Goal: Task Accomplishment & Management: Manage account settings

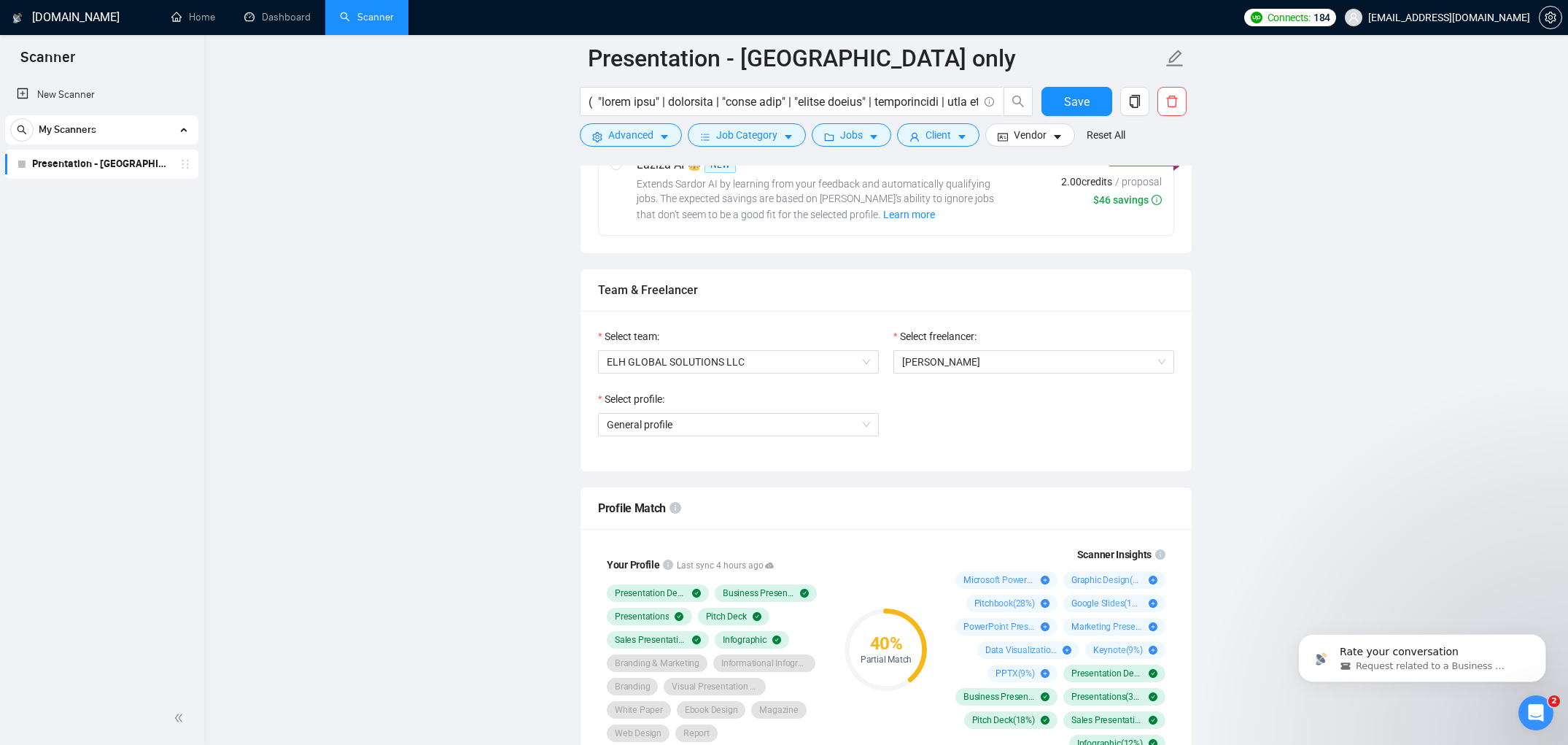
scroll to position [677, 0]
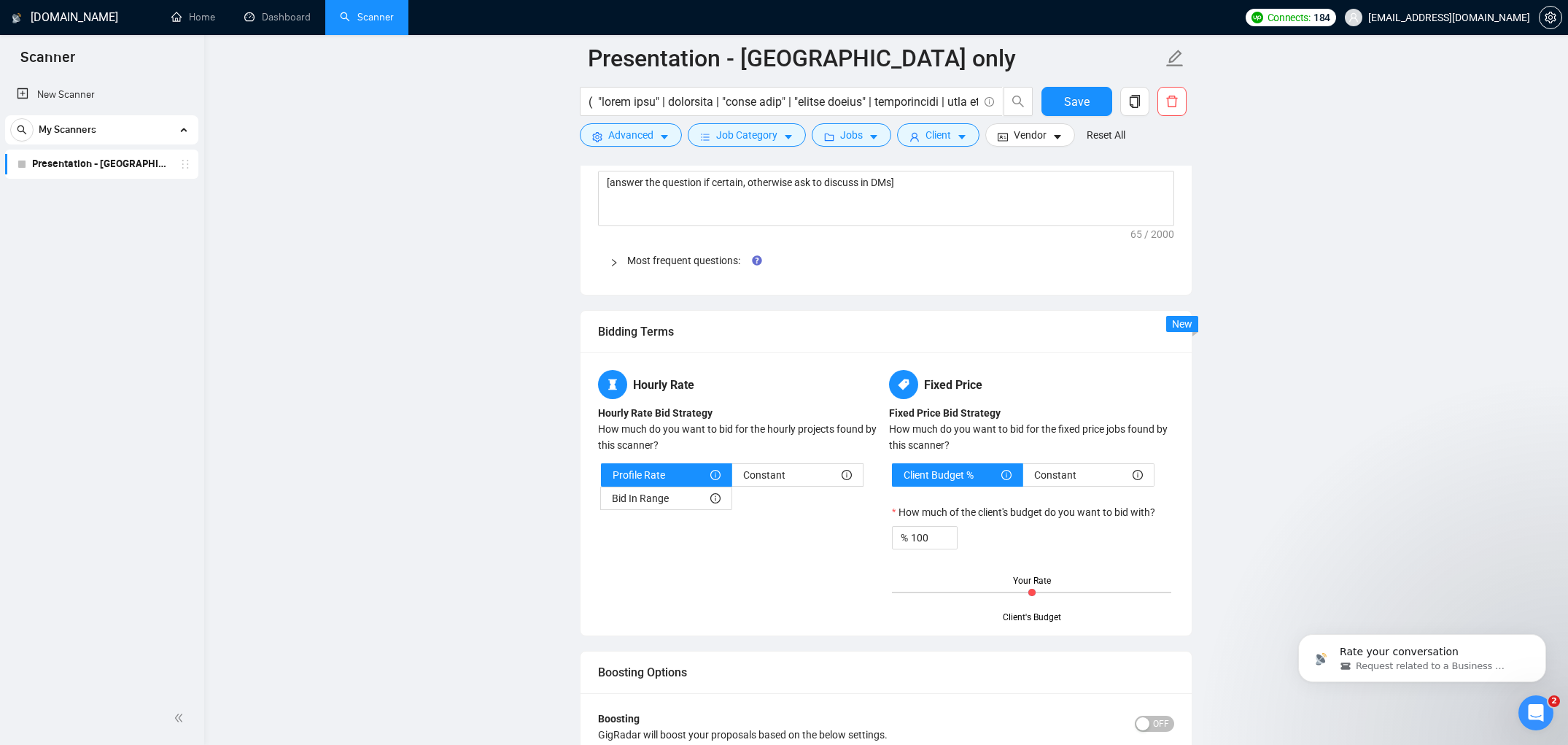
scroll to position [2185, 0]
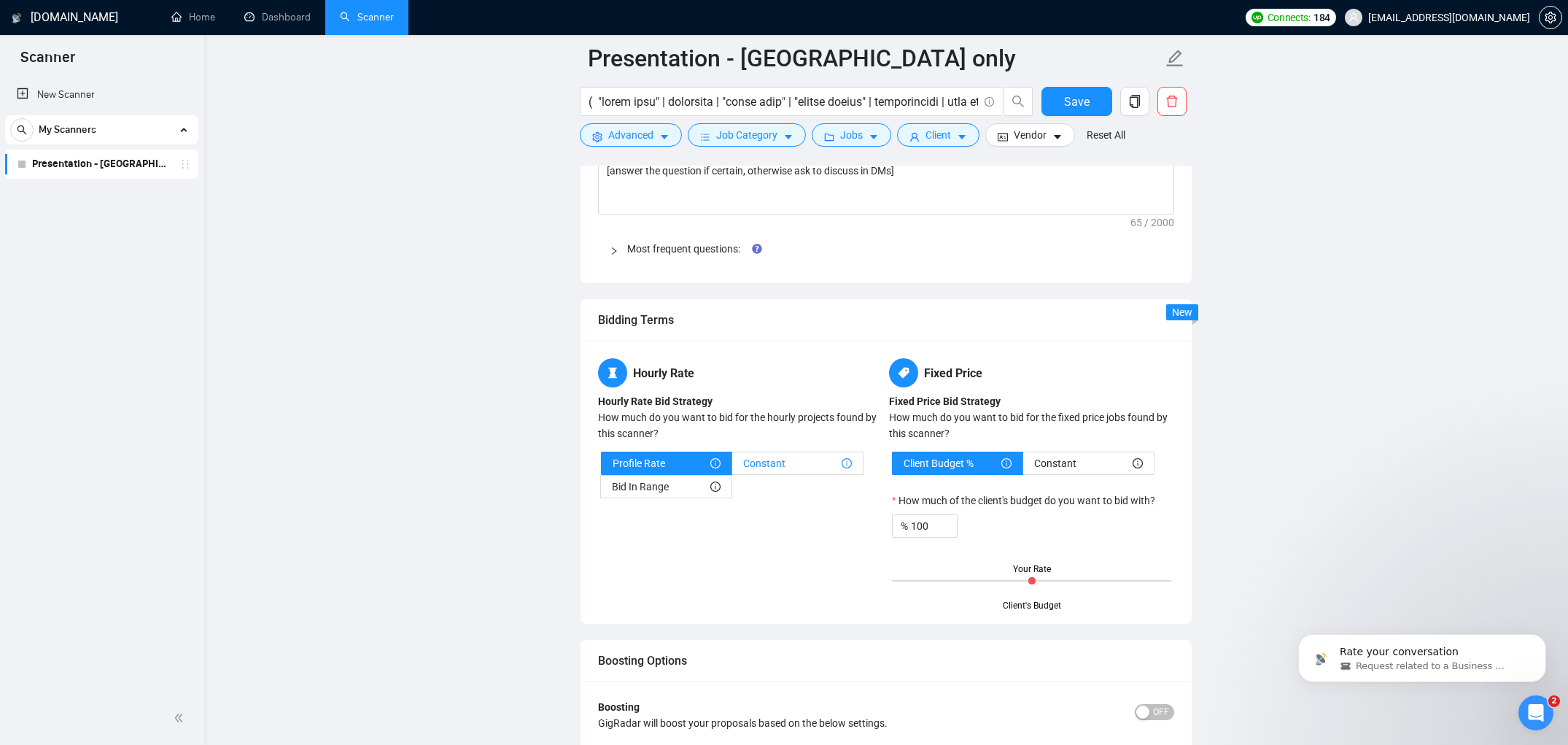
click at [788, 462] on div "Constant" at bounding box center [797, 463] width 108 height 22
click at [732, 467] on input "Constant" at bounding box center [732, 467] width 0 height 0
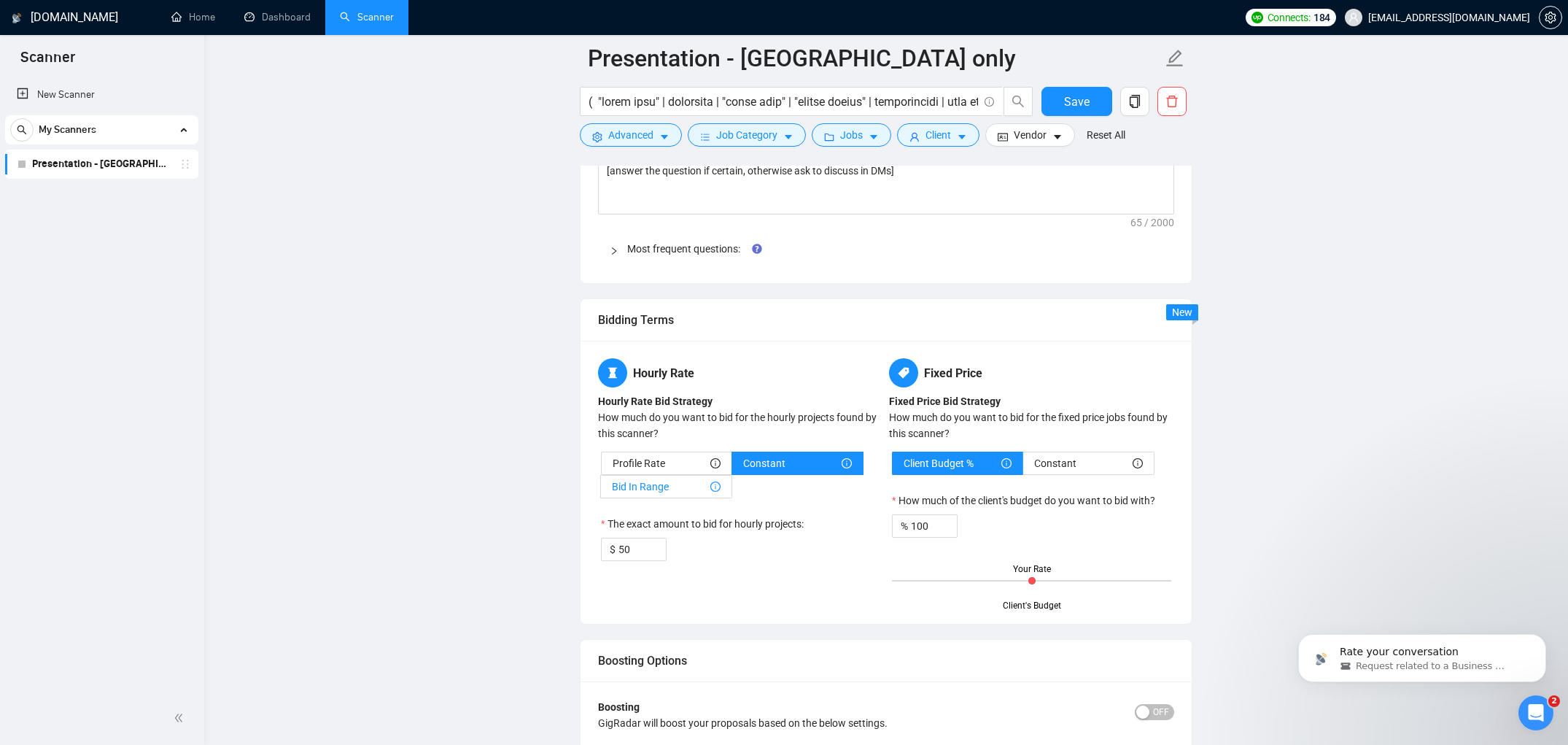
click at [678, 487] on div "Bid In Range" at bounding box center [666, 486] width 108 height 22
click at [601, 490] on input "Bid In Range" at bounding box center [601, 490] width 0 height 0
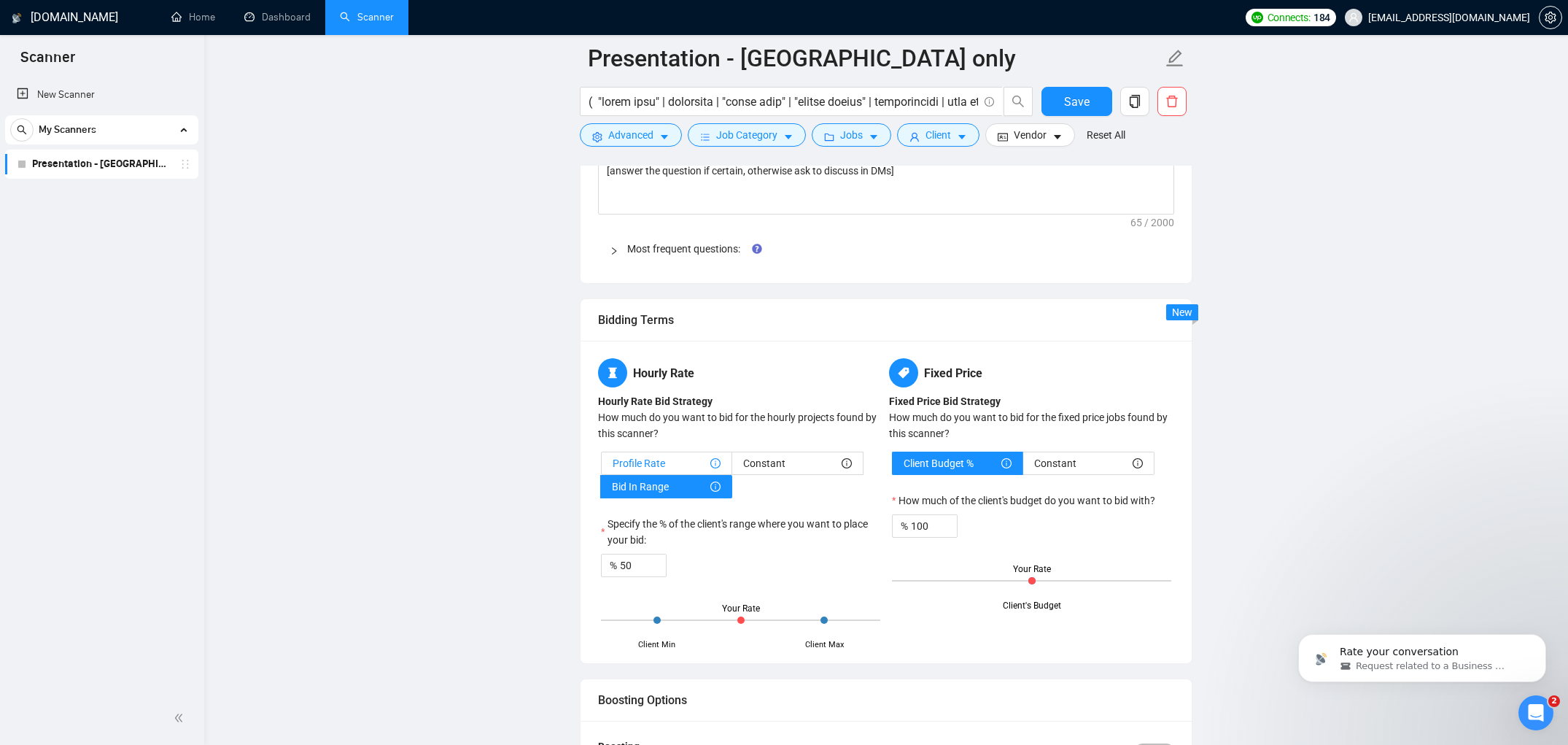
click at [669, 461] on div "Profile Rate" at bounding box center [666, 463] width 108 height 22
click at [602, 467] on input "Profile Rate" at bounding box center [602, 467] width 0 height 0
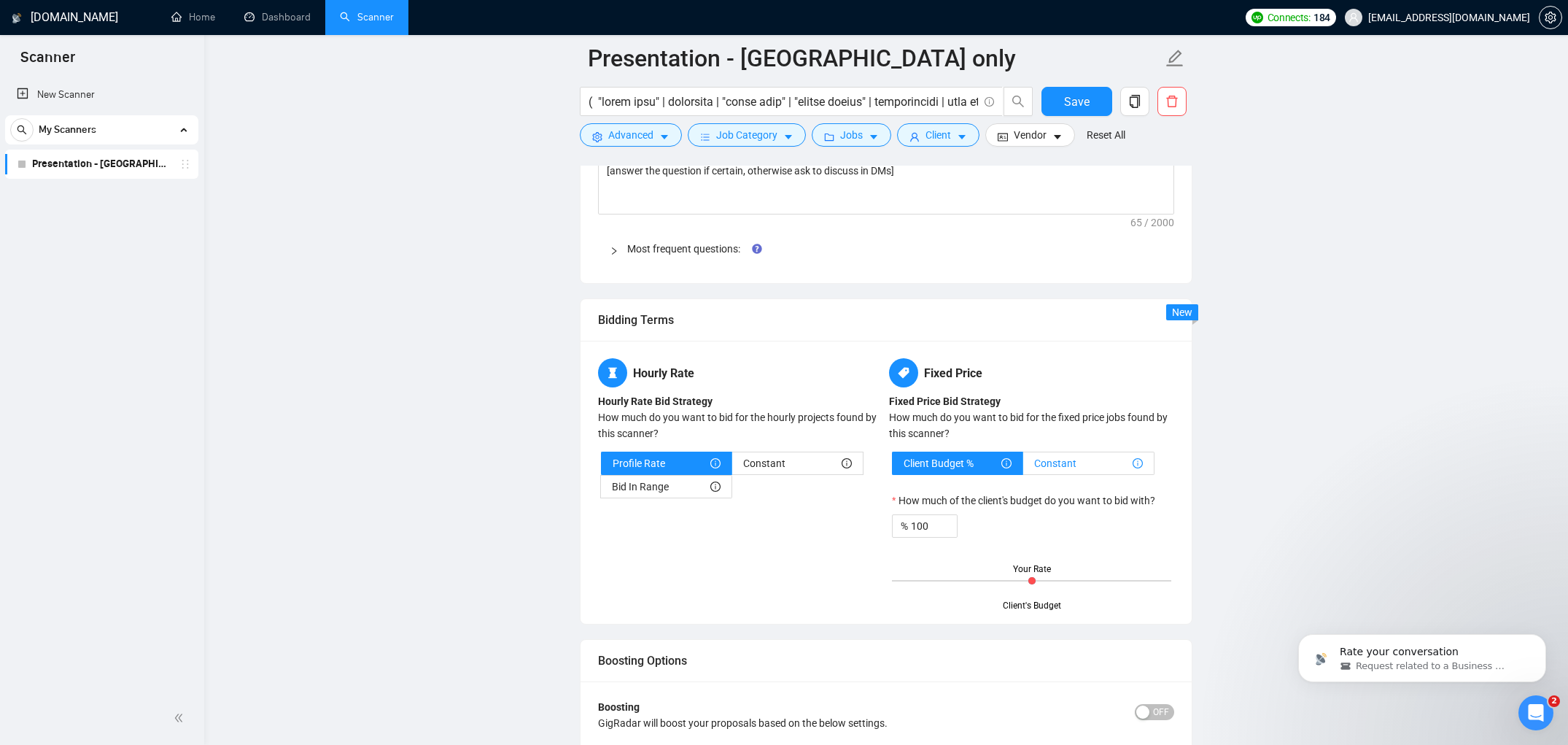
click at [1062, 465] on span "Constant" at bounding box center [1055, 463] width 43 height 22
click at [1023, 467] on input "Constant" at bounding box center [1023, 467] width 0 height 0
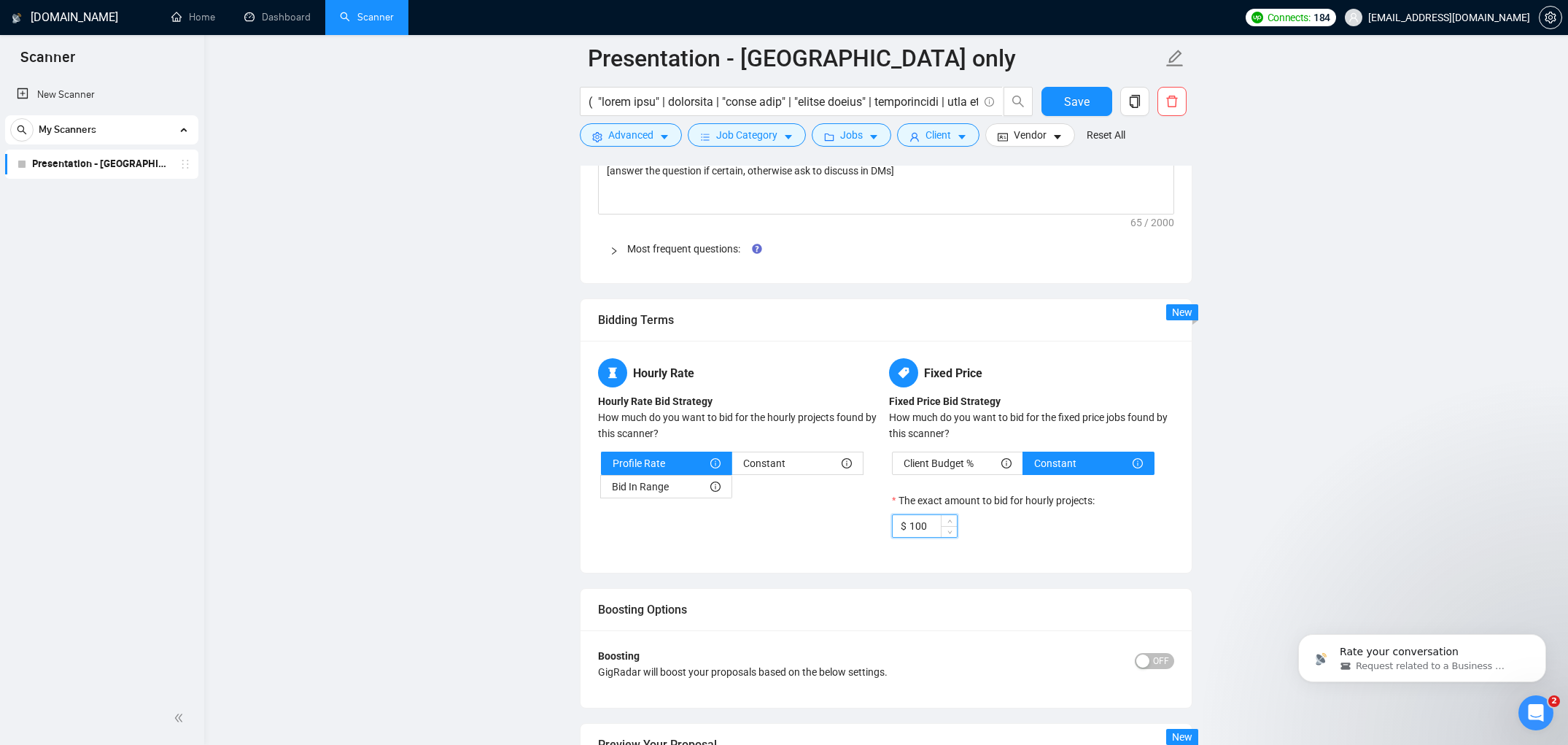
drag, startPoint x: 935, startPoint y: 526, endPoint x: 912, endPoint y: 522, distance: 23.3
click at [912, 522] on input "100" at bounding box center [932, 525] width 47 height 22
click at [792, 533] on div "Hourly Rate Hourly Rate Bid Strategy How much do you want to bid for the hourly…" at bounding box center [886, 457] width 582 height 197
click at [994, 461] on div "Client Budget %" at bounding box center [957, 463] width 108 height 22
click at [892, 467] on input "Client Budget %" at bounding box center [892, 467] width 0 height 0
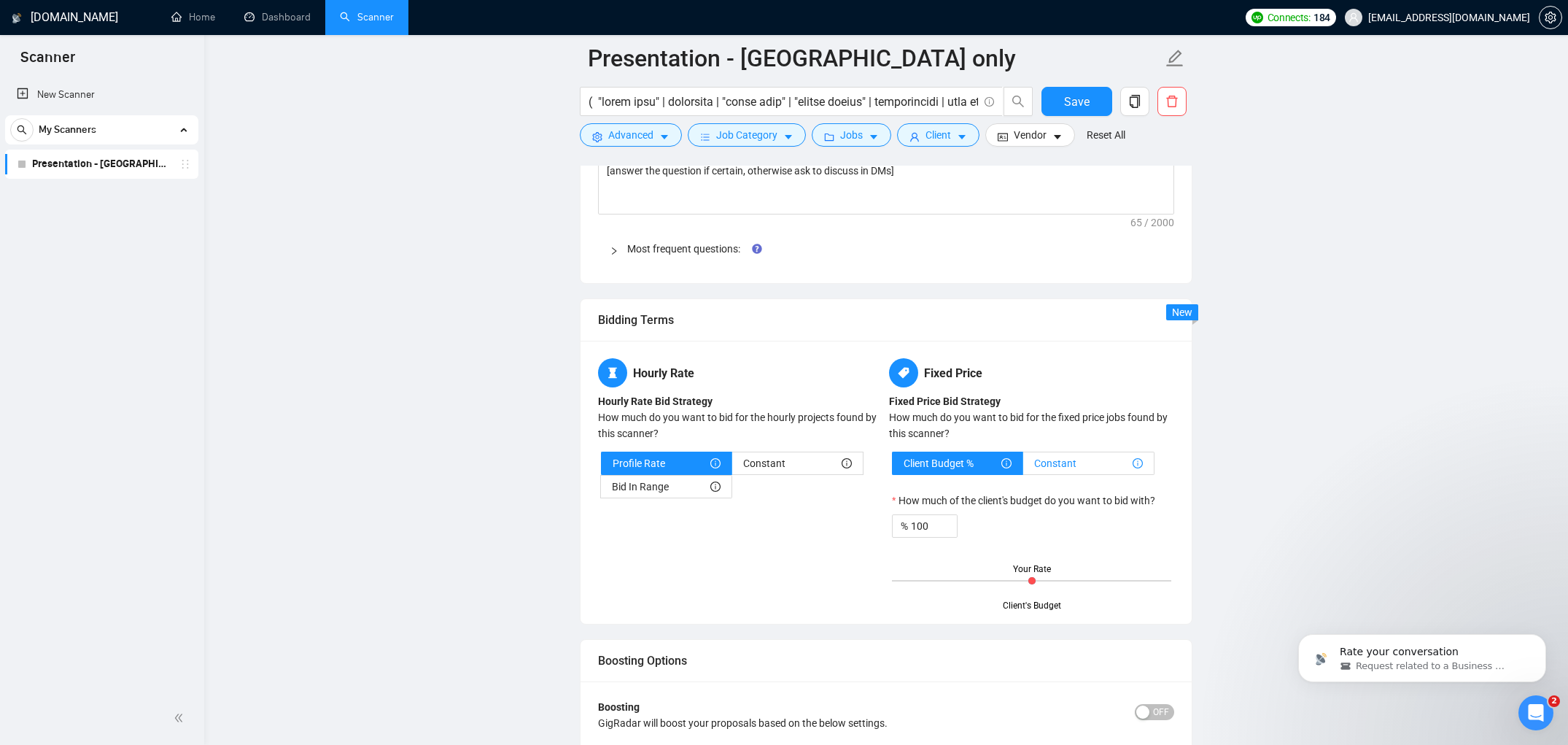
click at [1026, 469] on label "Constant" at bounding box center [1089, 463] width 132 height 23
click at [1023, 467] on input "Constant" at bounding box center [1023, 467] width 0 height 0
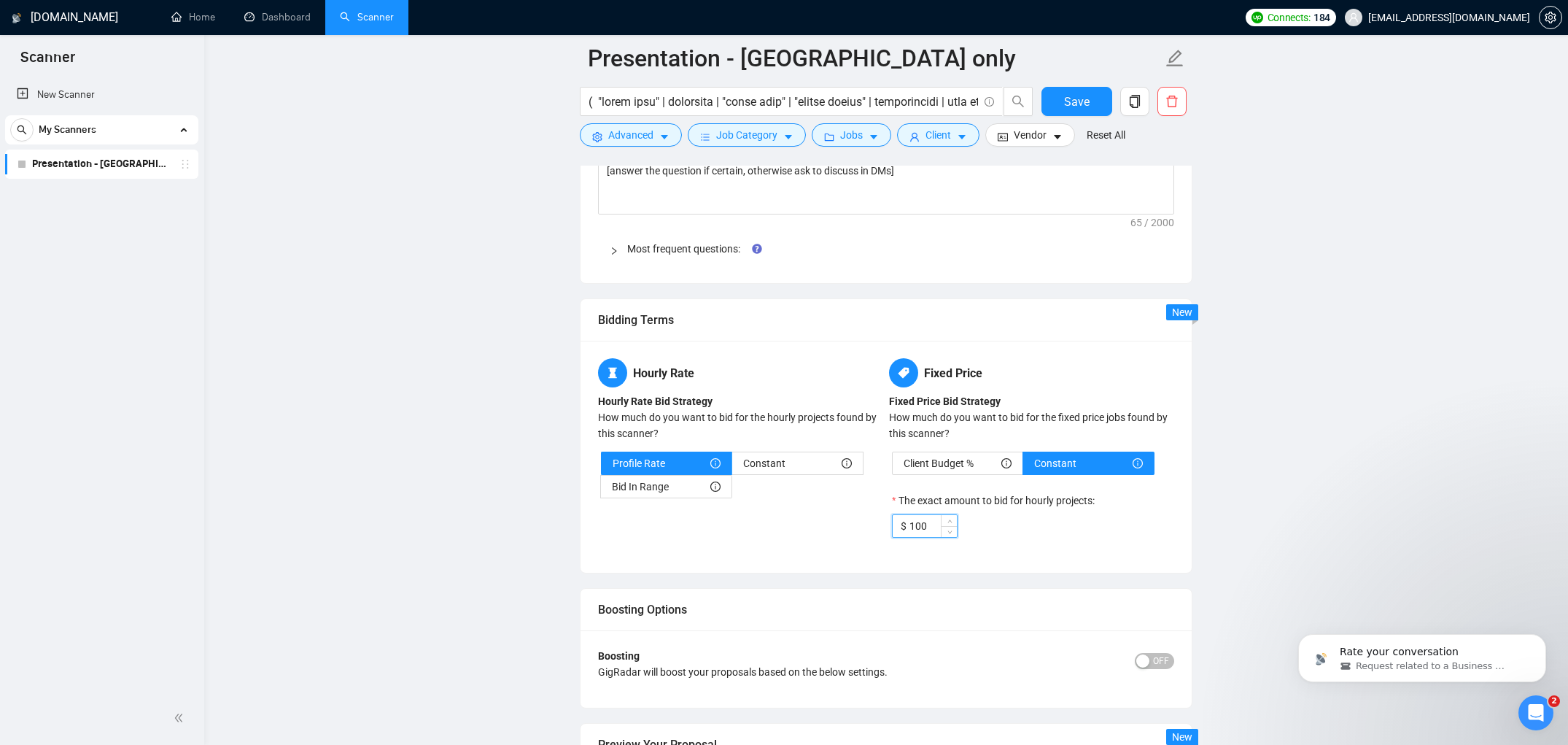
drag, startPoint x: 928, startPoint y: 527, endPoint x: 908, endPoint y: 525, distance: 20.1
click at [908, 525] on div "$ 100" at bounding box center [924, 525] width 66 height 23
click at [957, 462] on span "Client Budget %" at bounding box center [939, 463] width 70 height 22
click at [892, 467] on input "Client Budget %" at bounding box center [892, 467] width 0 height 0
type input "100"
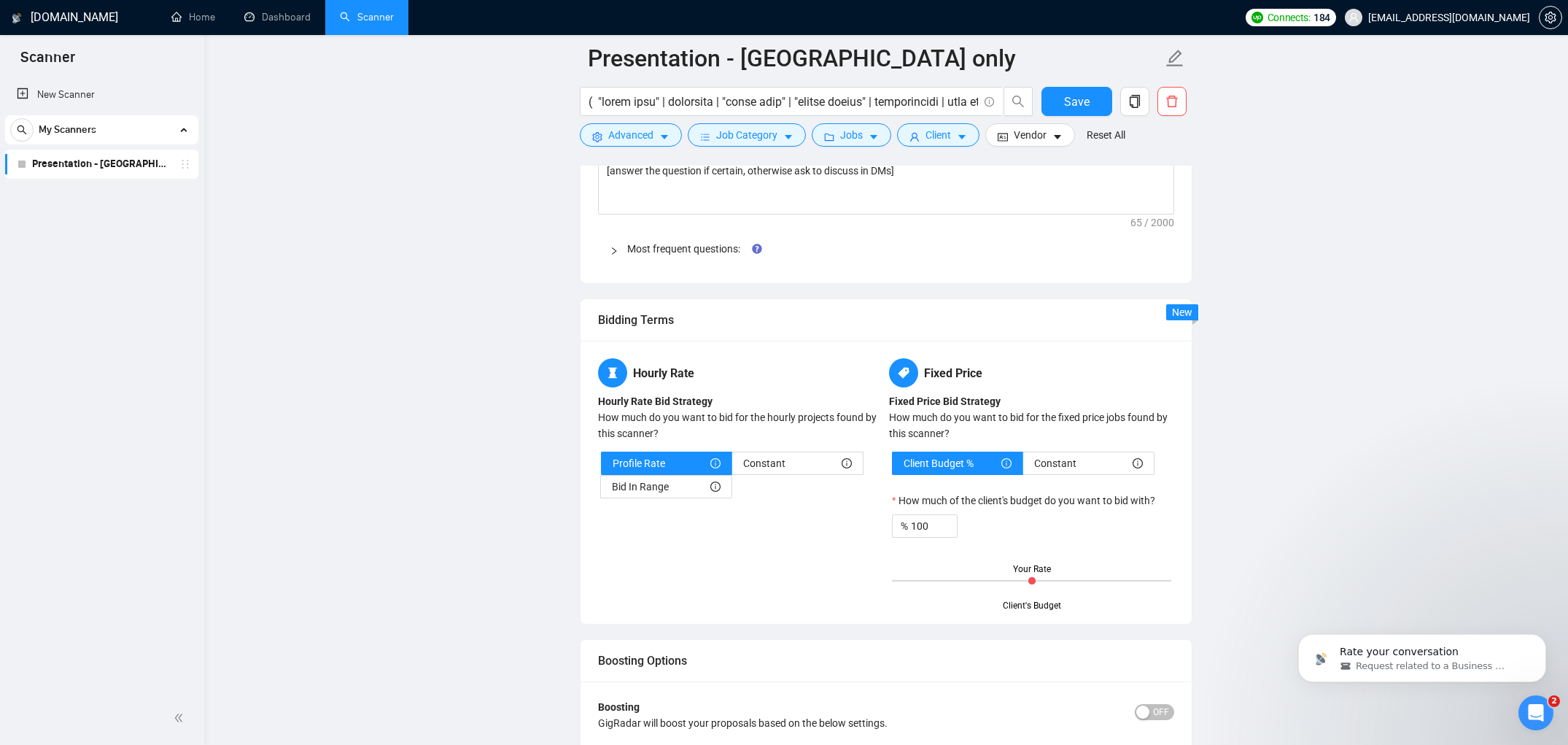
drag, startPoint x: 1035, startPoint y: 579, endPoint x: 1060, endPoint y: 579, distance: 25.0
click at [1066, 579] on div "Client's Budget Your Rate" at bounding box center [1031, 580] width 279 height 51
click at [795, 469] on div "Constant" at bounding box center [797, 463] width 108 height 22
click at [732, 467] on input "Constant" at bounding box center [732, 467] width 0 height 0
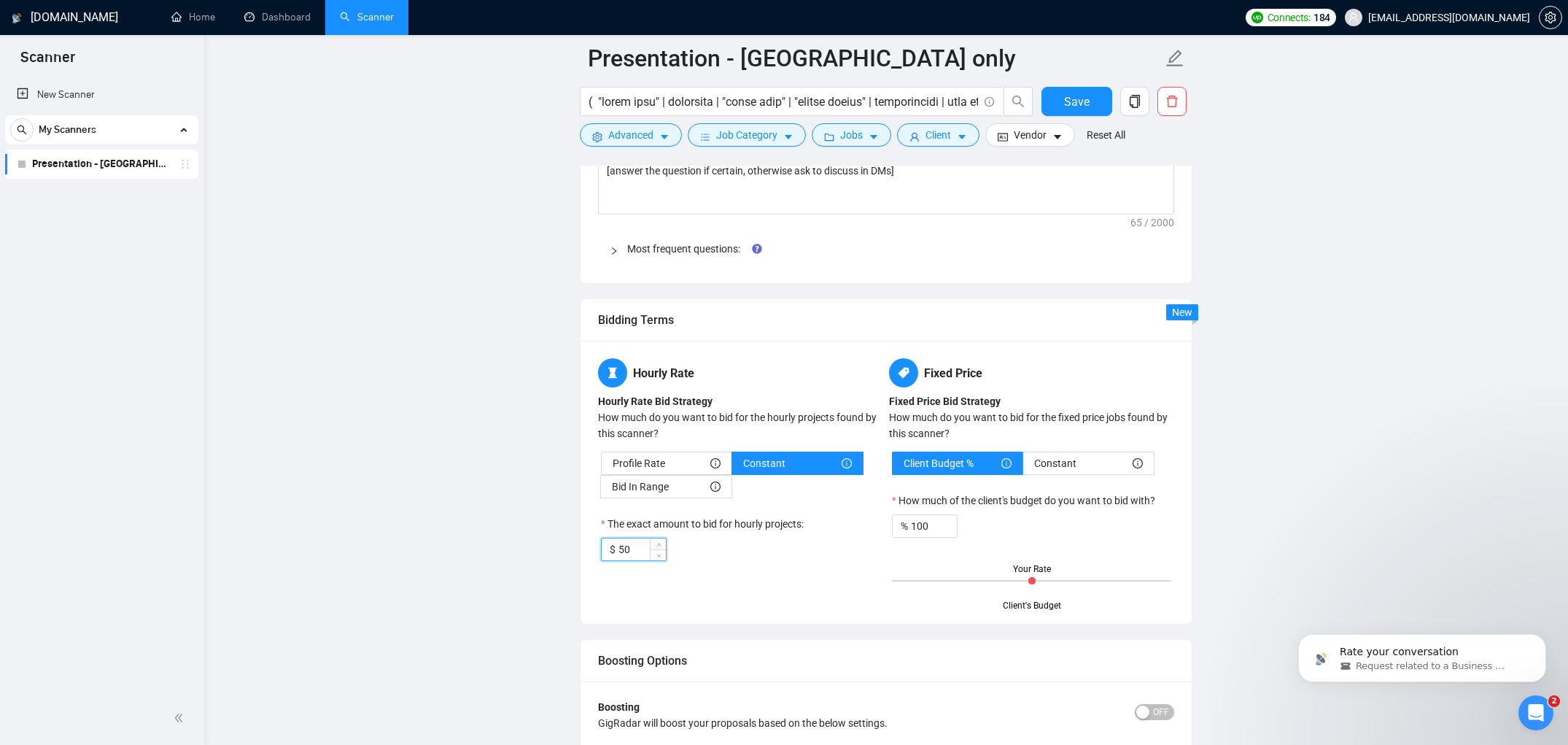
drag, startPoint x: 642, startPoint y: 552, endPoint x: 596, endPoint y: 553, distance: 46.0
click at [596, 553] on div "Hourly Rate Hourly Rate Bid Strategy How much do you want to bid for the hourly…" at bounding box center [740, 469] width 291 height 220
type input "30"
click at [693, 463] on div "Profile Rate" at bounding box center [666, 463] width 108 height 22
click at [602, 467] on input "Profile Rate" at bounding box center [602, 467] width 0 height 0
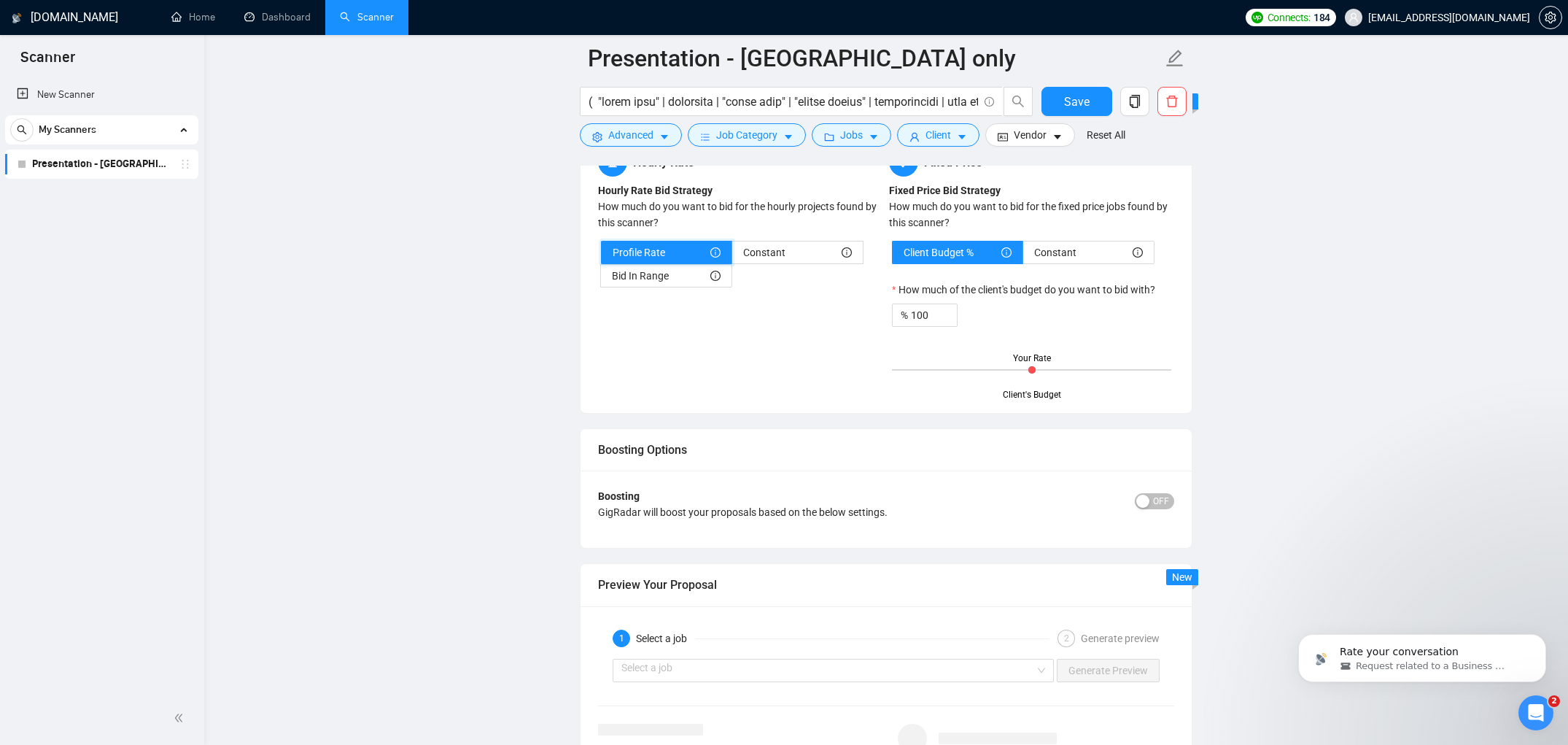
scroll to position [2443, 0]
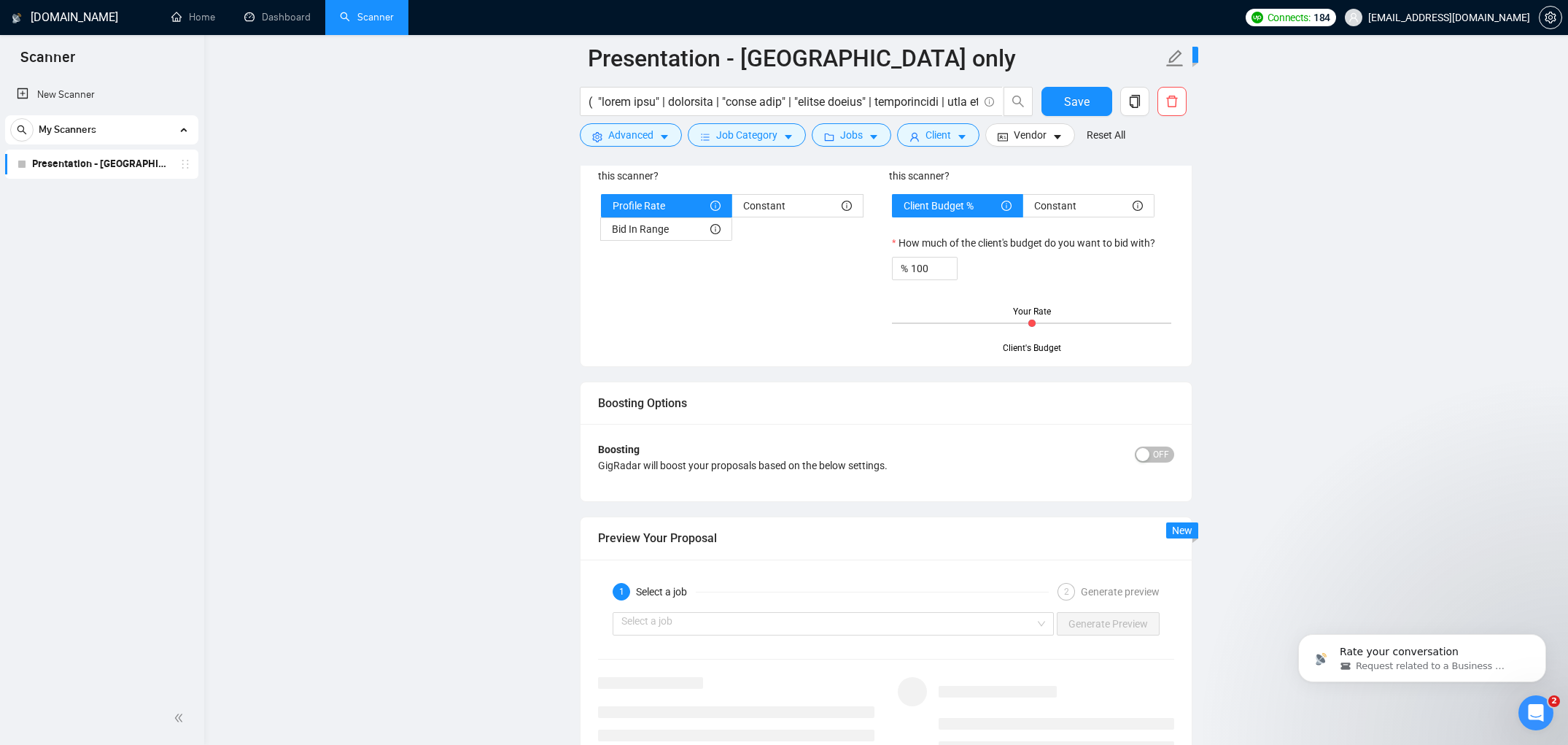
click at [1153, 456] on span "OFF" at bounding box center [1161, 454] width 16 height 16
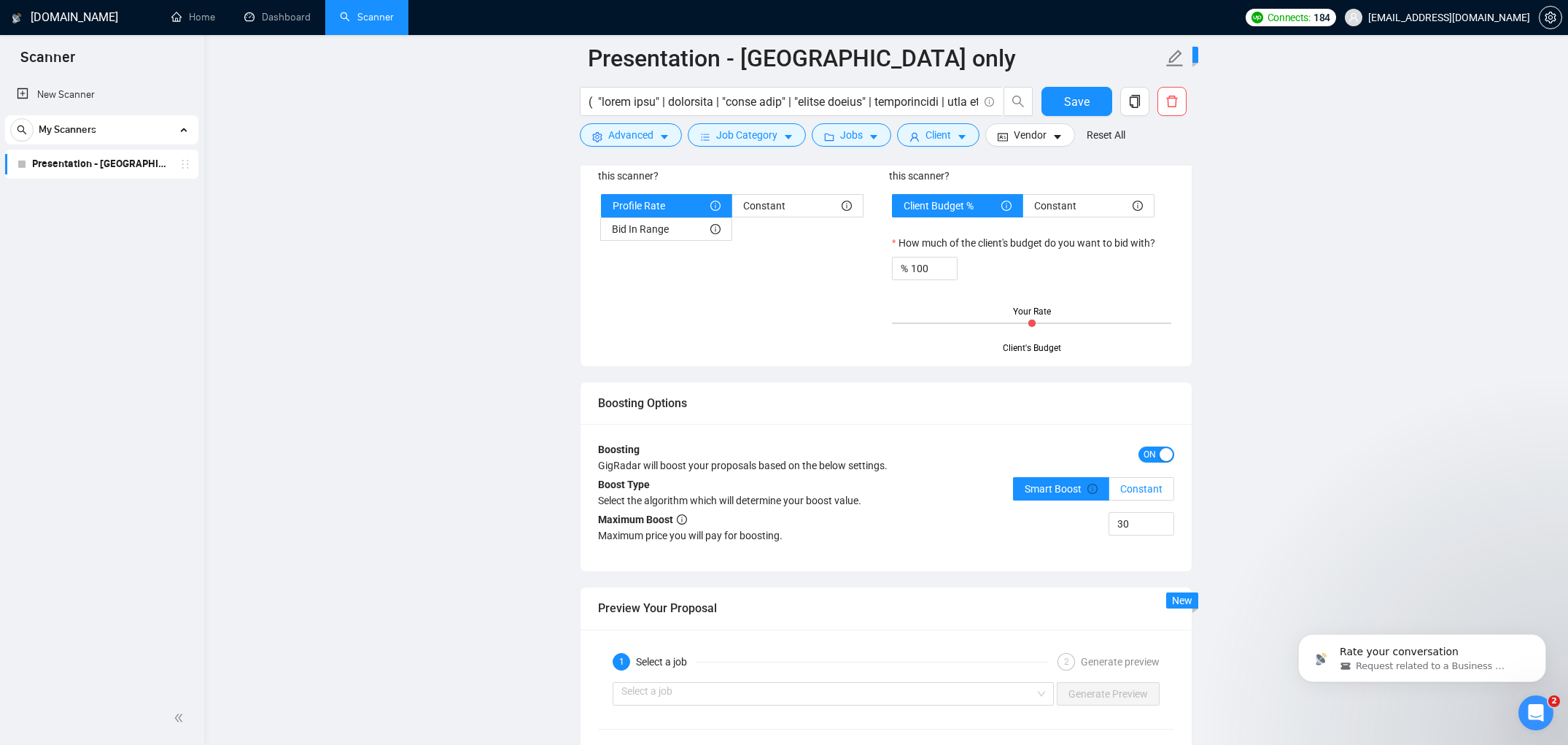
click at [1152, 499] on label "Constant" at bounding box center [1141, 489] width 65 height 23
click at [1109, 493] on input "Constant" at bounding box center [1109, 493] width 0 height 0
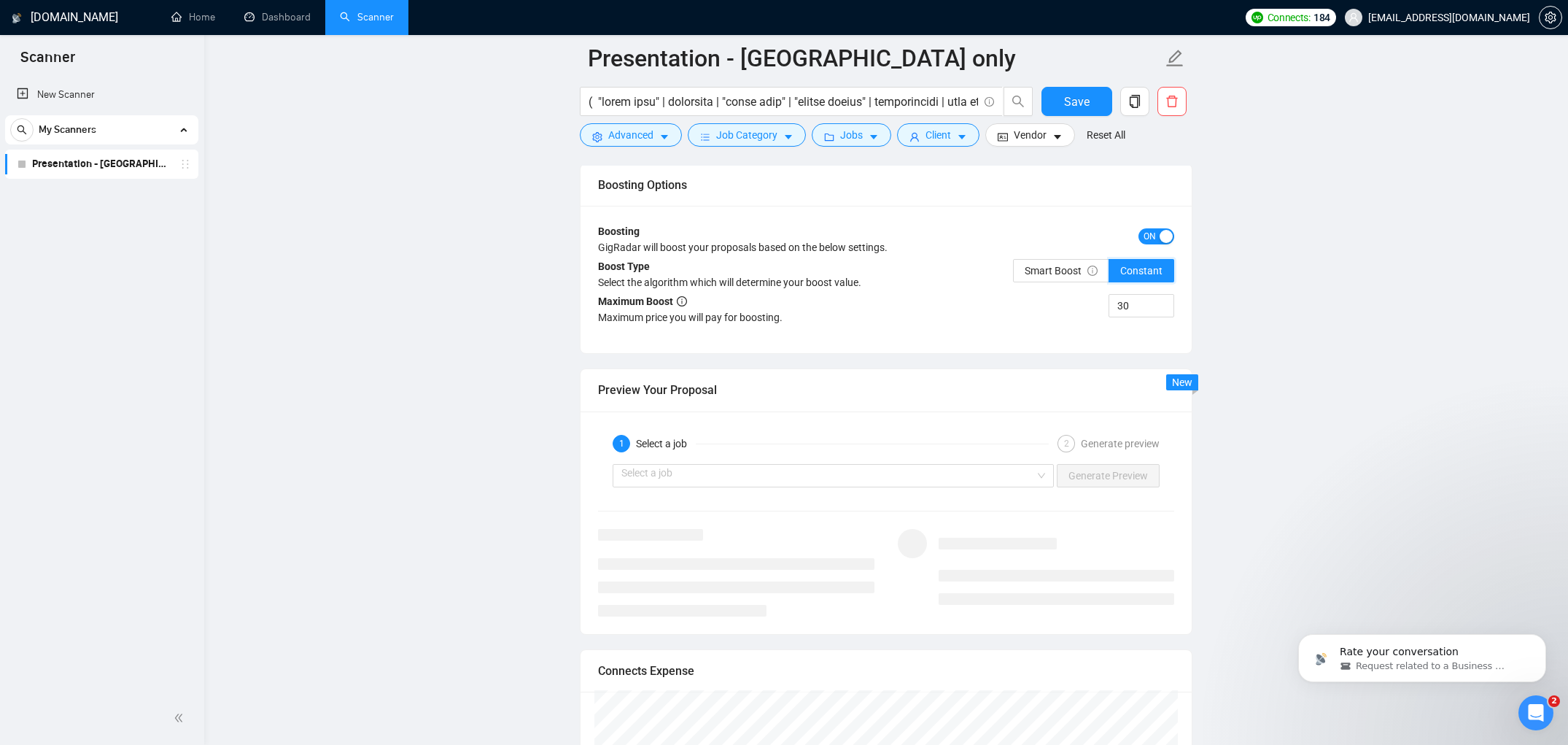
scroll to position [2662, 0]
click at [1068, 272] on span "Smart Boost" at bounding box center [1061, 269] width 73 height 12
click at [1013, 274] on input "Smart Boost" at bounding box center [1013, 274] width 0 height 0
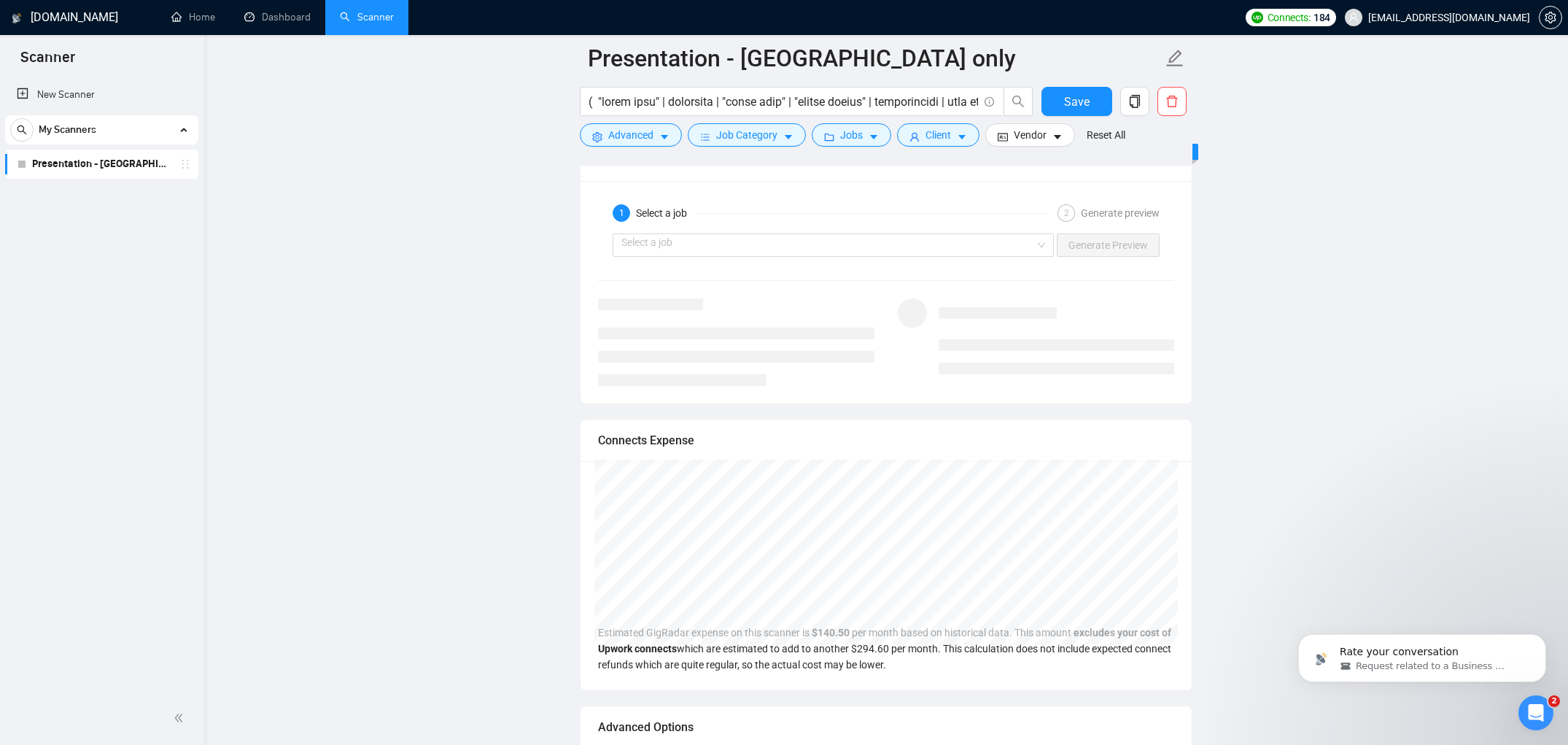
scroll to position [2901, 0]
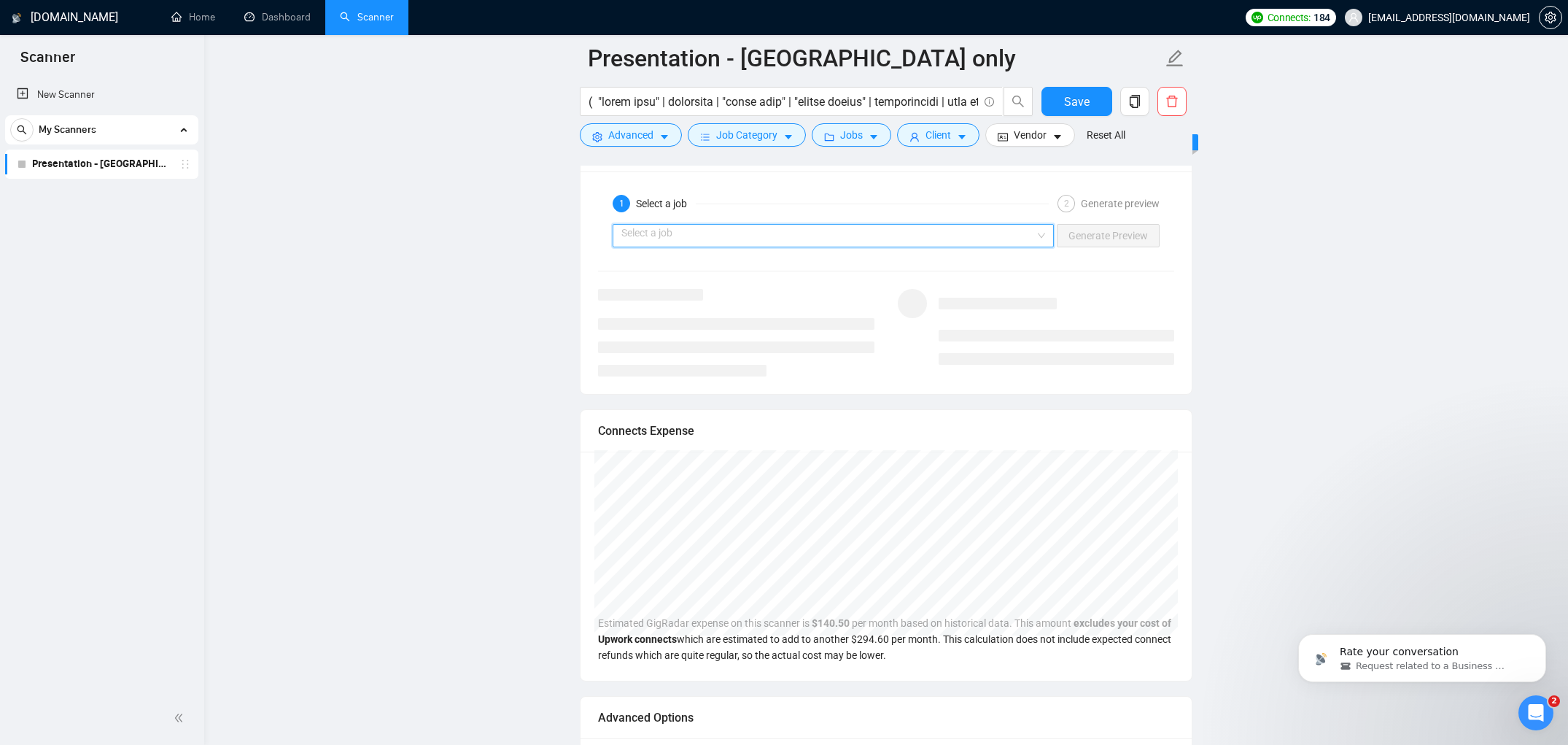
click at [689, 233] on input "search" at bounding box center [828, 236] width 413 height 22
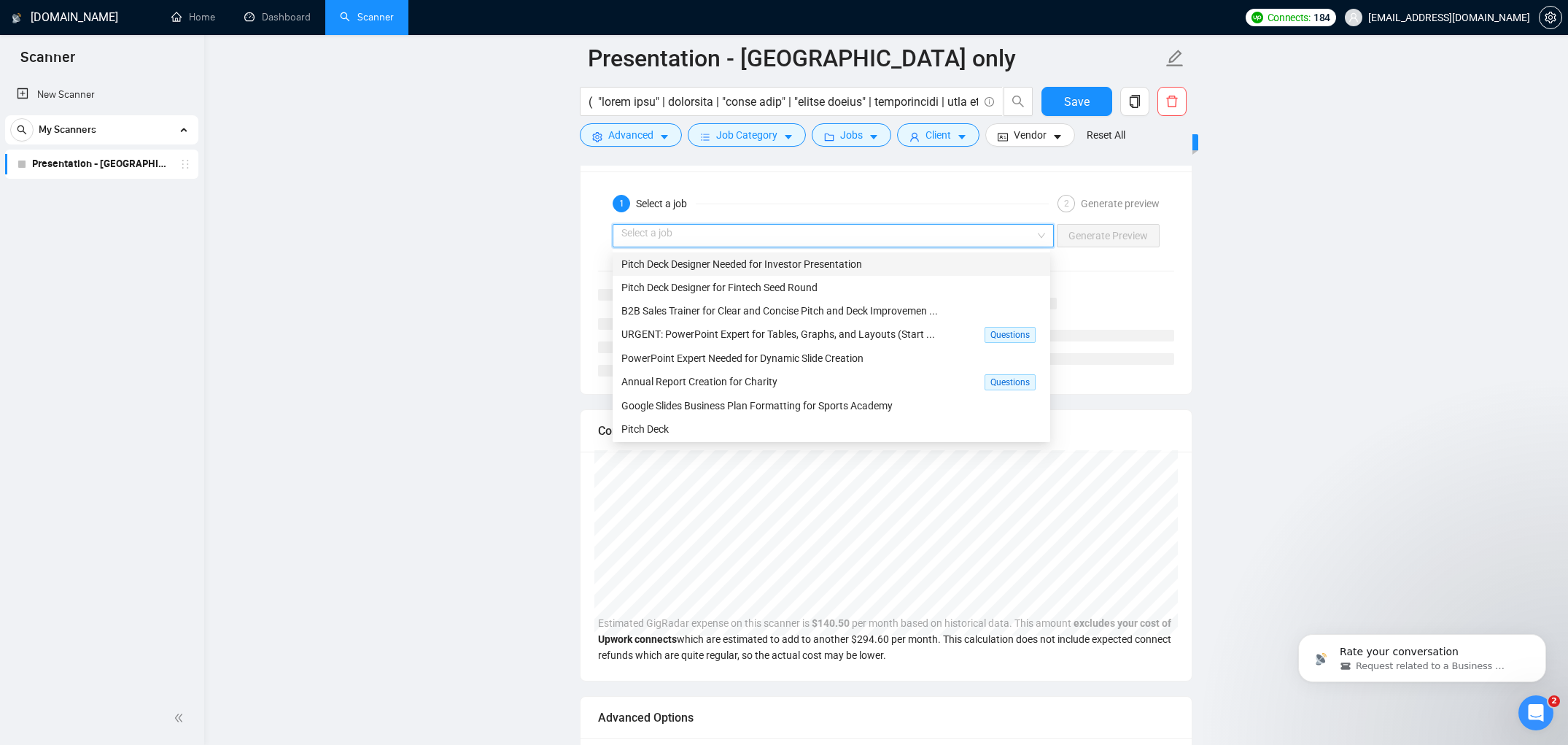
click at [704, 266] on span "Pitch Deck Designer Needed for Investor Presentation" at bounding box center [741, 263] width 241 height 12
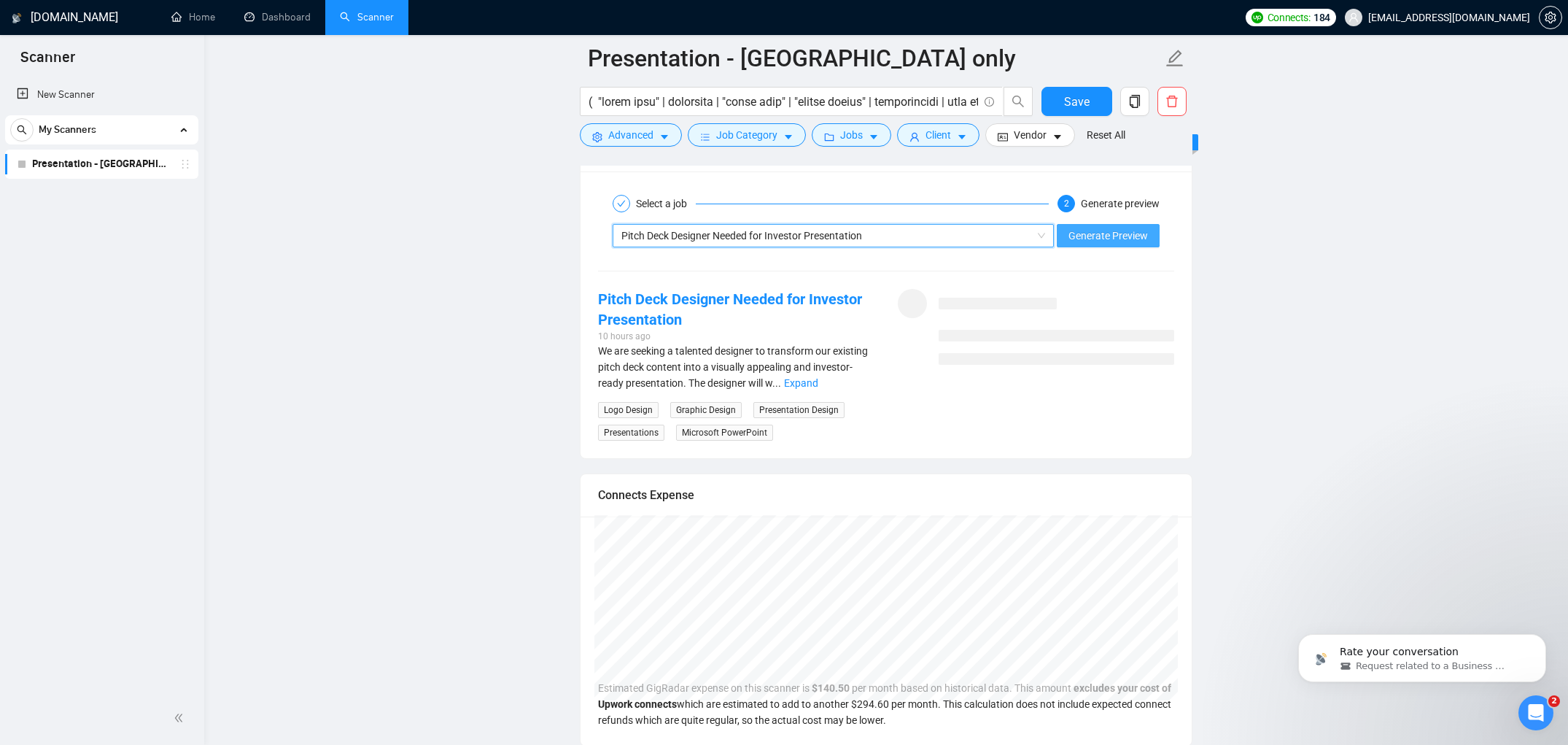
click at [1098, 242] on span "Generate Preview" at bounding box center [1108, 236] width 79 height 16
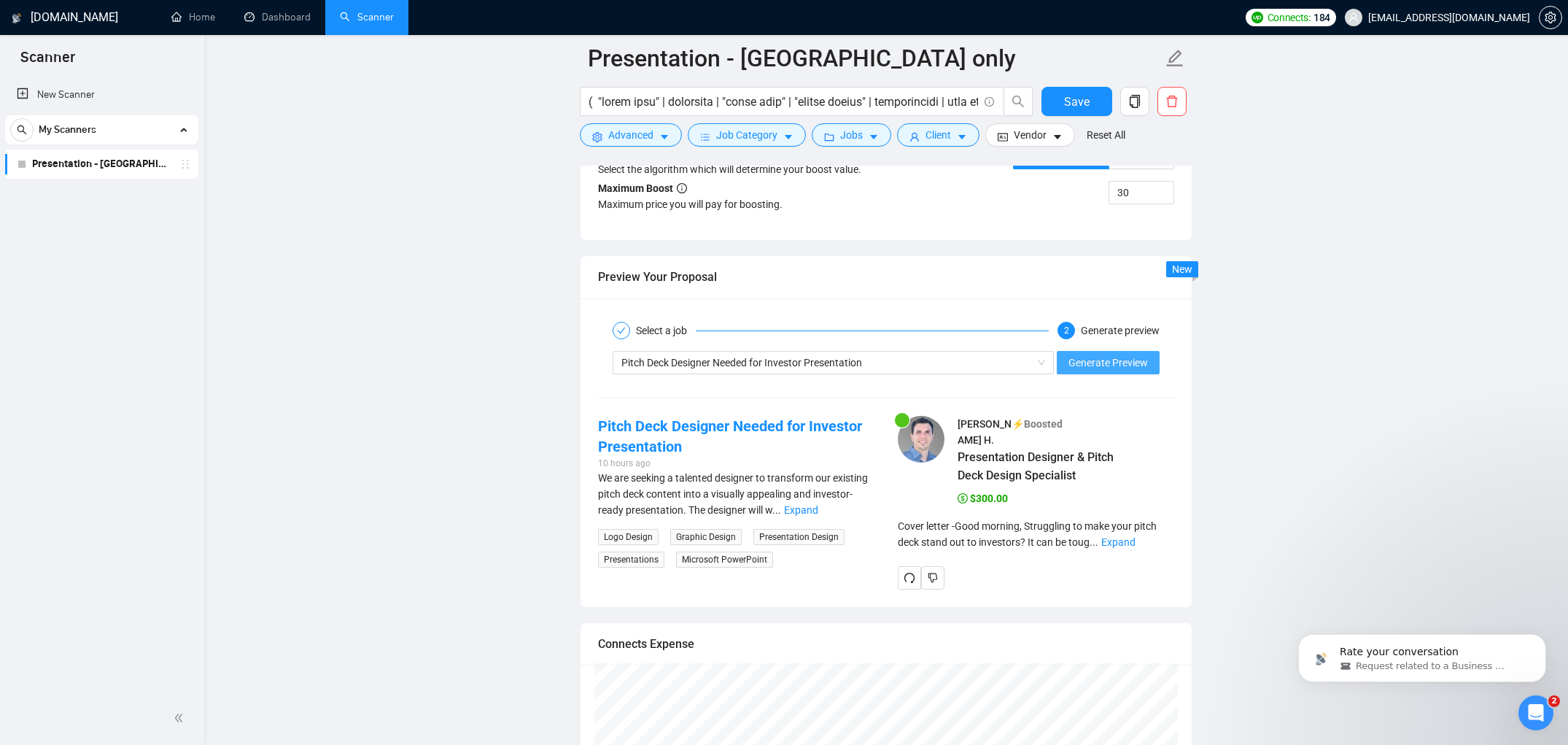
scroll to position [2771, 0]
click at [819, 511] on link "Expand" at bounding box center [801, 512] width 35 height 12
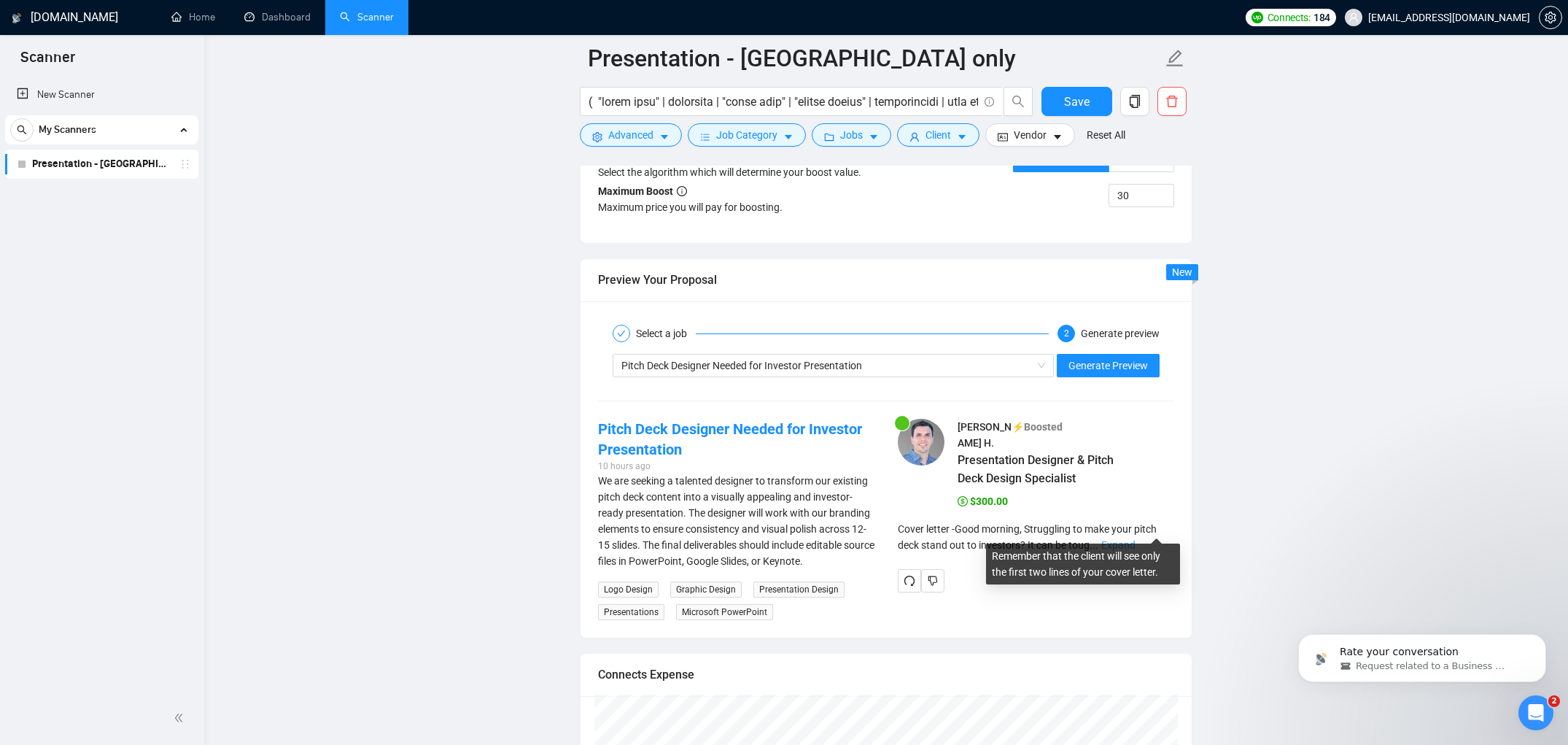
click at [1135, 539] on link "Expand" at bounding box center [1118, 544] width 35 height 12
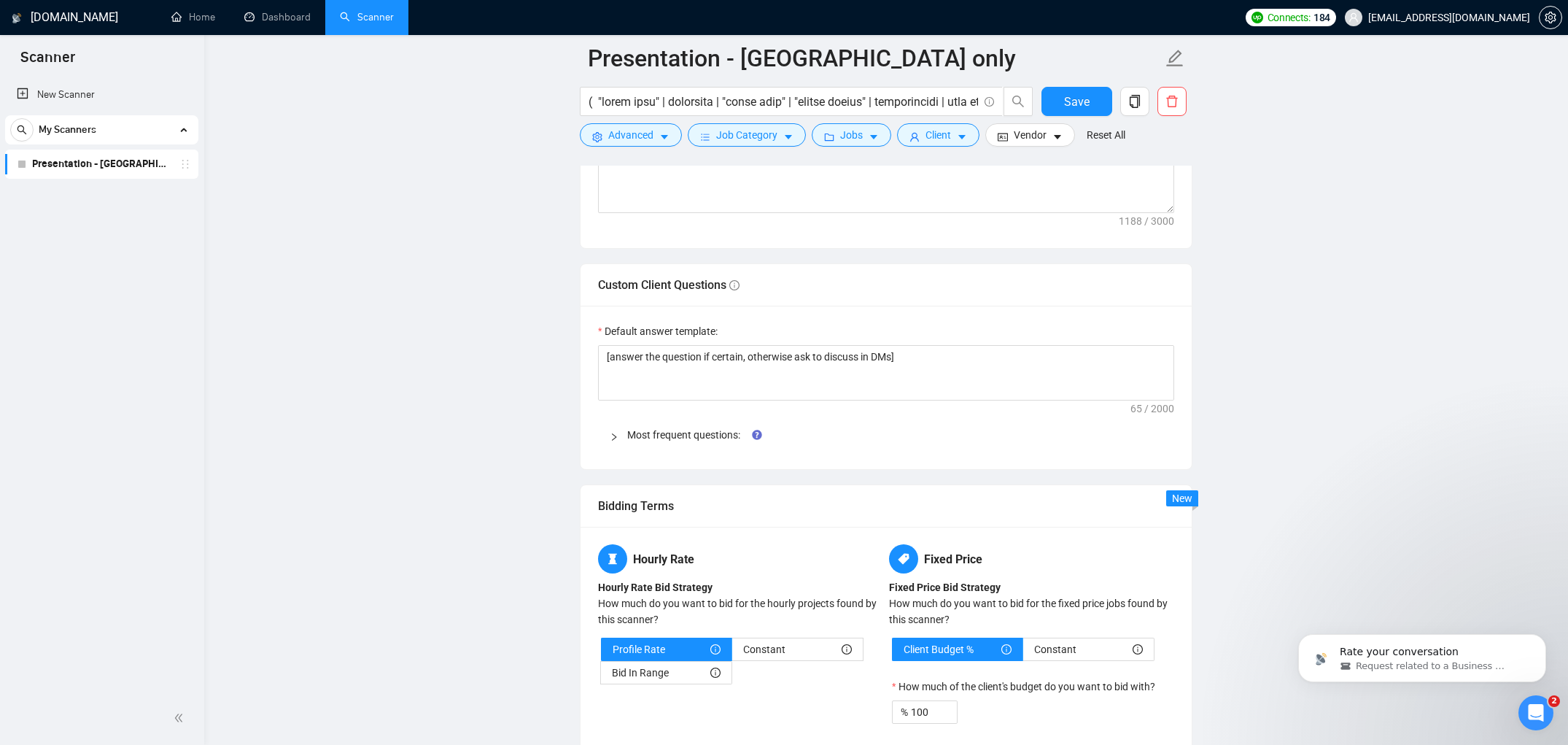
scroll to position [1995, 0]
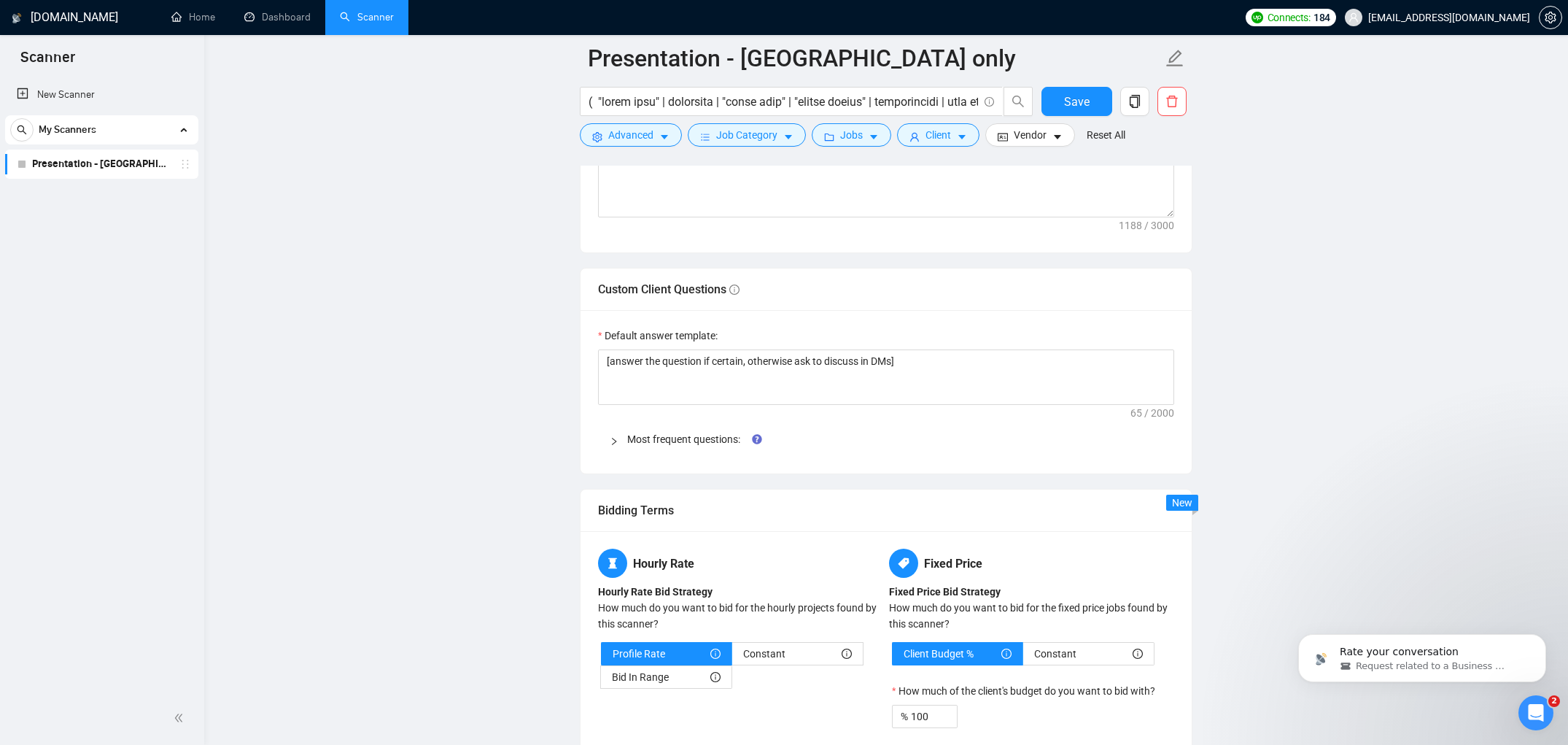
click at [612, 445] on icon "right" at bounding box center [614, 441] width 9 height 9
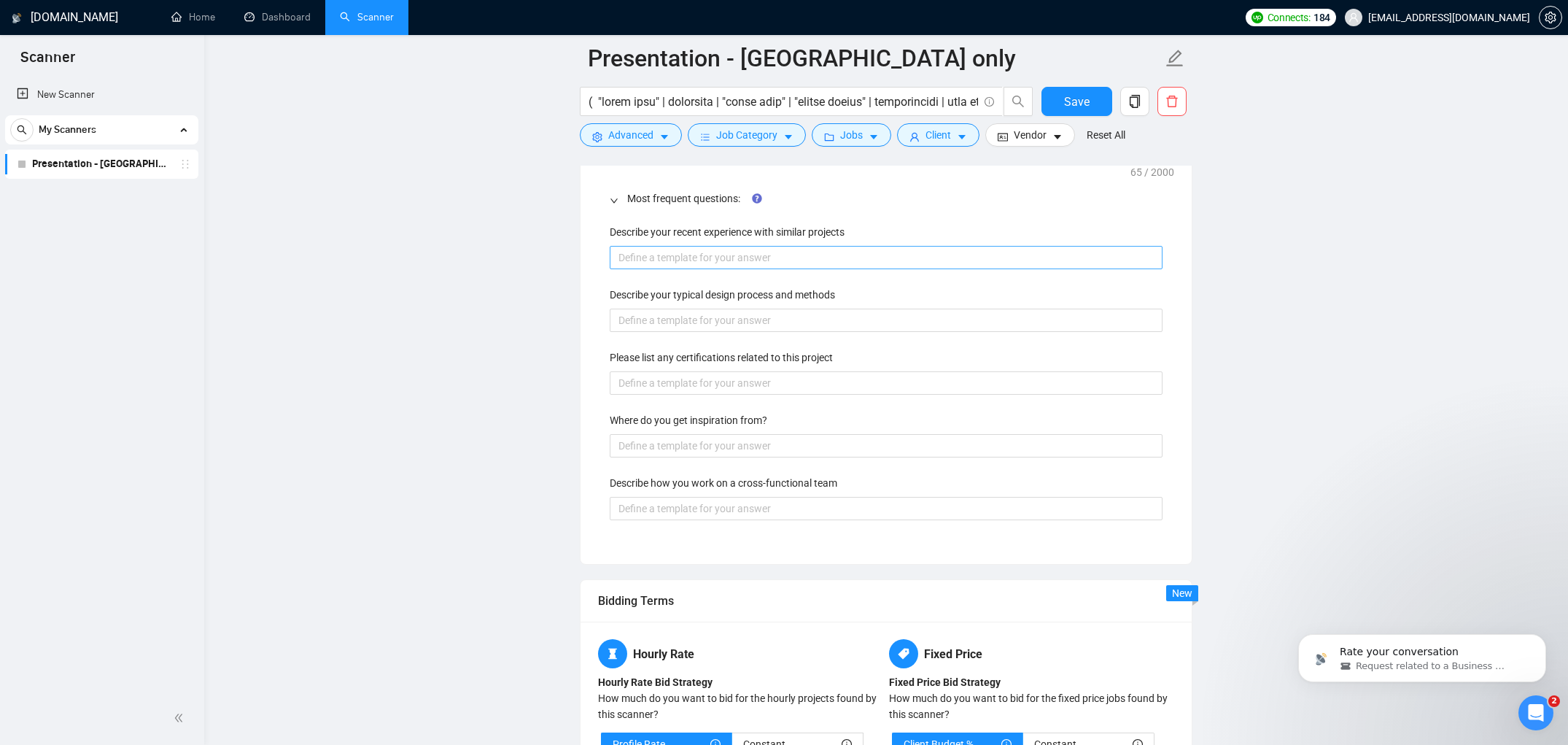
scroll to position [2237, 0]
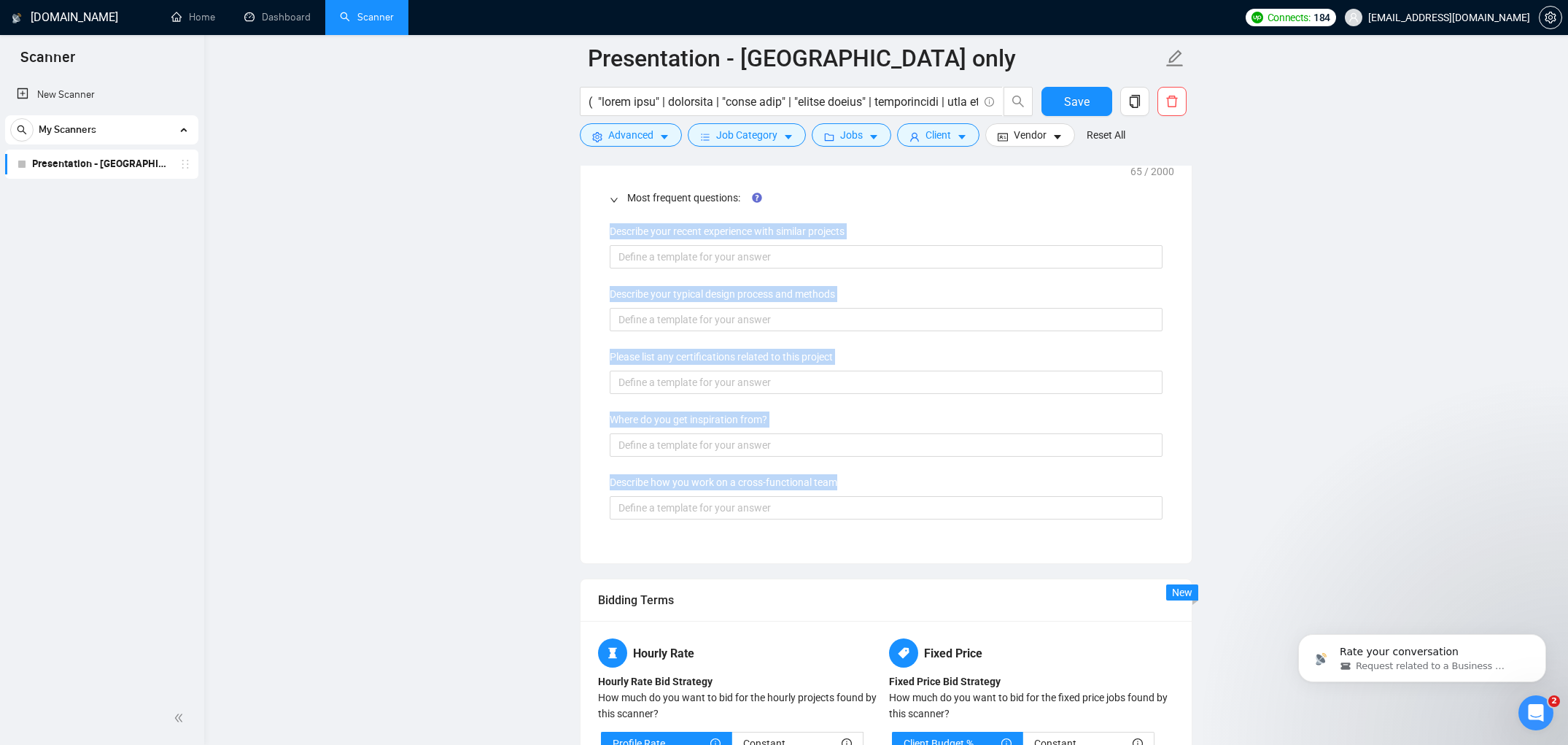
drag, startPoint x: 604, startPoint y: 228, endPoint x: 858, endPoint y: 487, distance: 362.8
click at [858, 487] on div "Describe your recent experience with similar projects Describe your typical des…" at bounding box center [886, 380] width 576 height 331
copy div "Describe your recent experience with similar projects Describe your typical des…"
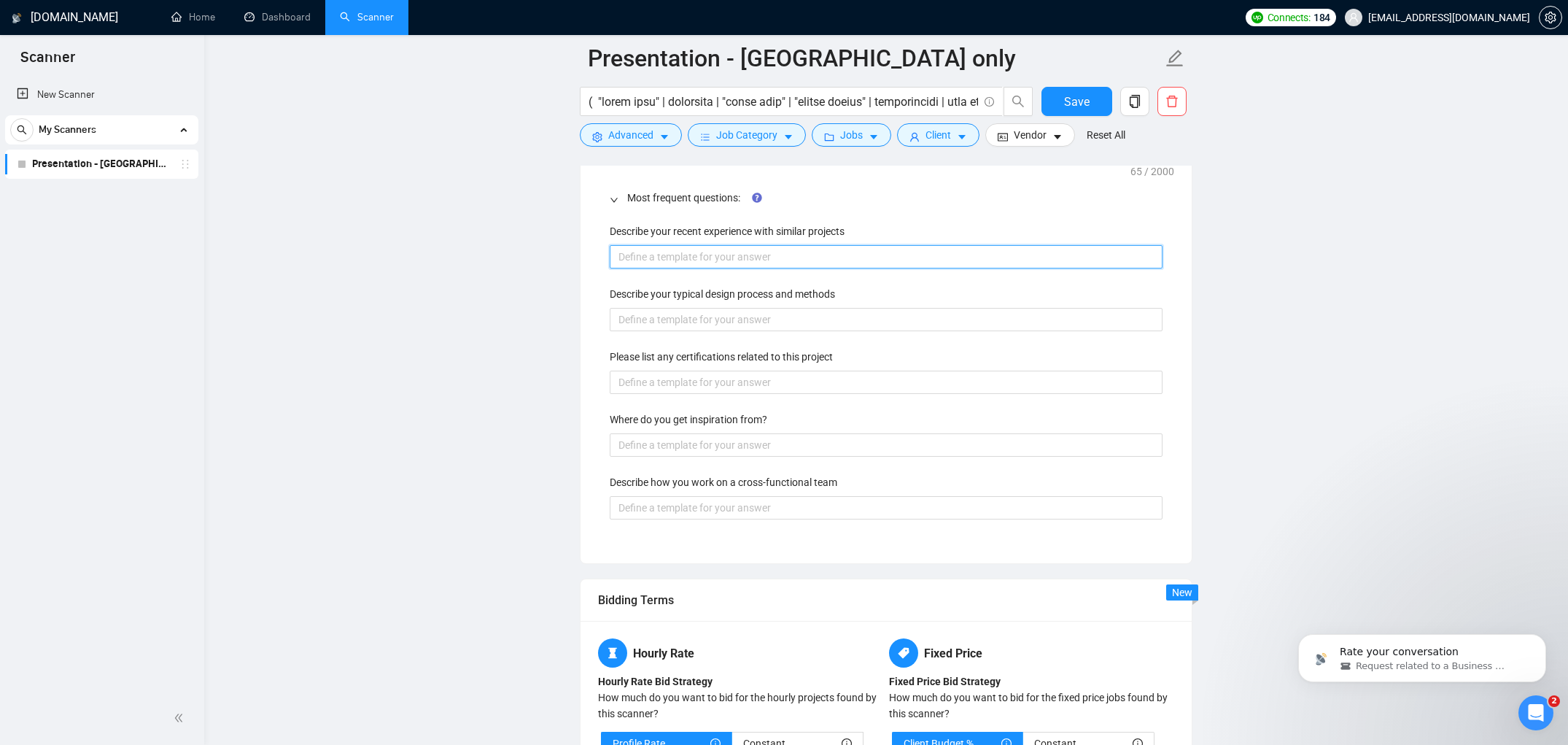
click at [668, 254] on projects "Describe your recent experience with similar projects" at bounding box center [886, 257] width 553 height 23
paste projects "I’ve completed multiple pitch deck, presentation design, PowerPoint, Google Sli…"
type projects "I’ve completed multiple pitch deck, presentation design, PowerPoint, Google Sli…"
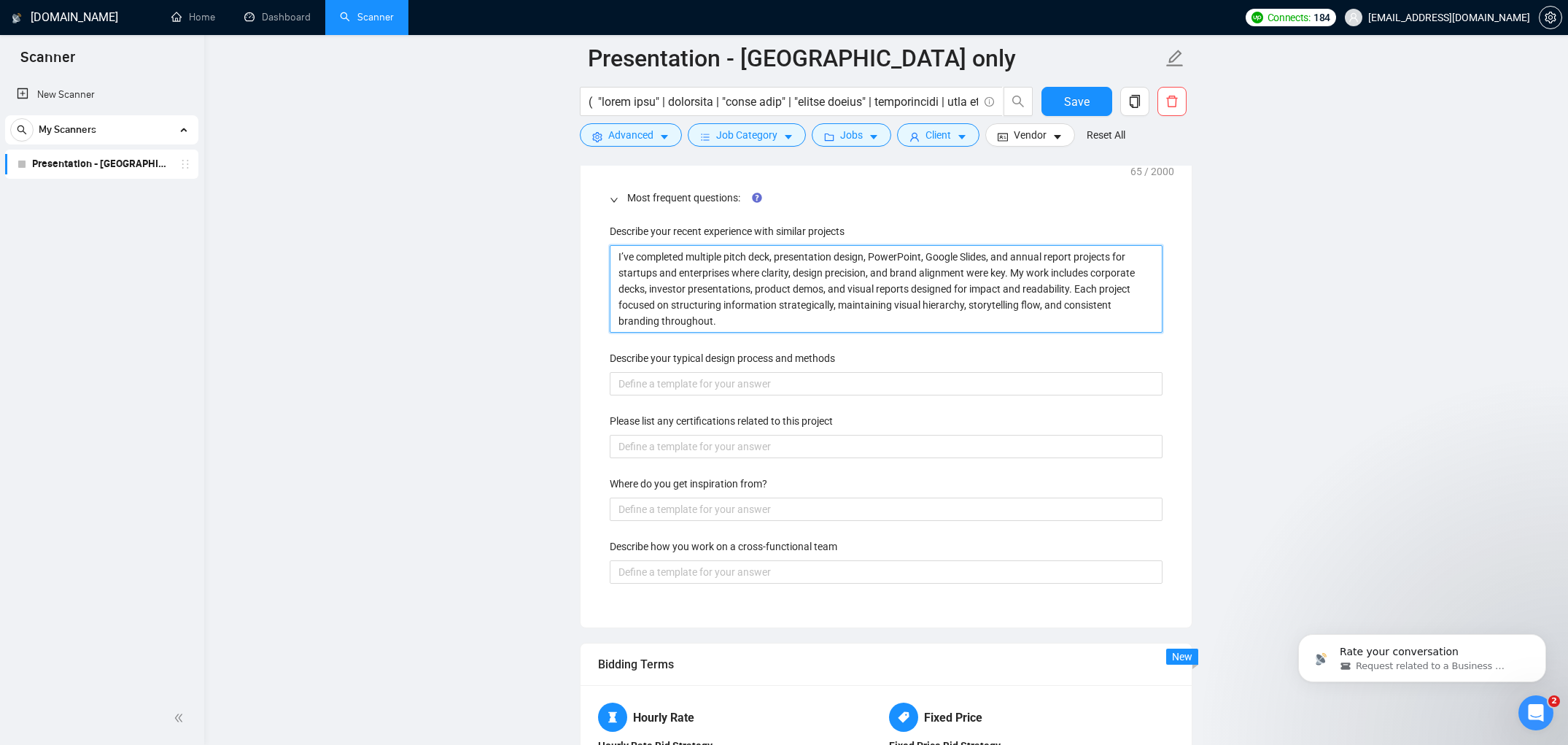
type projects "I’ve completed multiple pitch deck, presentation design, PowerPoint, Google Sli…"
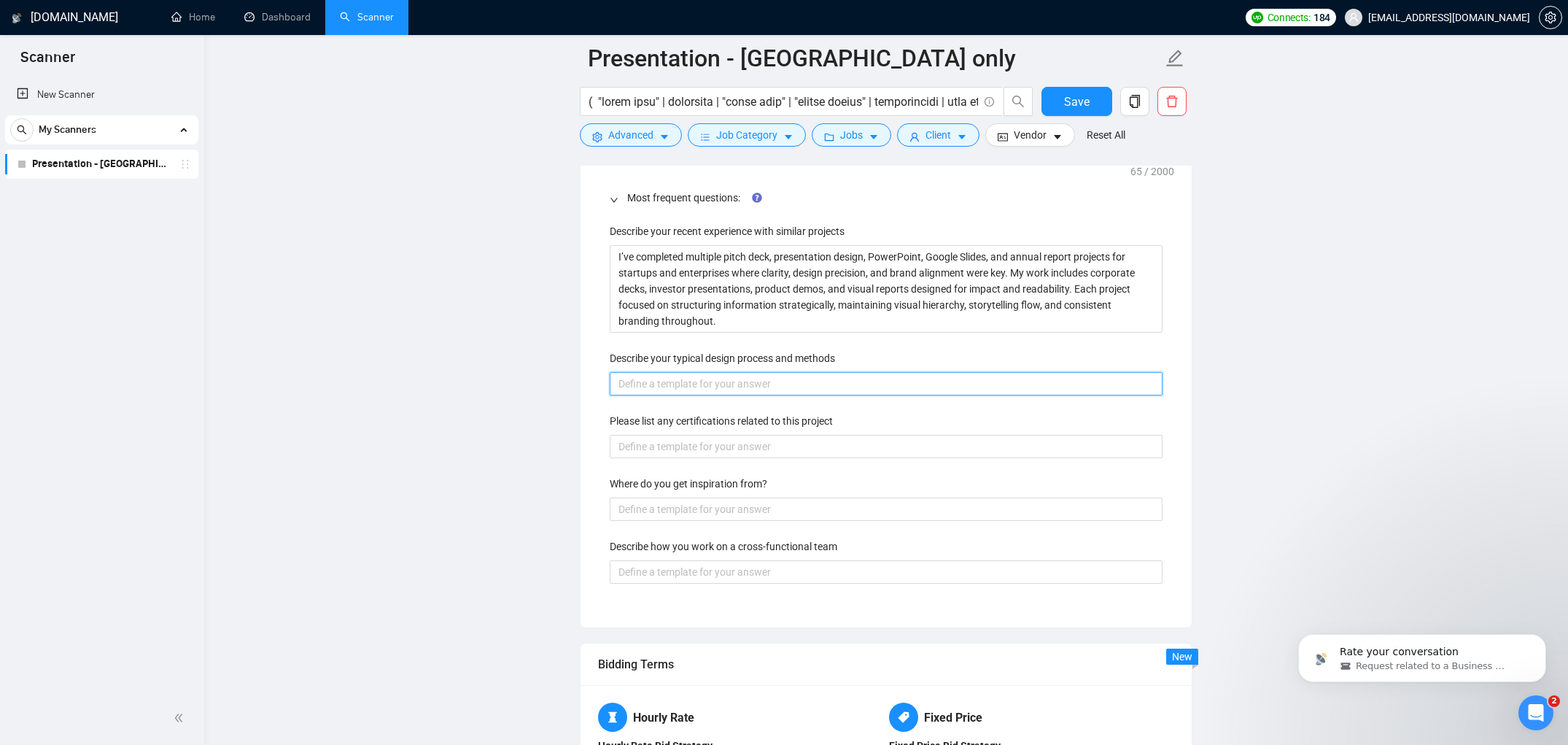
click at [709, 386] on methods "Describe your typical design process and methods" at bounding box center [886, 383] width 553 height 23
paste methods "My process starts with understanding project goals and the target audience. The…"
type methods "My process starts with understanding project goals and the target audience. The…"
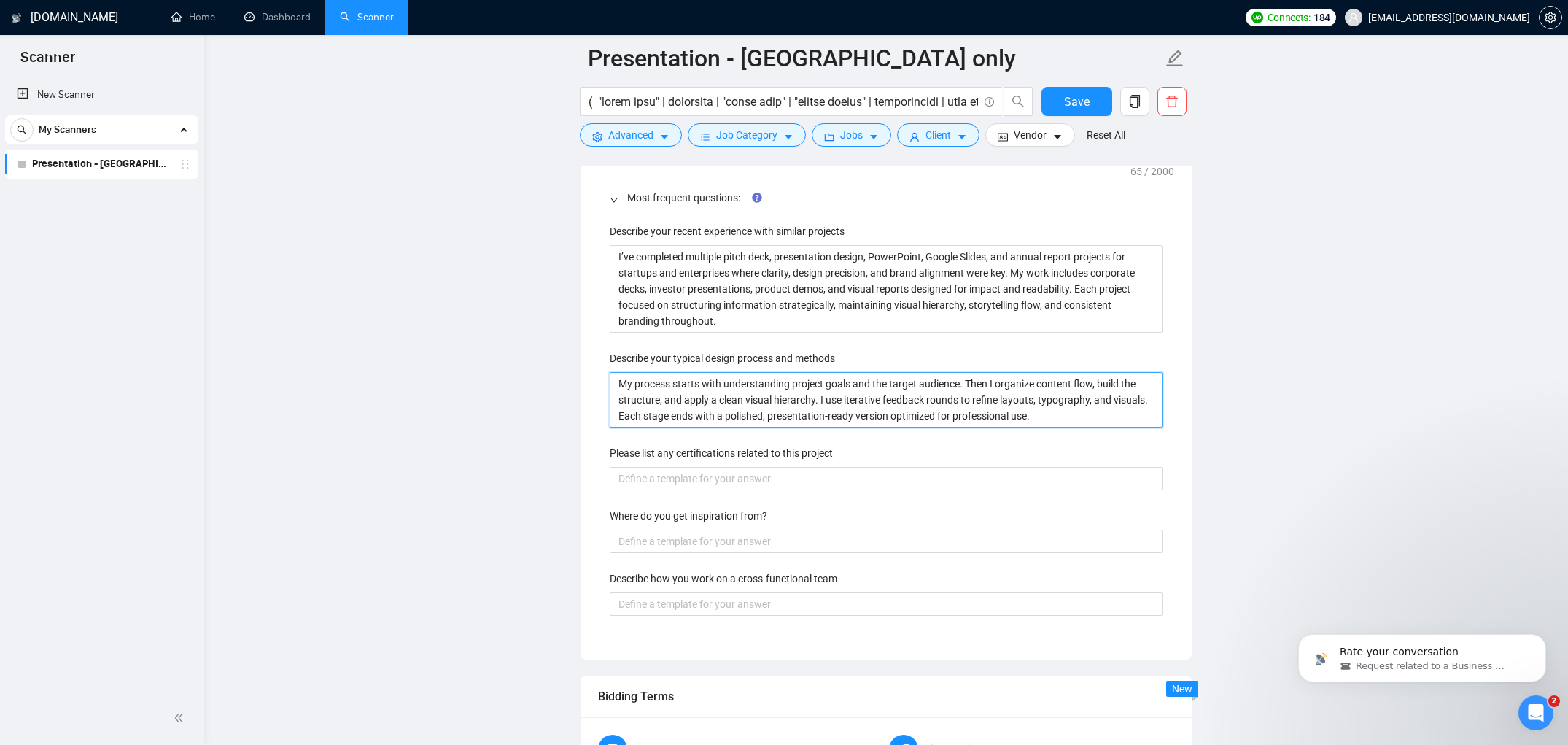
type methods "My process starts with understanding project goals and the target audience. The…"
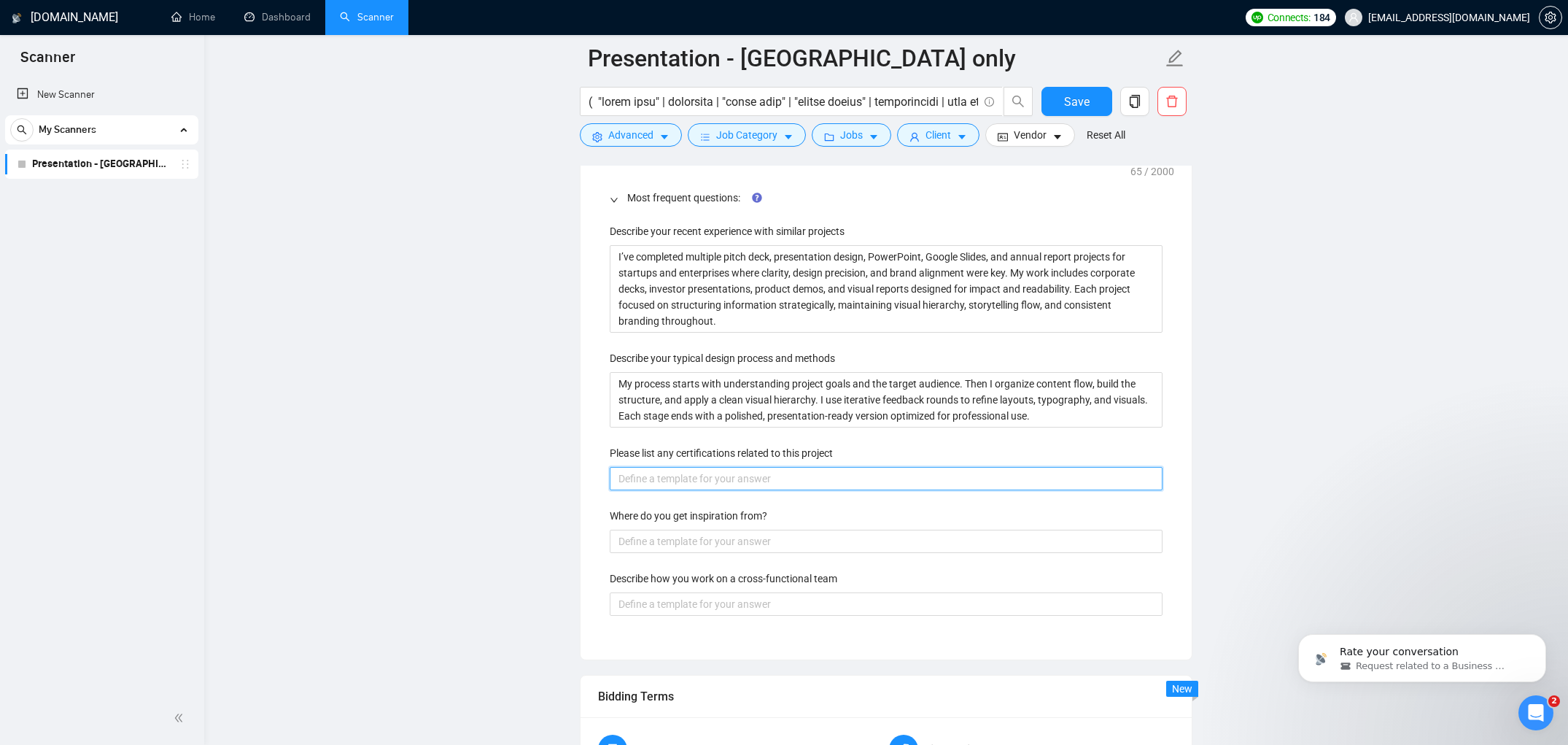
click at [672, 481] on project "Please list any certifications related to this project" at bounding box center [886, 478] width 553 height 23
paste project "Certified in Graphic Design (Adobe Suite) and Presentation Design for Business …"
type project "Certified in Graphic Design (Adobe Suite) and Presentation Design for Business …"
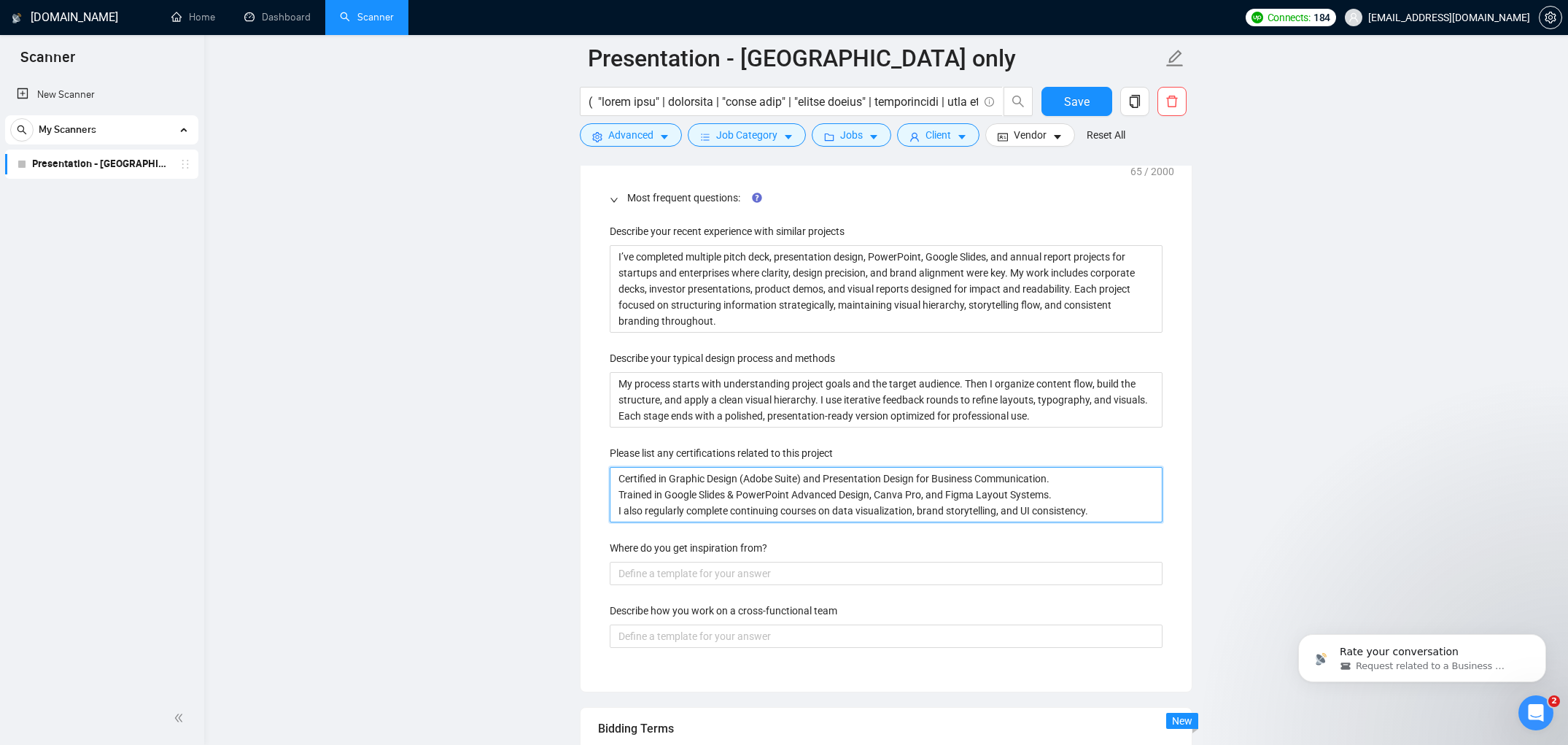
type project "Certified in Graphic Design (Adobe Suite) and Presentation Design for Business …"
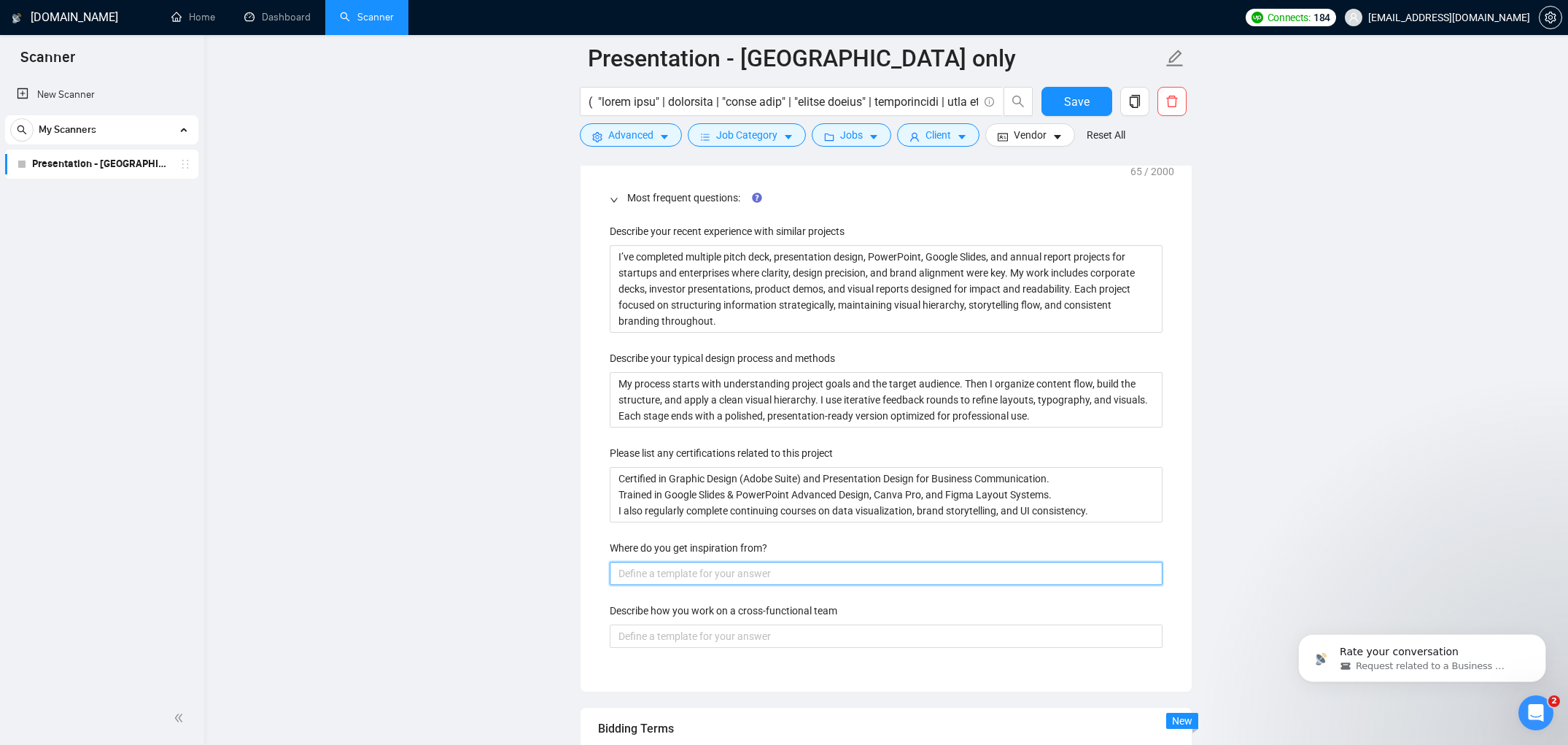
click at [724, 568] on from\? "Where do you get inspiration from?" at bounding box center [886, 573] width 553 height 23
paste from\? "Inspiration comes from real-world brands and global presentation trends. I stud…"
type from\? "Inspiration comes from real-world brands and global presentation trends. I stud…"
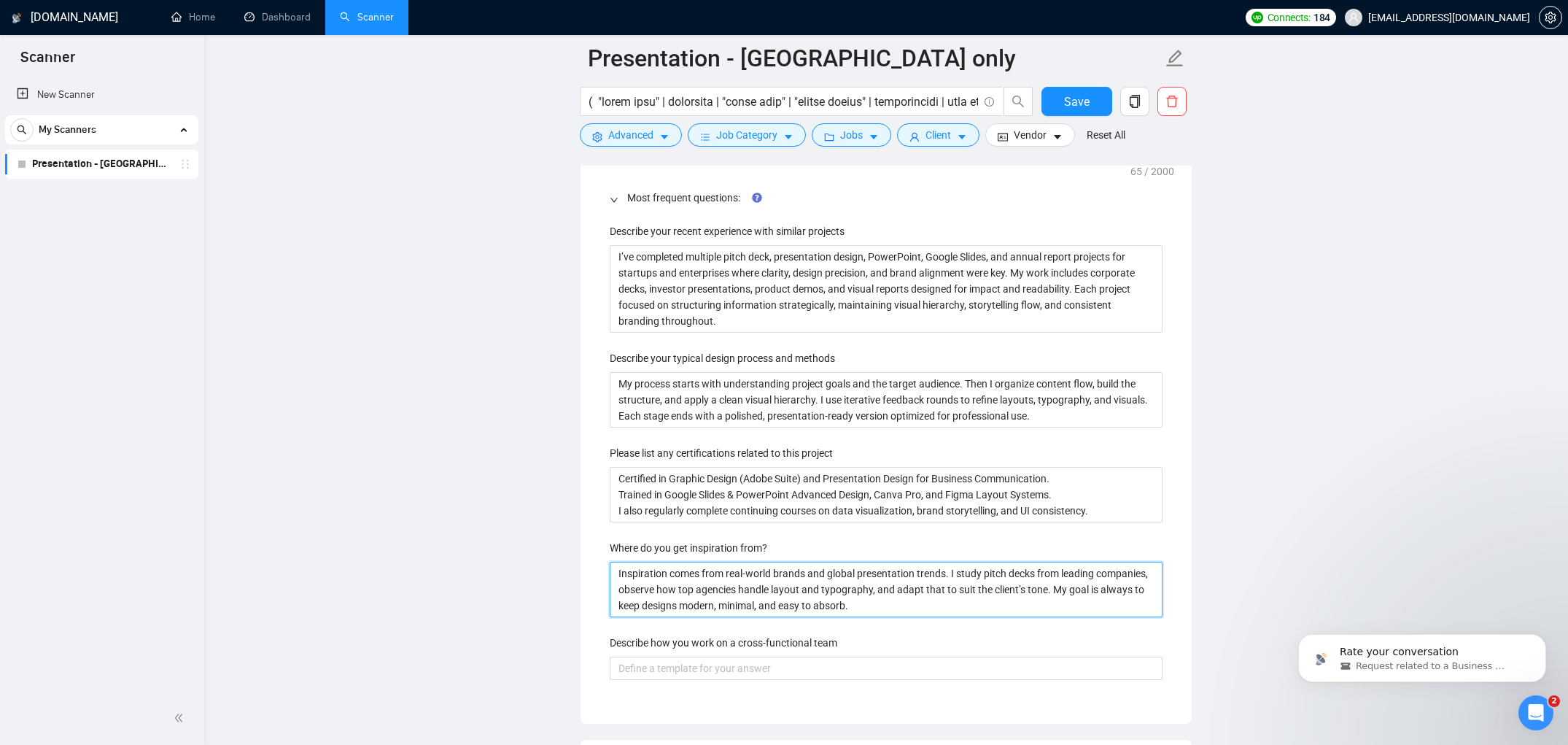
type from\? "Inspiration comes from real-world brands and global presentation trends. I stud…"
click at [671, 669] on team "Describe how you work on a cross-functional team" at bounding box center [886, 668] width 553 height 23
paste team "I communicate early and clearly with all stakeholders — writers, marketers, and…"
type team "I communicate early and clearly with all stakeholders — writers, marketers, and…"
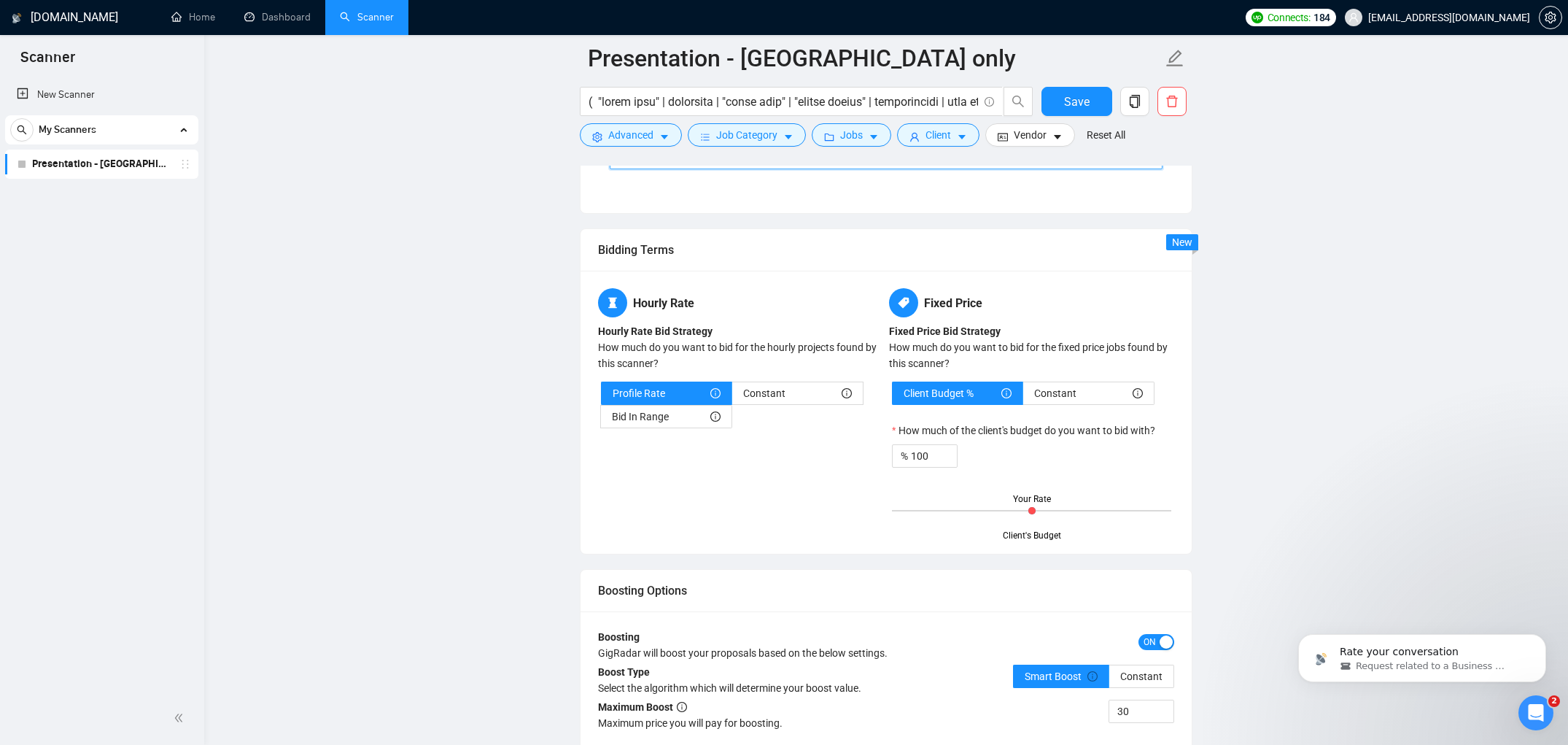
scroll to position [2772, 0]
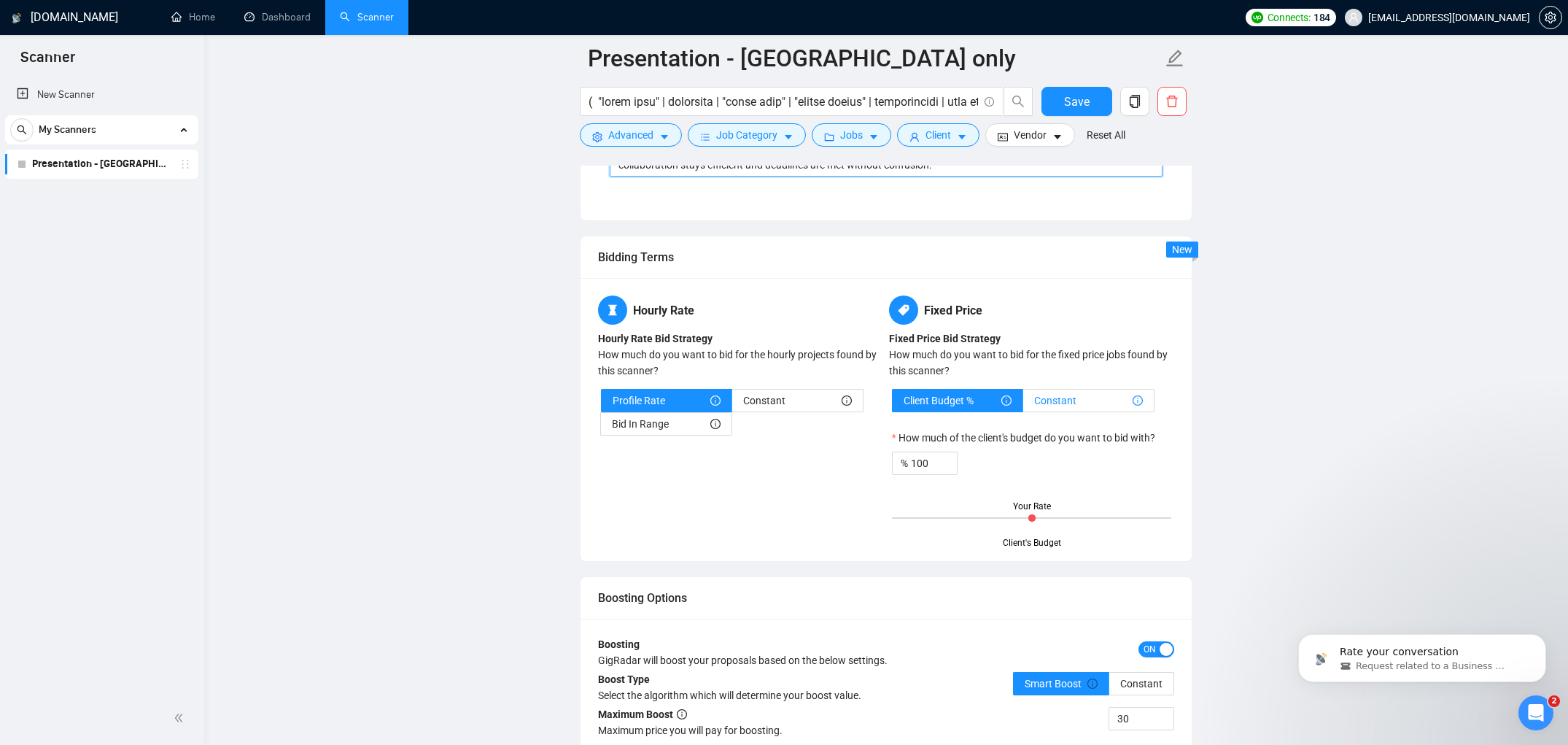
type team "I communicate early and clearly with all stakeholders — writers, marketers, and…"
click at [1116, 399] on div "Constant" at bounding box center [1088, 400] width 108 height 22
click at [1023, 405] on input "Constant" at bounding box center [1023, 405] width 0 height 0
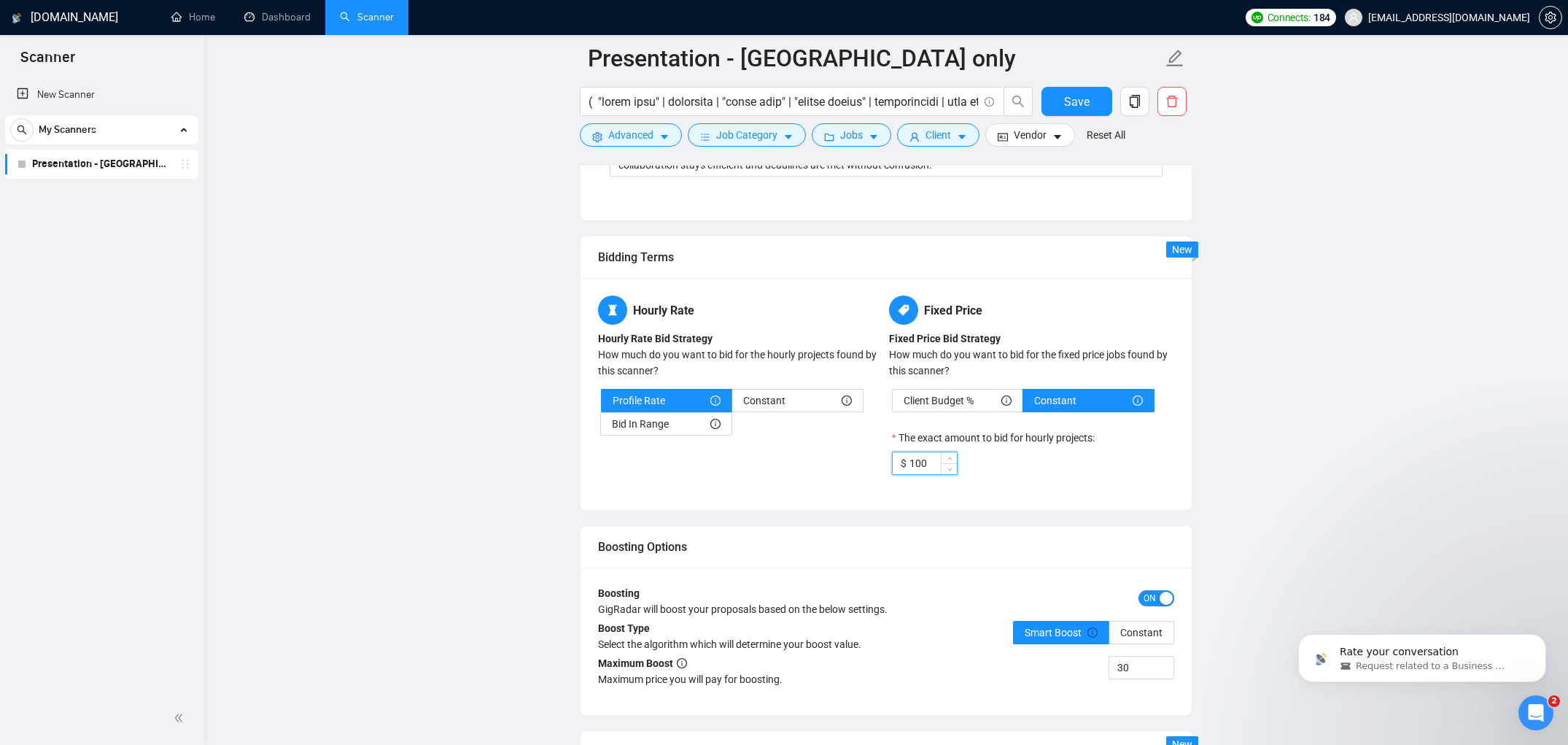
drag, startPoint x: 931, startPoint y: 461, endPoint x: 913, endPoint y: 456, distance: 18.7
click at [913, 456] on input "100" at bounding box center [932, 463] width 47 height 22
type input "300"
click at [1044, 485] on div "Fixed Price Fixed Price Bid Strategy How much do you want to bid for the fixed …" at bounding box center [1031, 394] width 291 height 197
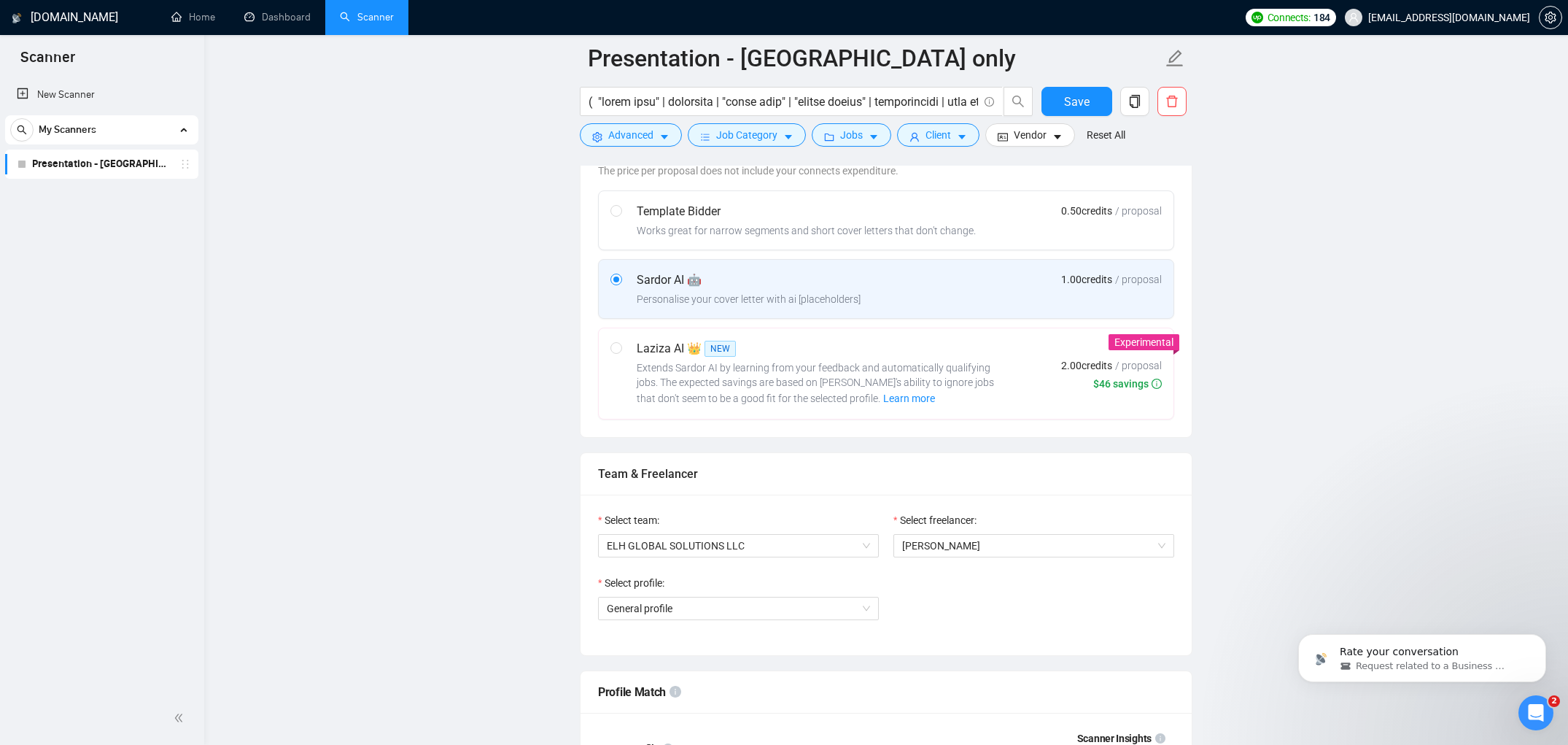
scroll to position [435, 0]
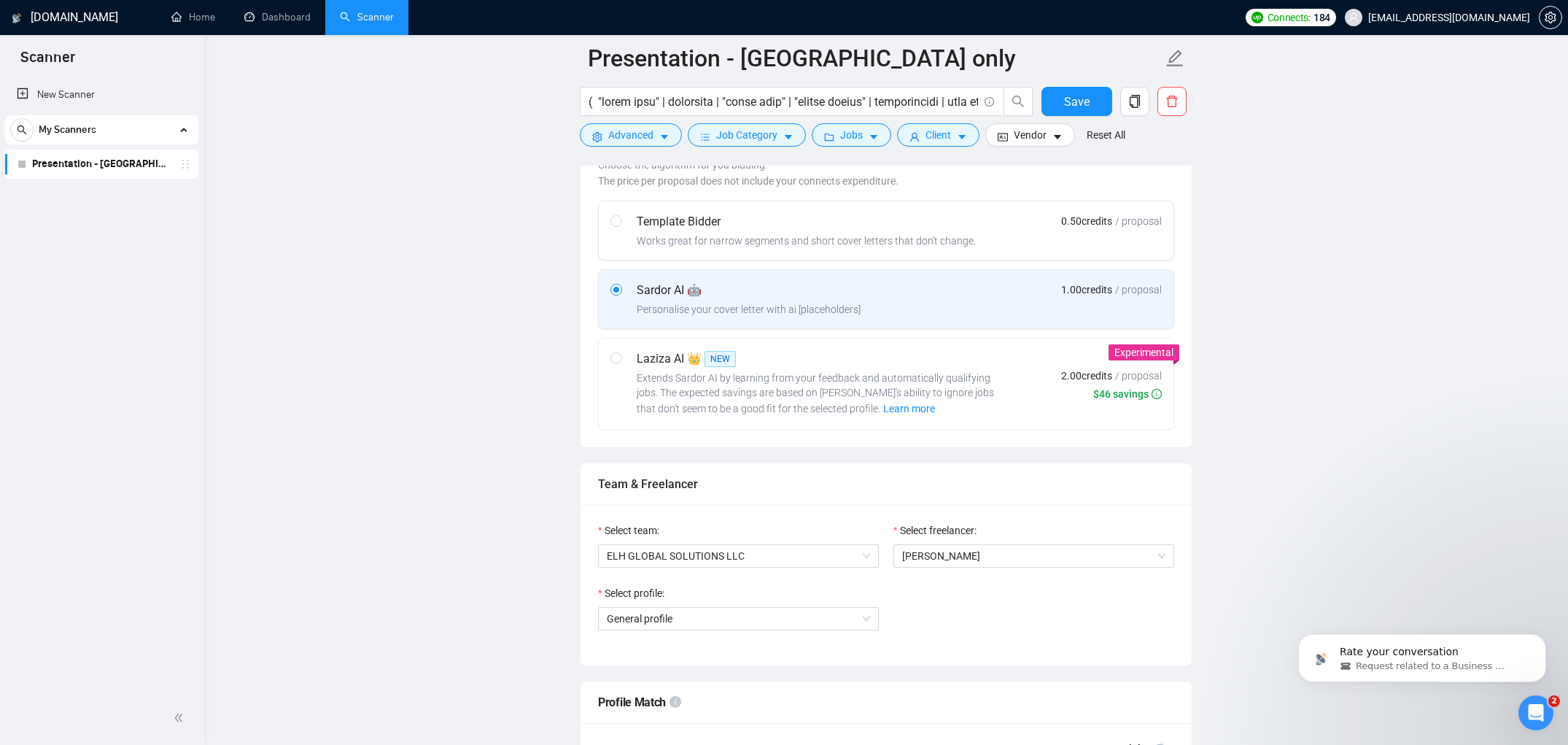
click at [802, 391] on span "Extends Sardor AI by learning from your feedback and automatically qualifying j…" at bounding box center [815, 393] width 357 height 43
click at [620, 363] on input "radio" at bounding box center [615, 356] width 10 height 10
radio input "true"
radio input "false"
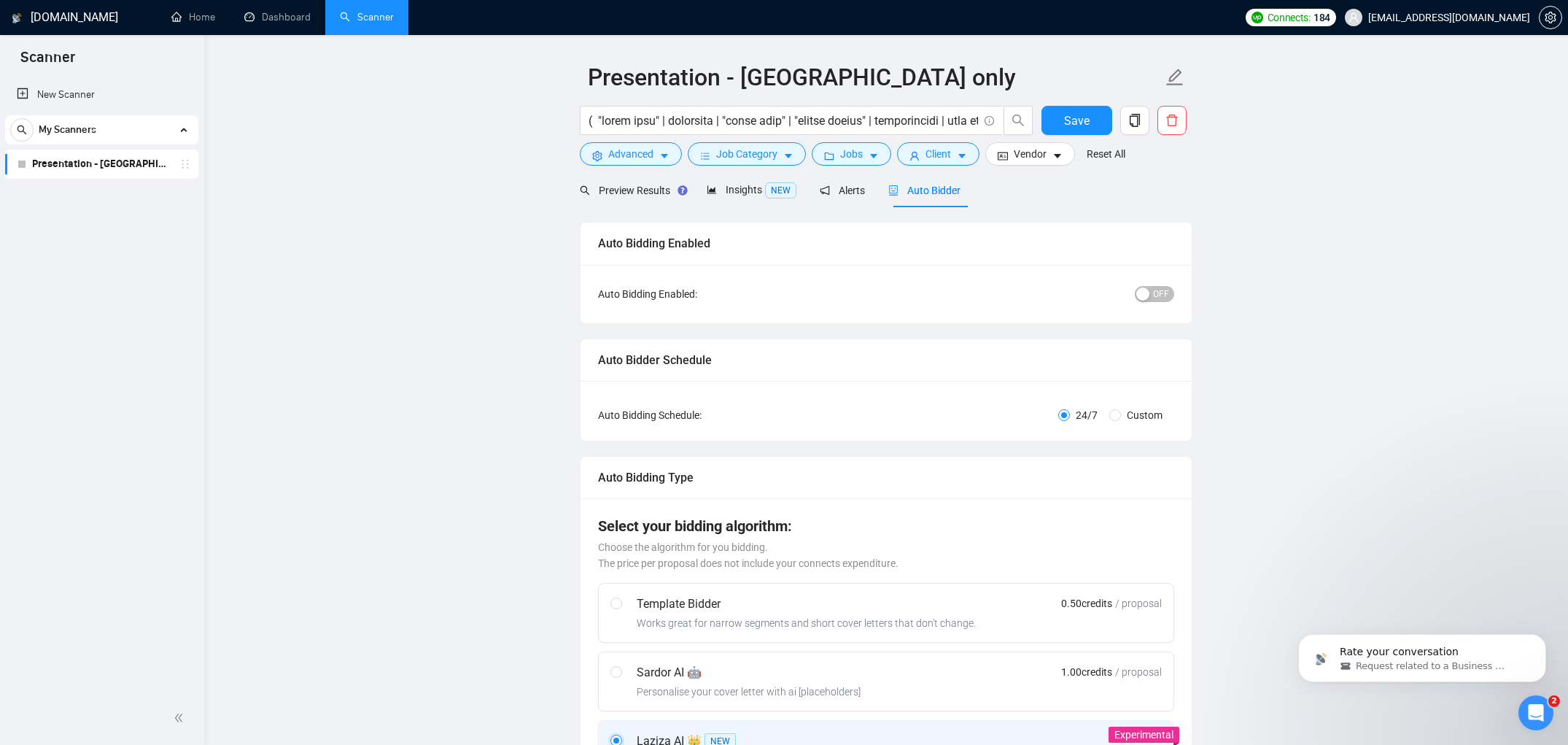
scroll to position [0, 0]
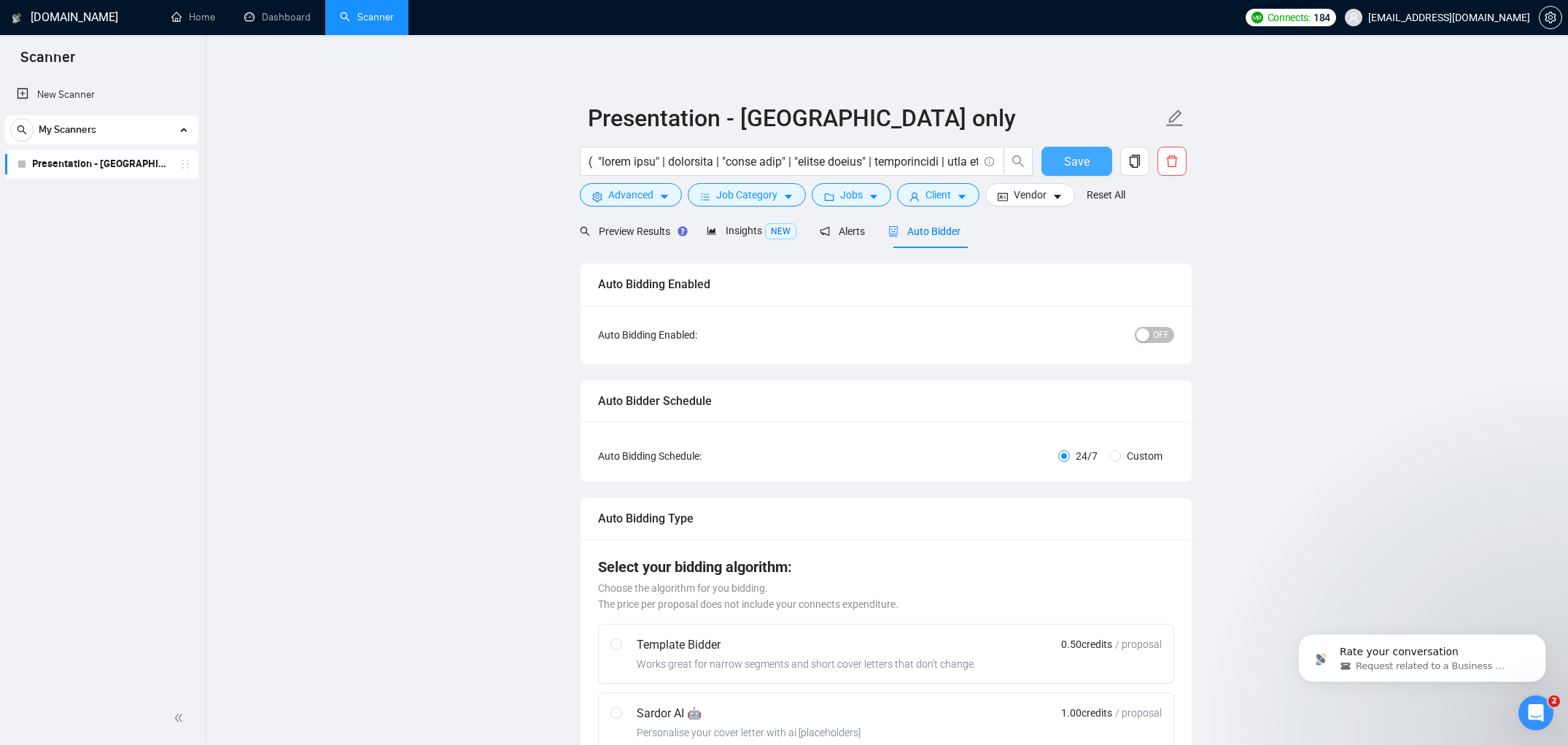
click at [1073, 162] on span "Save" at bounding box center [1076, 161] width 26 height 19
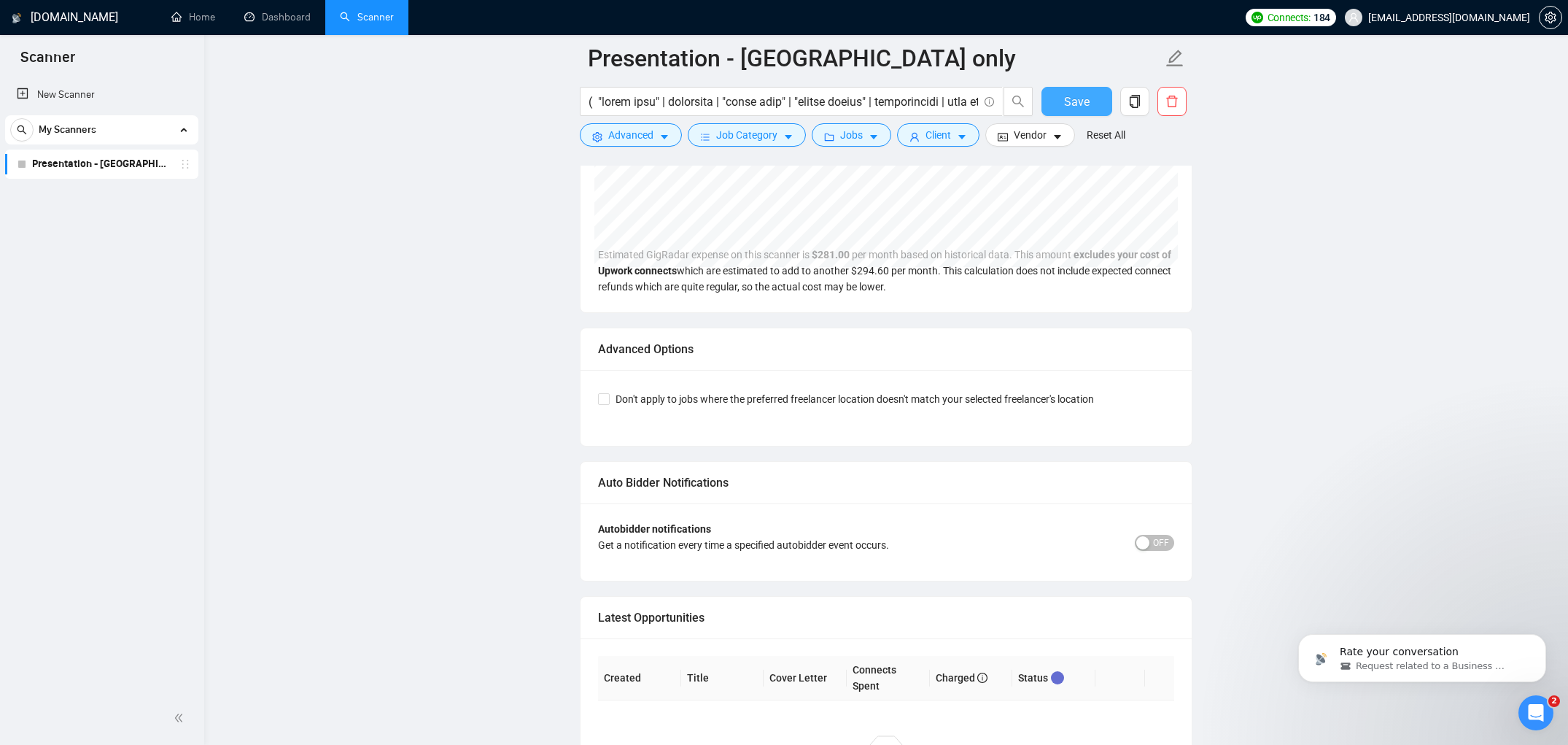
scroll to position [3496, 0]
click at [1164, 537] on span "OFF" at bounding box center [1161, 540] width 16 height 16
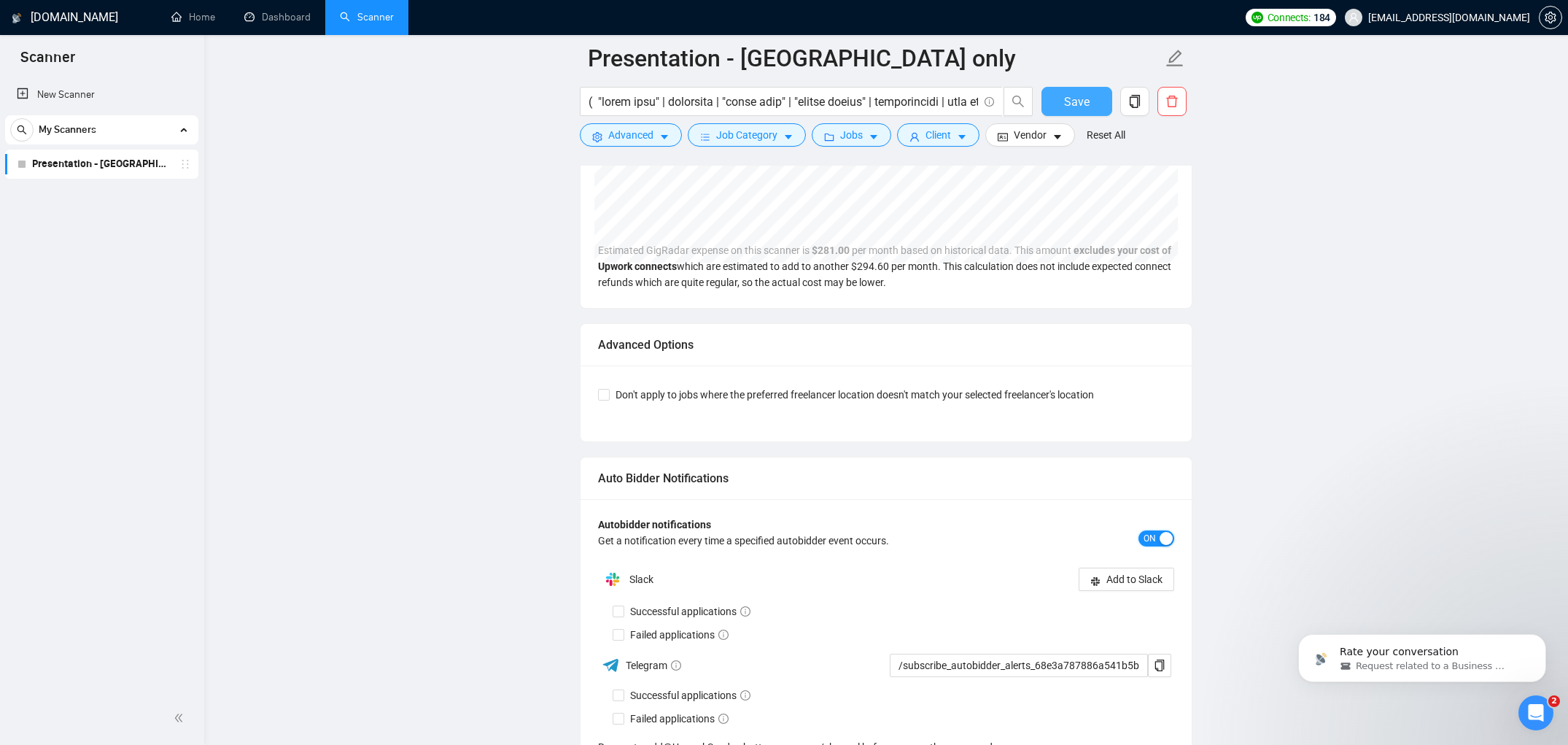
scroll to position [3897, 0]
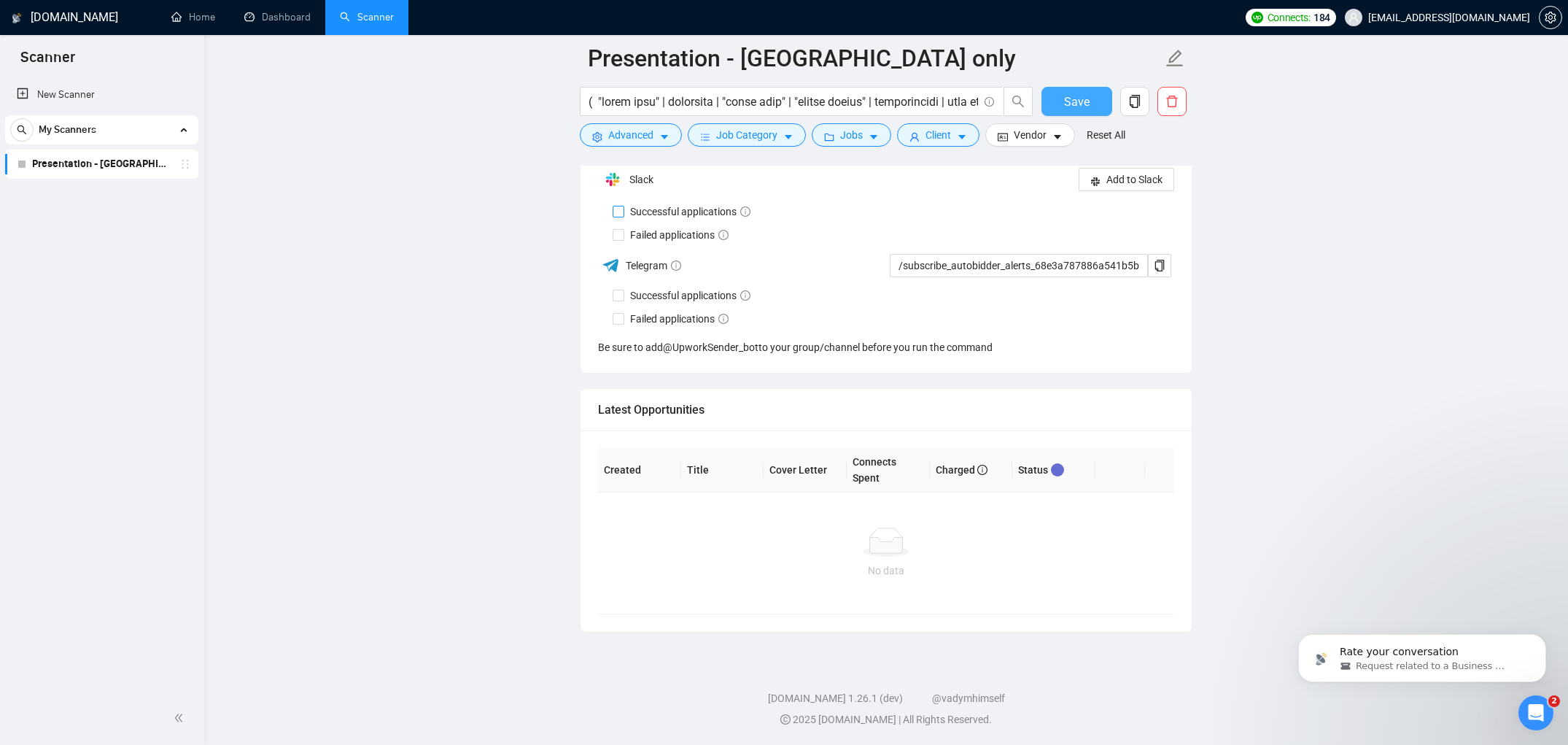
click at [621, 209] on input "Successful applications" at bounding box center [617, 210] width 10 height 10
checkbox input "true"
drag, startPoint x: 624, startPoint y: 234, endPoint x: 623, endPoint y: 244, distance: 10.0
click at [624, 234] on label "Failed applications" at bounding box center [673, 236] width 122 height 16
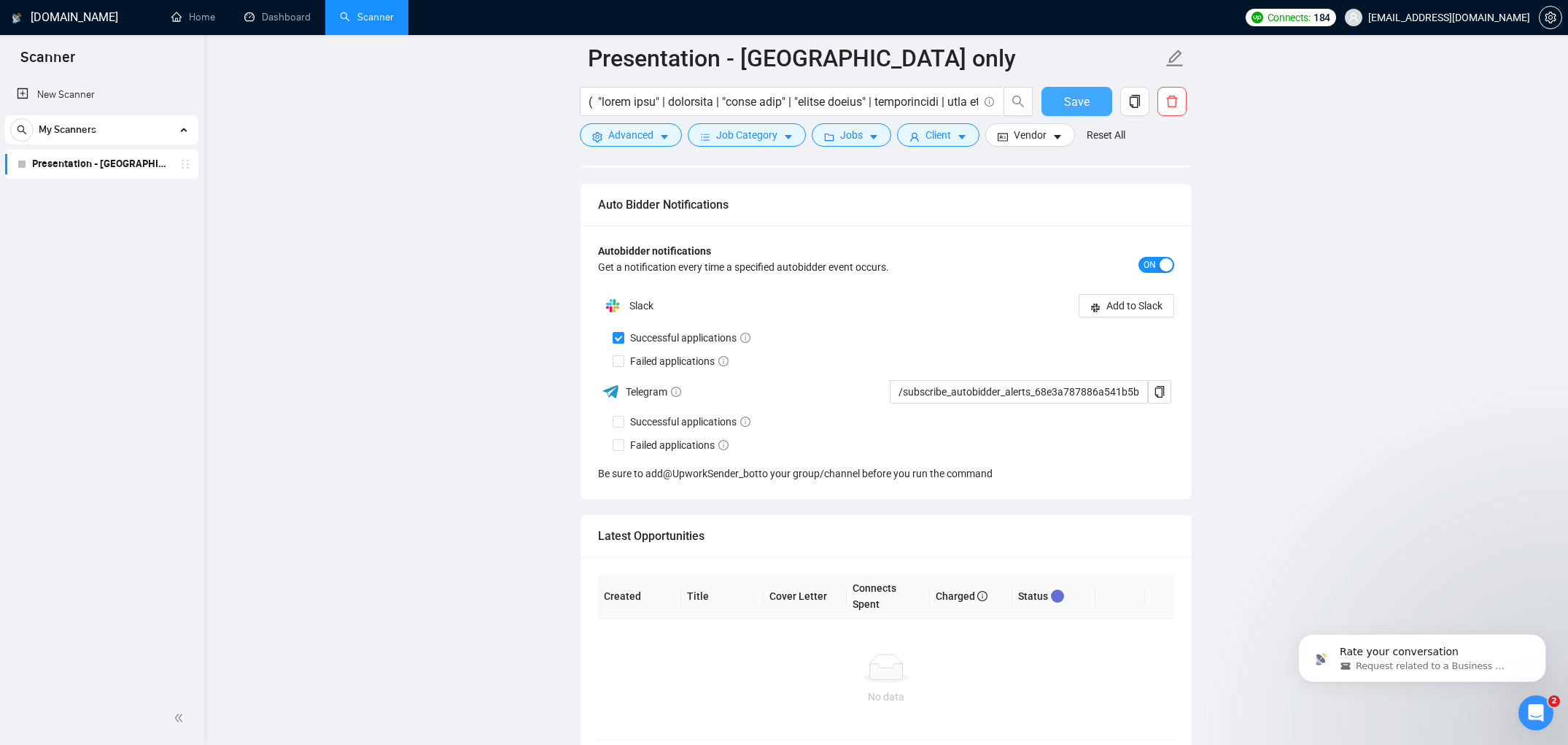
click at [624, 292] on div "Slack" at bounding box center [742, 305] width 288 height 29
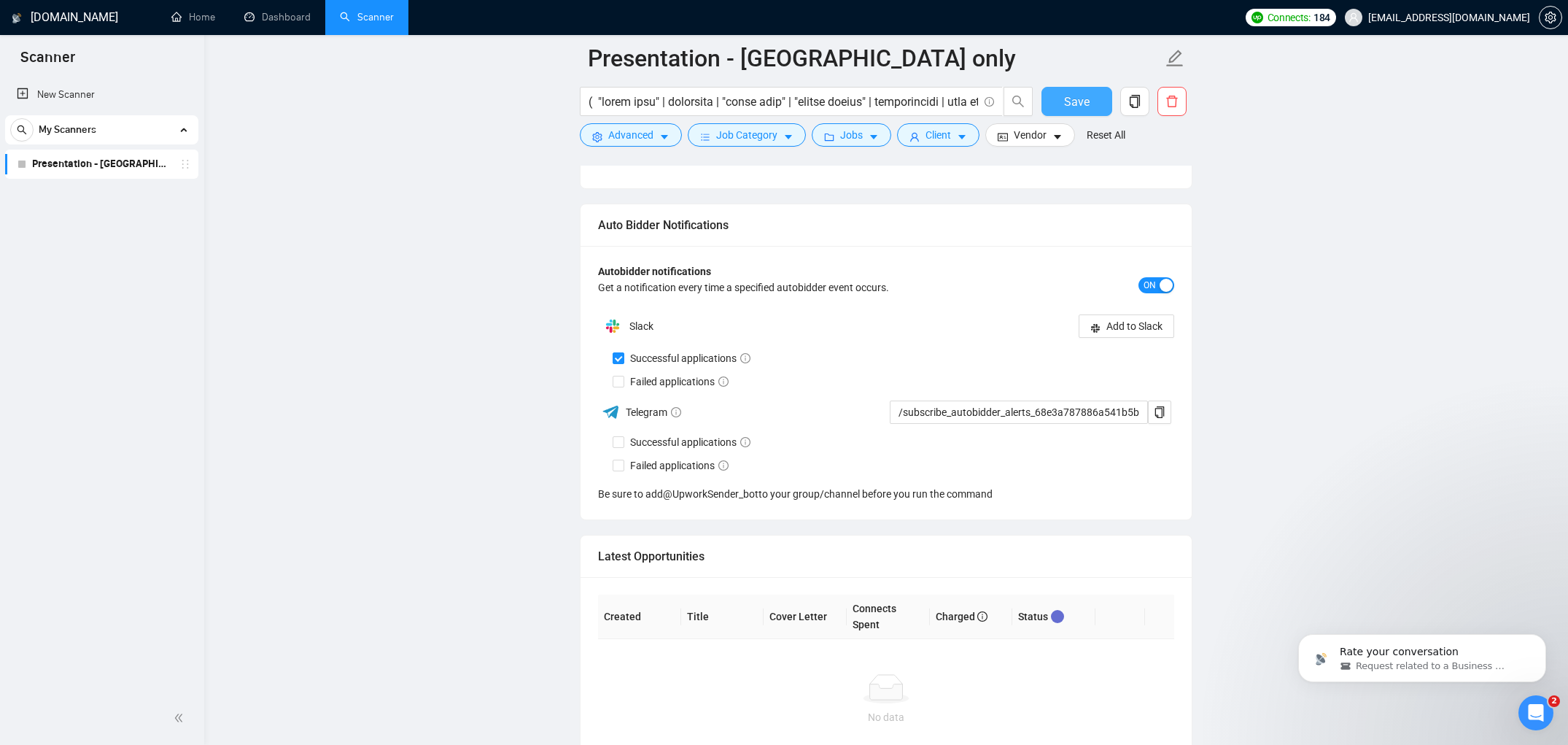
click at [618, 335] on img at bounding box center [612, 325] width 29 height 29
click at [622, 382] on input "Failed applications" at bounding box center [617, 381] width 10 height 10
checkbox input "true"
drag, startPoint x: 618, startPoint y: 441, endPoint x: 619, endPoint y: 453, distance: 12.0
click at [617, 441] on input "Successful applications" at bounding box center [617, 441] width 10 height 10
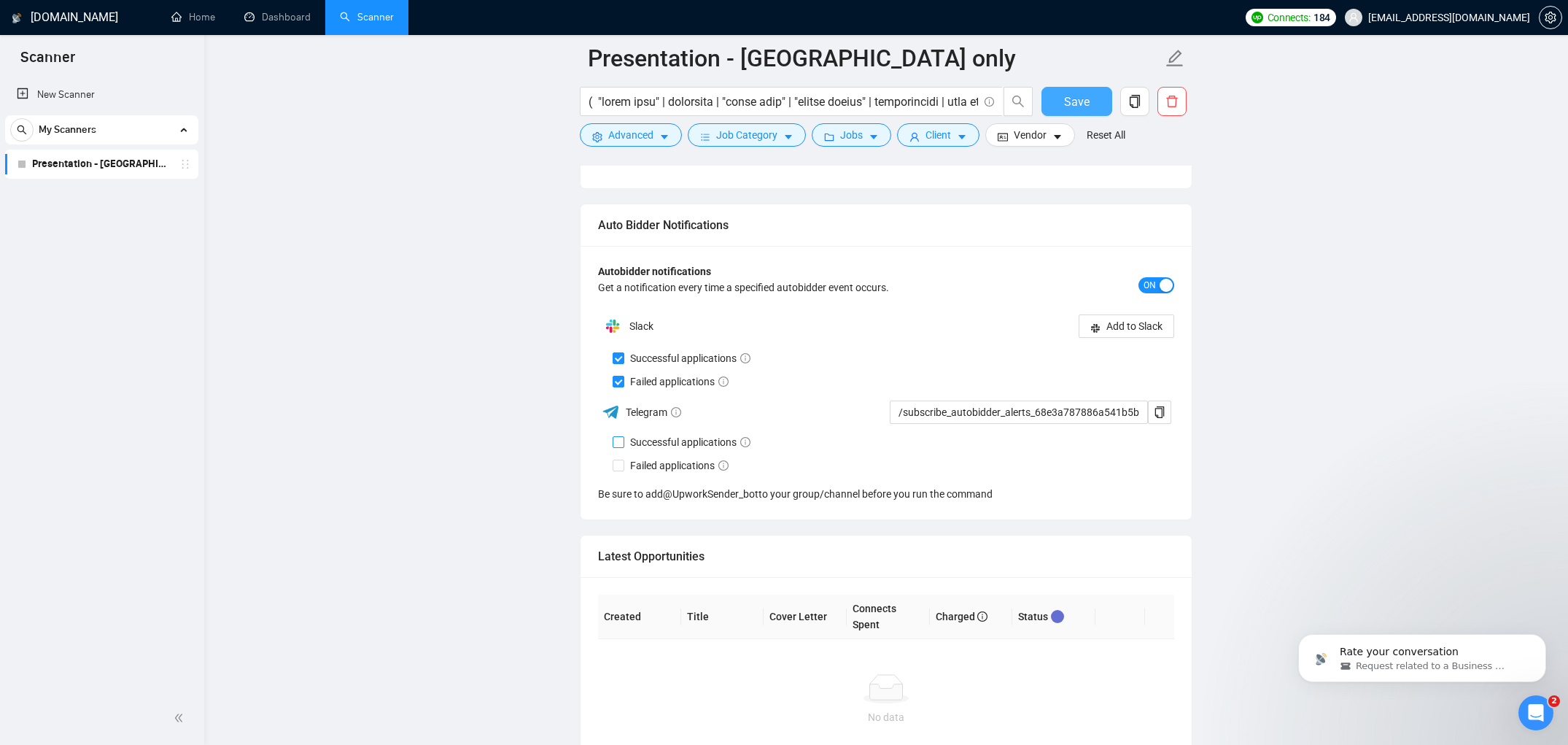
checkbox input "true"
click at [615, 461] on input "Failed applications" at bounding box center [617, 464] width 10 height 10
checkbox input "true"
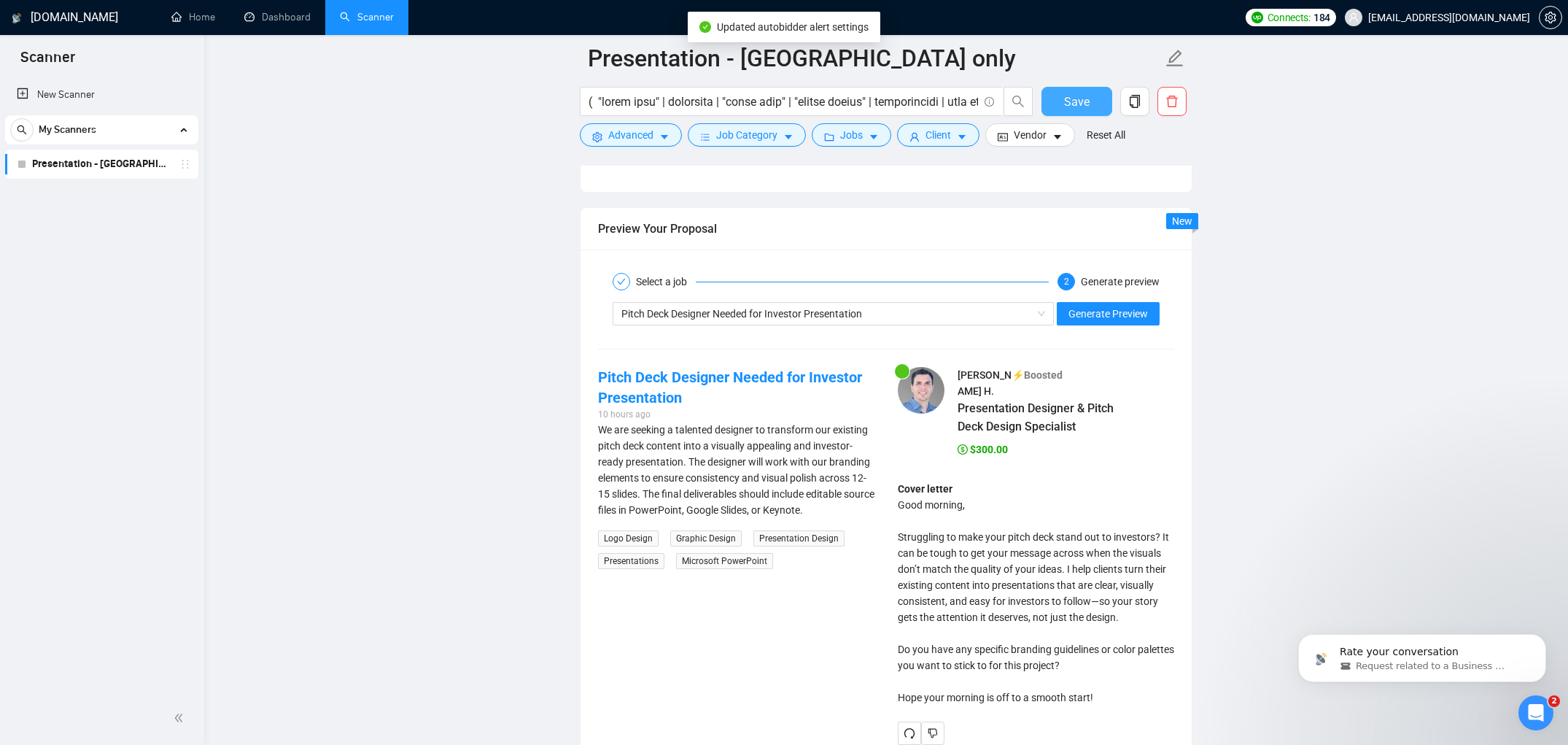
scroll to position [2581, 0]
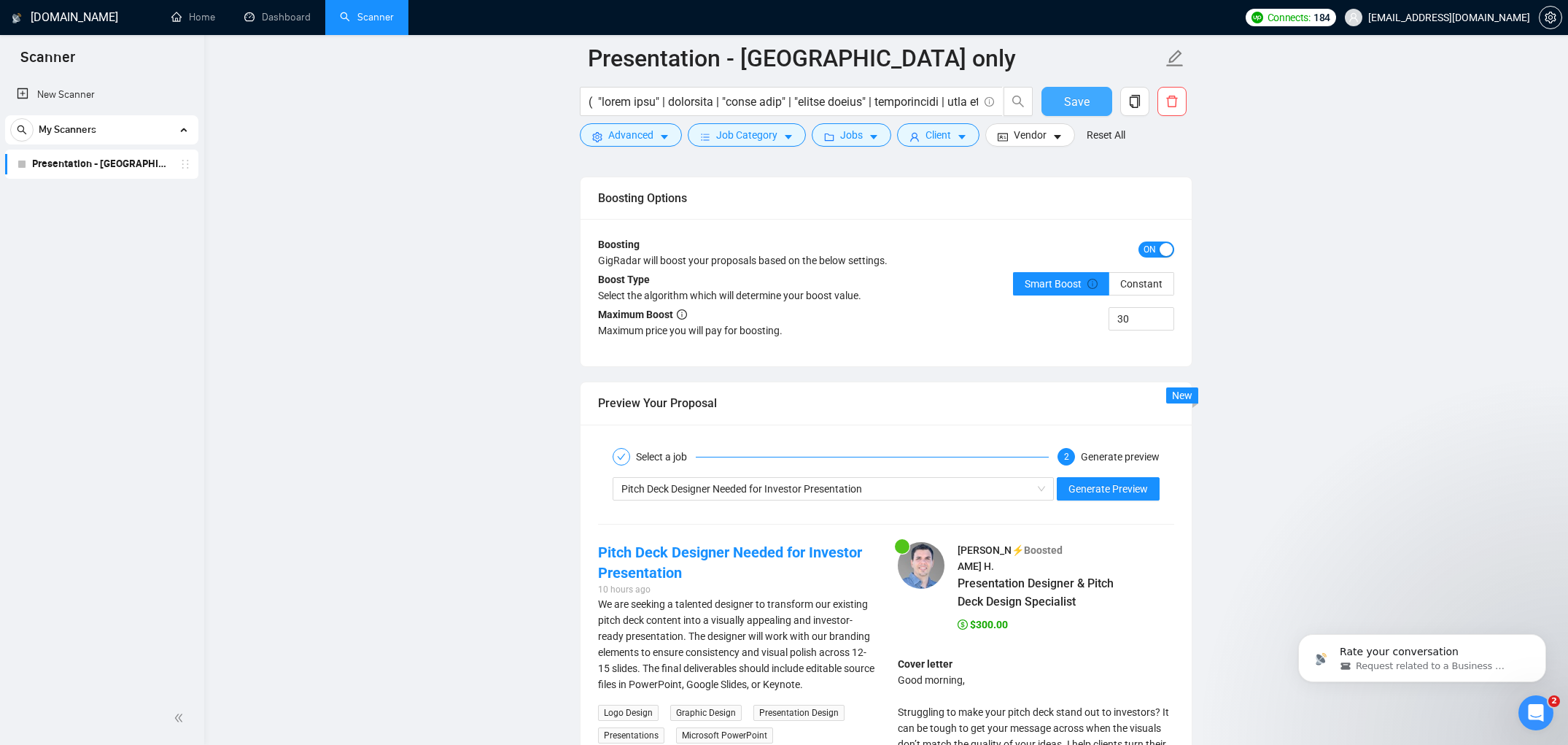
click at [1139, 366] on div "Boosting Options Boosting GigRadar will boost your proposals based on the below…" at bounding box center [885, 272] width 612 height 190
click at [973, 486] on div "Pitch Deck Designer Needed for Investor Presentation" at bounding box center [827, 488] width 411 height 22
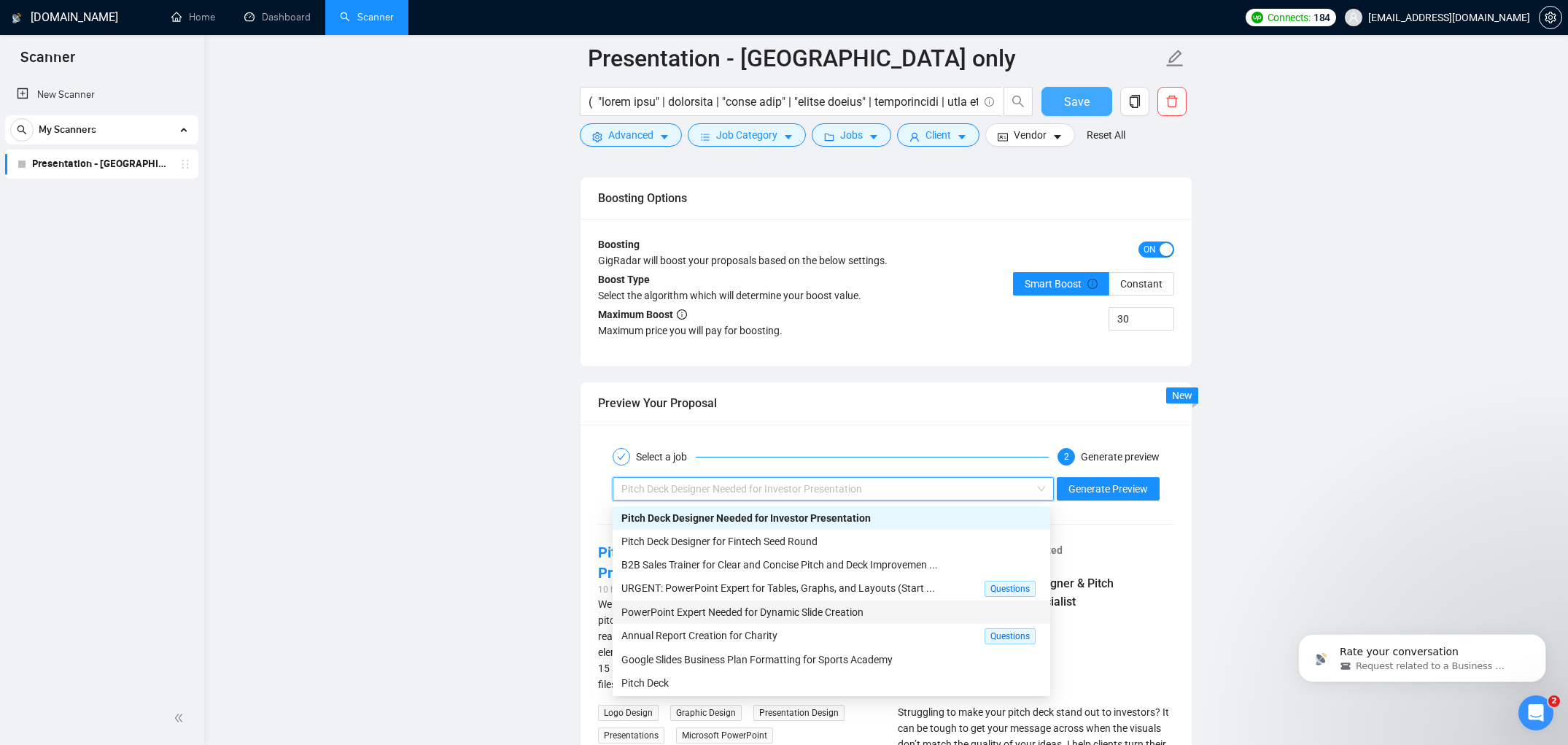
click at [772, 600] on div "PowerPoint Expert Needed for Dynamic Slide Creation" at bounding box center [831, 612] width 437 height 23
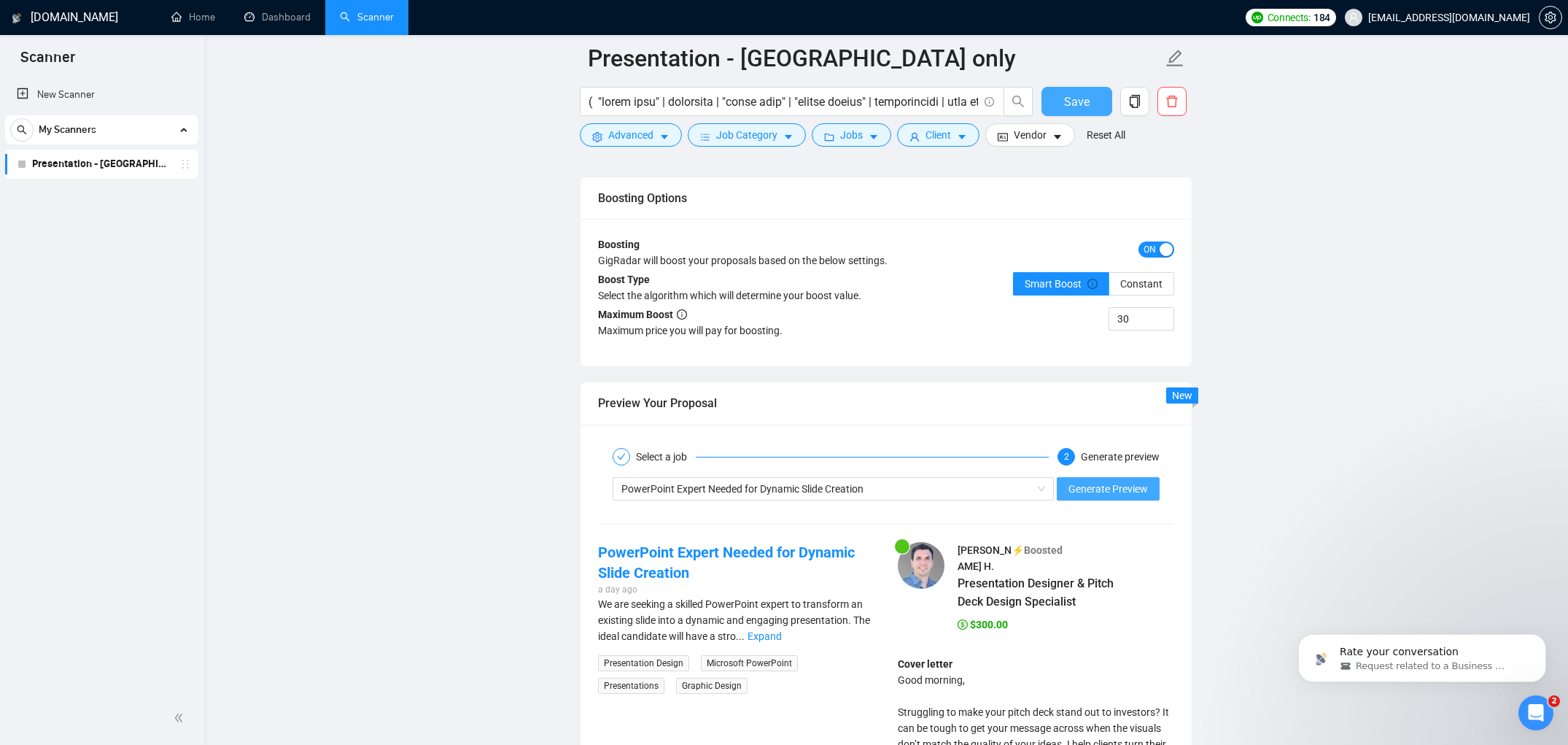
click at [1108, 492] on span "Generate Preview" at bounding box center [1108, 489] width 79 height 16
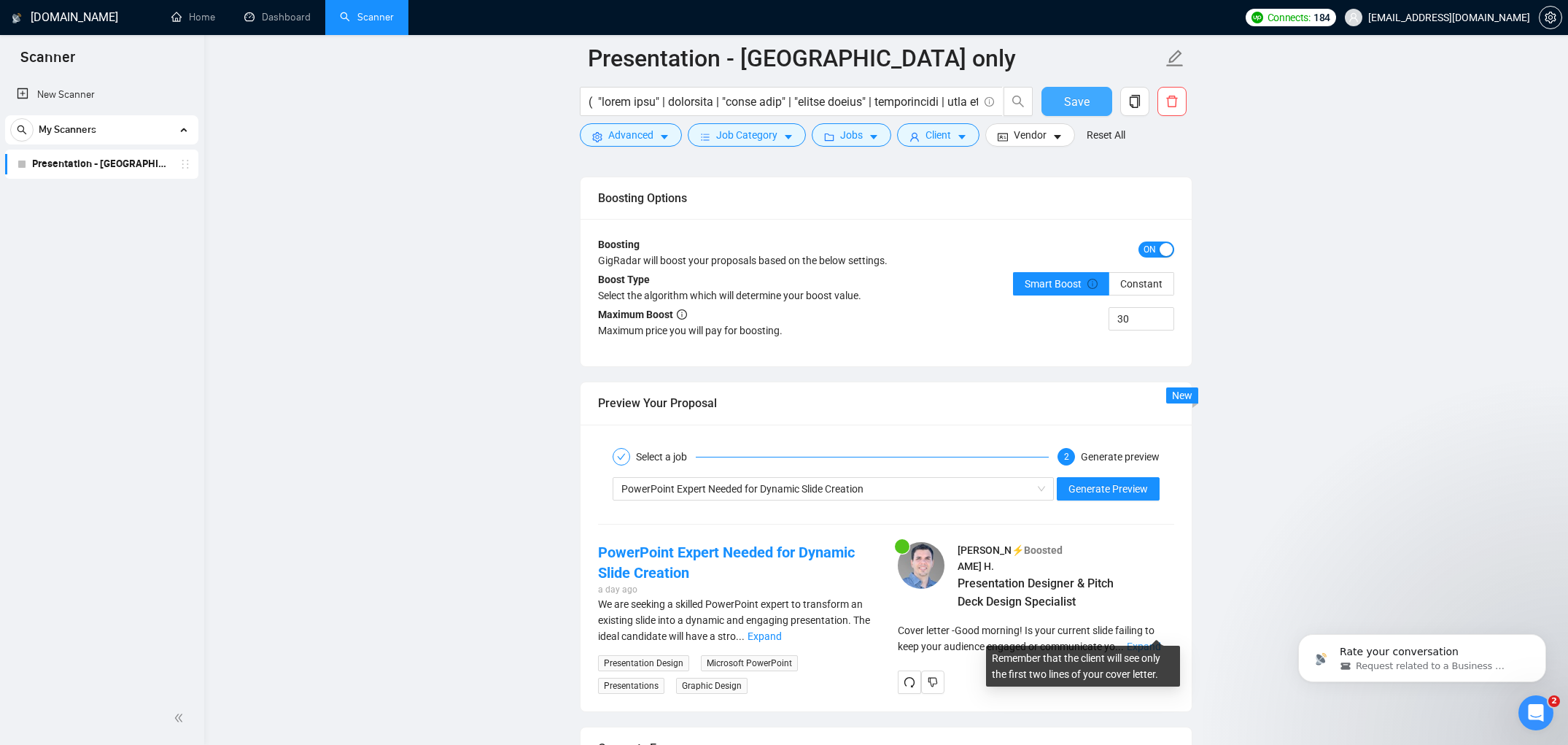
click at [1156, 640] on link "Expand" at bounding box center [1144, 645] width 35 height 12
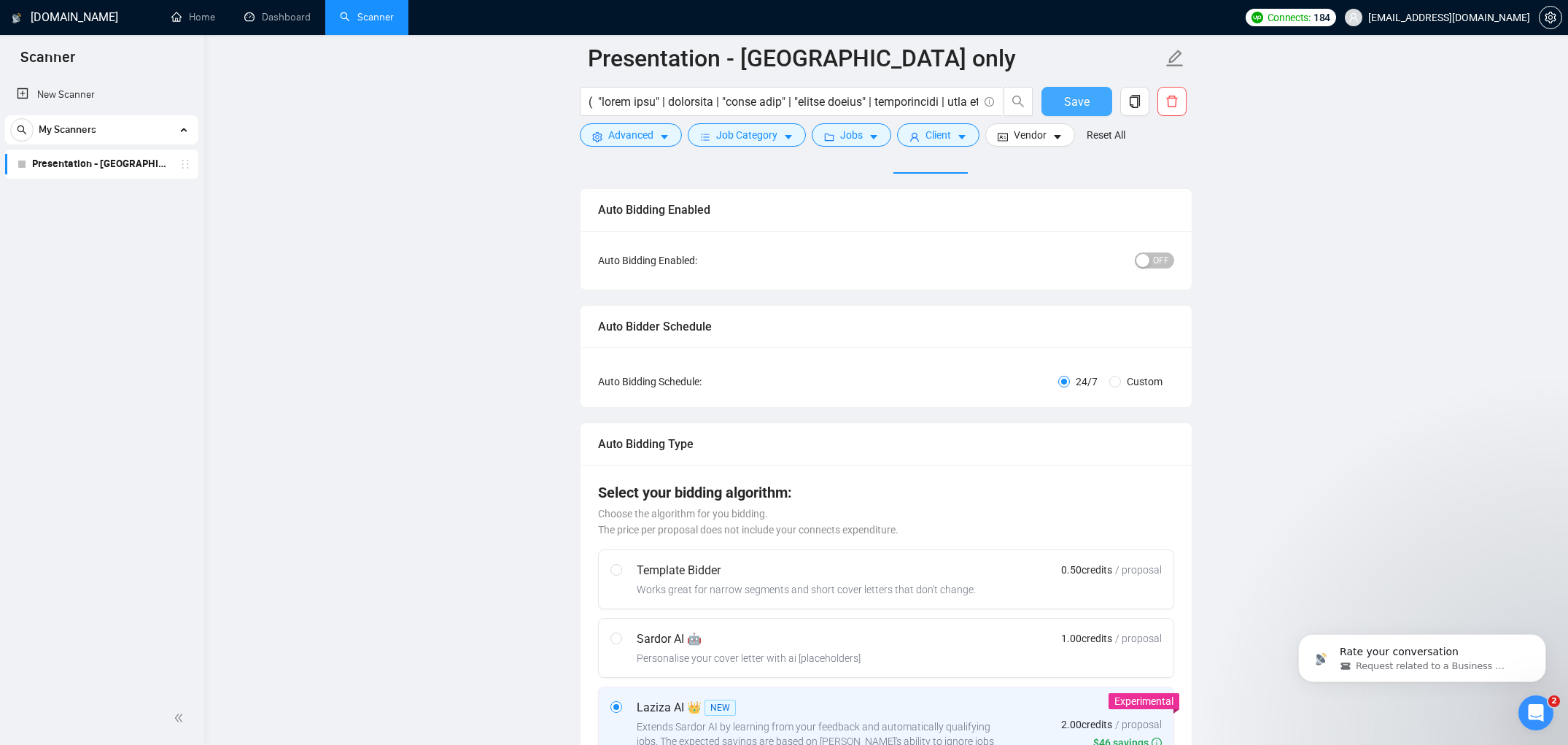
scroll to position [0, 0]
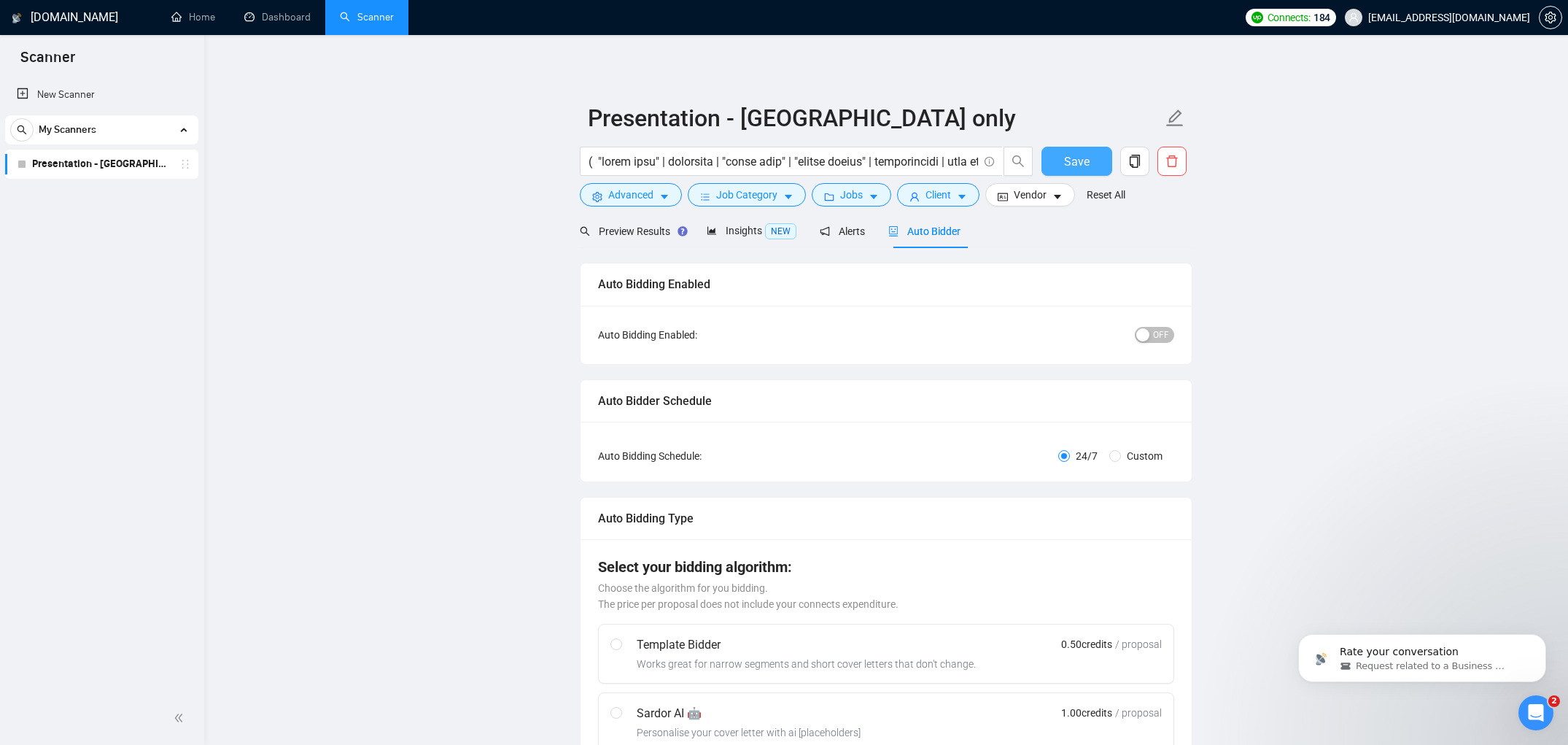
click at [1169, 331] on button "OFF" at bounding box center [1155, 335] width 39 height 16
click at [1152, 335] on span "ON" at bounding box center [1150, 335] width 12 height 16
click at [1060, 203] on button "Vendor" at bounding box center [1029, 195] width 90 height 23
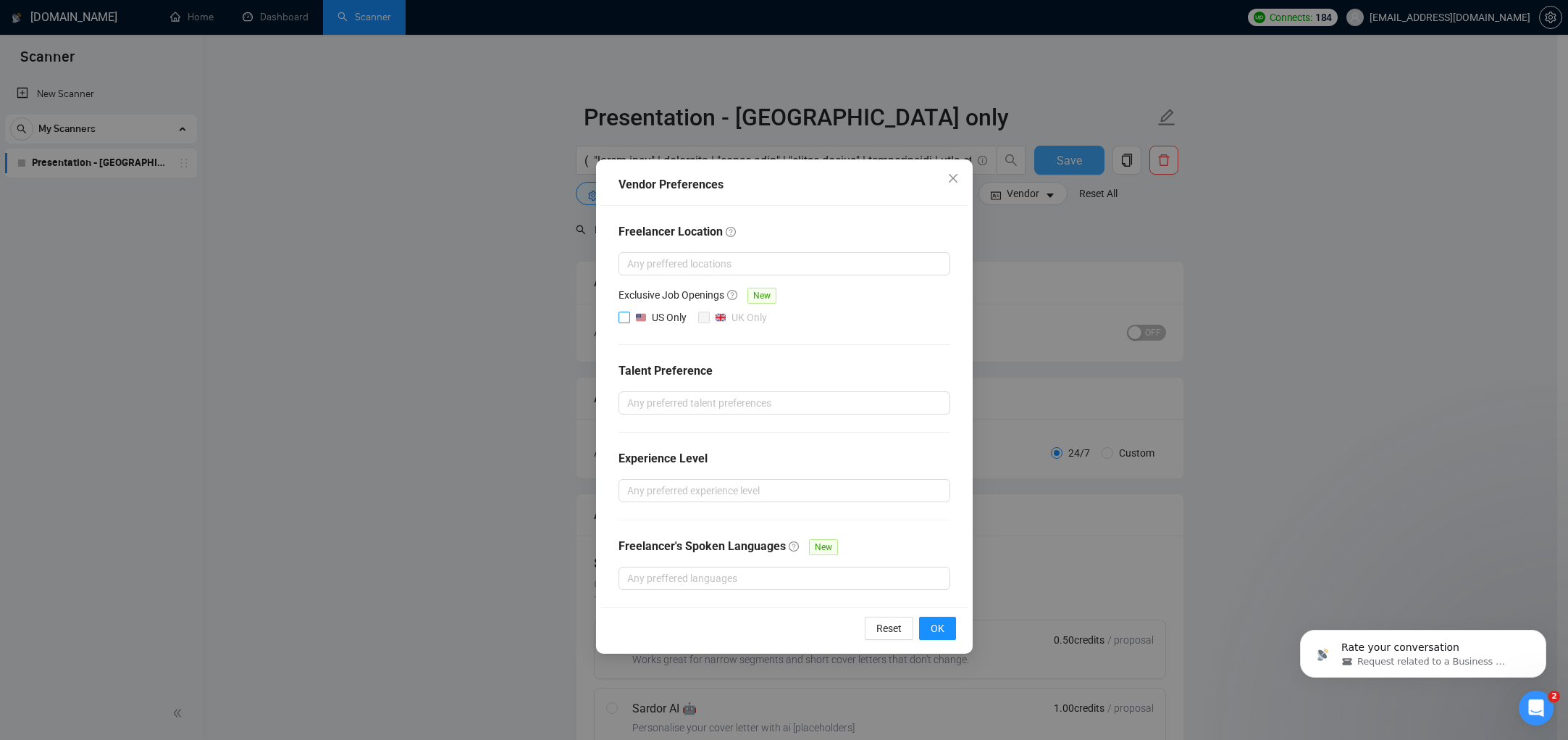
click at [637, 323] on div "US Only" at bounding box center [660, 317] width 50 height 16
click at [629, 321] on input "US Only" at bounding box center [623, 316] width 10 height 10
checkbox input "true"
click at [939, 630] on span "OK" at bounding box center [938, 628] width 14 height 16
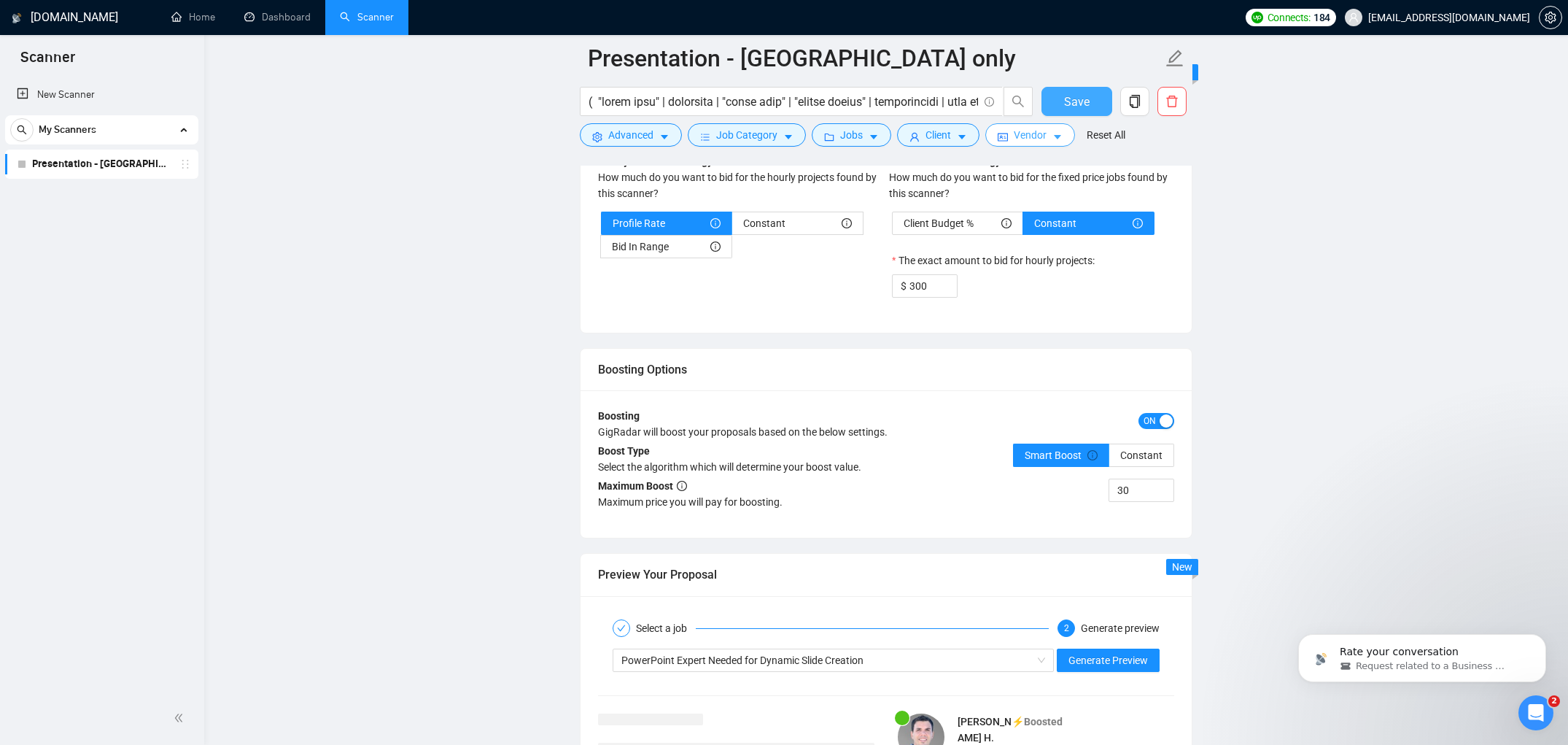
scroll to position [2379, 0]
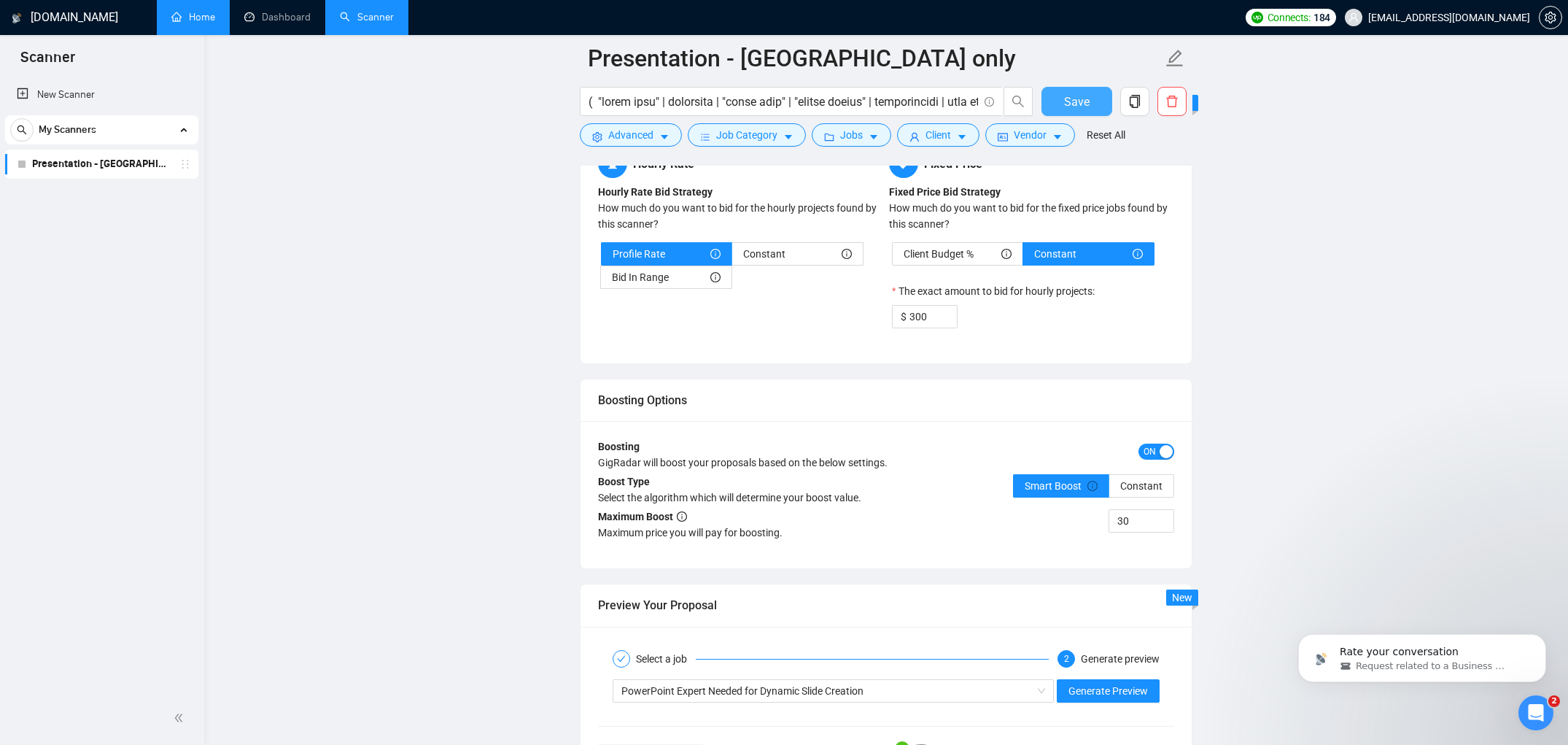
click at [189, 23] on link "Home" at bounding box center [193, 17] width 44 height 12
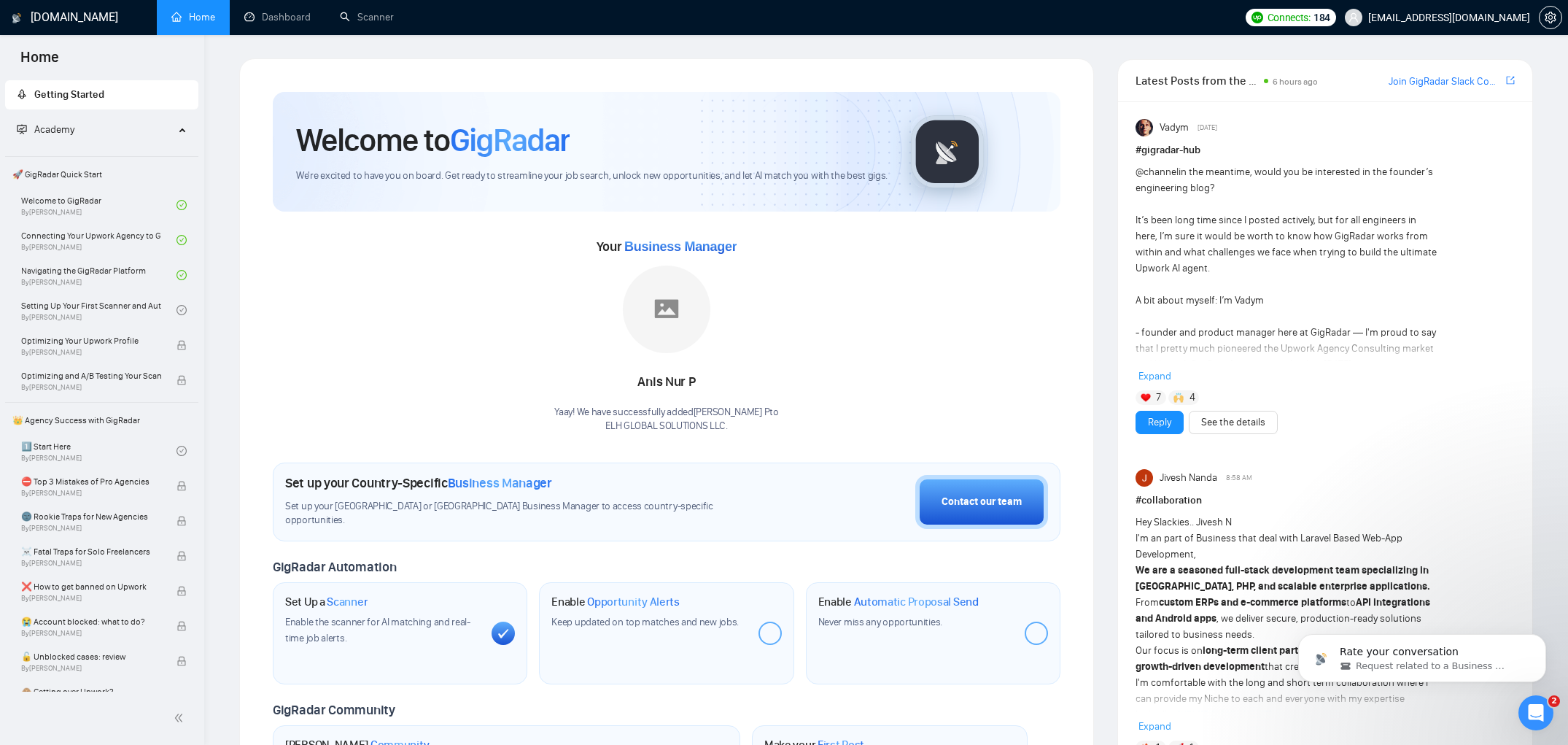
click at [764, 598] on div "Enable Opportunity Alerts Keep updated on top matches and new jobs." at bounding box center [666, 633] width 254 height 102
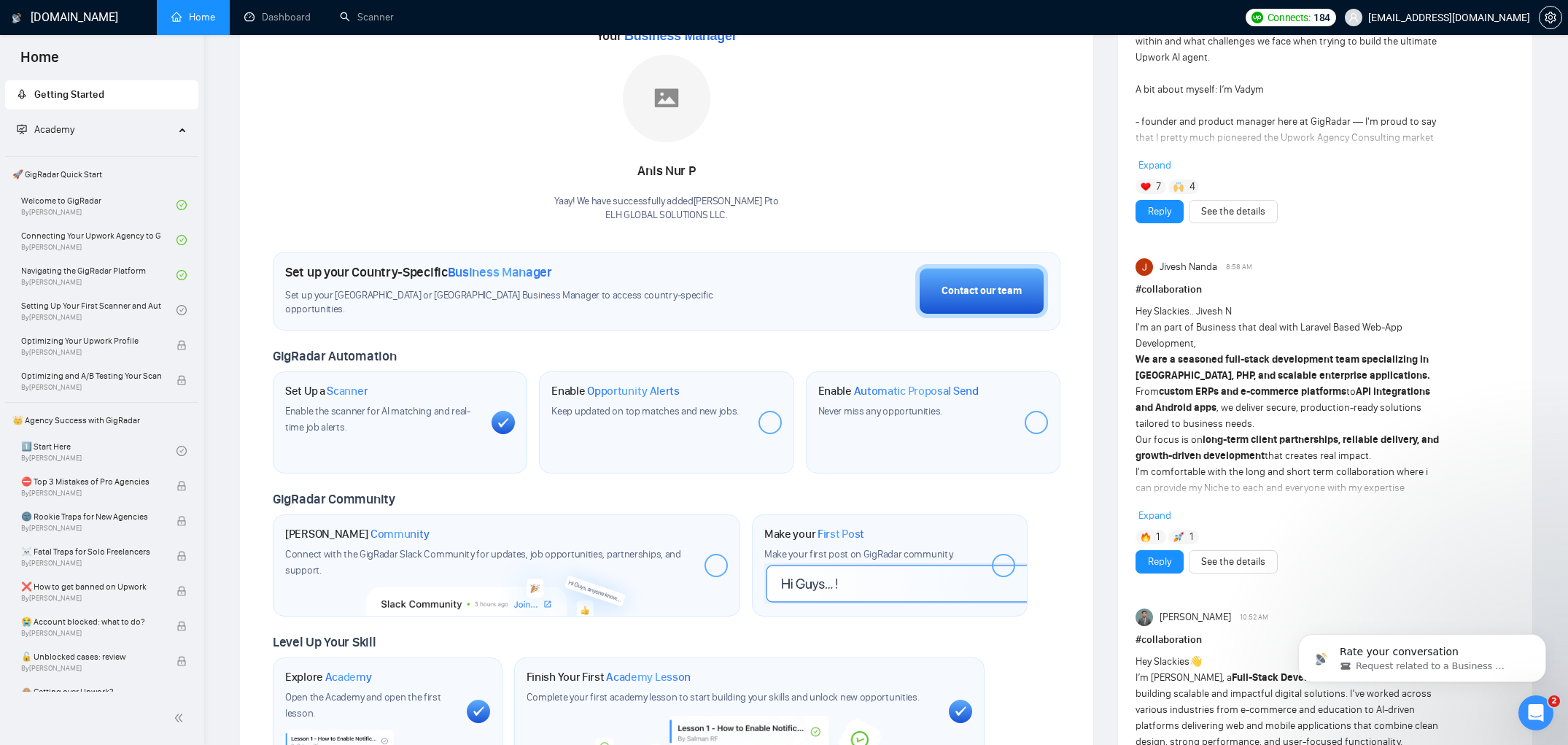
scroll to position [221, 0]
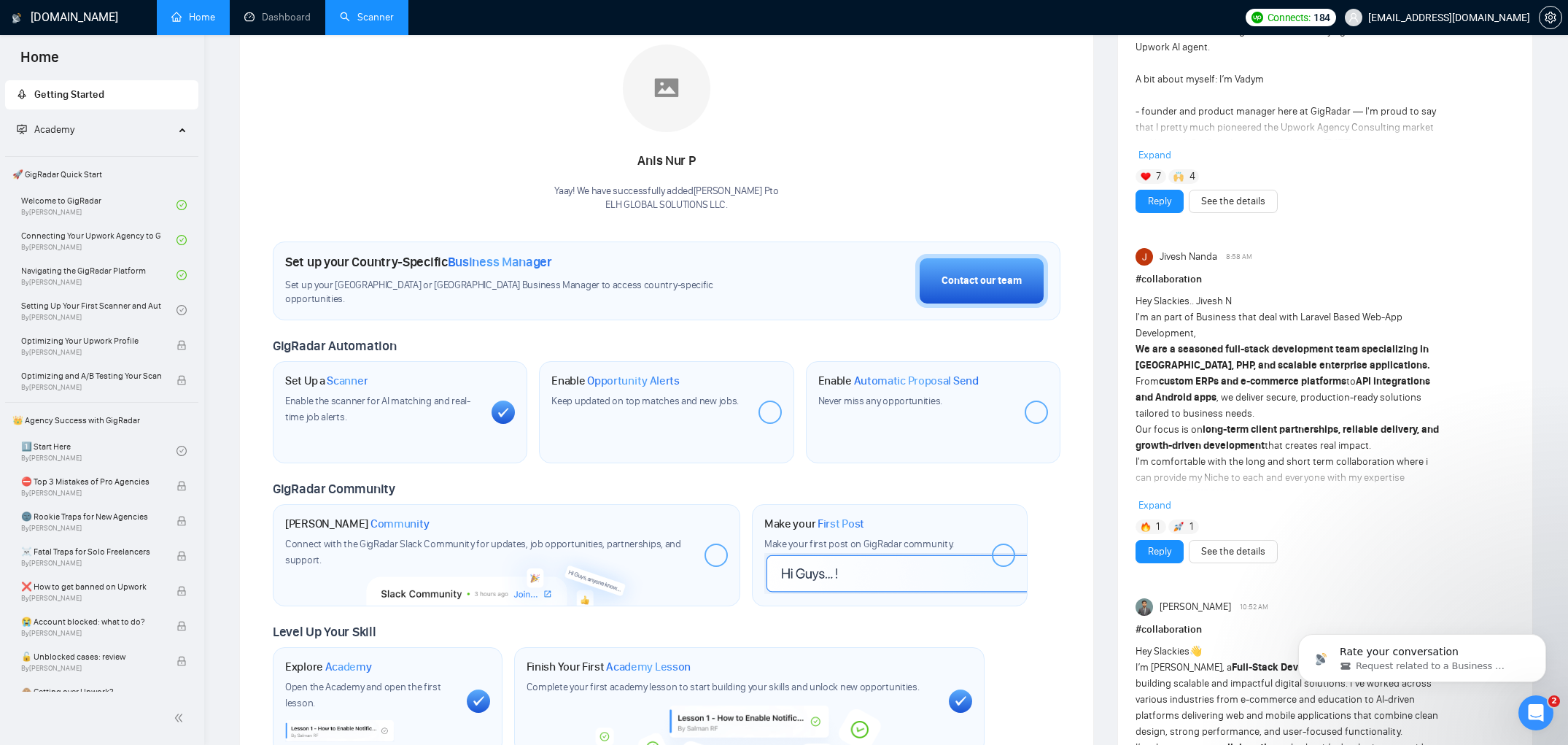
click at [360, 23] on link "Scanner" at bounding box center [366, 17] width 54 height 12
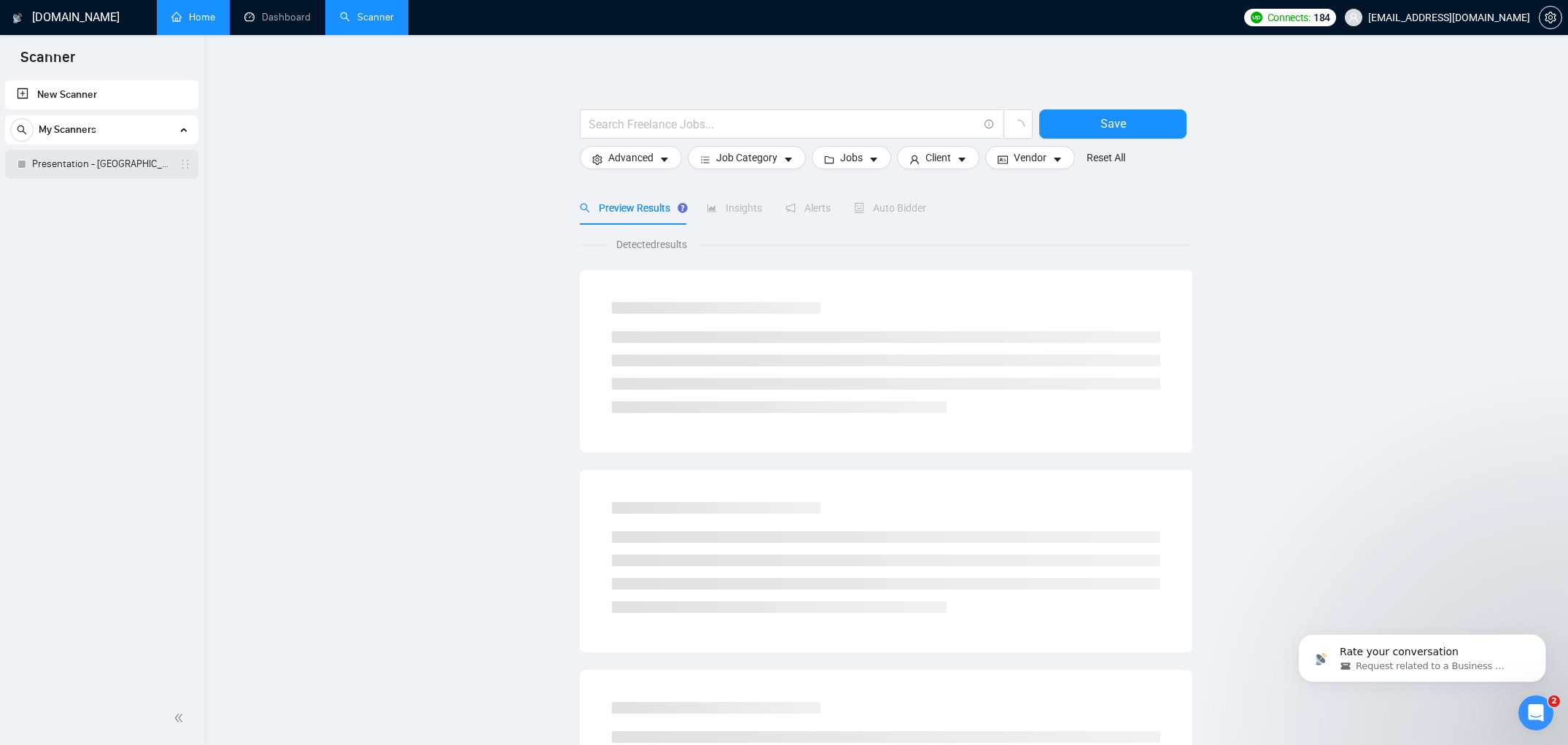
click at [138, 172] on link "Presentation - [GEOGRAPHIC_DATA] only" at bounding box center [101, 164] width 139 height 29
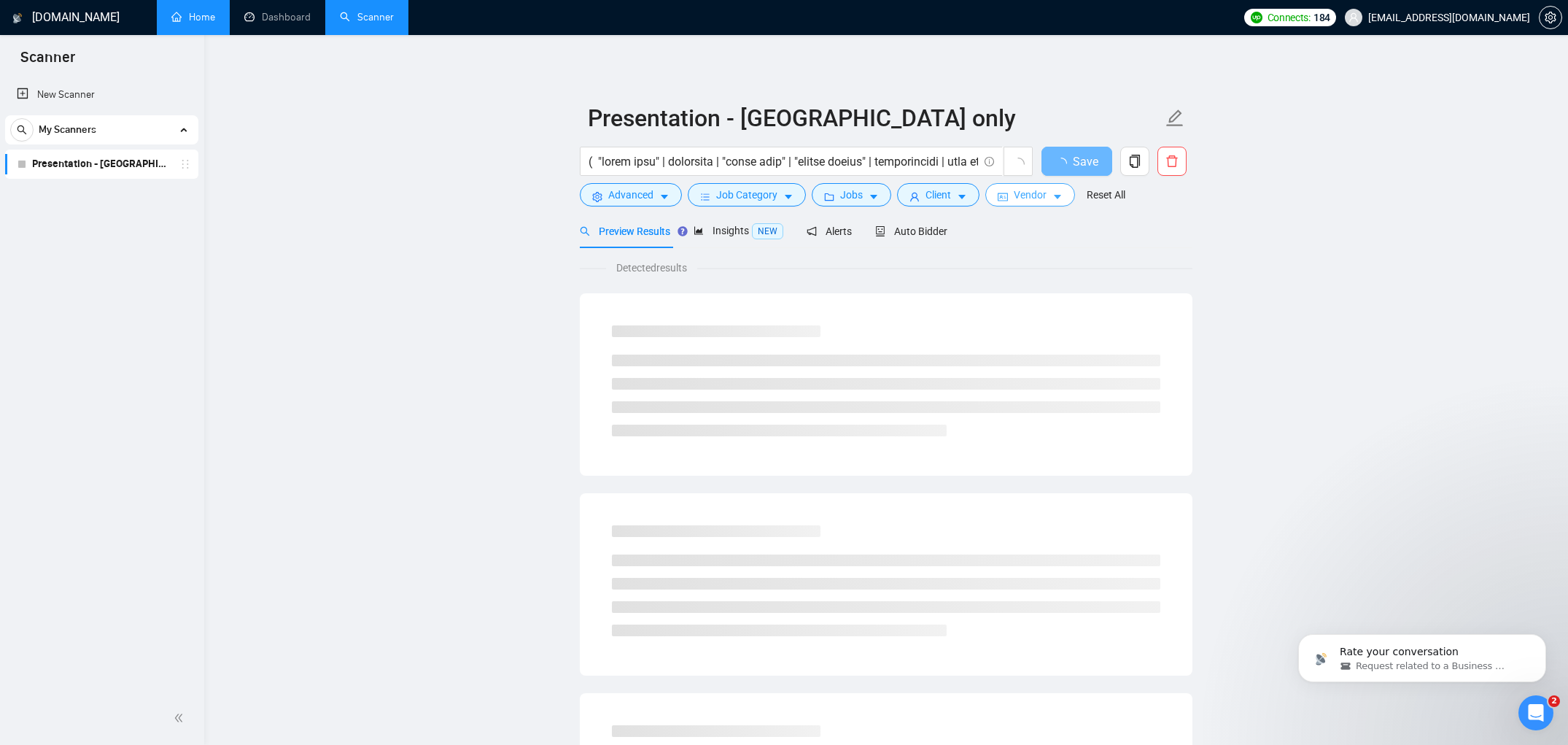
click at [1044, 203] on span "Vendor" at bounding box center [1029, 195] width 33 height 16
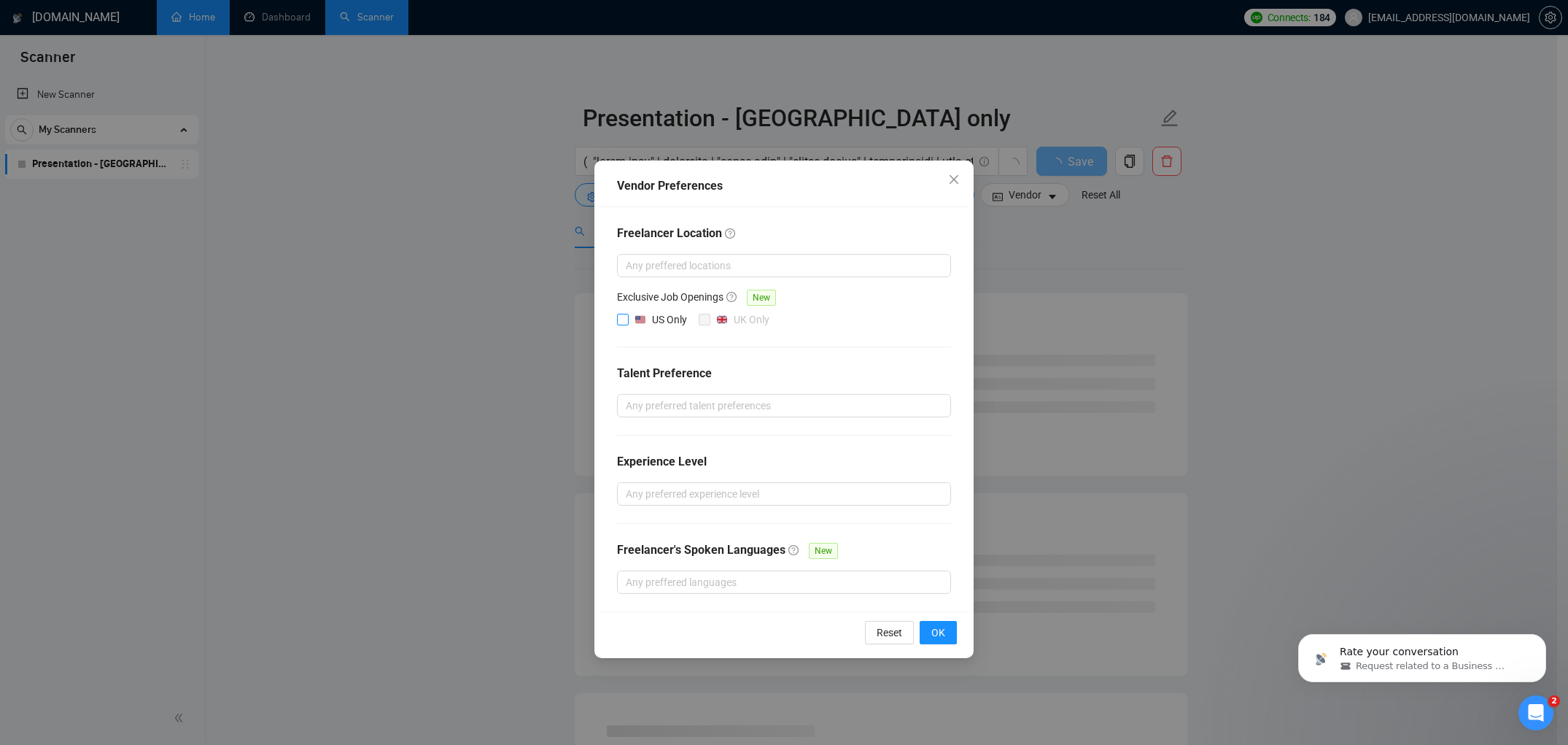
click at [636, 319] on img at bounding box center [640, 319] width 10 height 10
click at [628, 319] on input "US Only" at bounding box center [621, 318] width 10 height 10
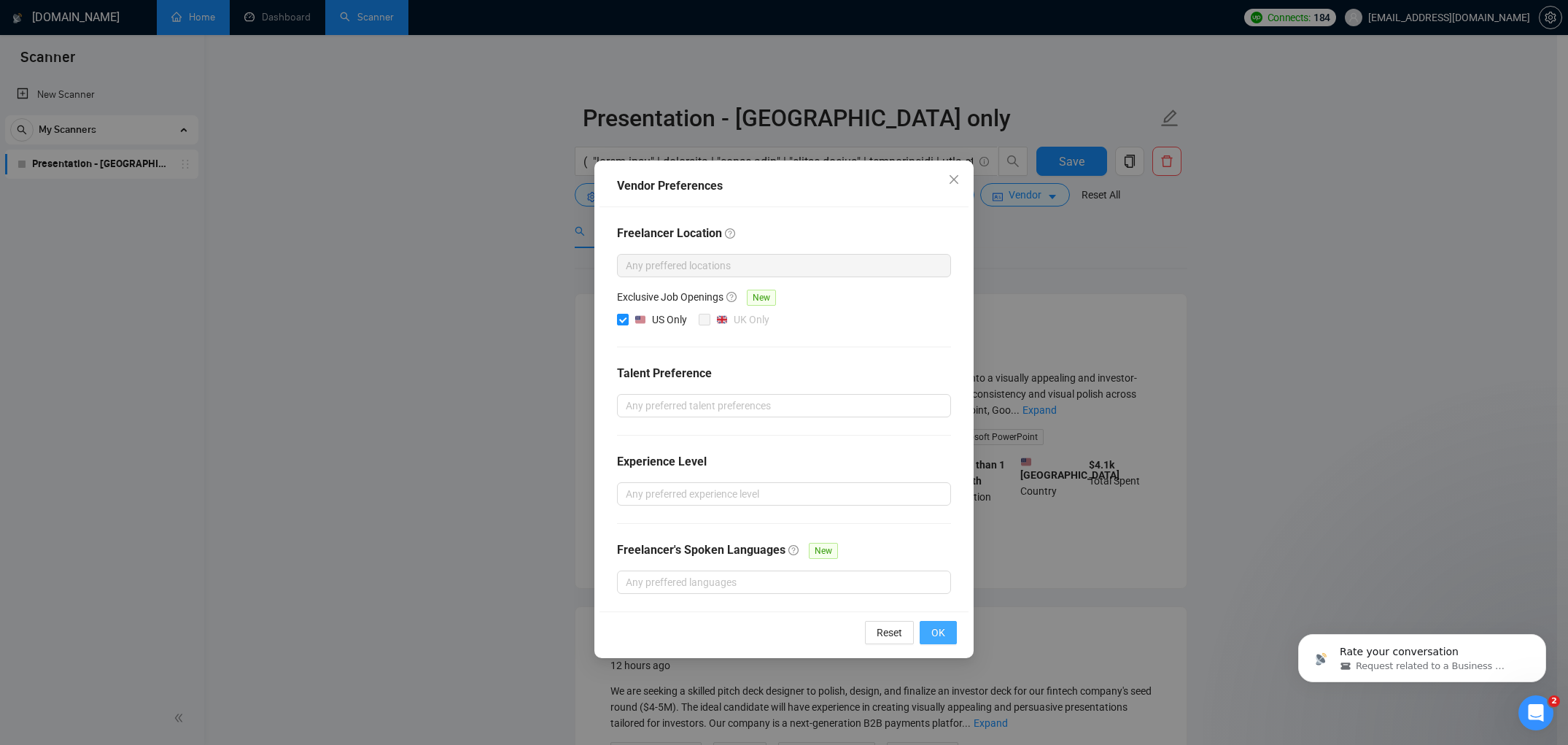
click at [929, 628] on button "OK" at bounding box center [939, 632] width 37 height 23
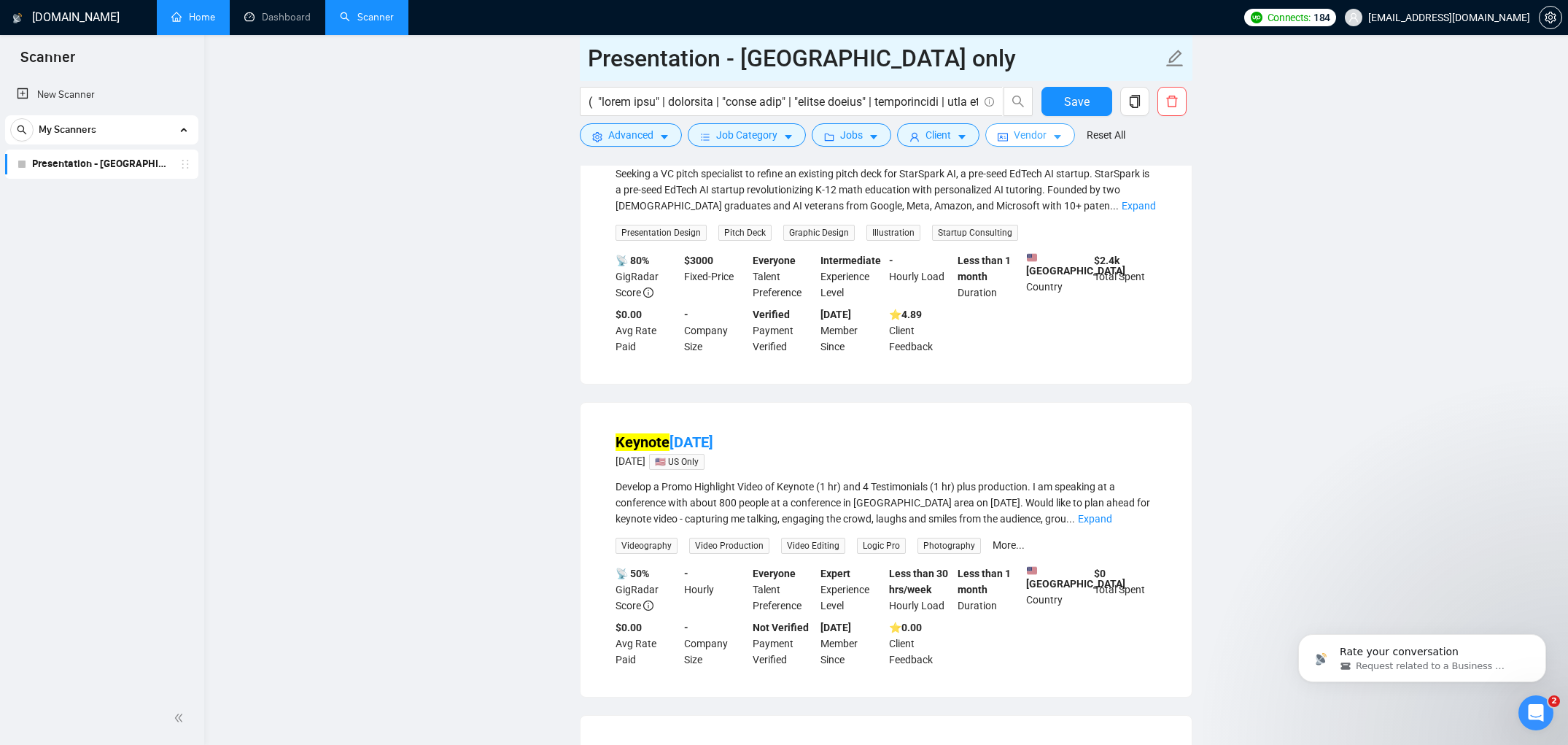
scroll to position [209, 0]
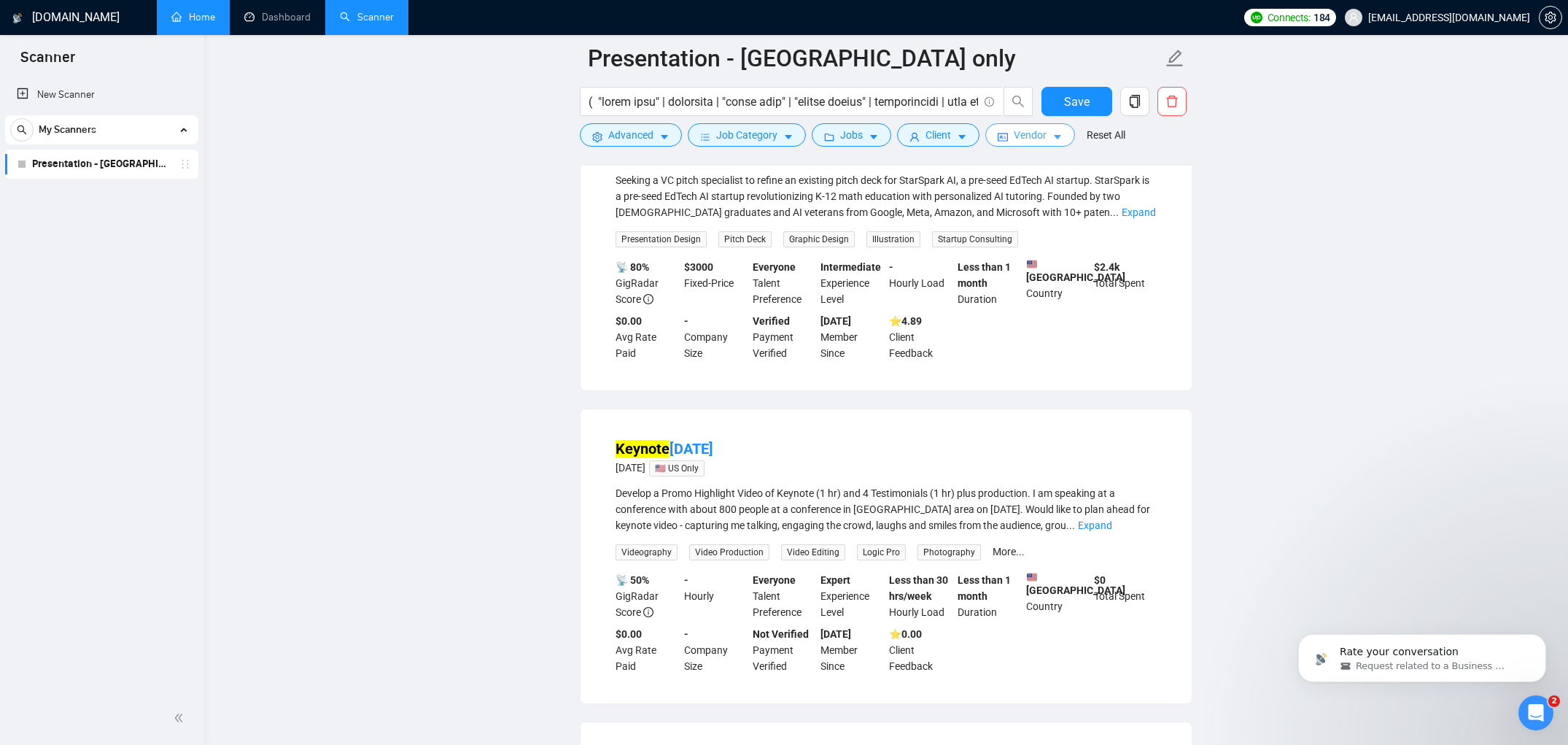
click at [1037, 132] on span "Vendor" at bounding box center [1029, 135] width 33 height 16
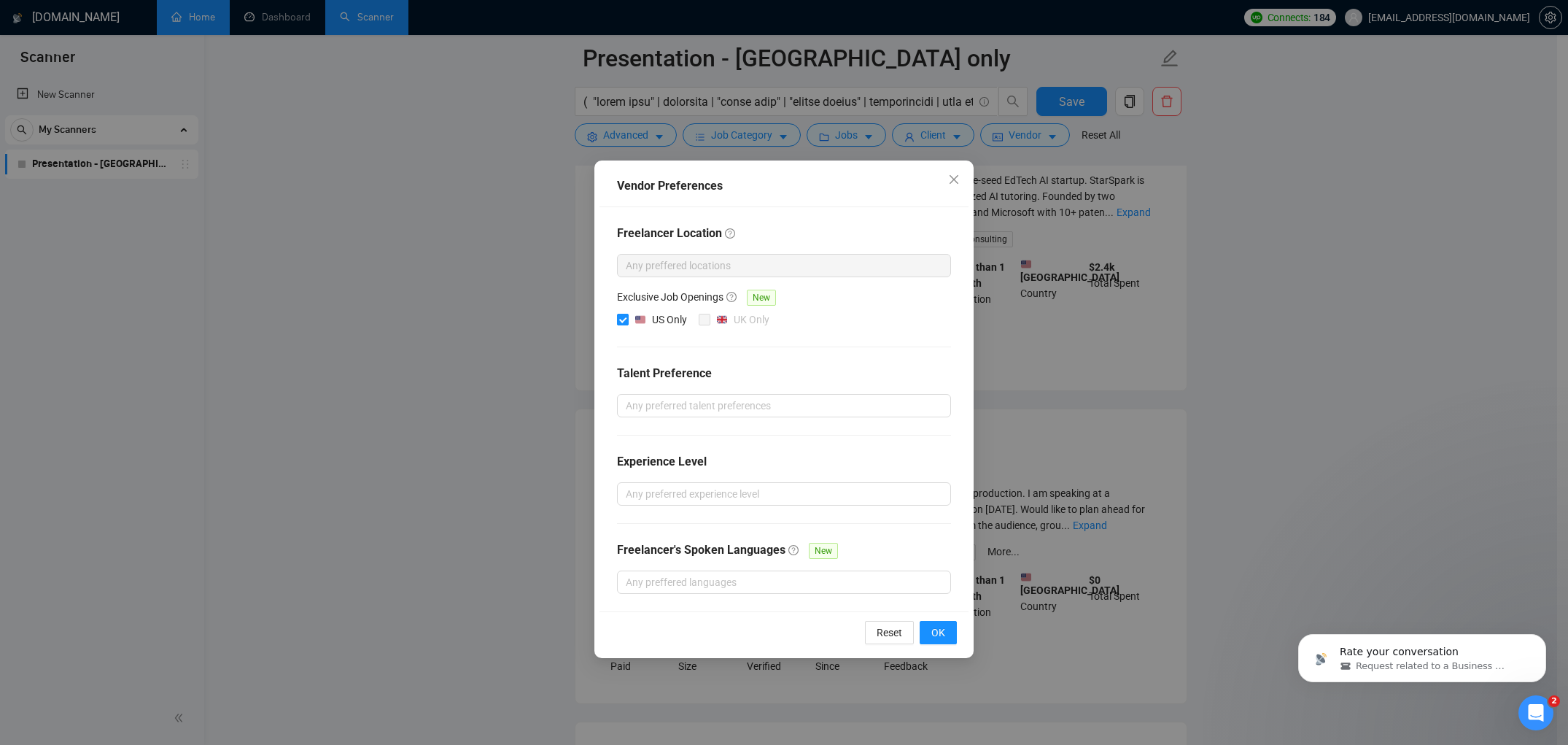
click at [682, 316] on div "US Only" at bounding box center [669, 319] width 35 height 16
click at [628, 316] on input "US Only" at bounding box center [621, 318] width 10 height 10
checkbox input "false"
click at [948, 629] on button "OK" at bounding box center [939, 632] width 37 height 23
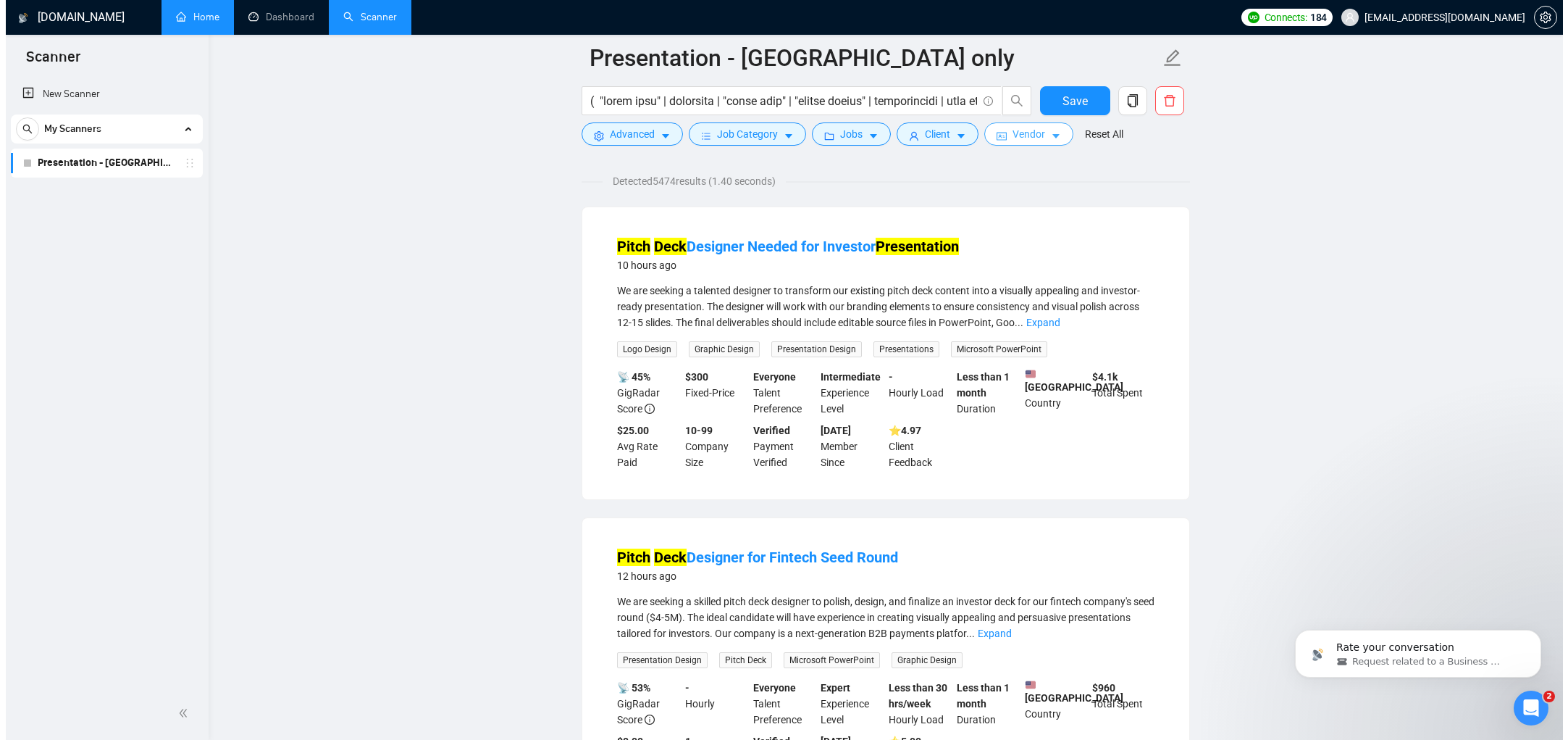
scroll to position [0, 0]
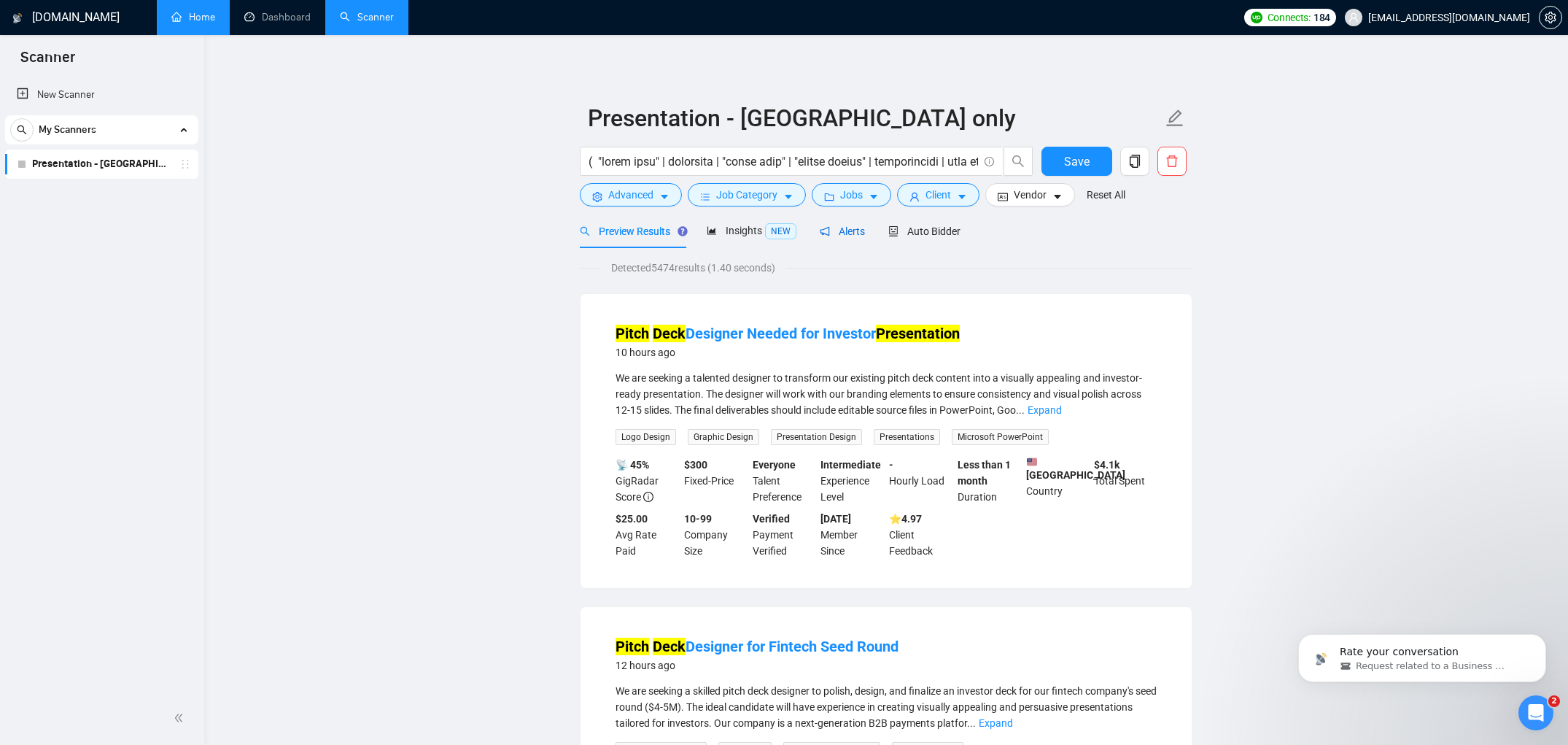
click at [834, 230] on span "Alerts" at bounding box center [842, 231] width 45 height 12
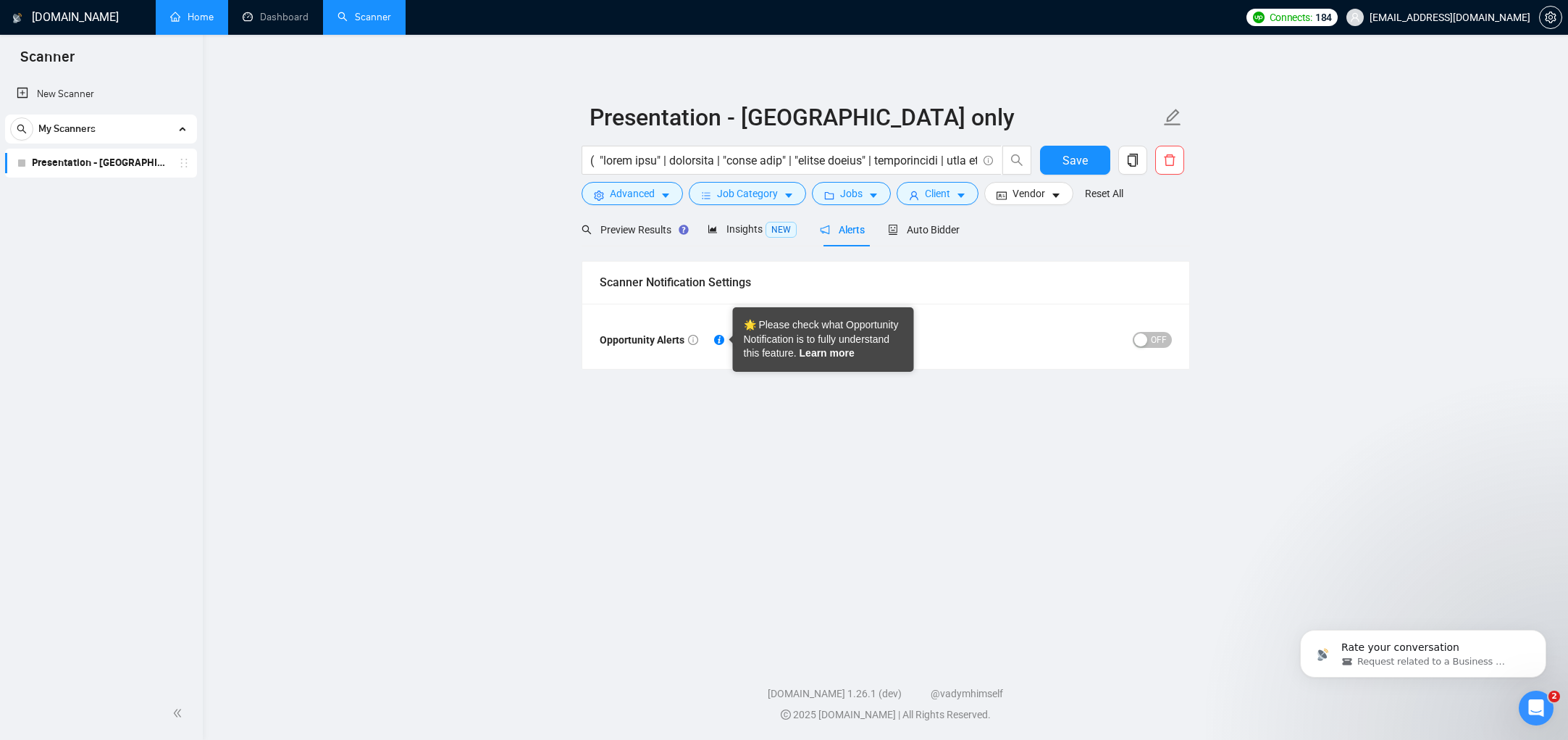
click at [820, 357] on link "Learn more" at bounding box center [827, 352] width 55 height 11
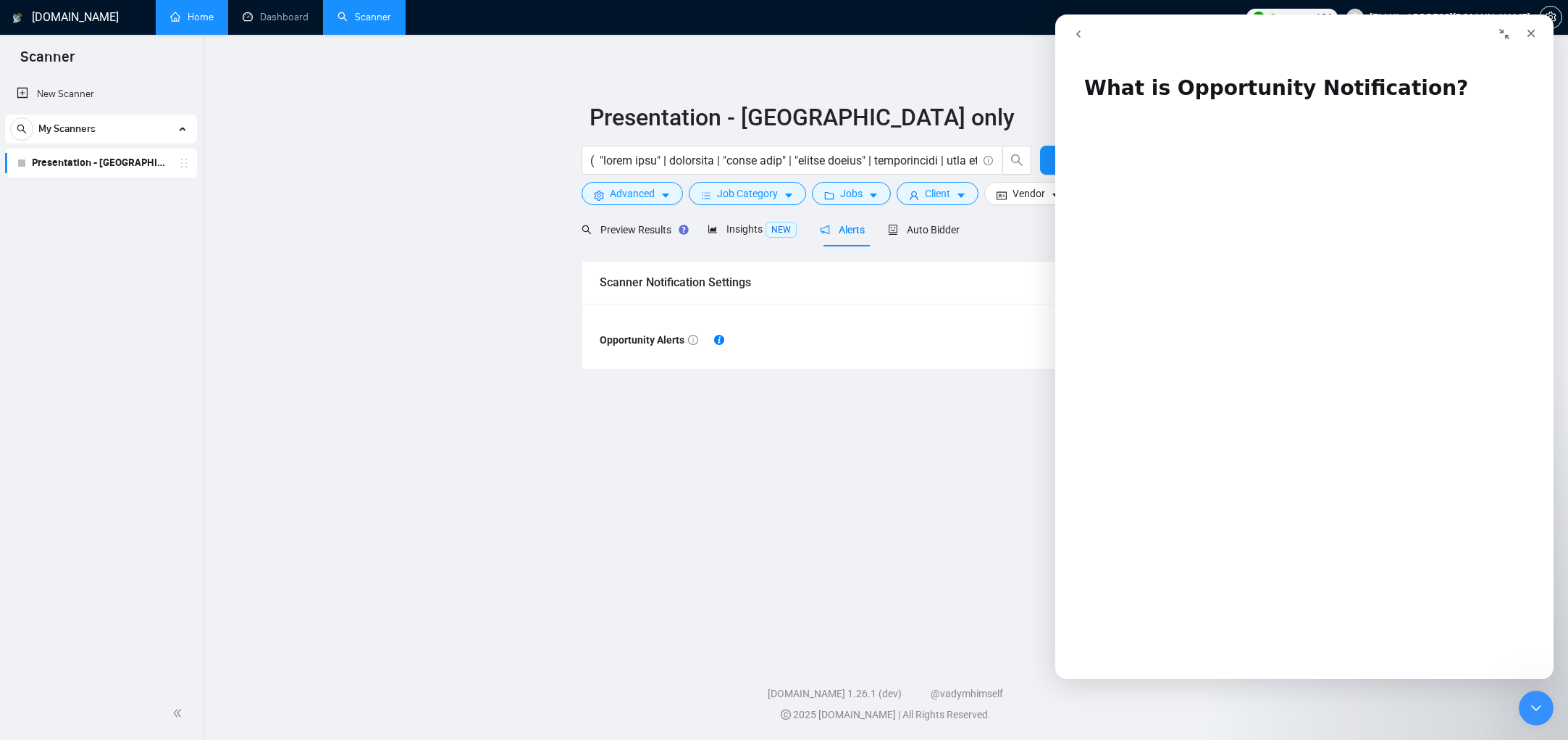
click at [969, 455] on main "Presentation - [GEOGRAPHIC_DATA] only Save Advanced Job Category Jobs Client Ve…" at bounding box center [886, 344] width 1319 height 570
click at [1528, 34] on icon "Close" at bounding box center [1531, 33] width 11 height 11
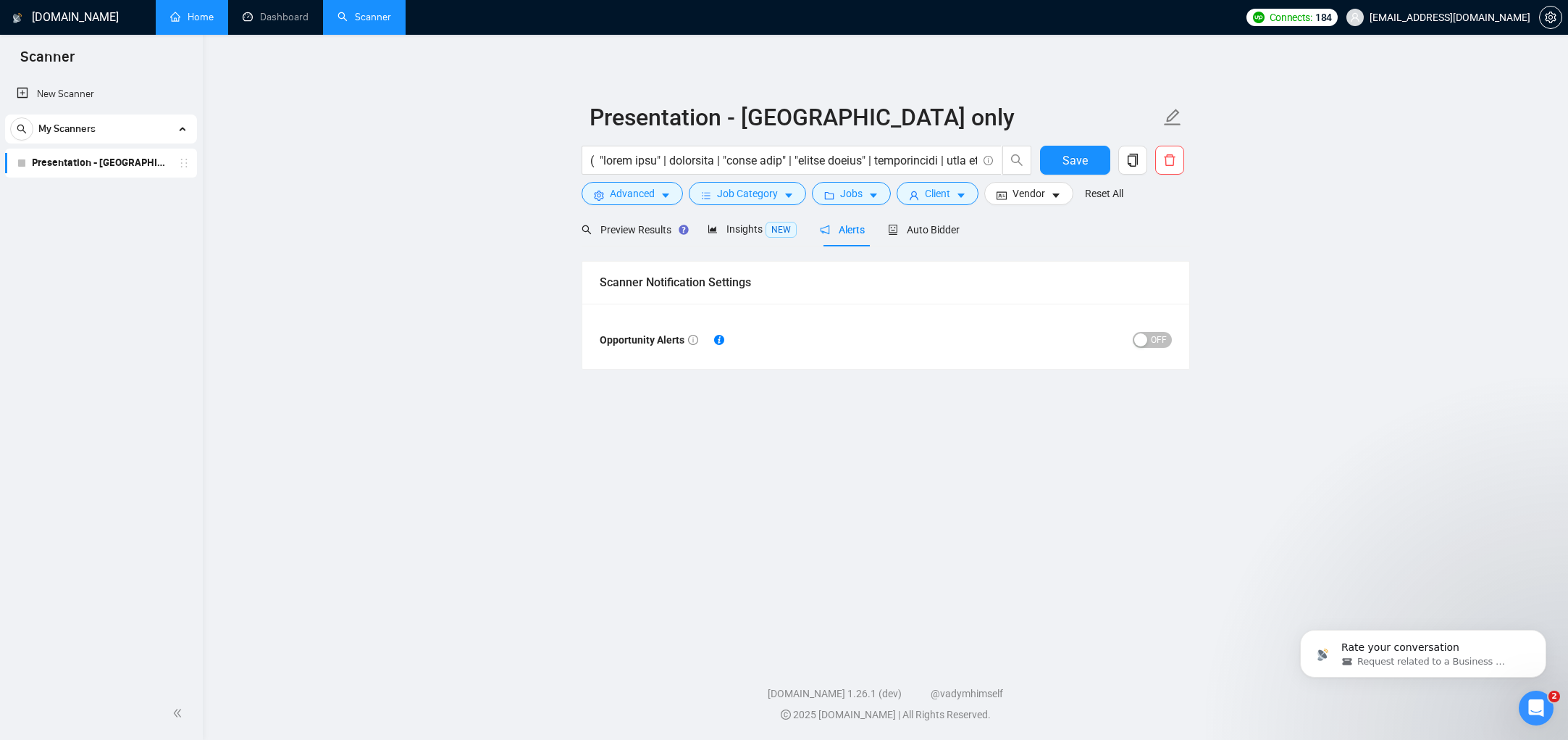
click at [1151, 332] on span "OFF" at bounding box center [1159, 340] width 16 height 16
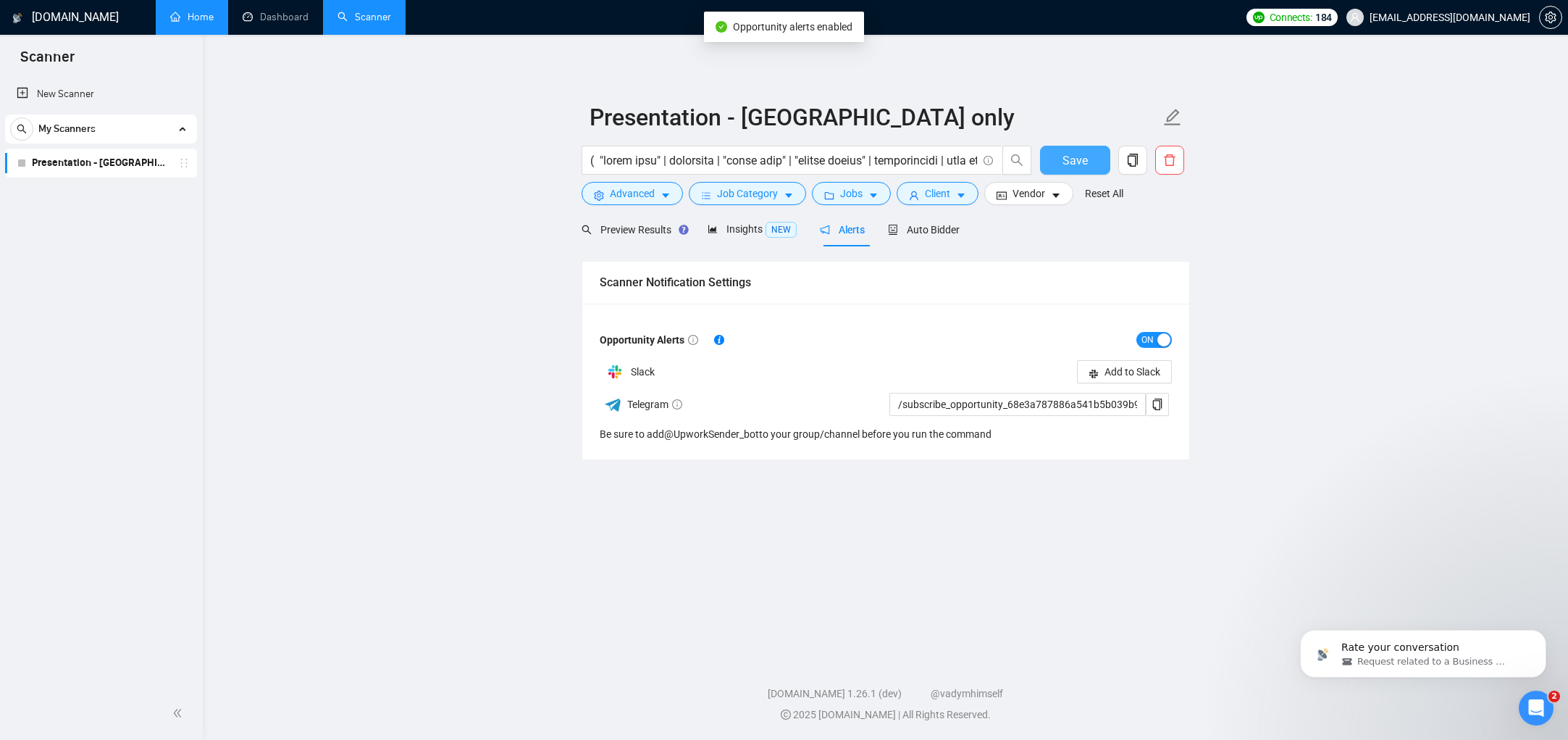
click at [1095, 159] on button "Save" at bounding box center [1075, 160] width 71 height 29
click at [206, 23] on link "Home" at bounding box center [192, 17] width 43 height 12
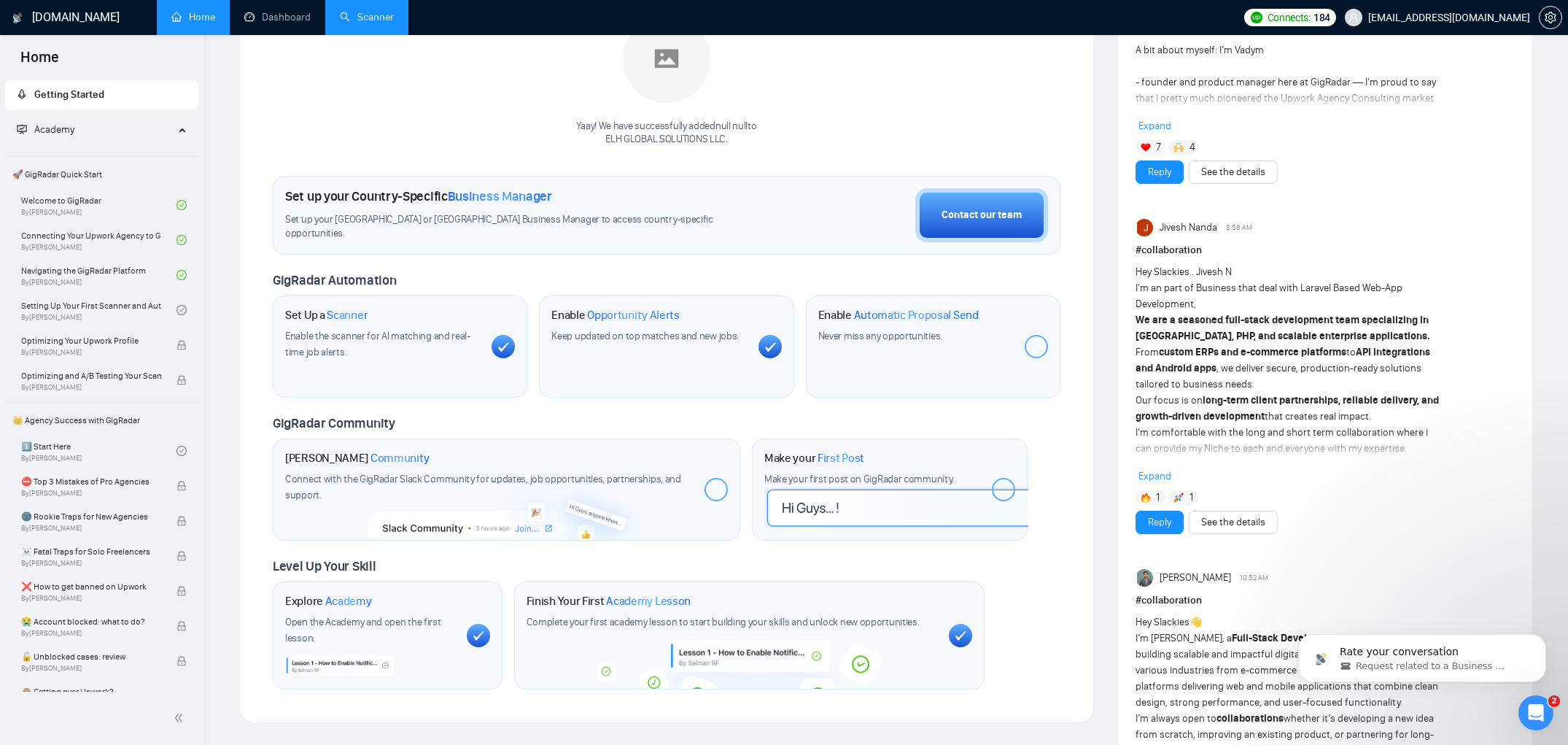
scroll to position [259, 0]
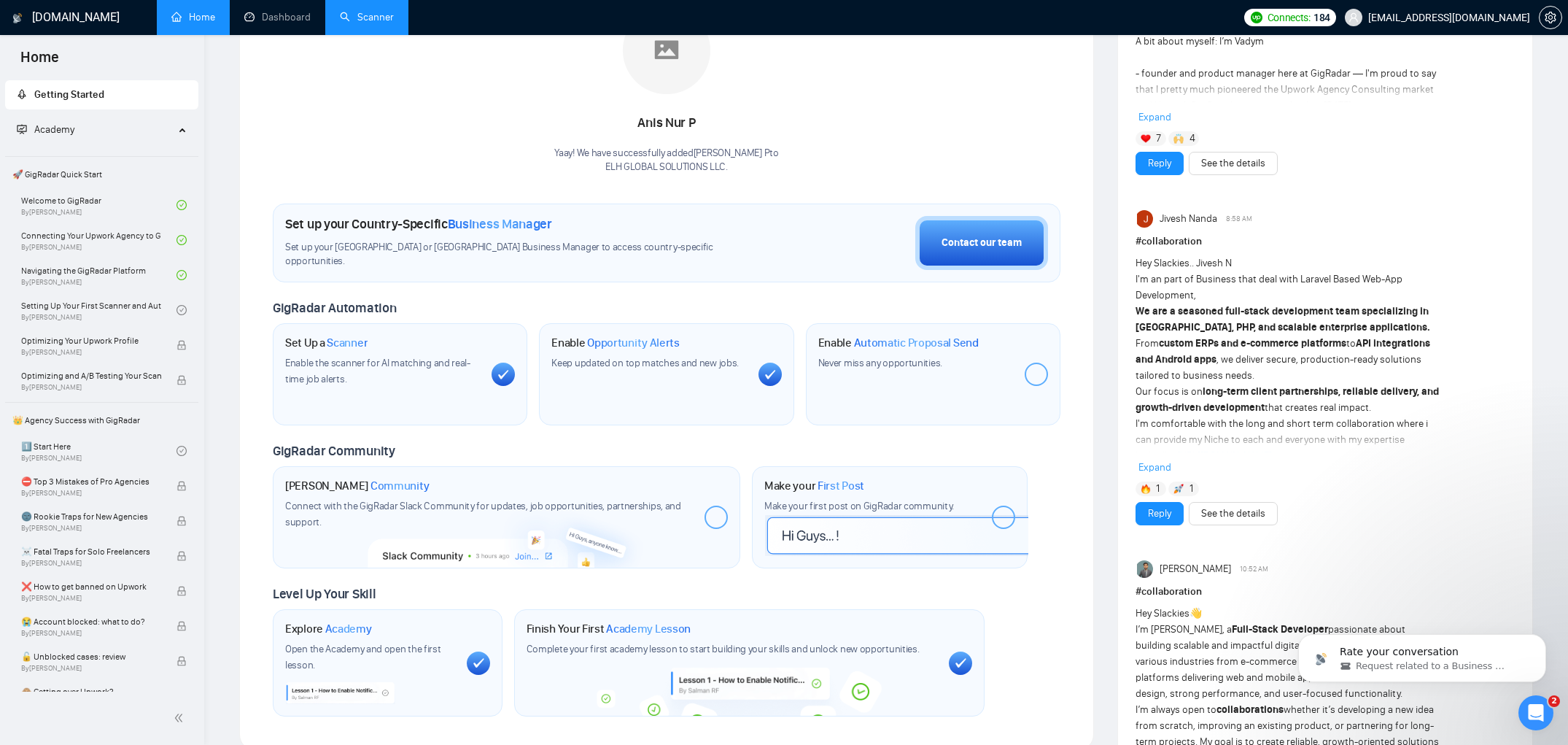
click at [347, 23] on link "Scanner" at bounding box center [366, 17] width 54 height 12
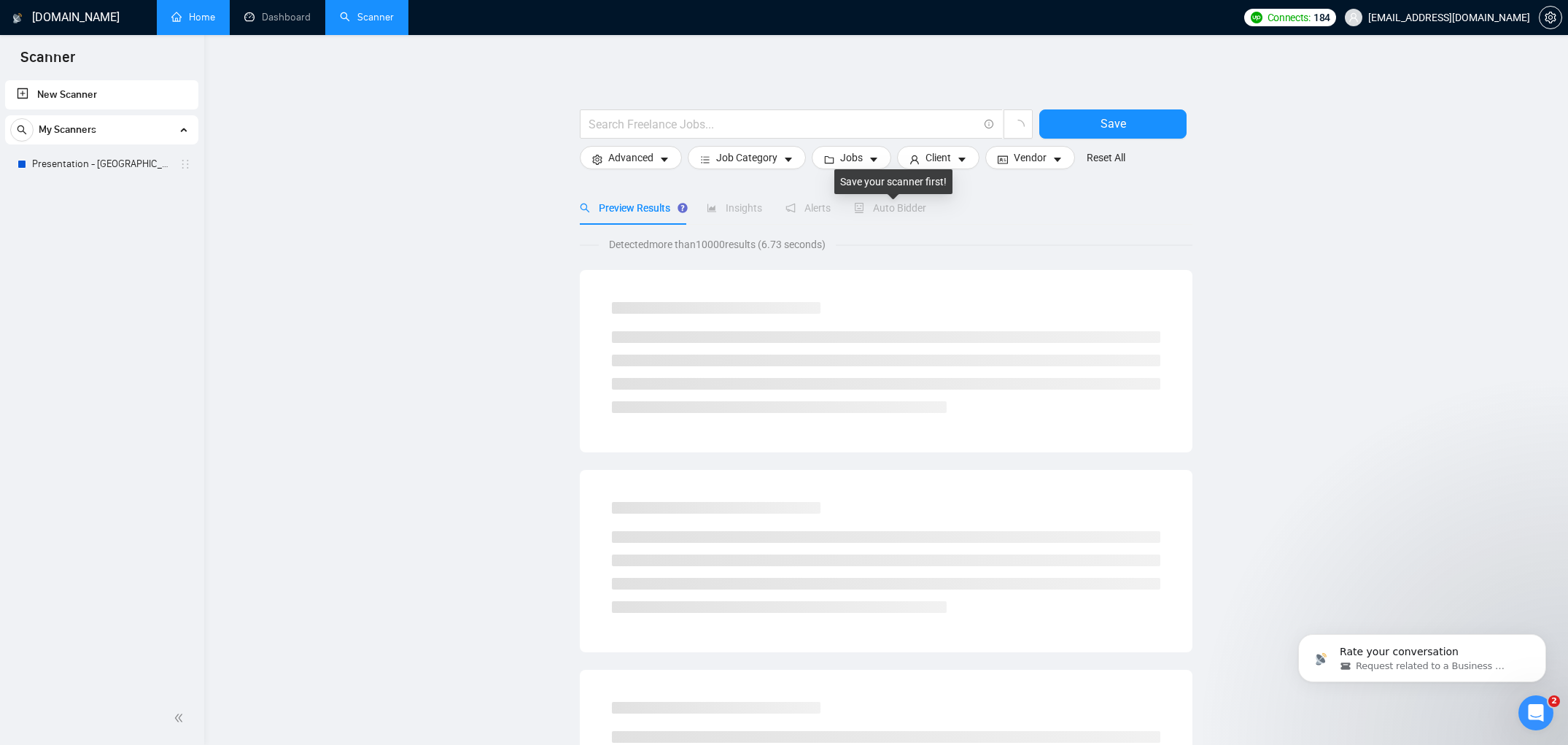
click at [916, 207] on span "Auto Bidder" at bounding box center [890, 207] width 72 height 12
click at [129, 154] on link "Presentation - [GEOGRAPHIC_DATA] only" at bounding box center [101, 164] width 139 height 29
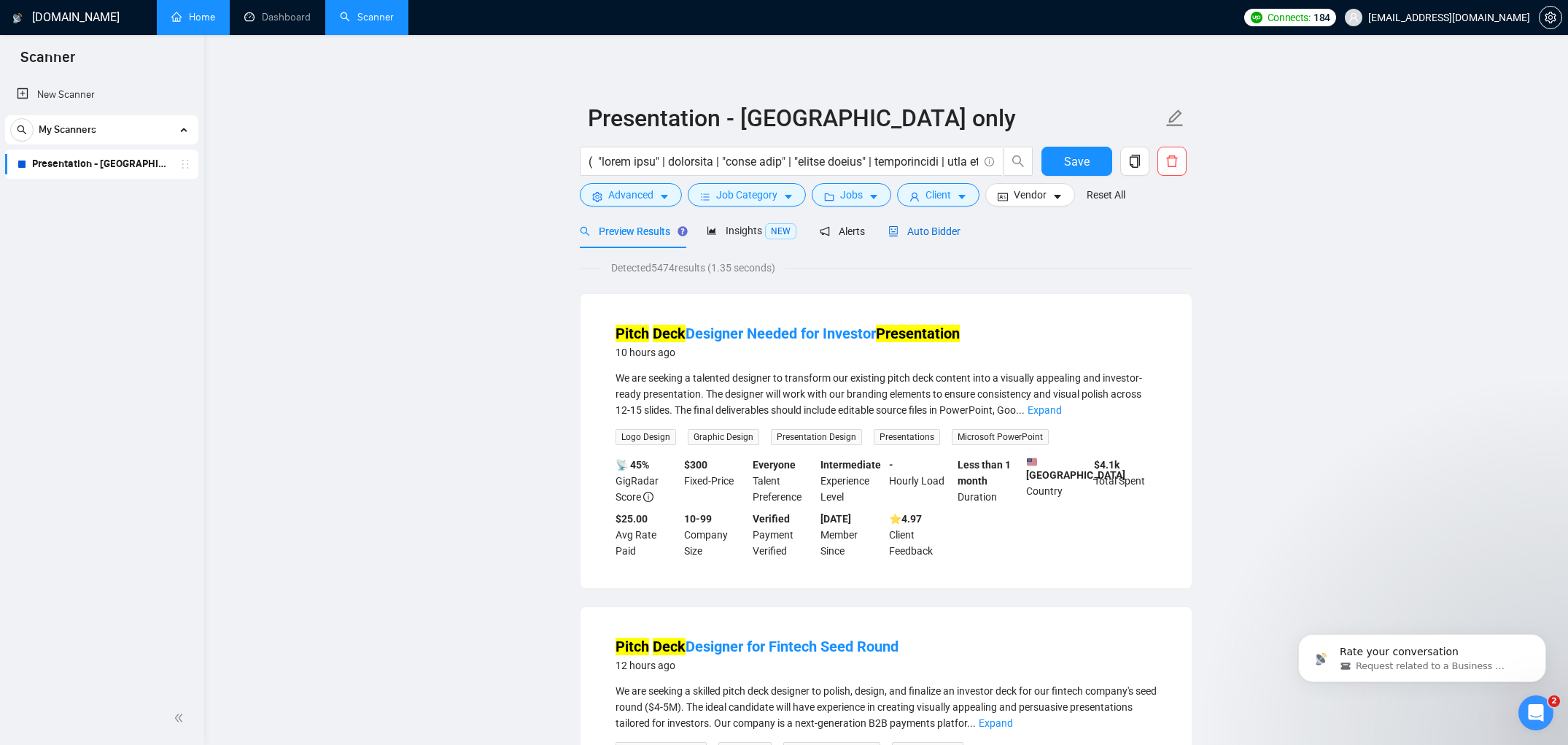
click at [917, 237] on div "Auto Bidder" at bounding box center [924, 231] width 72 height 16
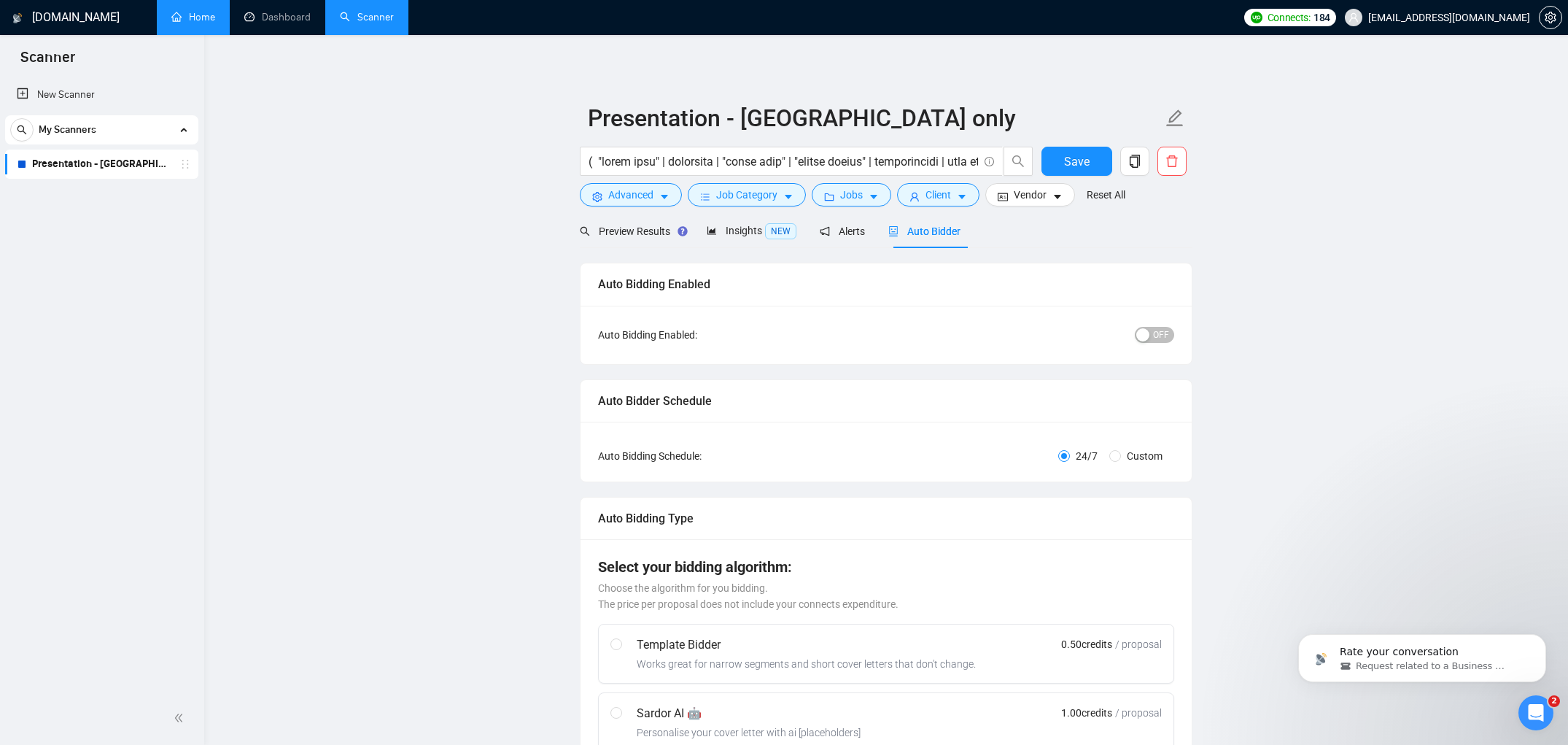
checkbox input "true"
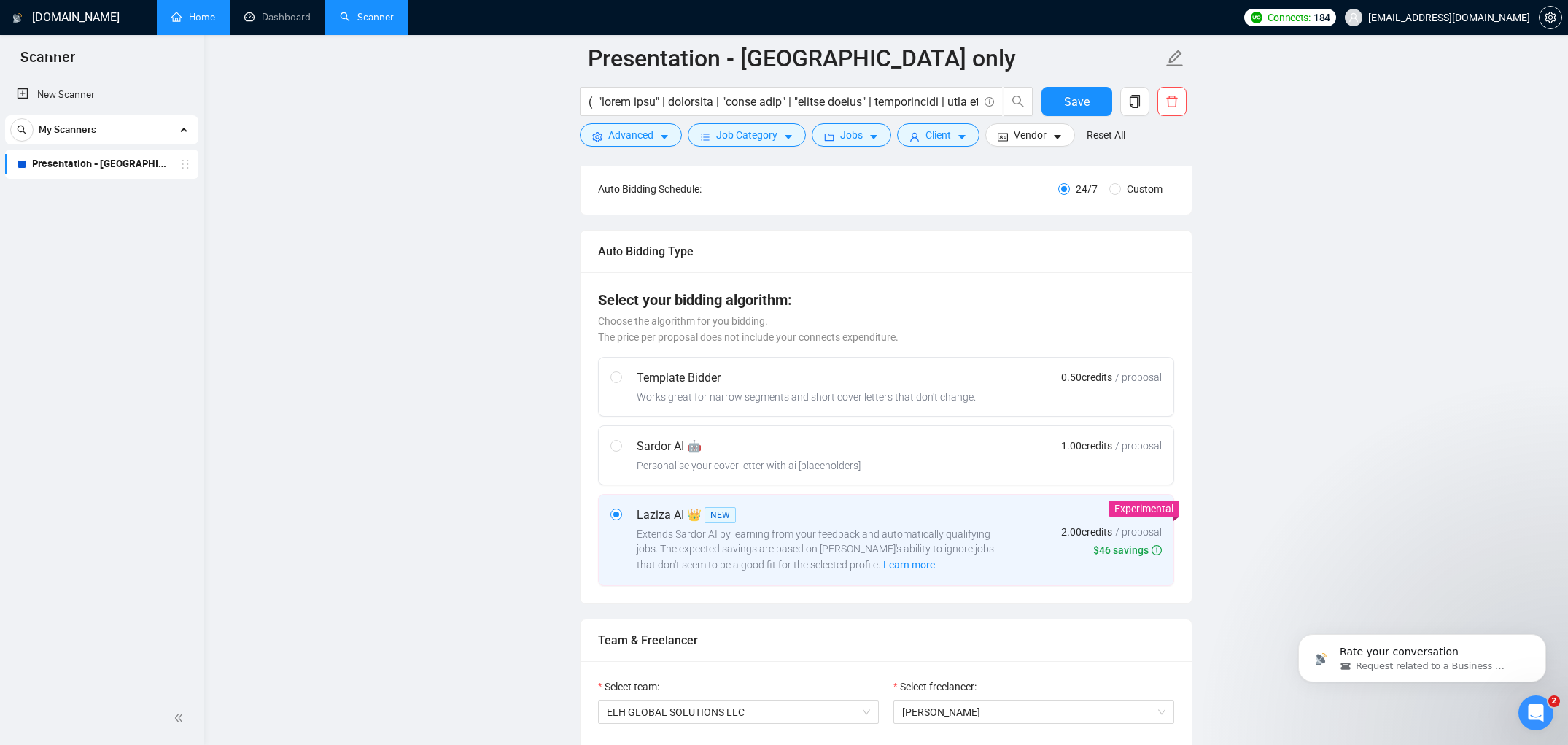
scroll to position [291, 0]
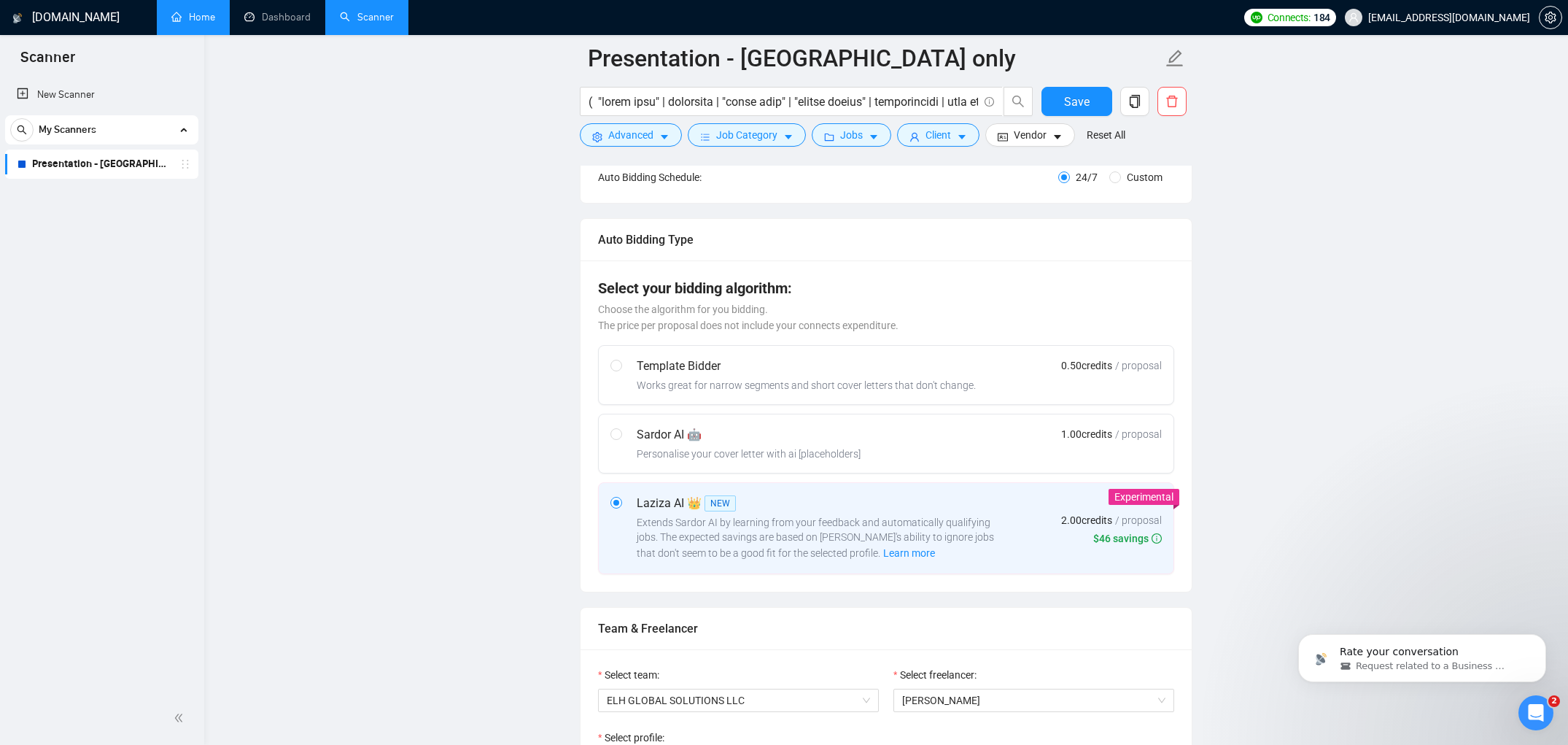
click at [839, 378] on div "Works great for narrow segments and short cover letters that don't change." at bounding box center [806, 385] width 340 height 14
click at [620, 370] on input "radio" at bounding box center [615, 364] width 10 height 10
radio input "true"
radio input "false"
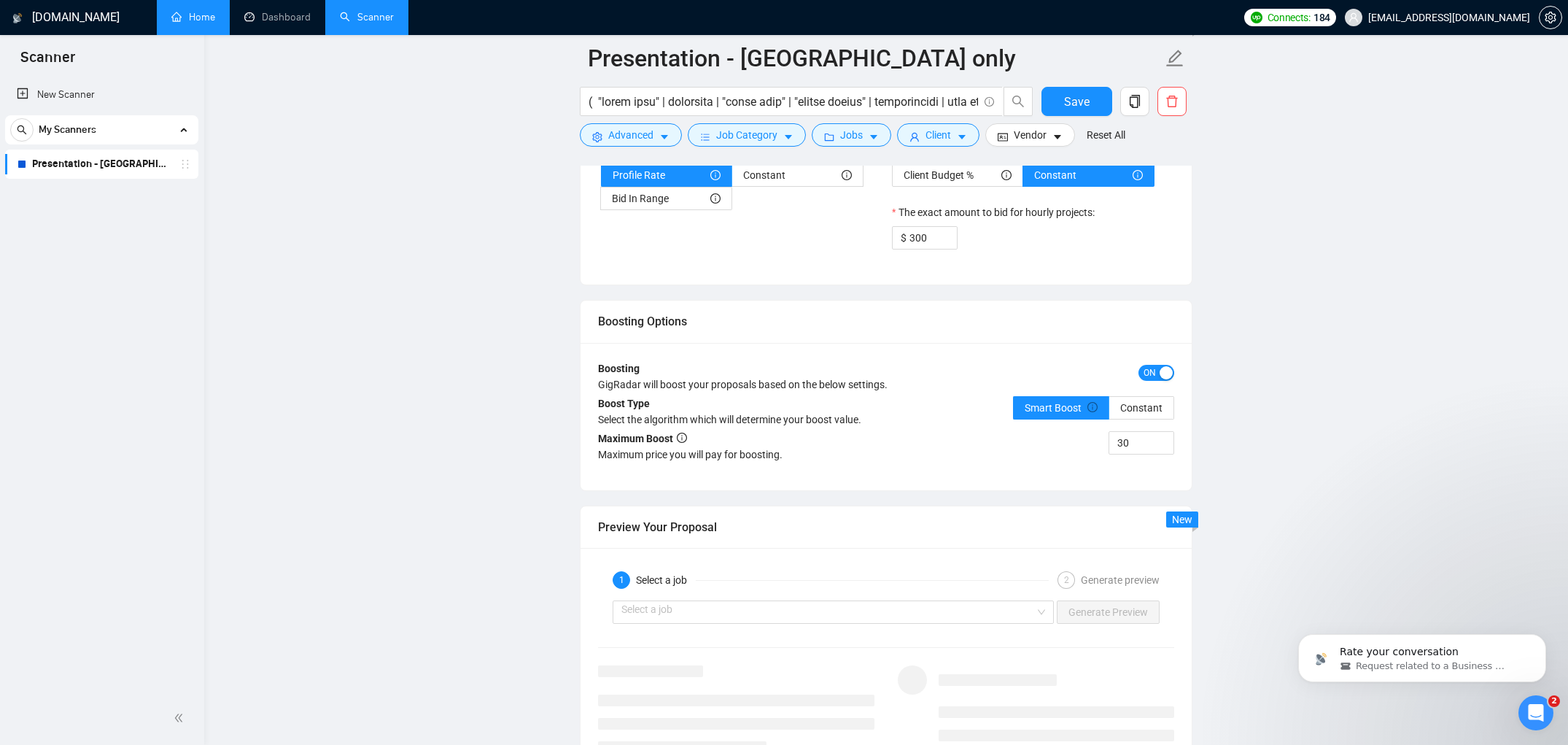
scroll to position [1778, 0]
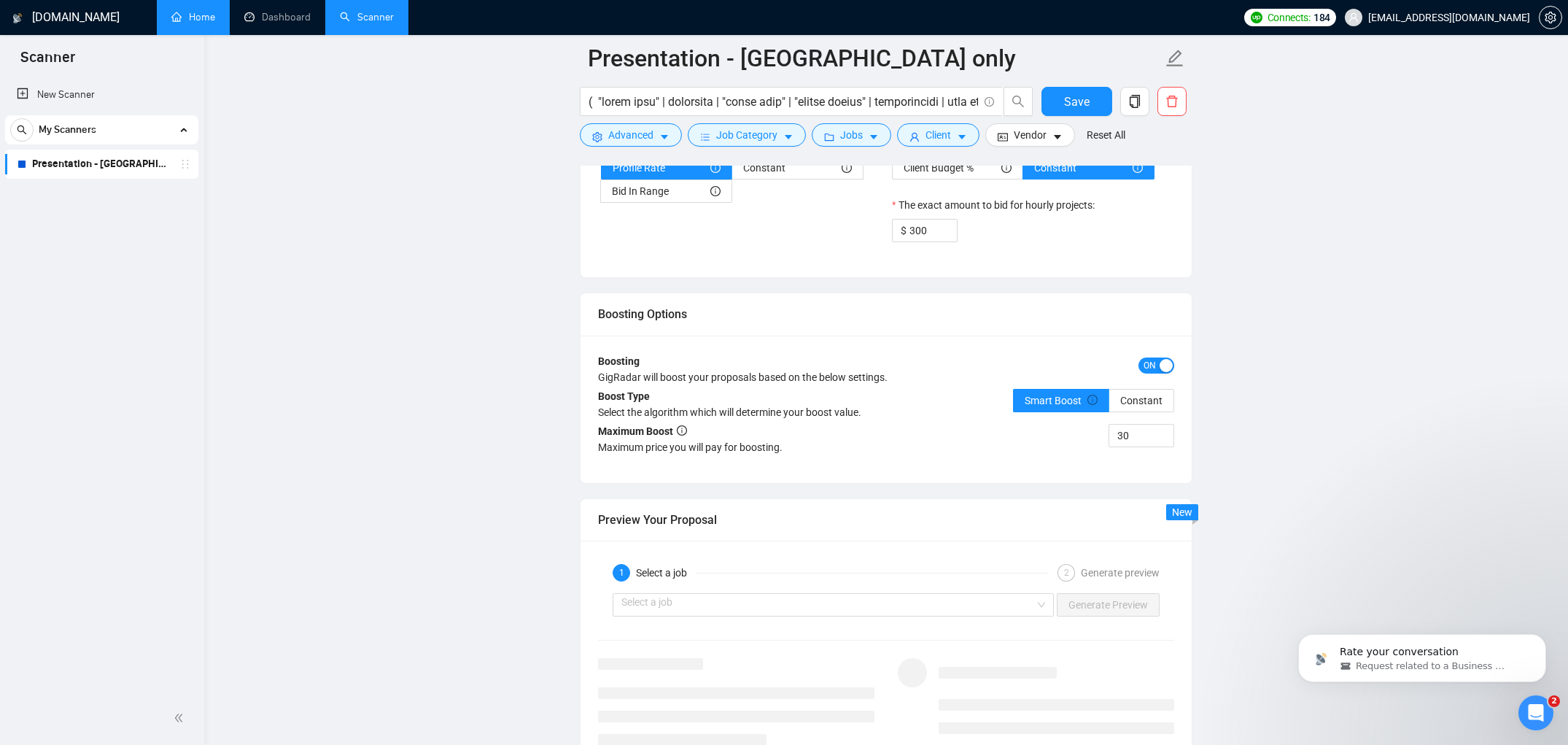
click at [1160, 366] on div "button" at bounding box center [1166, 365] width 13 height 13
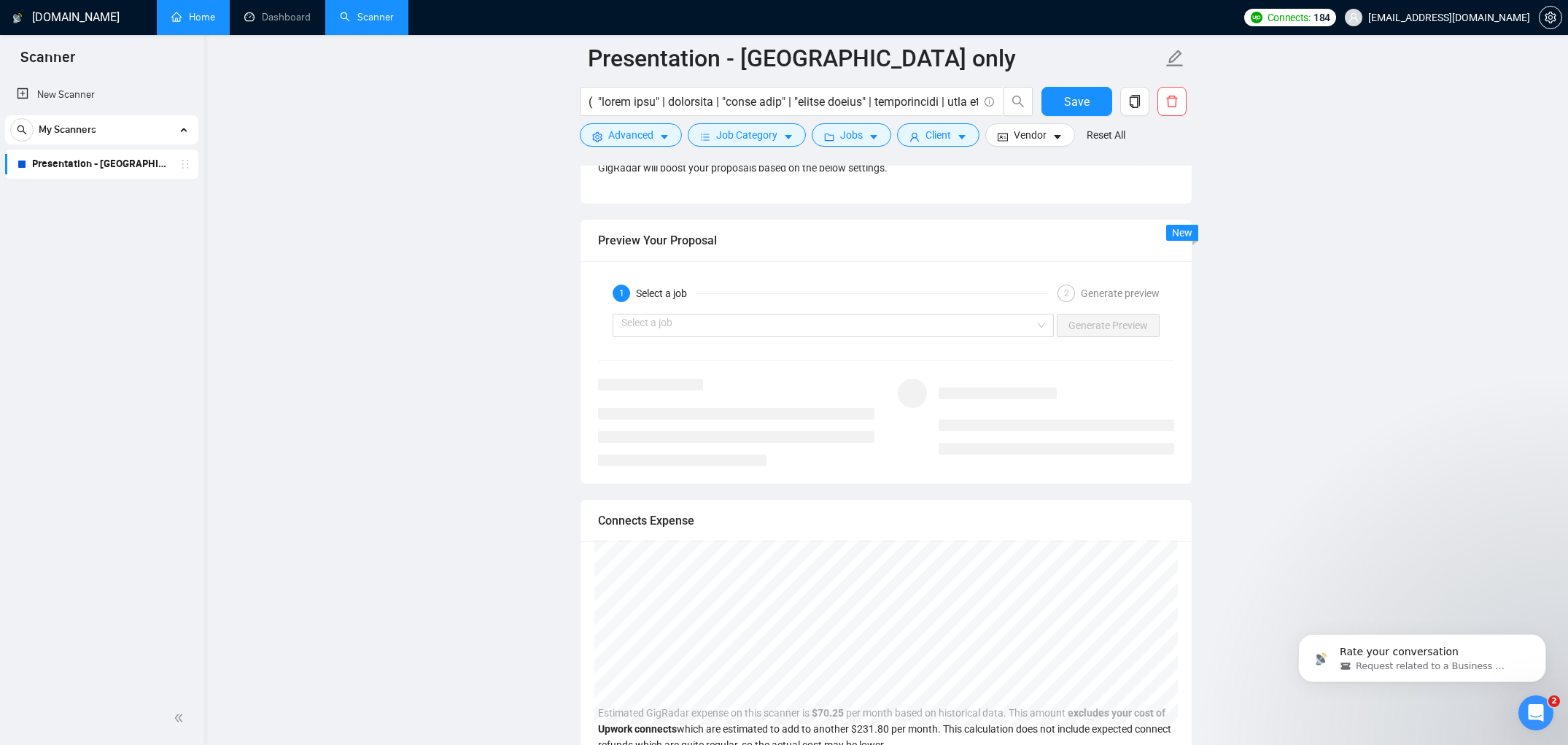
scroll to position [1998, 0]
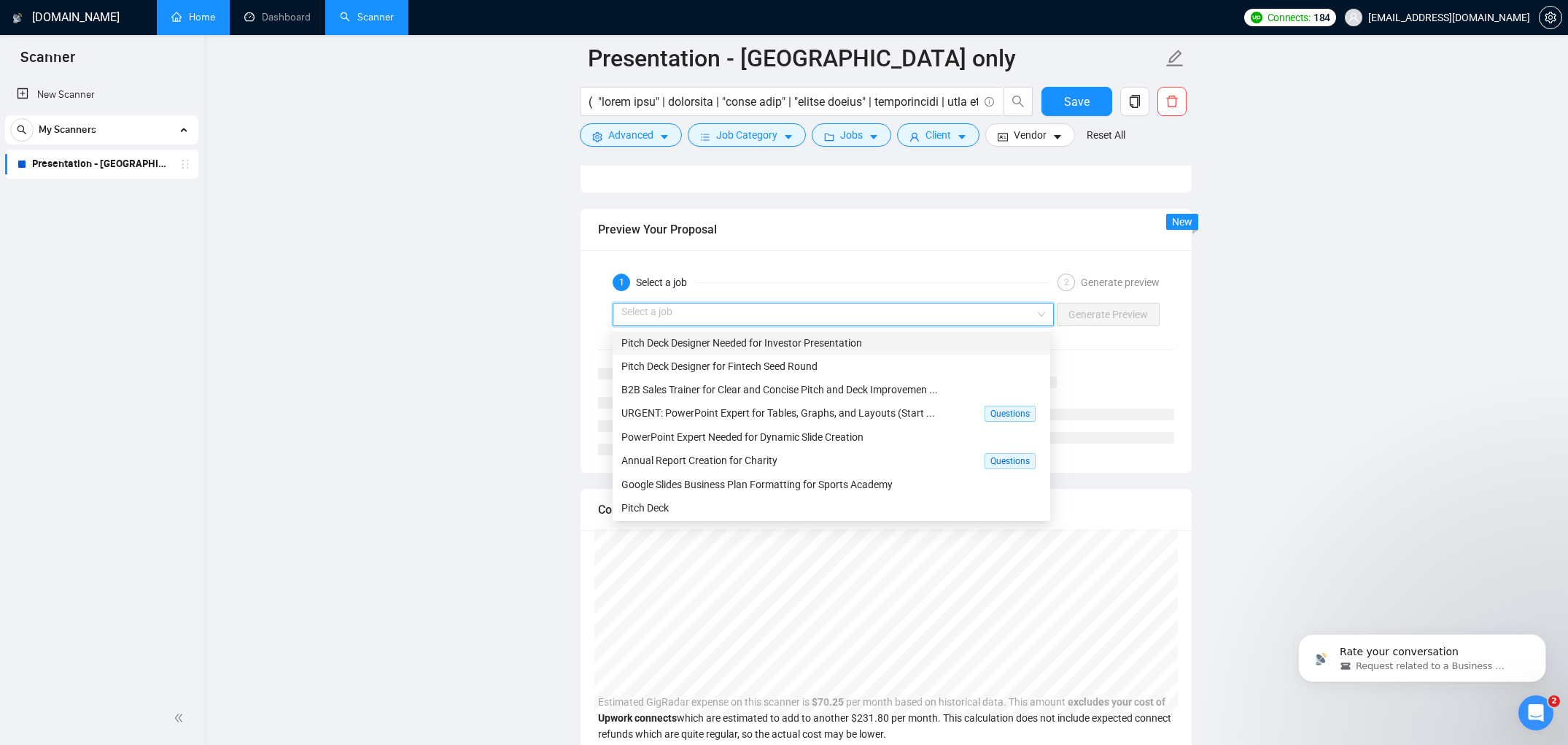
click at [938, 312] on input "search" at bounding box center [828, 314] width 413 height 22
click at [852, 414] on span "URGENT: PowerPoint Expert for Tables, Graphs, and Layouts (Start ..." at bounding box center [778, 413] width 314 height 12
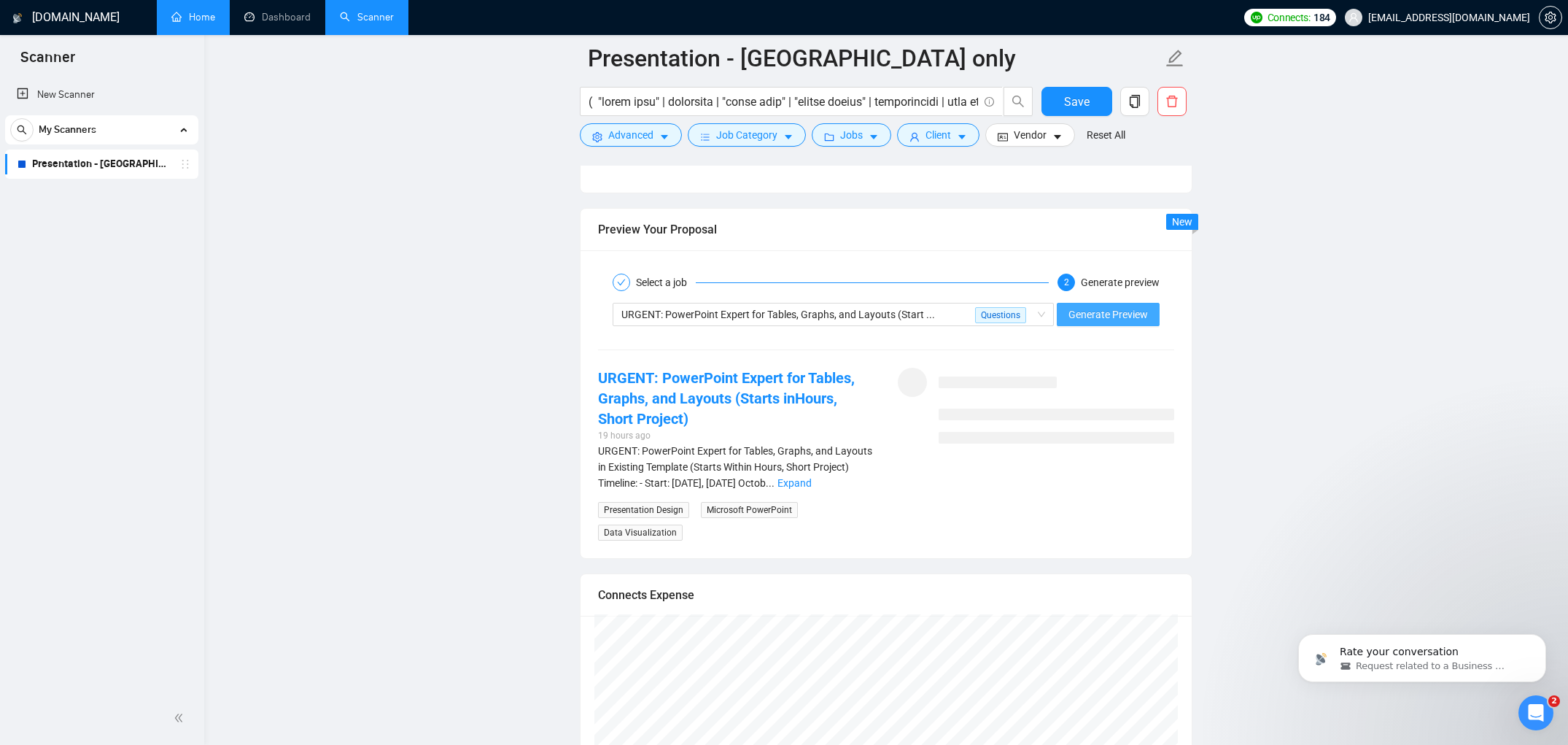
click at [1095, 311] on span "Generate Preview" at bounding box center [1108, 315] width 79 height 16
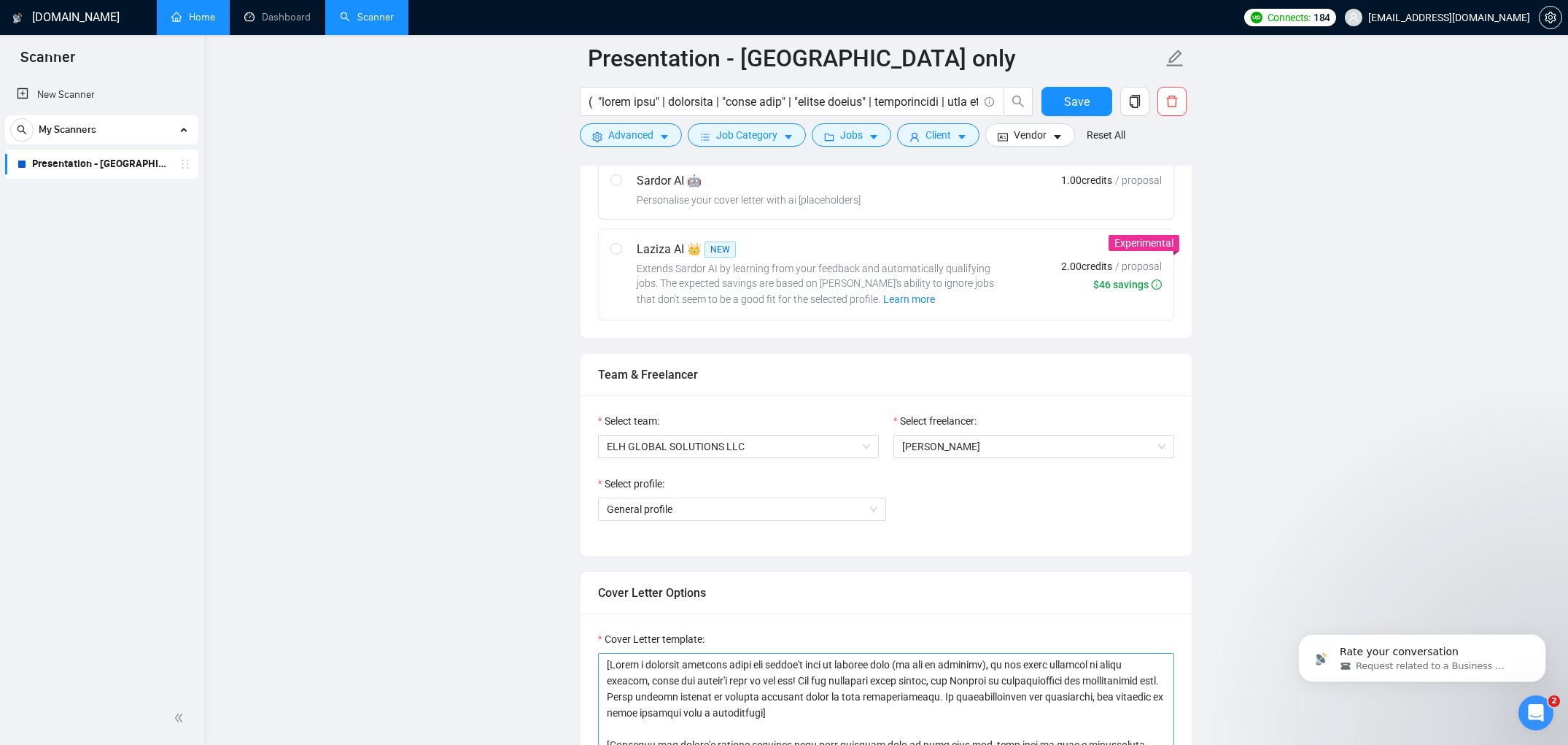
scroll to position [529, 0]
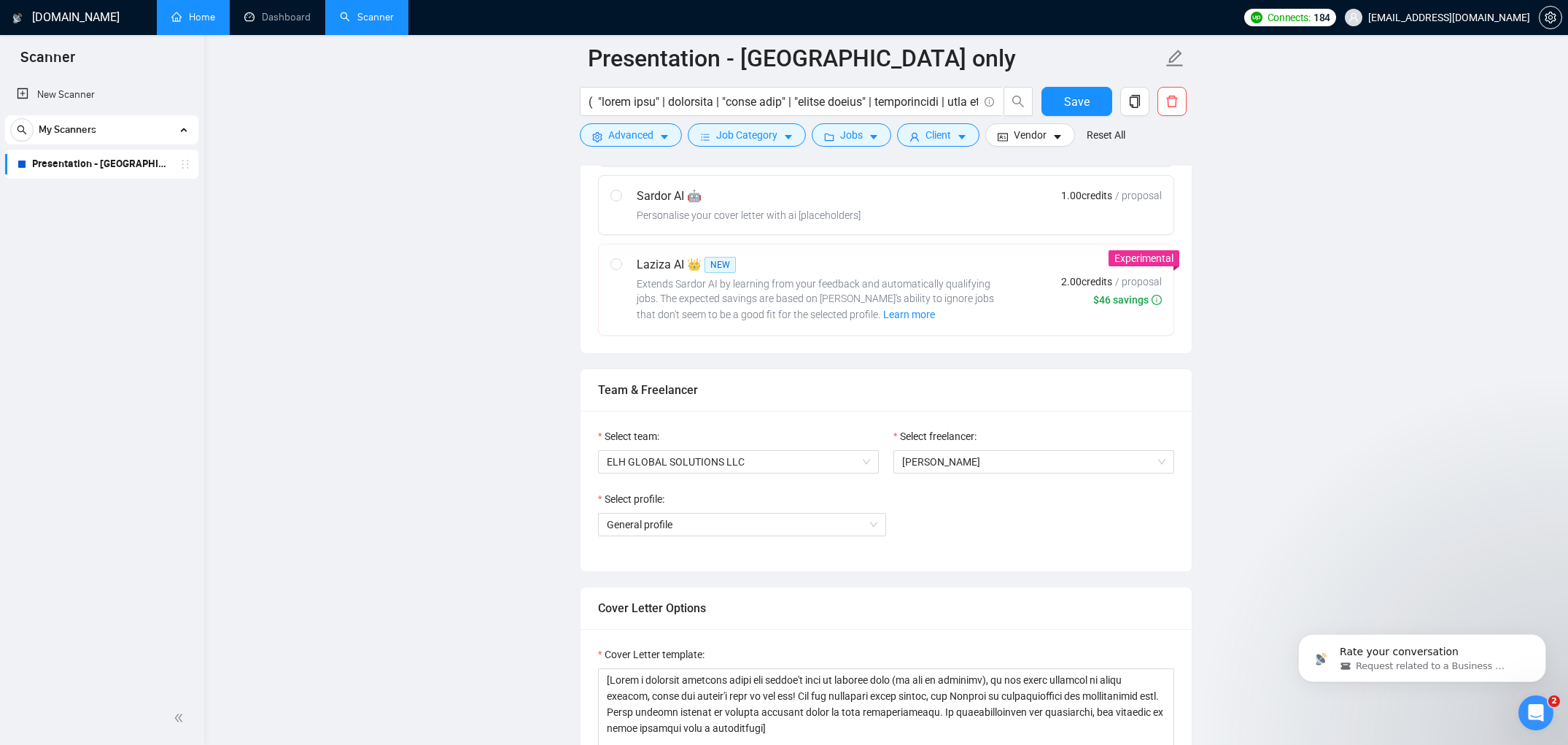
click at [802, 289] on span "Extends Sardor AI by learning from your feedback and automatically qualifying j…" at bounding box center [815, 300] width 357 height 43
click at [620, 268] on input "radio" at bounding box center [615, 262] width 10 height 10
radio input "true"
radio input "false"
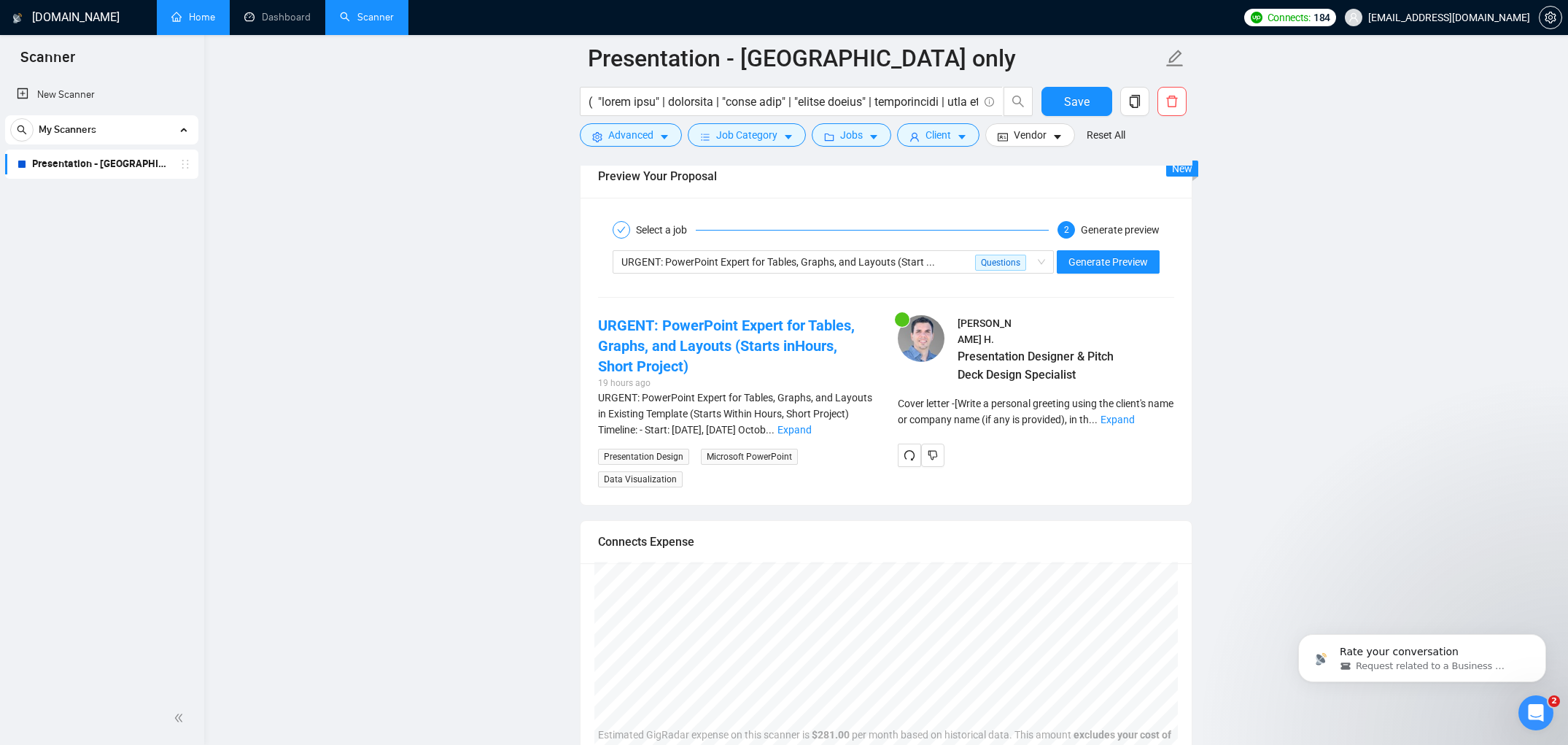
scroll to position [2738, 0]
click at [1089, 254] on span "Generate Preview" at bounding box center [1108, 261] width 79 height 16
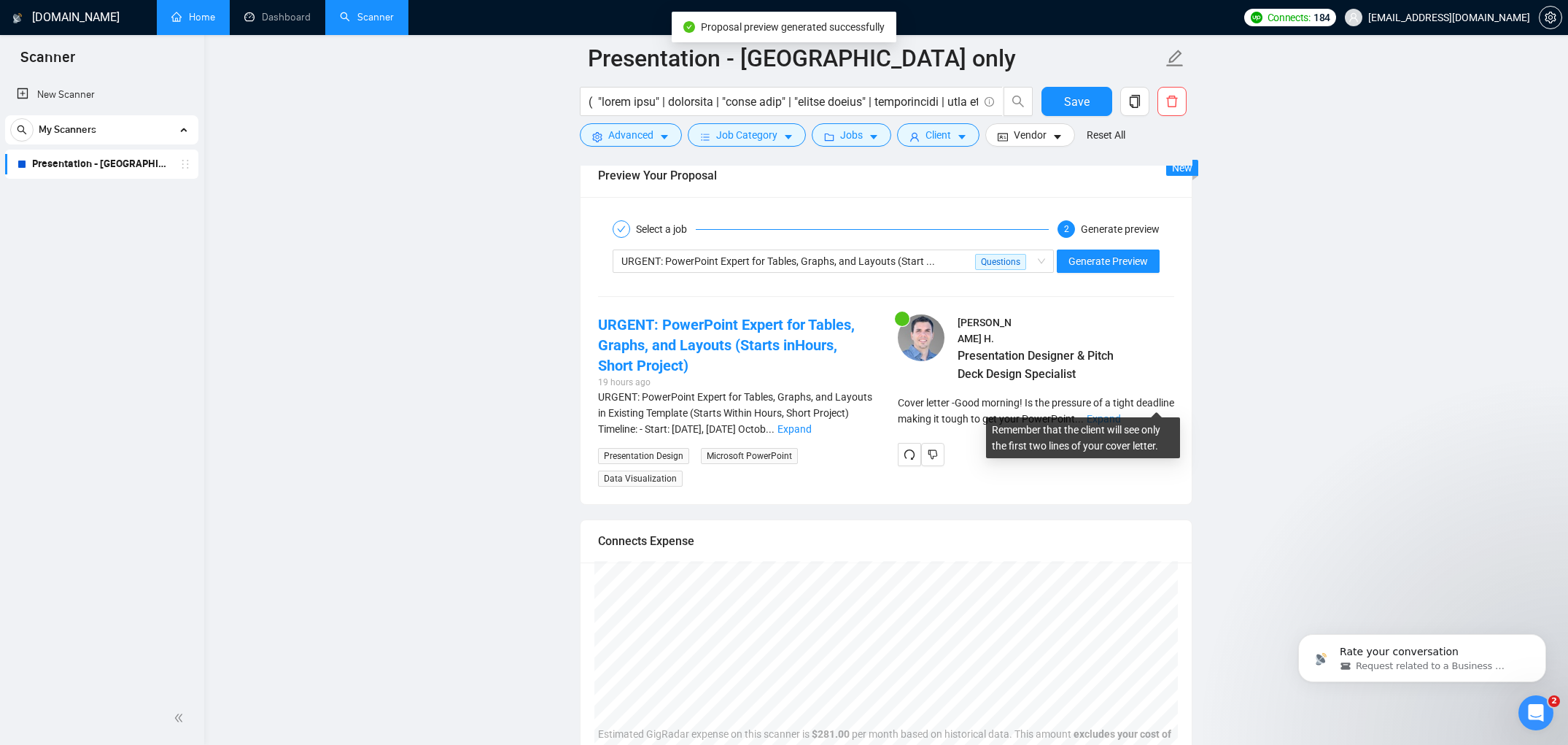
click at [1121, 413] on link "Expand" at bounding box center [1104, 418] width 35 height 12
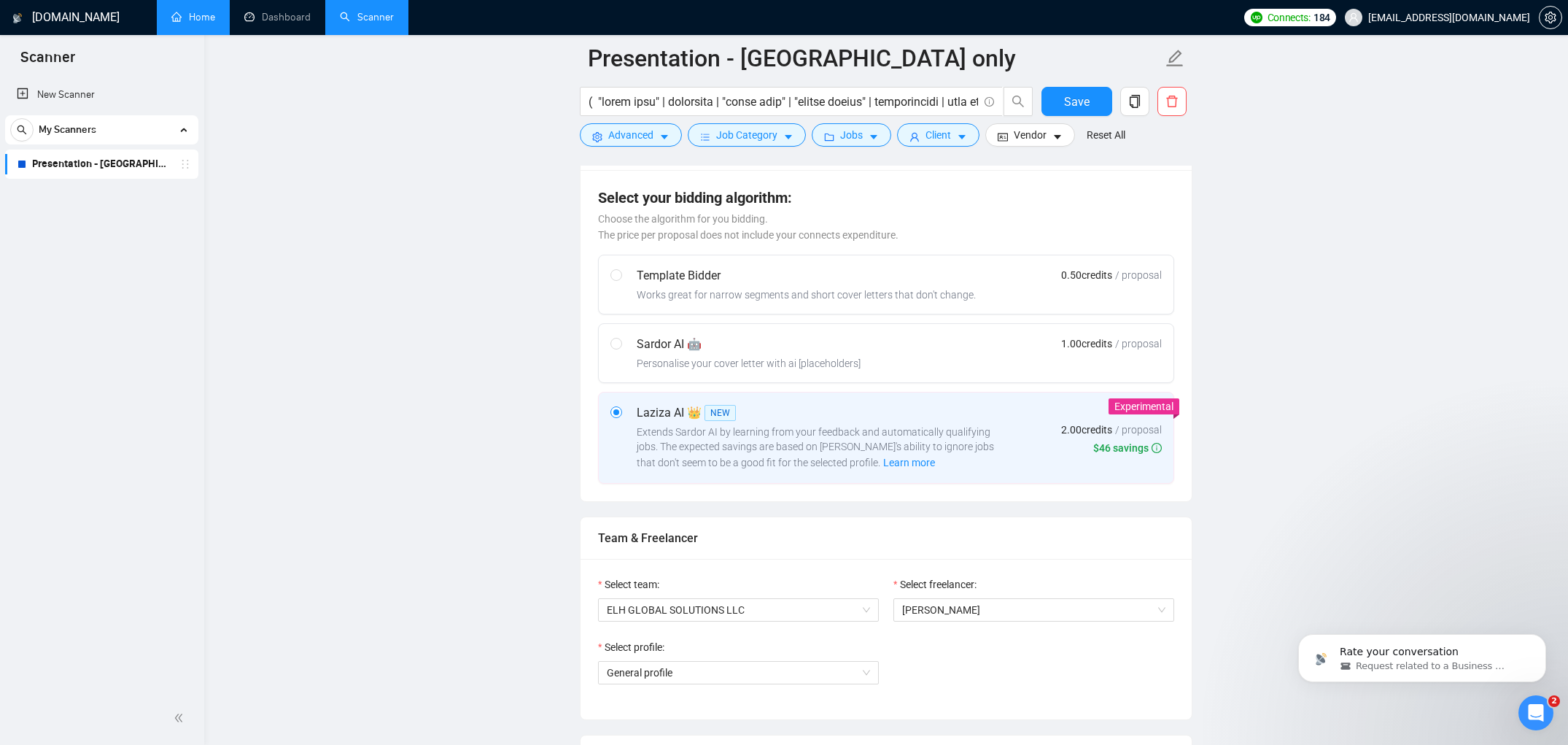
scroll to position [384, 0]
click at [953, 614] on span "[PERSON_NAME]" at bounding box center [1034, 606] width 263 height 22
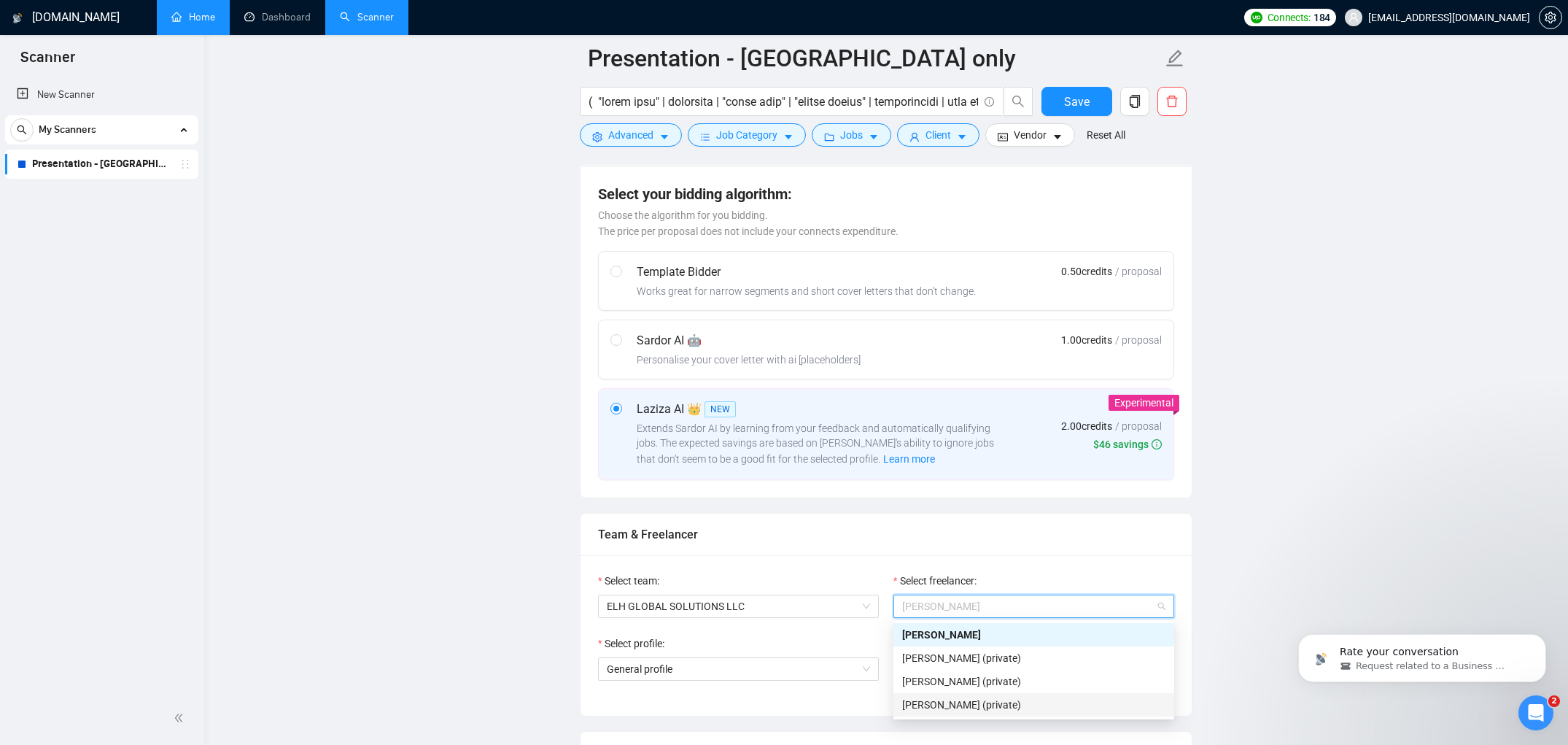
click at [976, 560] on div "Select team: ELH GLOBAL SOLUTIONS LLC Select freelancer: [PERSON_NAME] Select p…" at bounding box center [886, 635] width 612 height 161
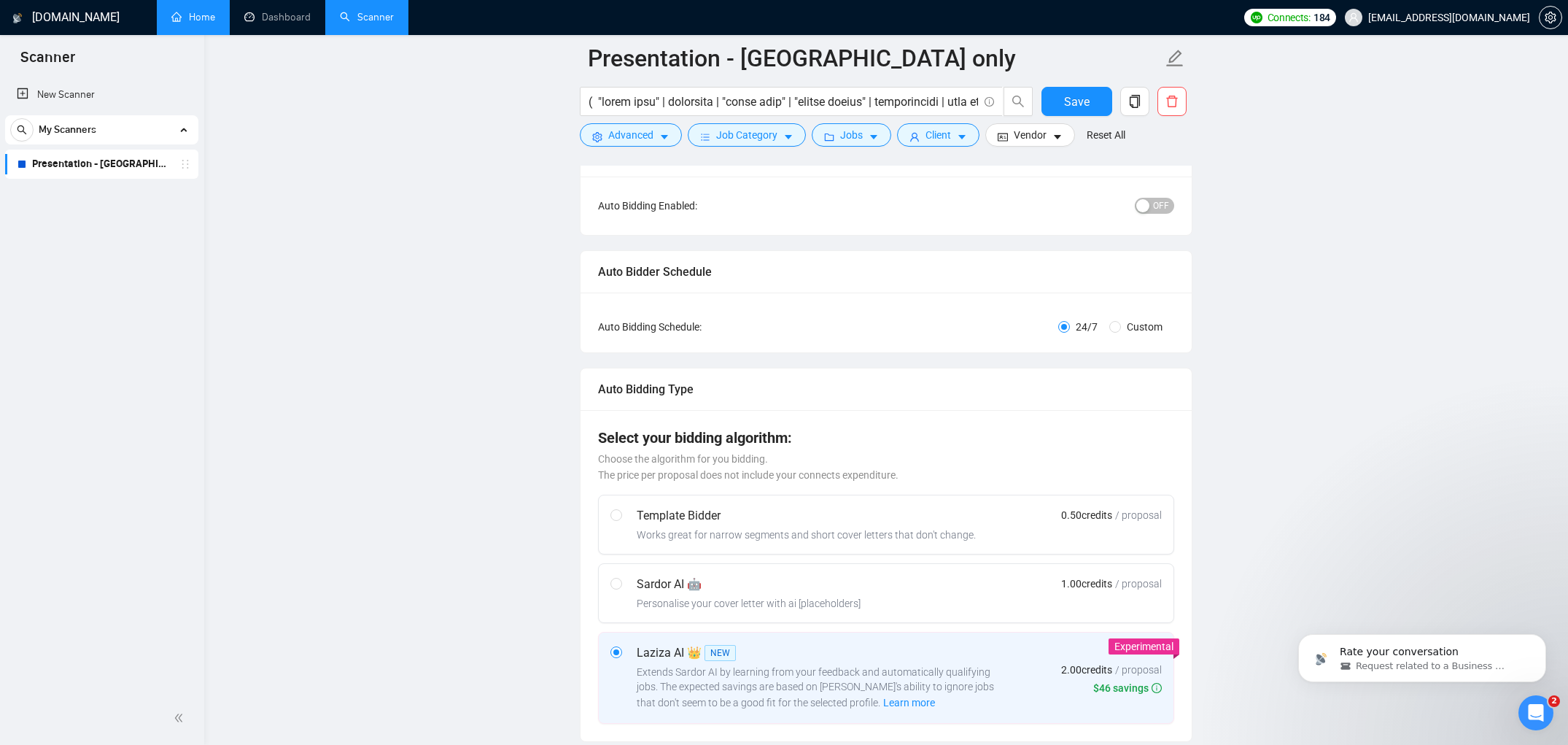
scroll to position [0, 0]
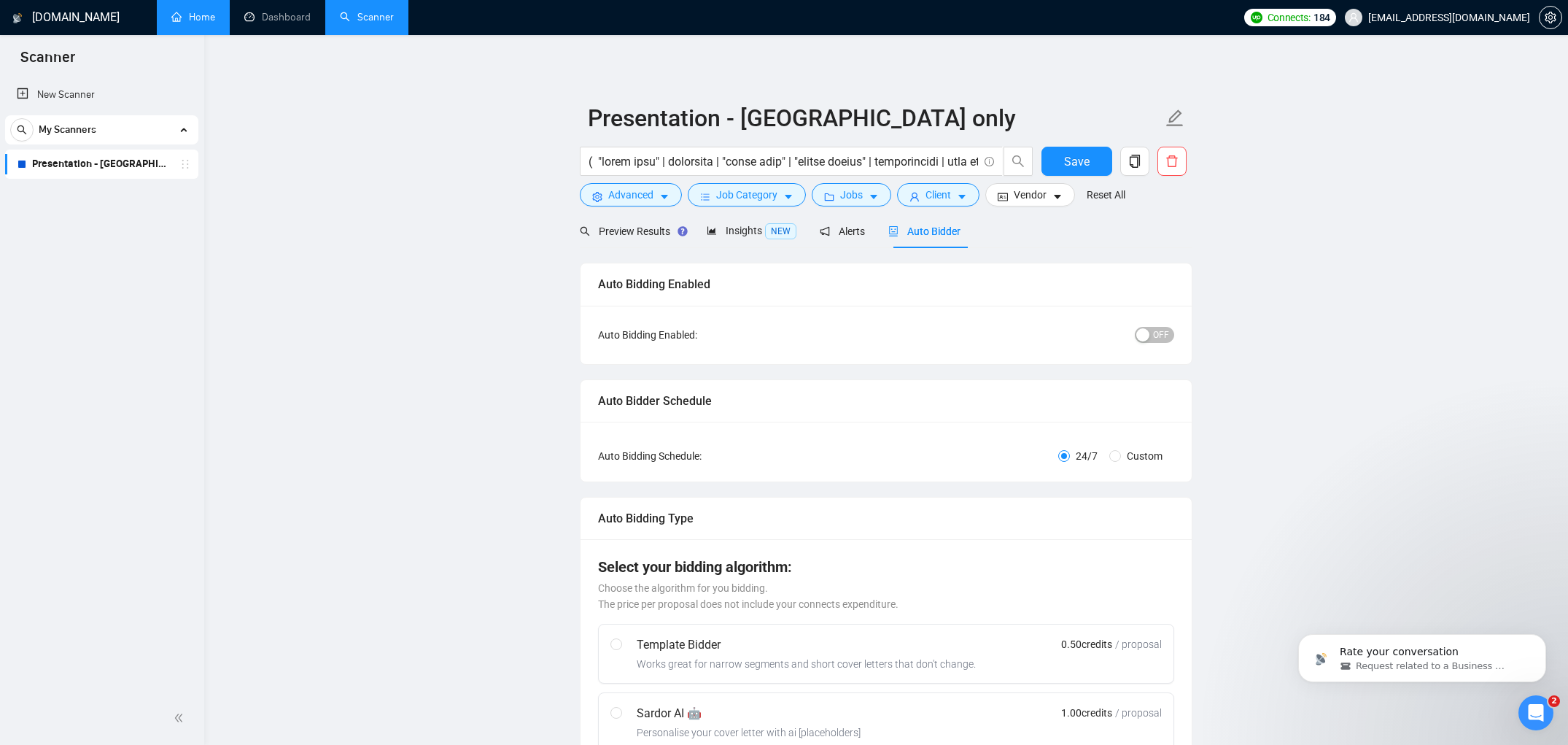
click at [1141, 336] on div "button" at bounding box center [1142, 334] width 13 height 13
click at [1073, 161] on span "Save" at bounding box center [1076, 161] width 26 height 19
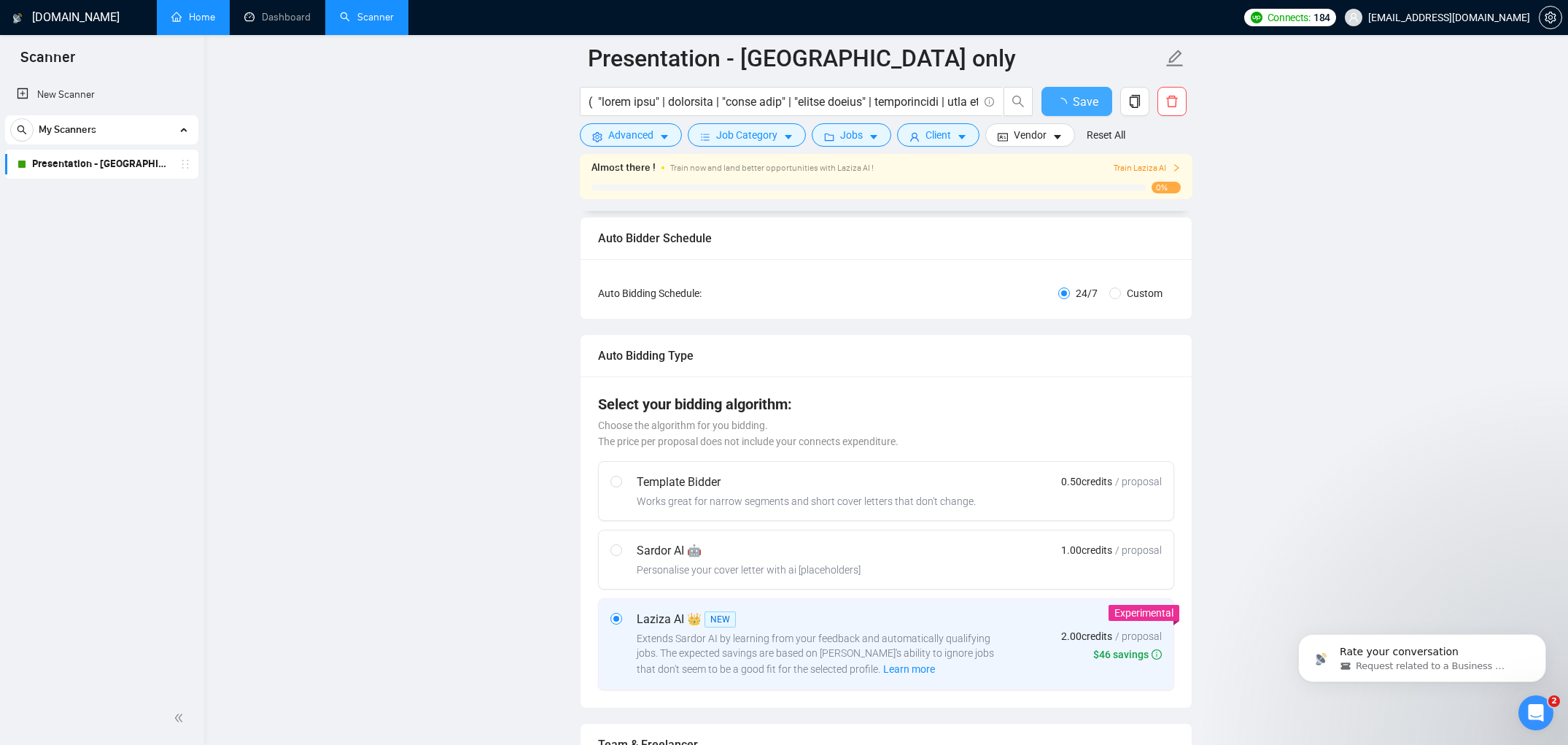
checkbox input "true"
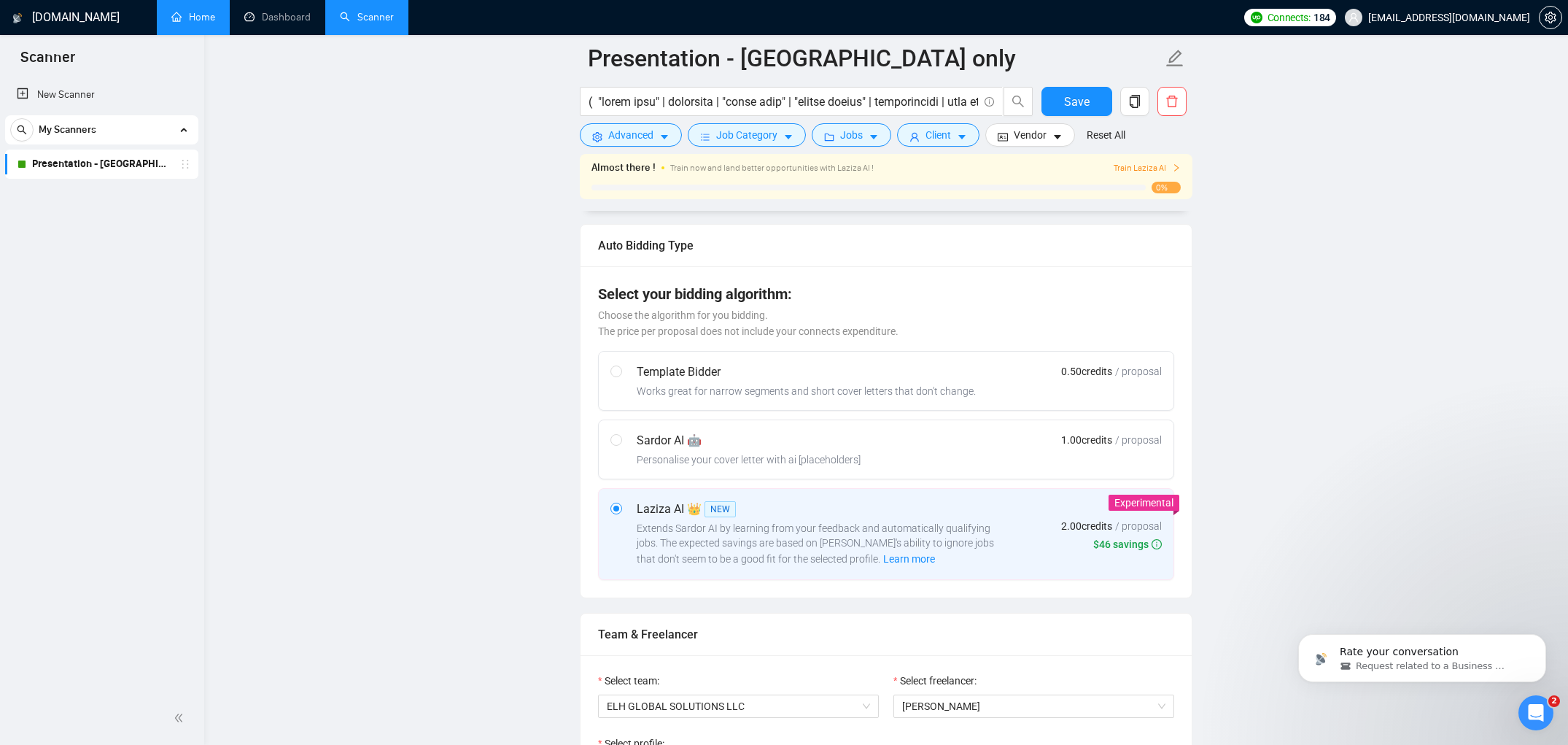
click at [742, 453] on div "Personalise your cover letter with ai [placeholders]" at bounding box center [748, 460] width 224 height 14
click at [620, 445] on input "radio" at bounding box center [615, 438] width 10 height 10
radio input "true"
radio input "false"
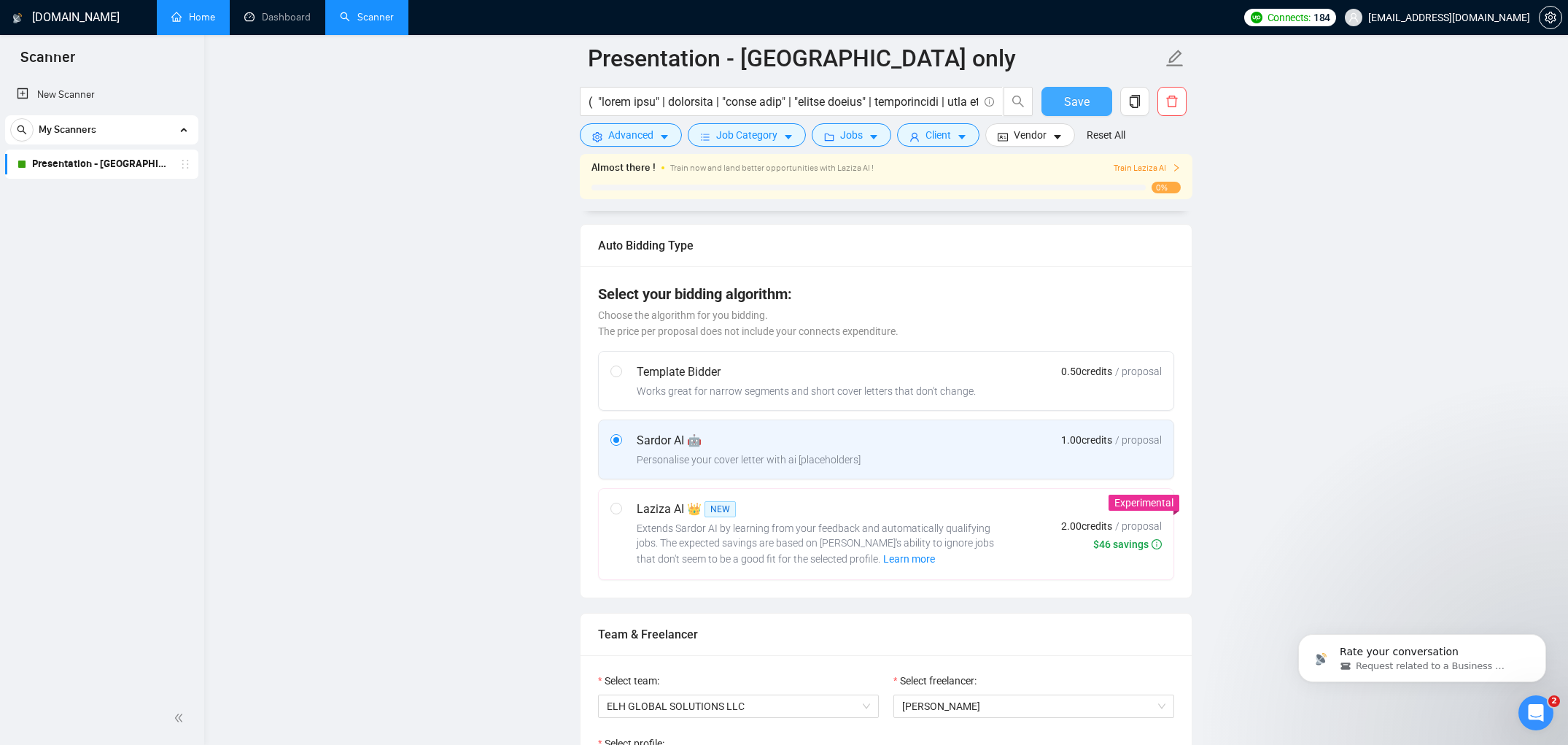
click at [1069, 101] on span "Save" at bounding box center [1076, 101] width 26 height 19
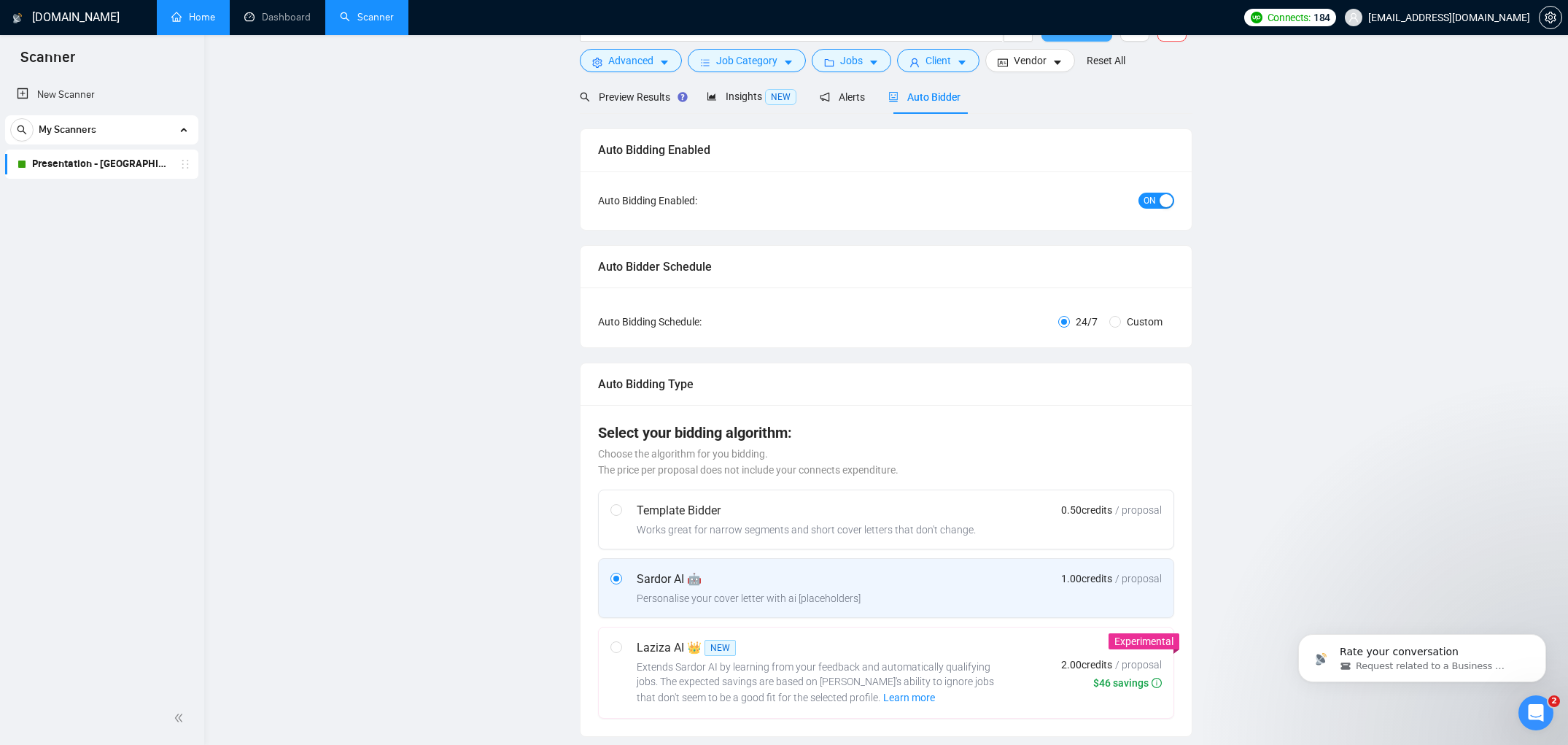
scroll to position [0, 0]
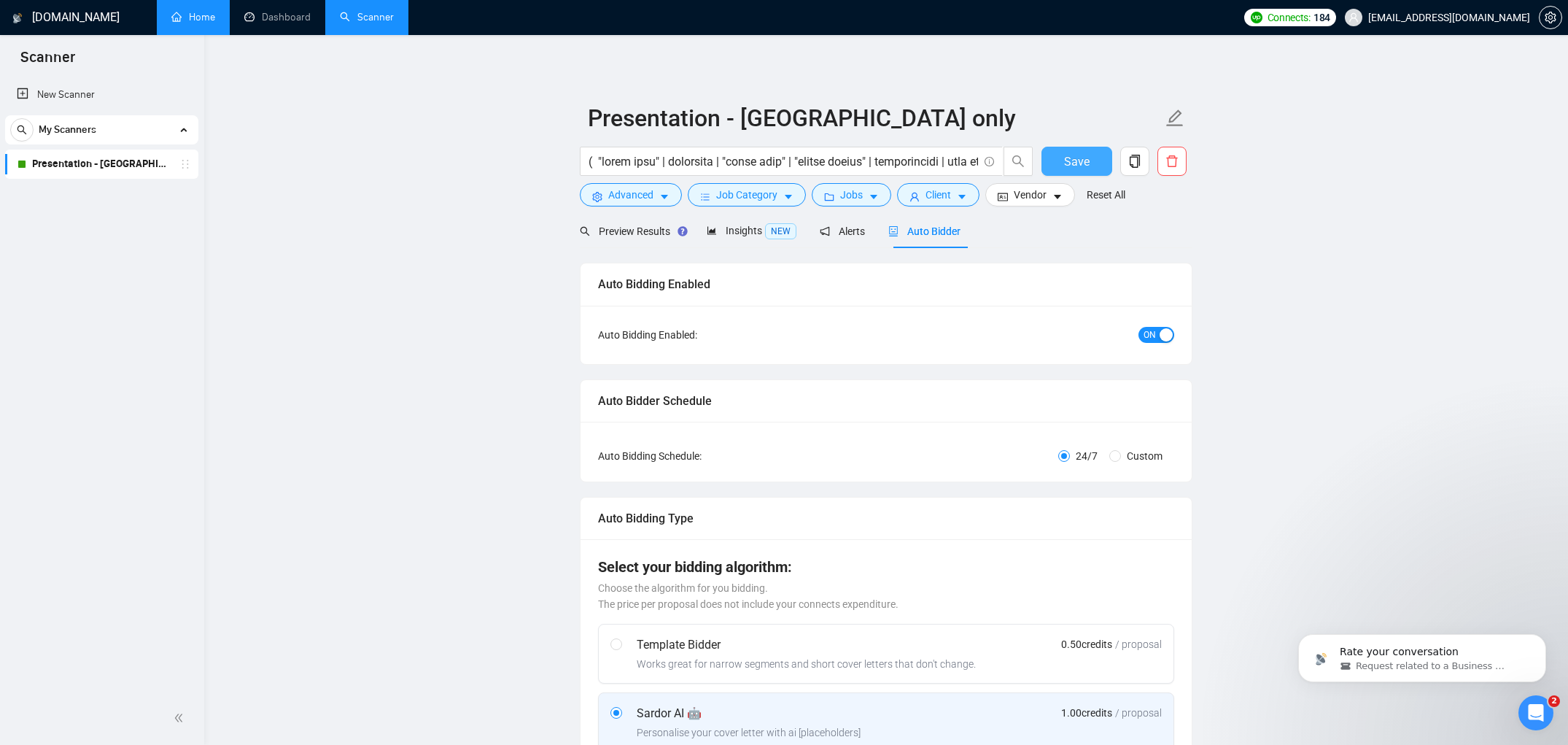
click at [1053, 163] on button "Save" at bounding box center [1077, 161] width 71 height 29
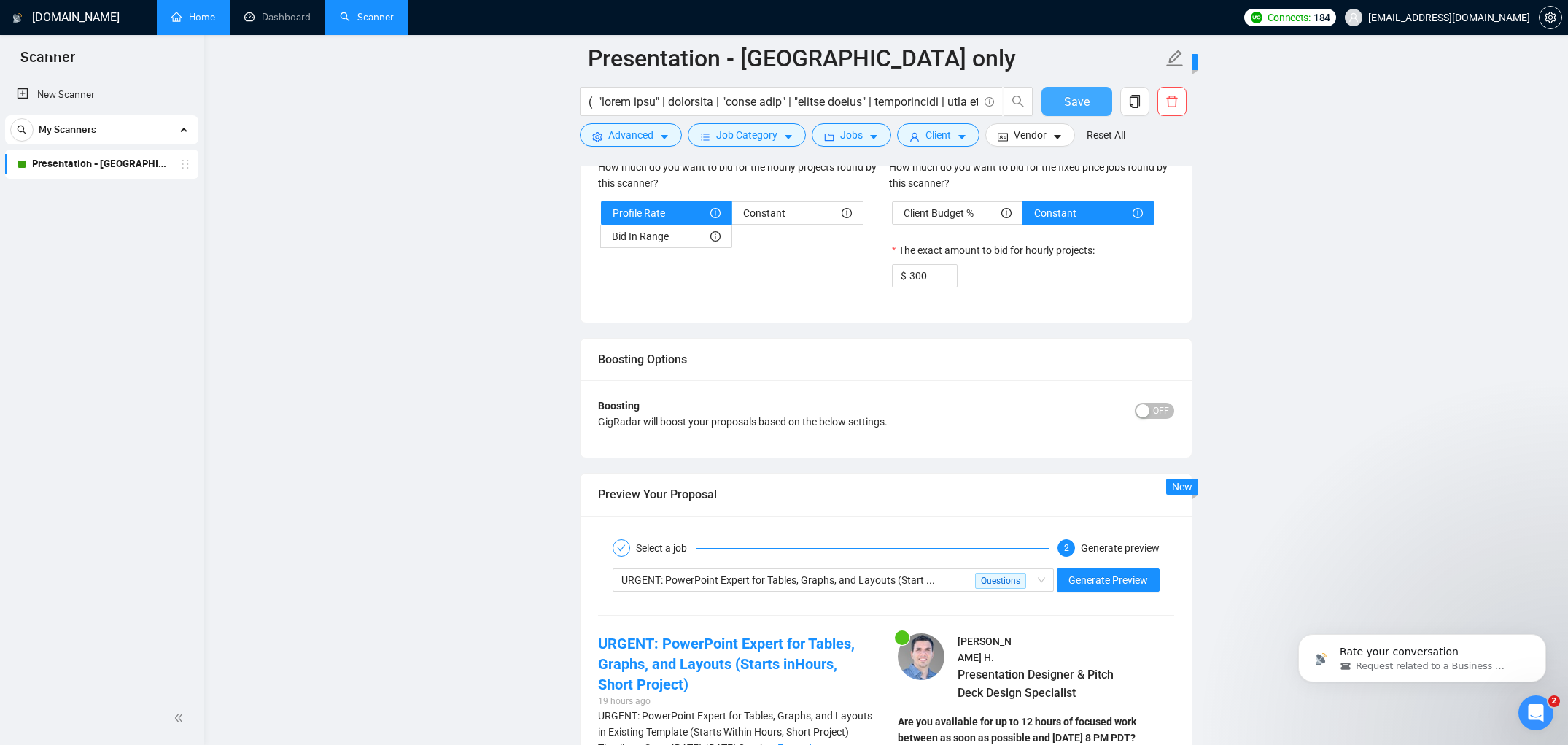
scroll to position [2538, 0]
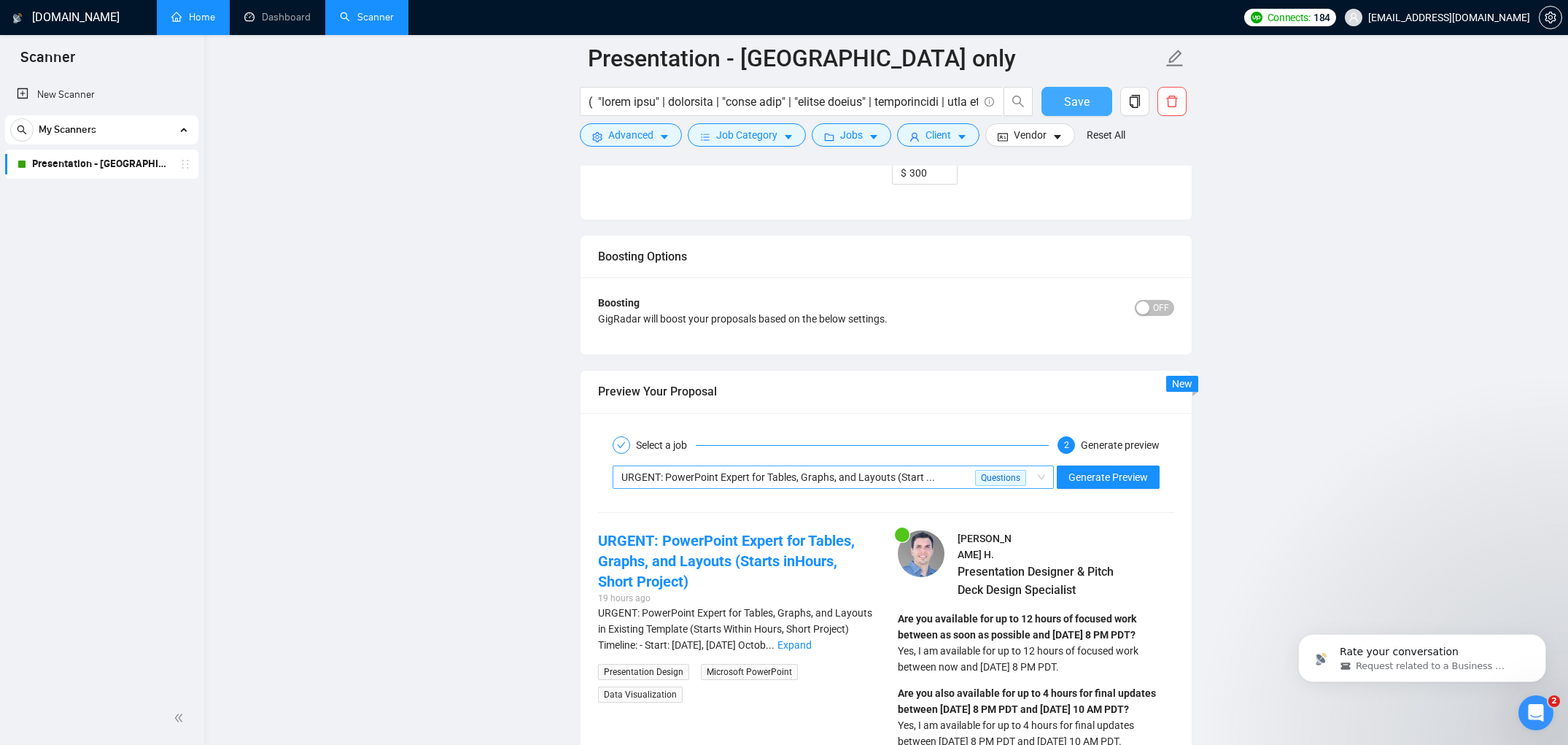
click at [956, 478] on div "URGENT: PowerPoint Expert for Tables, Graphs, and Layouts (Start ..." at bounding box center [798, 477] width 354 height 22
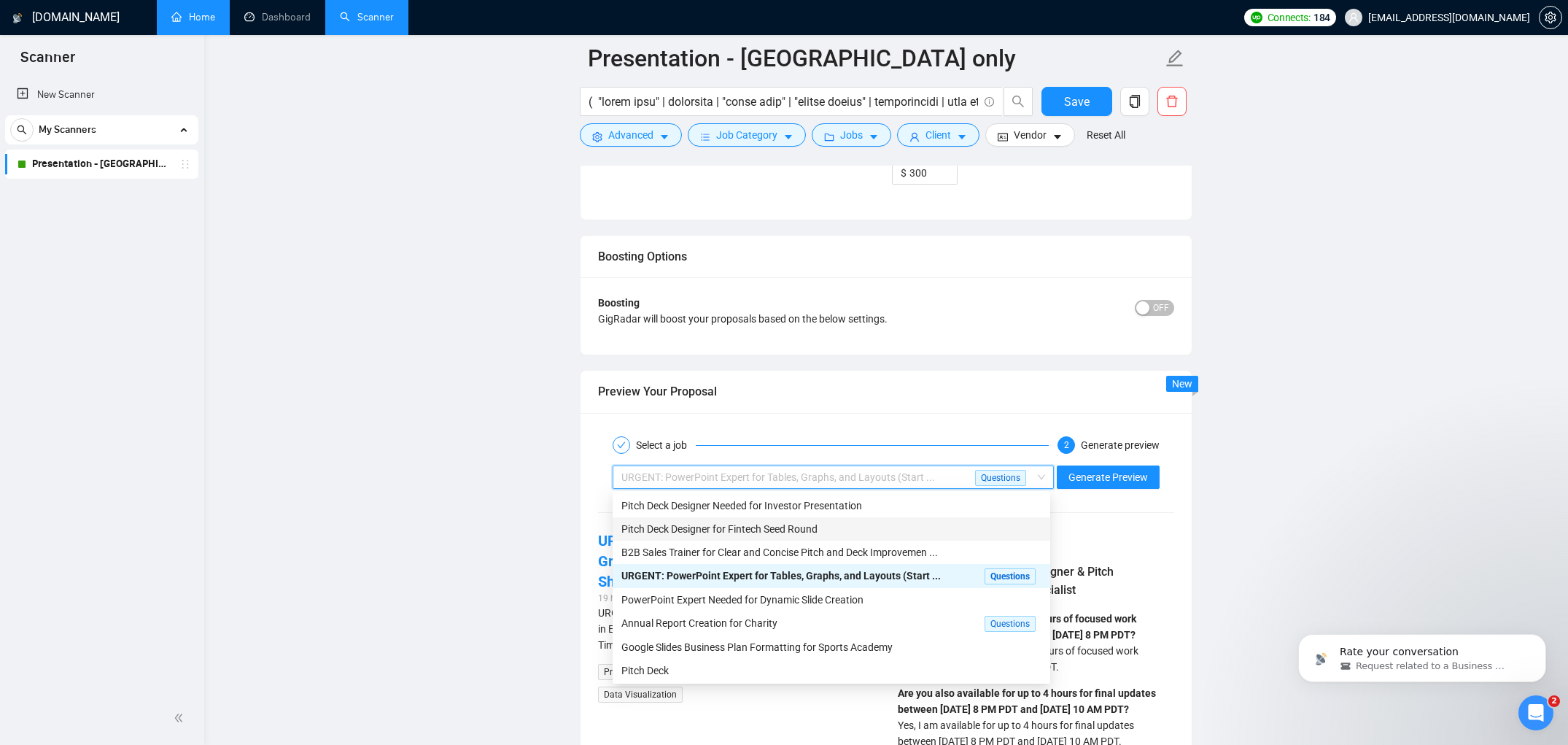
click at [814, 533] on span "Pitch Deck Designer for Fintech Seed Round" at bounding box center [719, 528] width 196 height 12
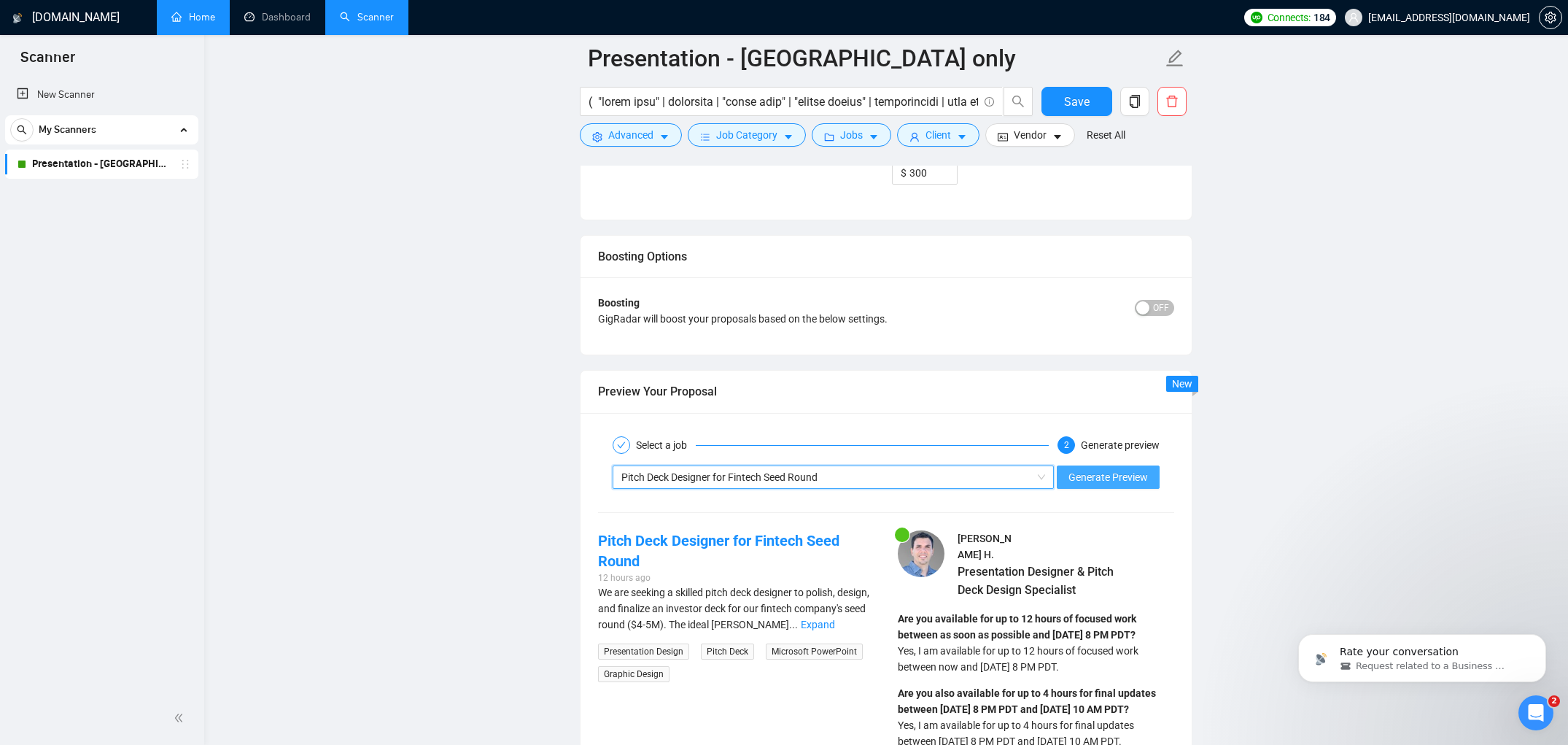
click at [1120, 467] on button "Generate Preview" at bounding box center [1108, 477] width 103 height 23
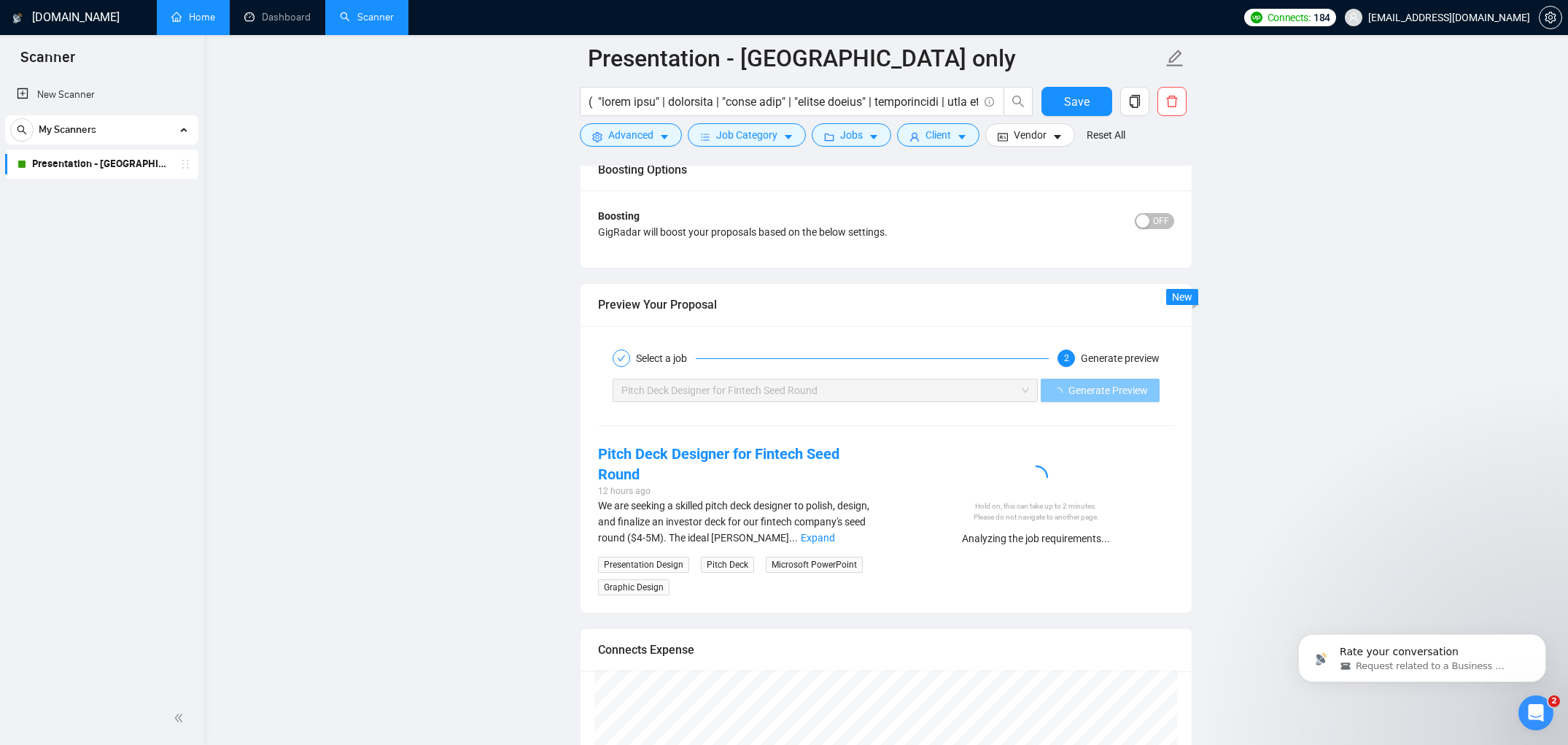
scroll to position [2608, 0]
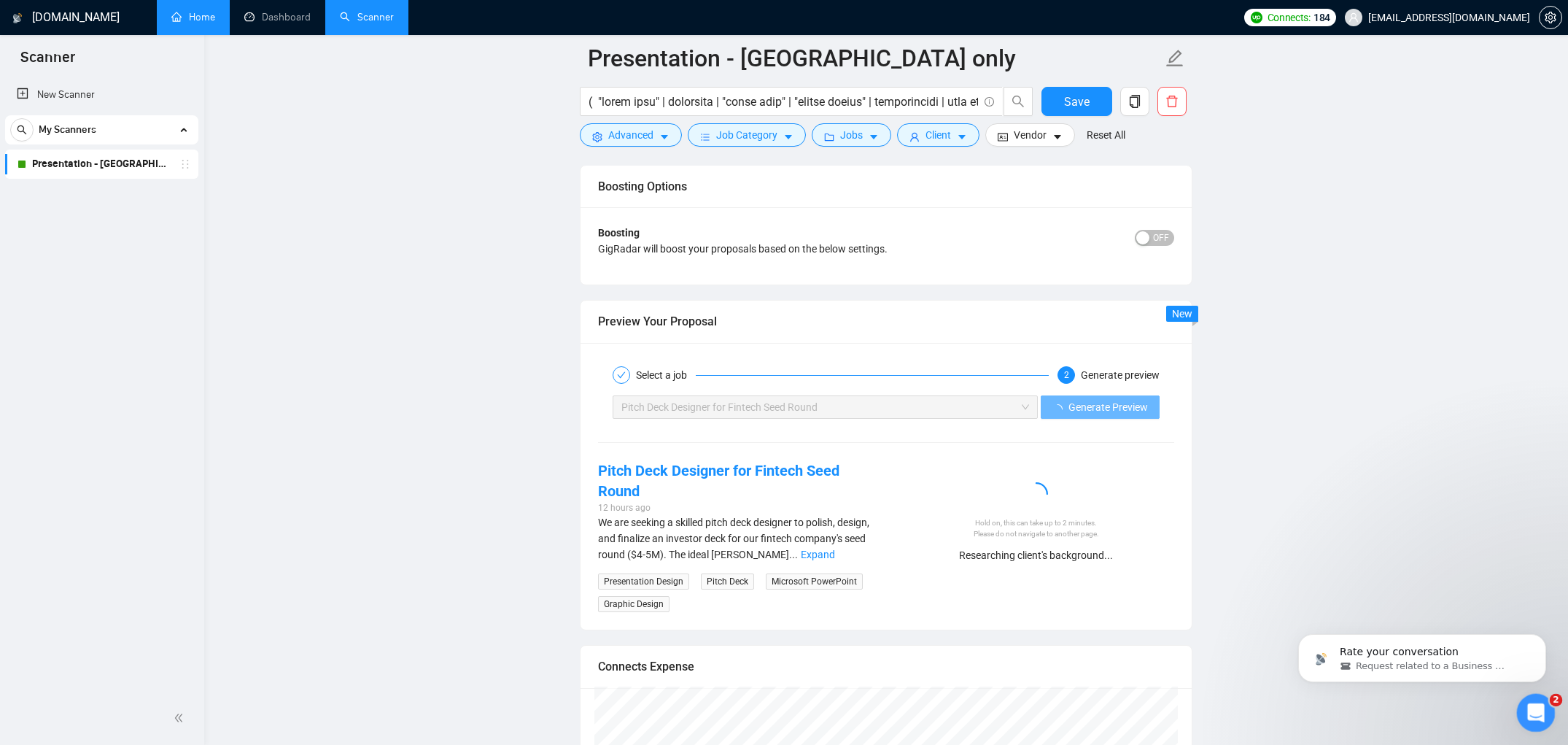
click at [1533, 705] on icon "Open Intercom Messenger" at bounding box center [1533, 710] width 24 height 24
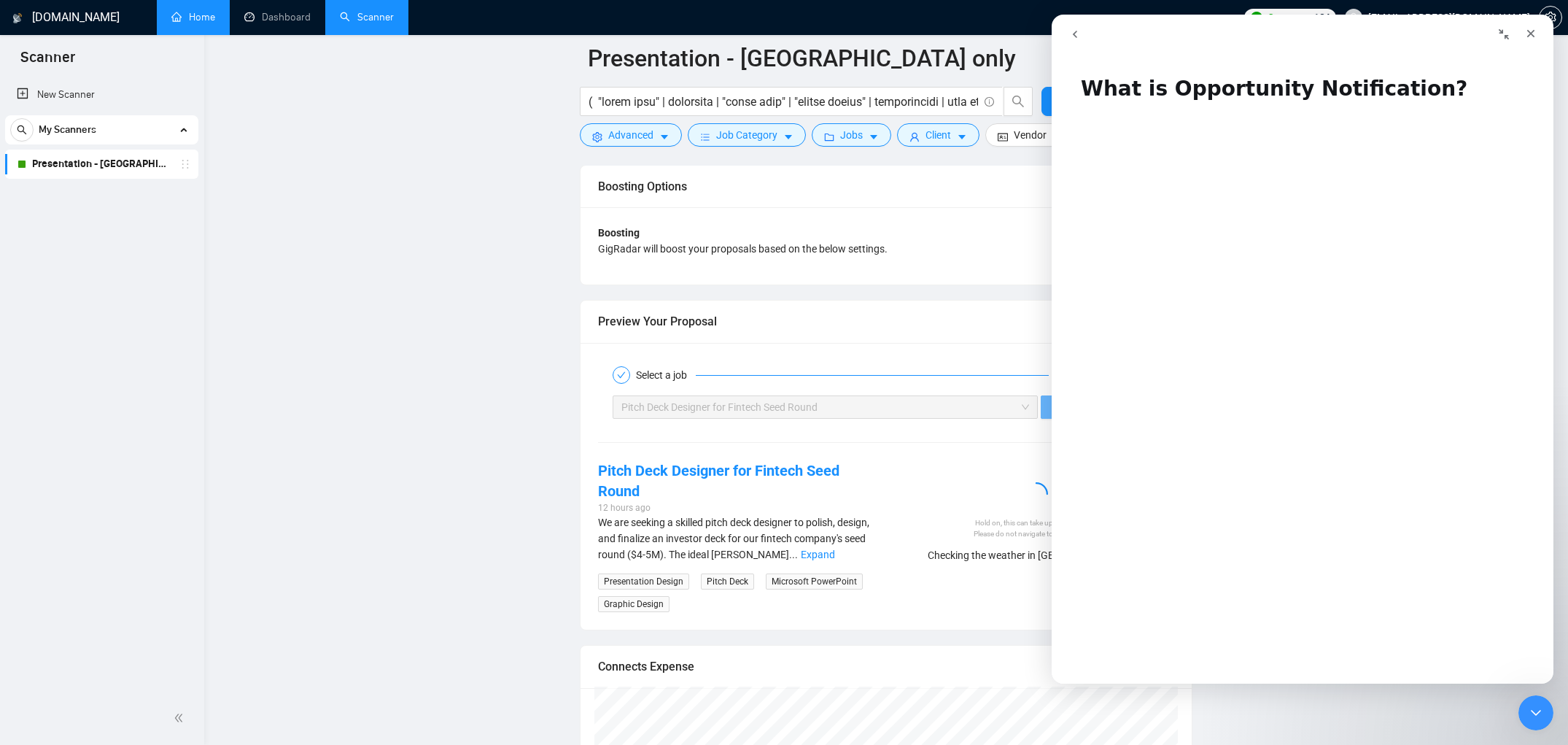
click at [920, 400] on div "Pitch Deck Designer for Fintech Seed Round" at bounding box center [819, 407] width 395 height 22
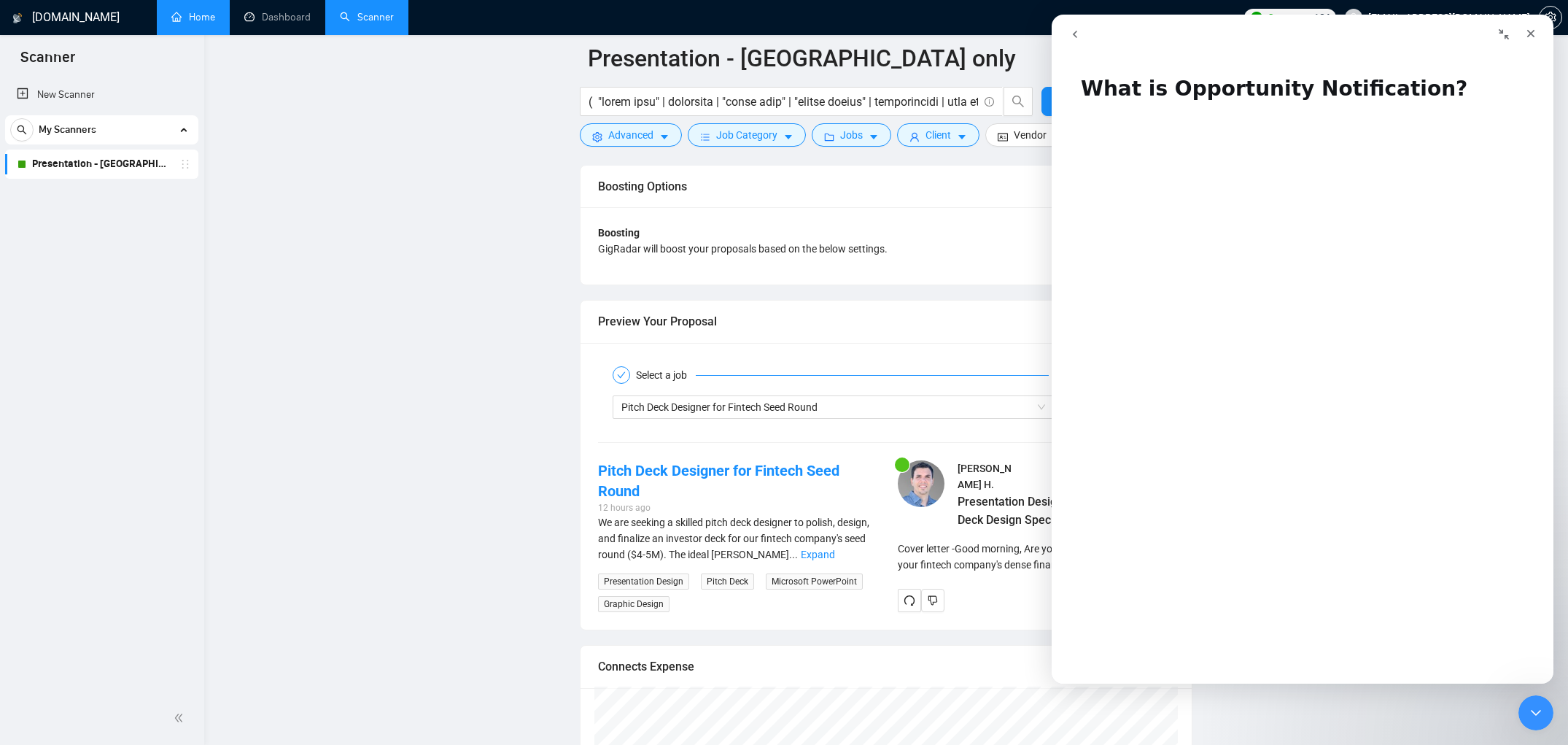
click at [940, 589] on button "button" at bounding box center [932, 600] width 23 height 23
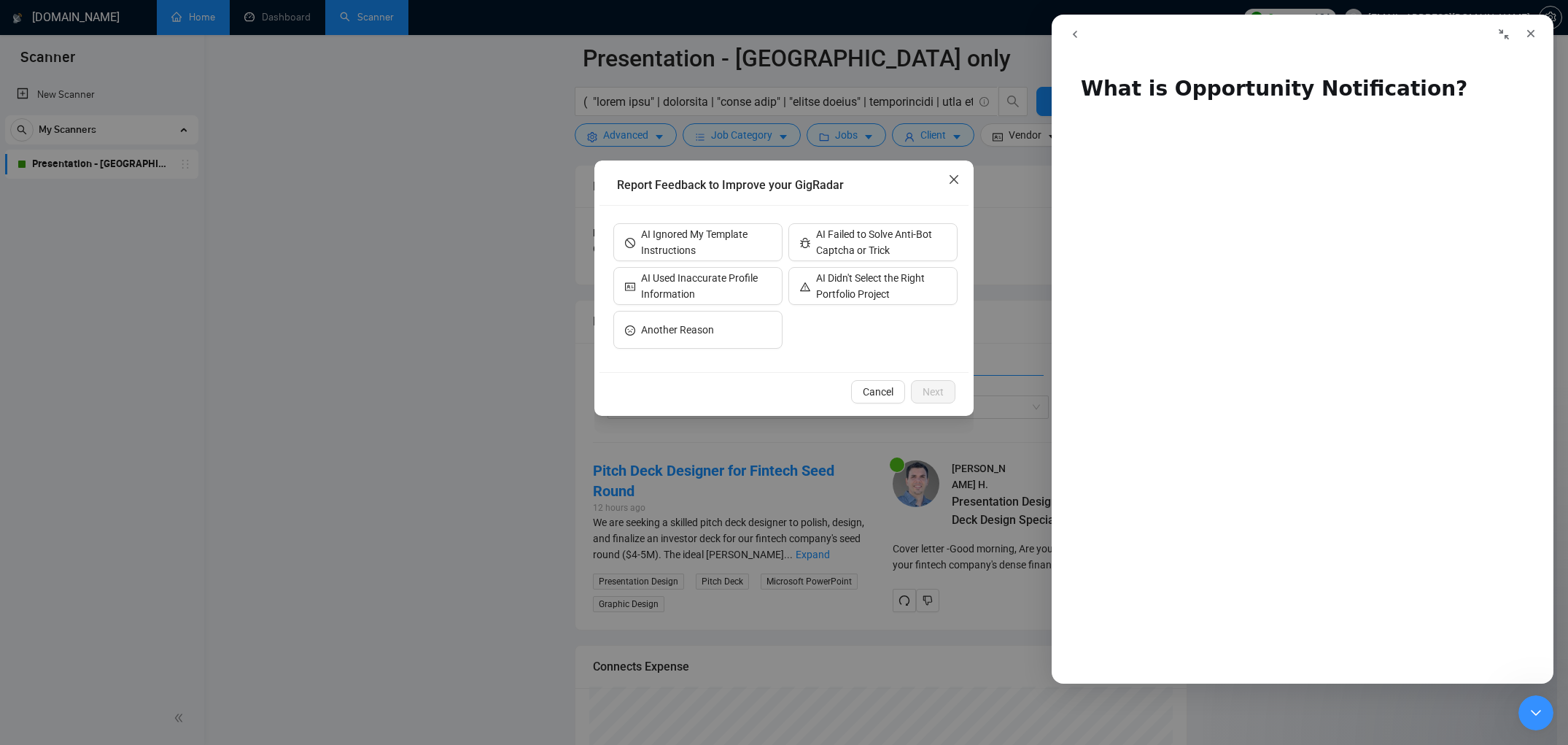
click at [956, 177] on icon "close" at bounding box center [954, 180] width 9 height 9
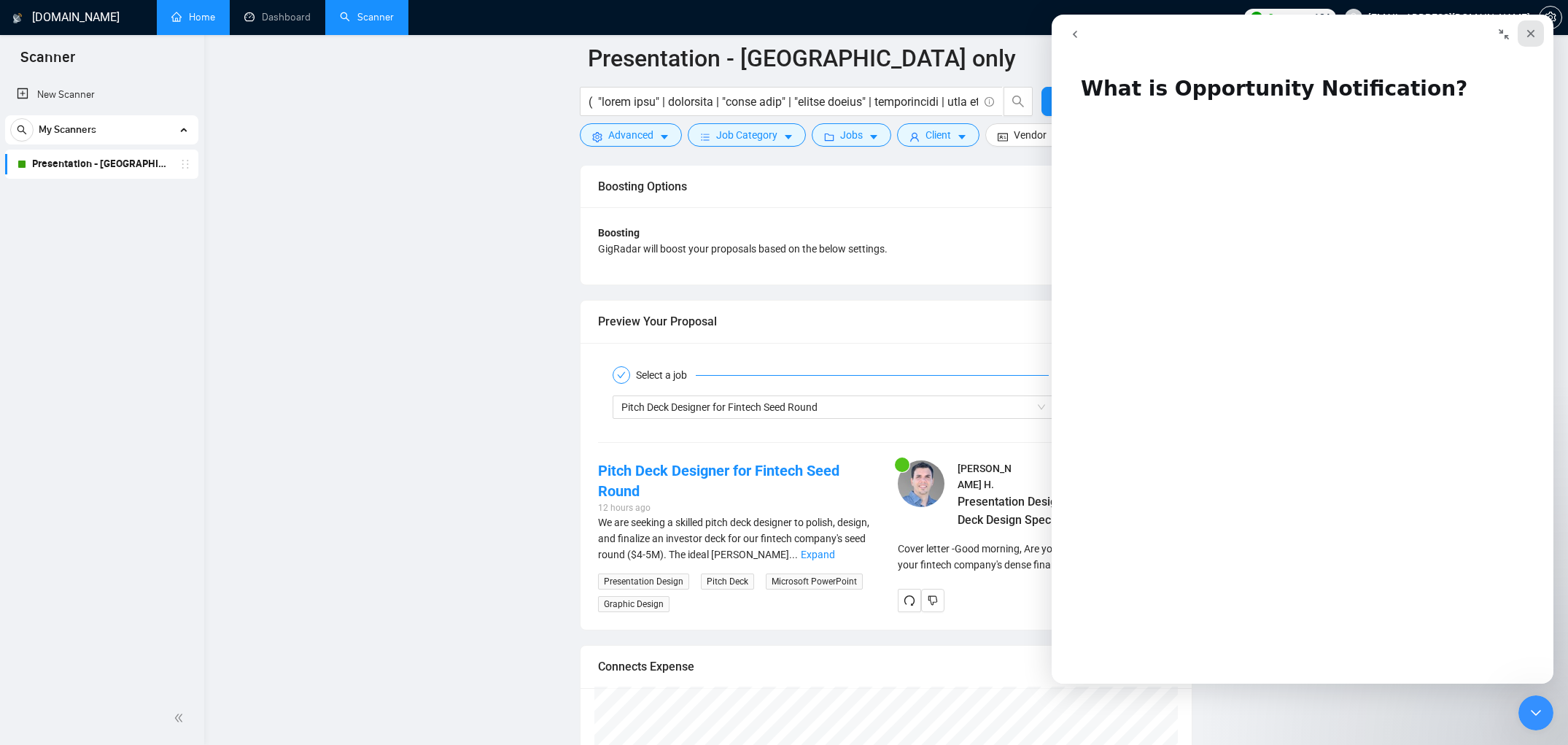
click at [1530, 31] on icon "Close" at bounding box center [1531, 33] width 12 height 12
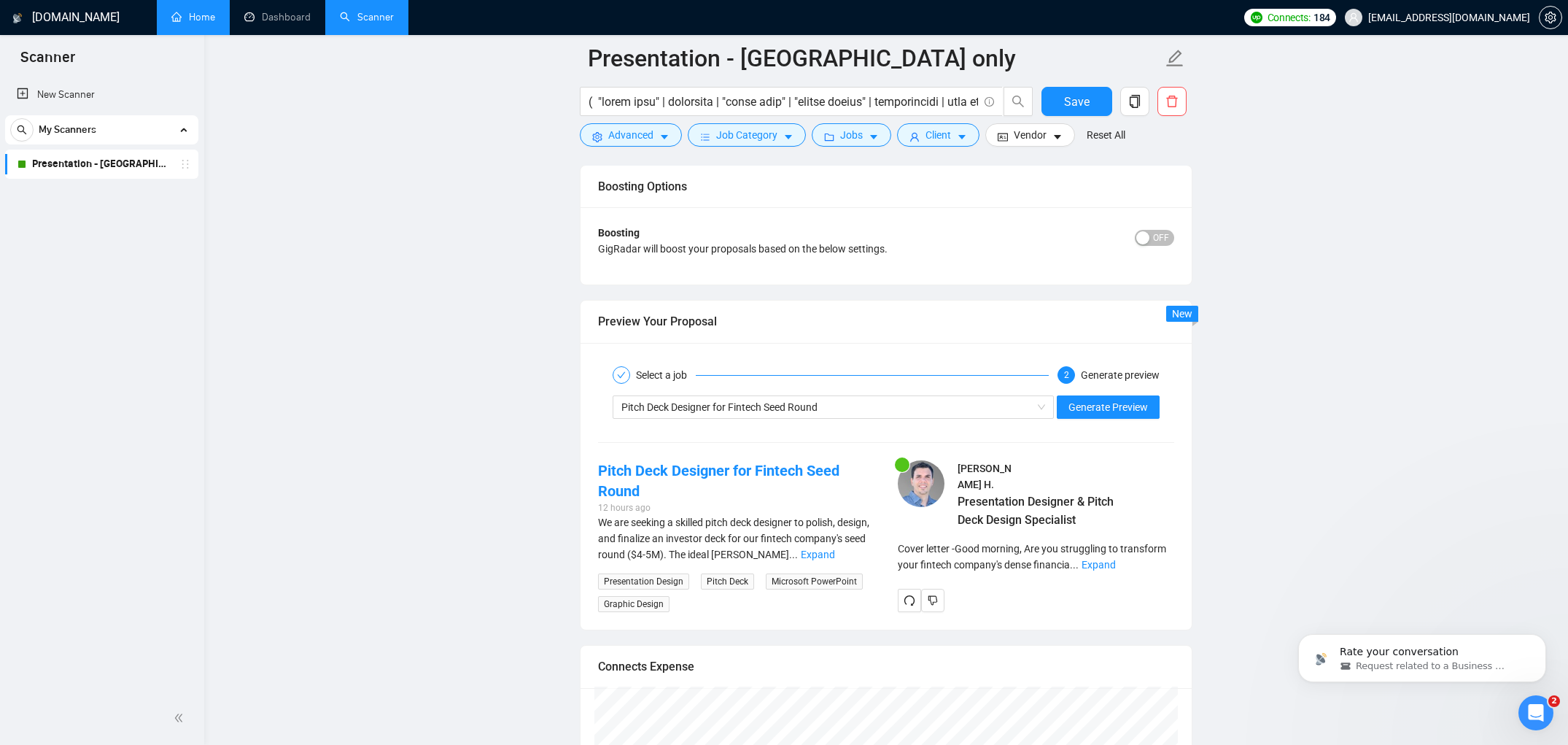
scroll to position [0, 0]
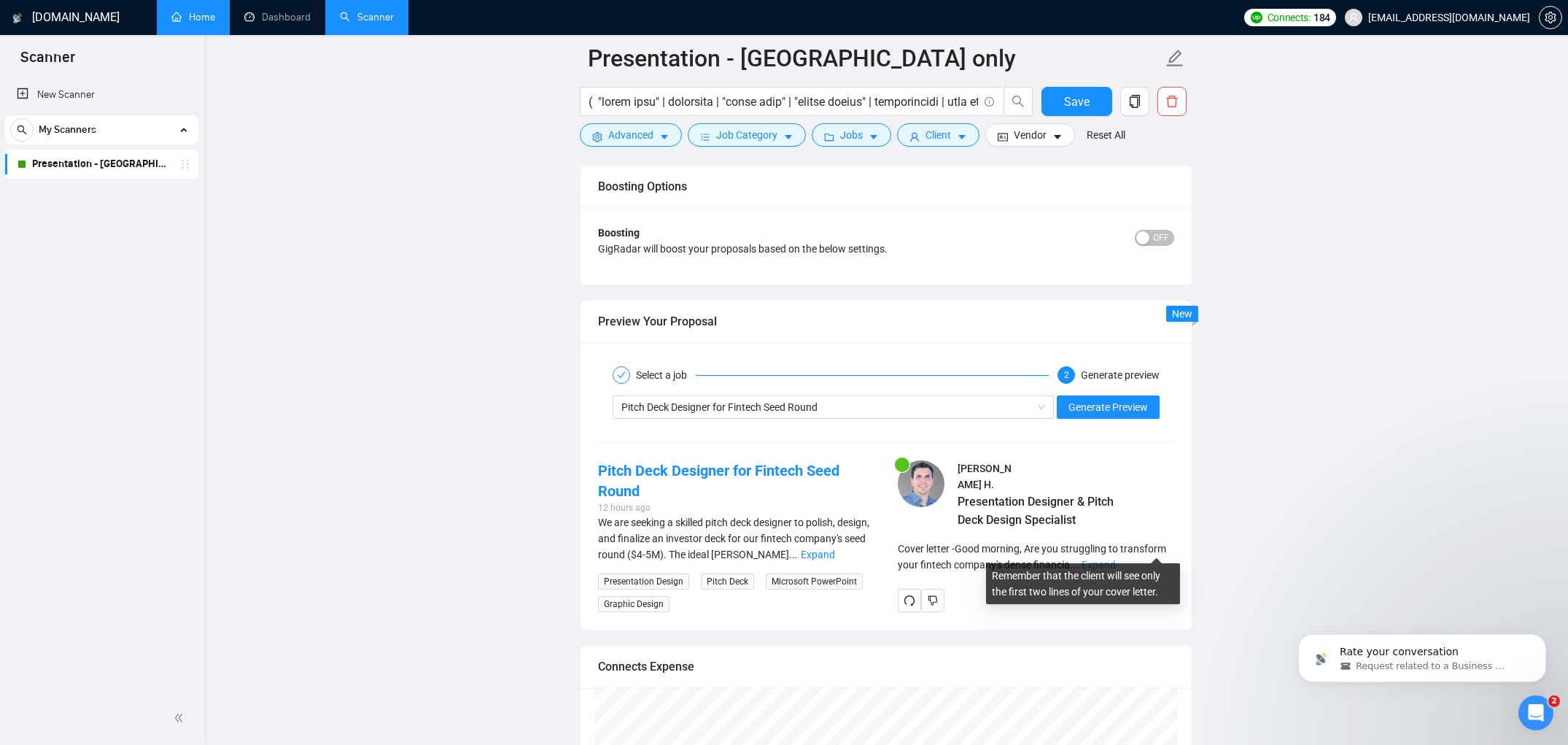
click at [1116, 558] on link "Expand" at bounding box center [1099, 564] width 35 height 12
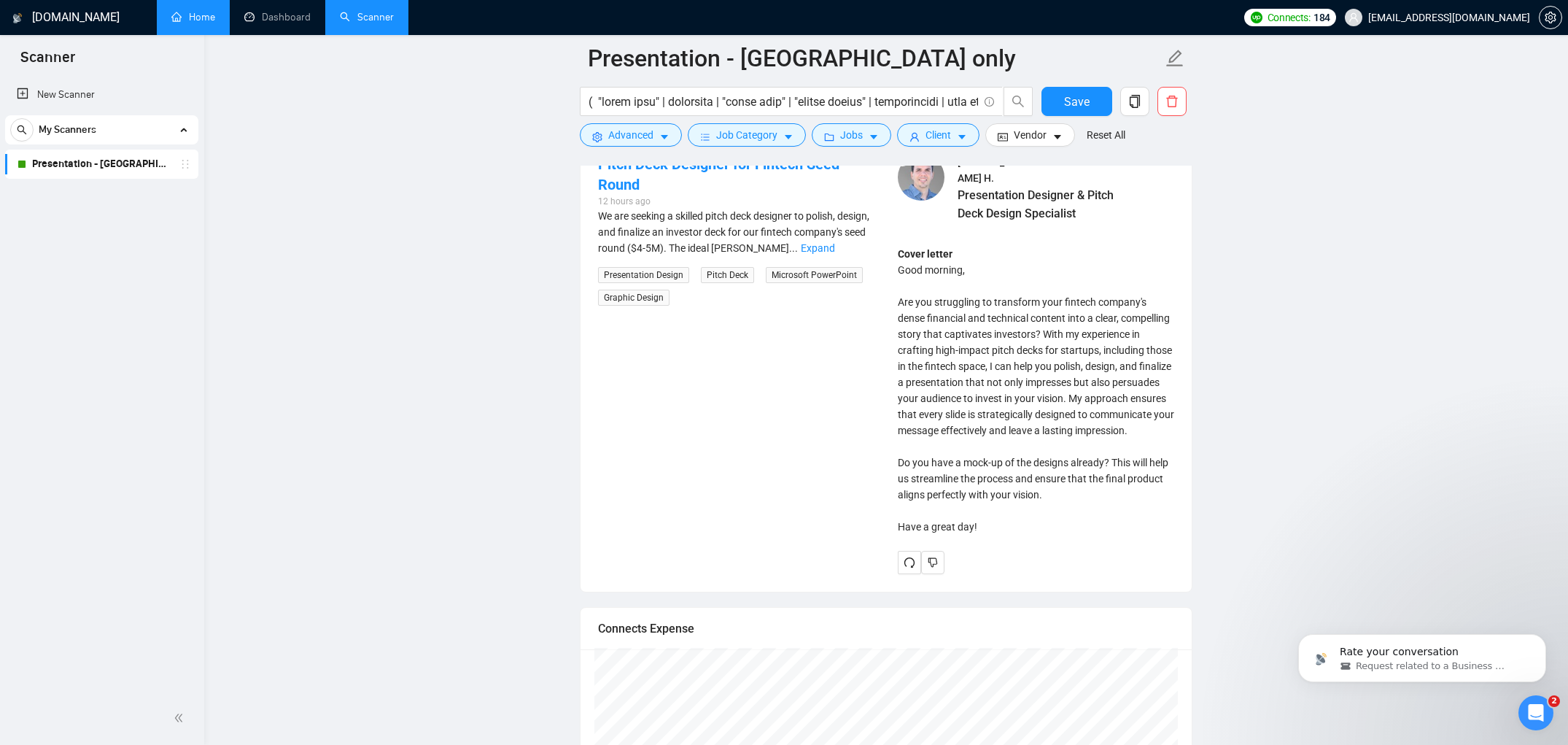
scroll to position [2918, 0]
click at [835, 244] on link "Expand" at bounding box center [818, 244] width 35 height 12
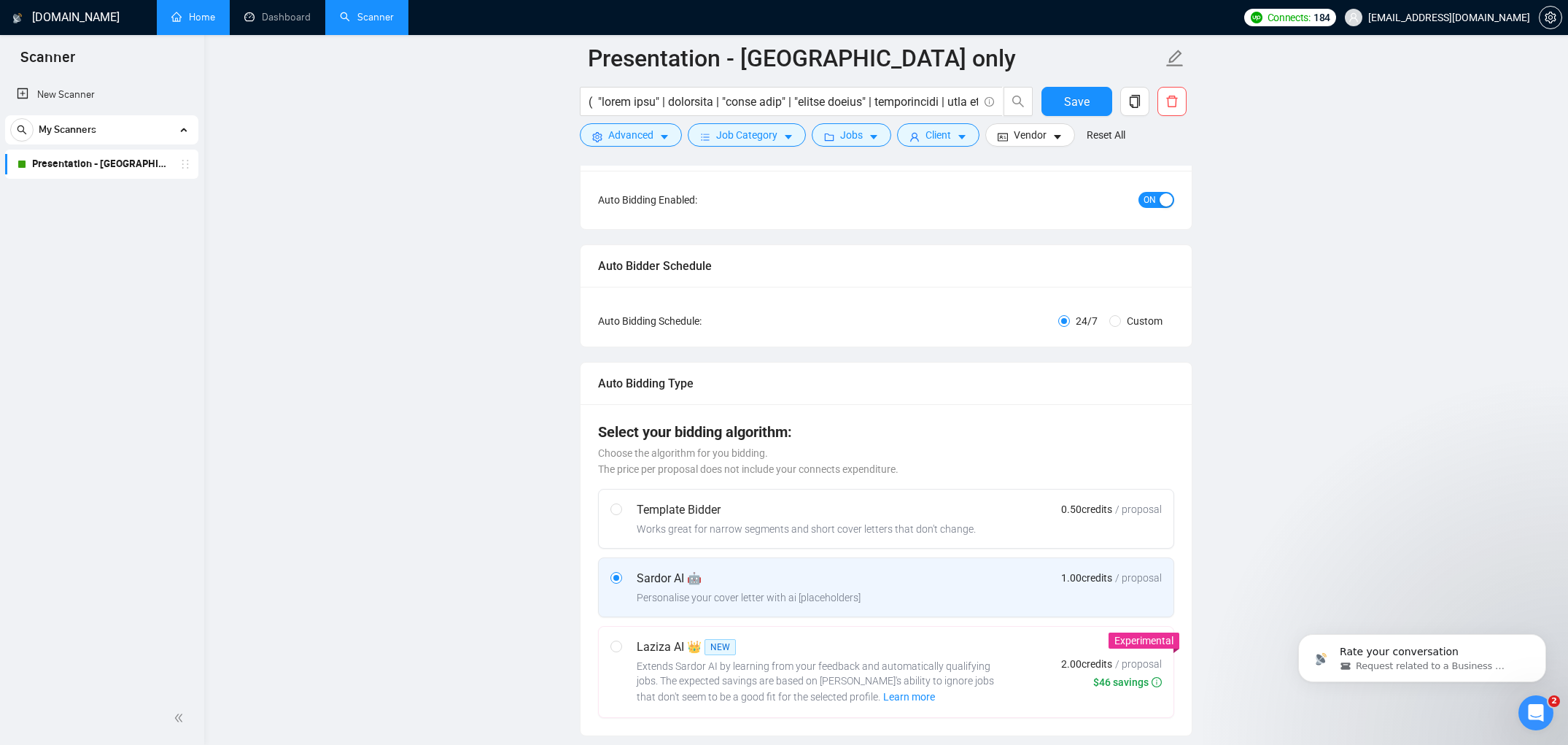
scroll to position [0, 0]
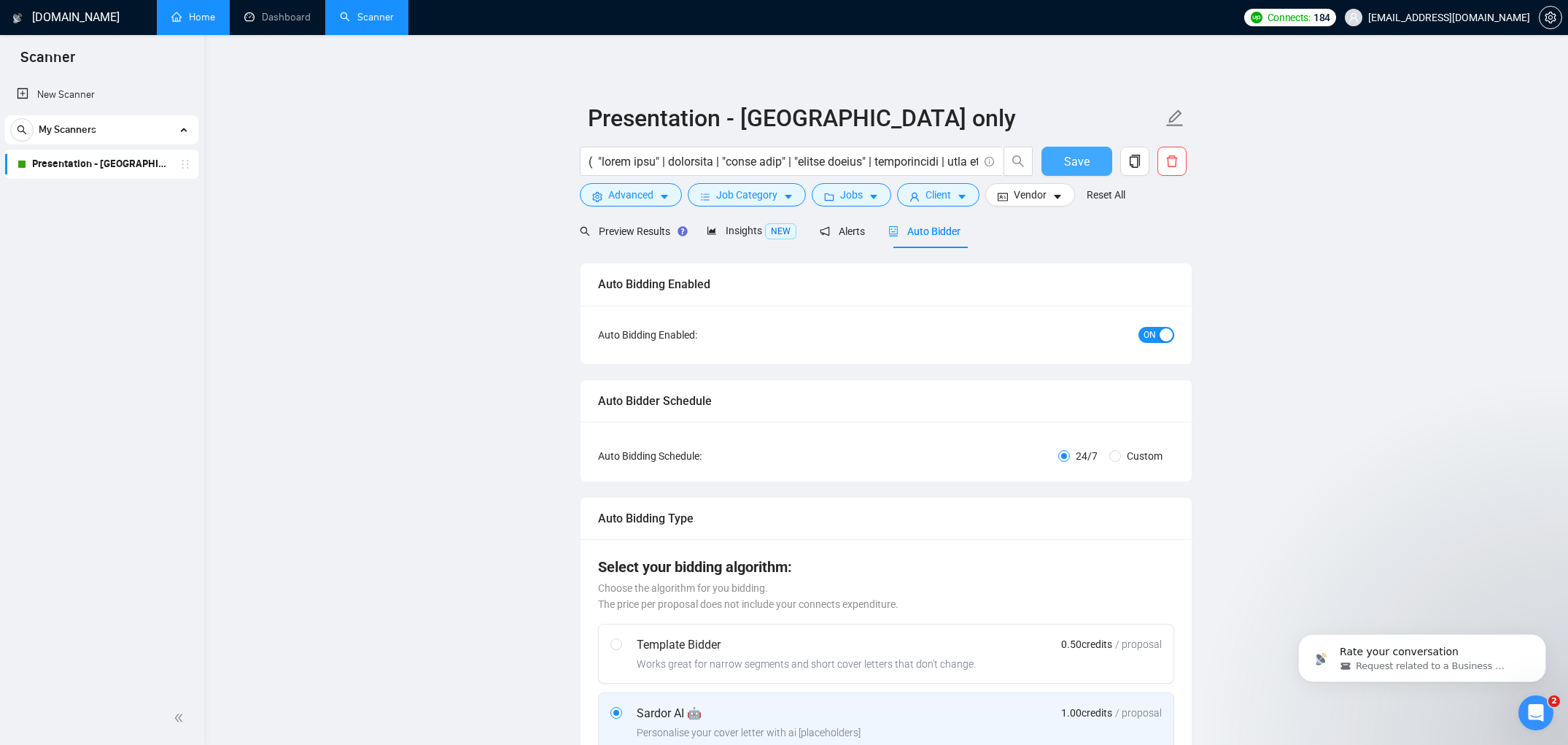
click at [1056, 161] on button "Save" at bounding box center [1077, 161] width 71 height 29
checkbox input "true"
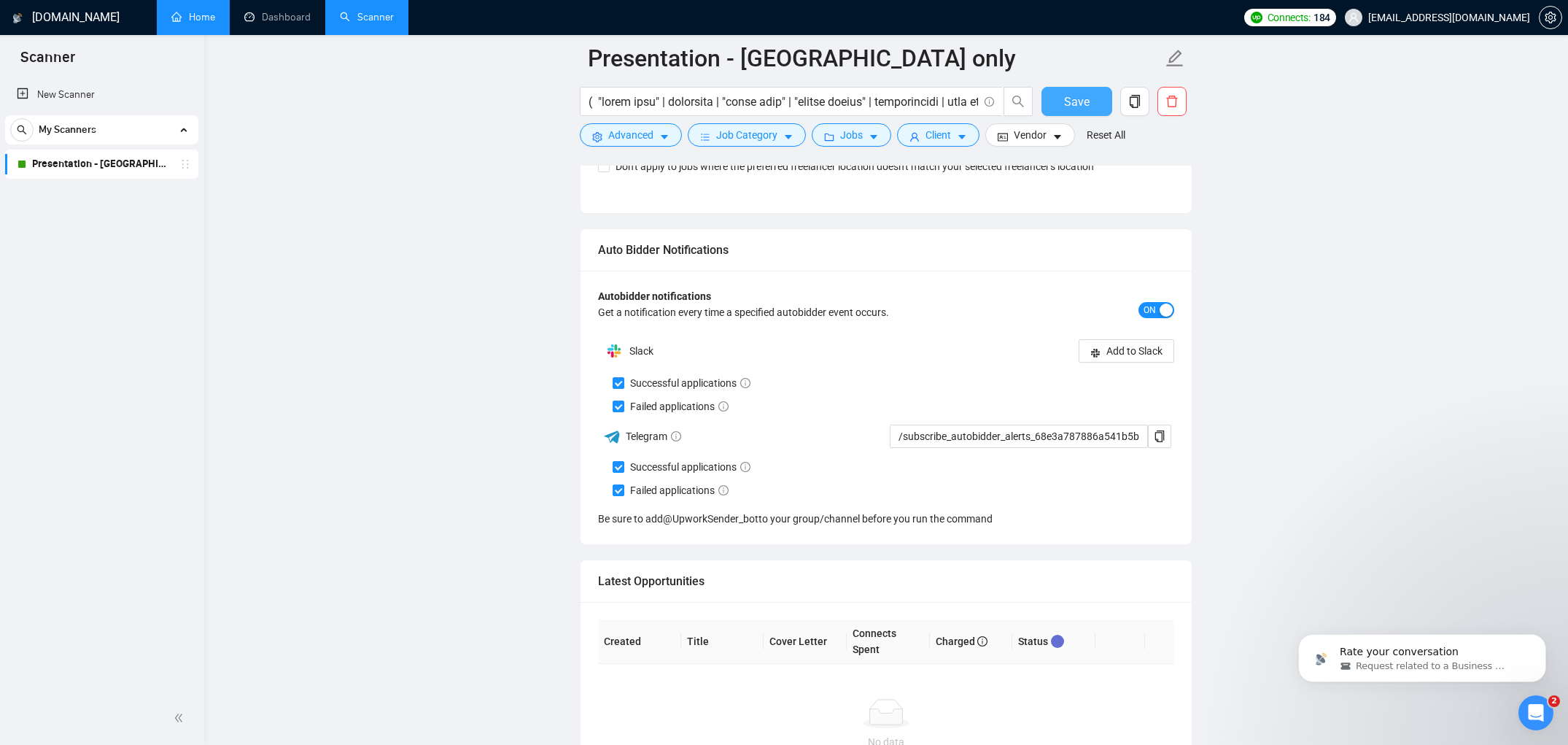
scroll to position [3954, 0]
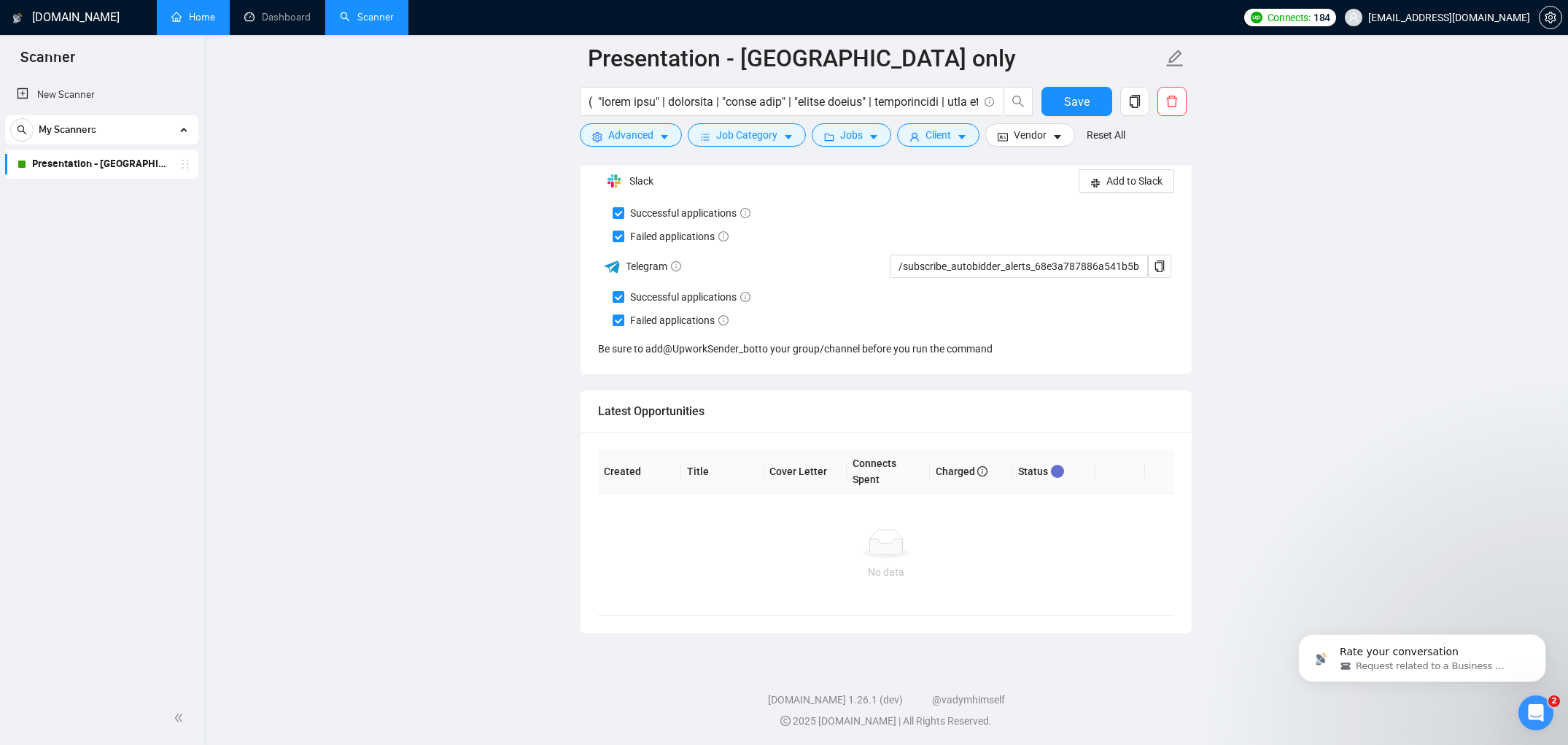
click at [215, 19] on link "Home" at bounding box center [193, 17] width 44 height 12
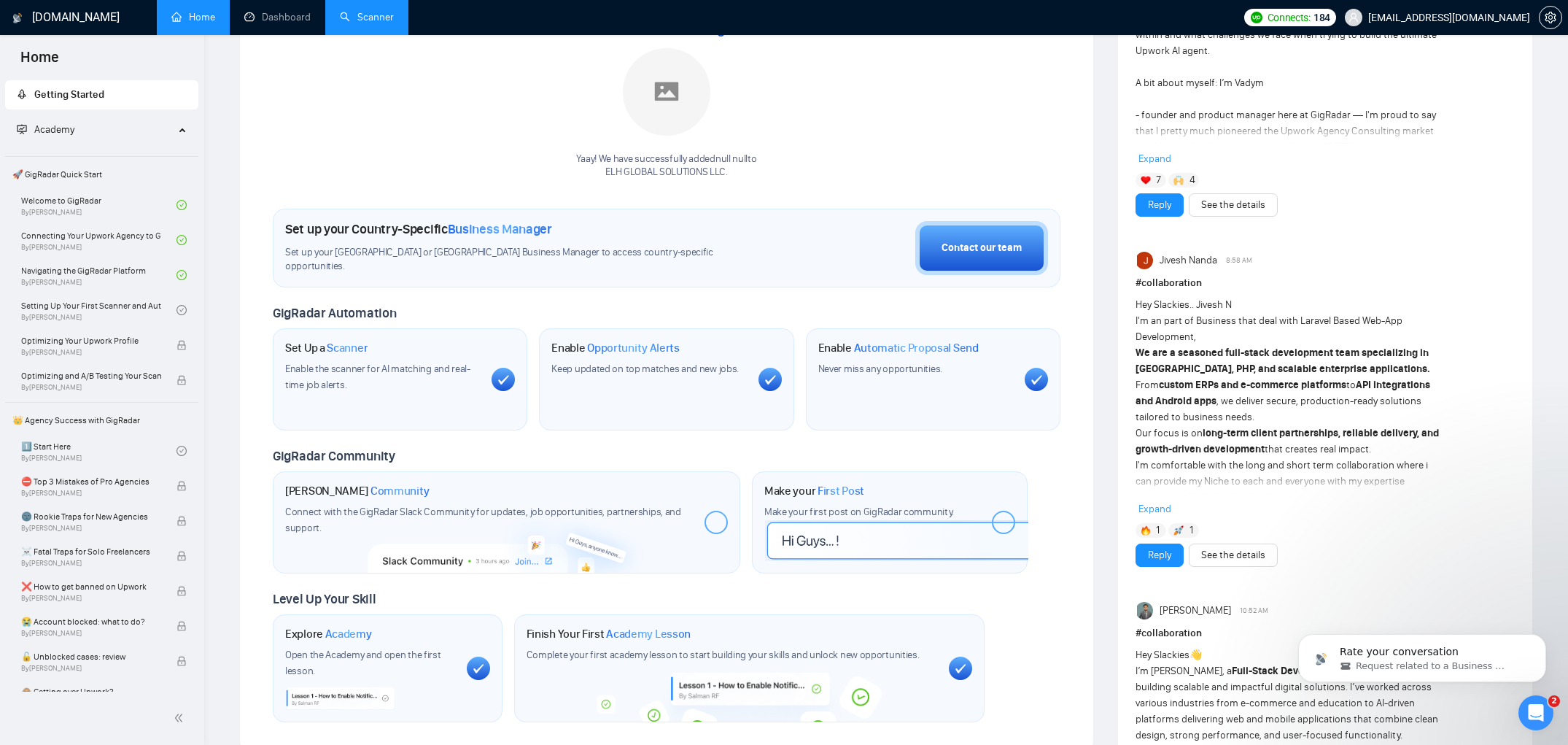
scroll to position [219, 0]
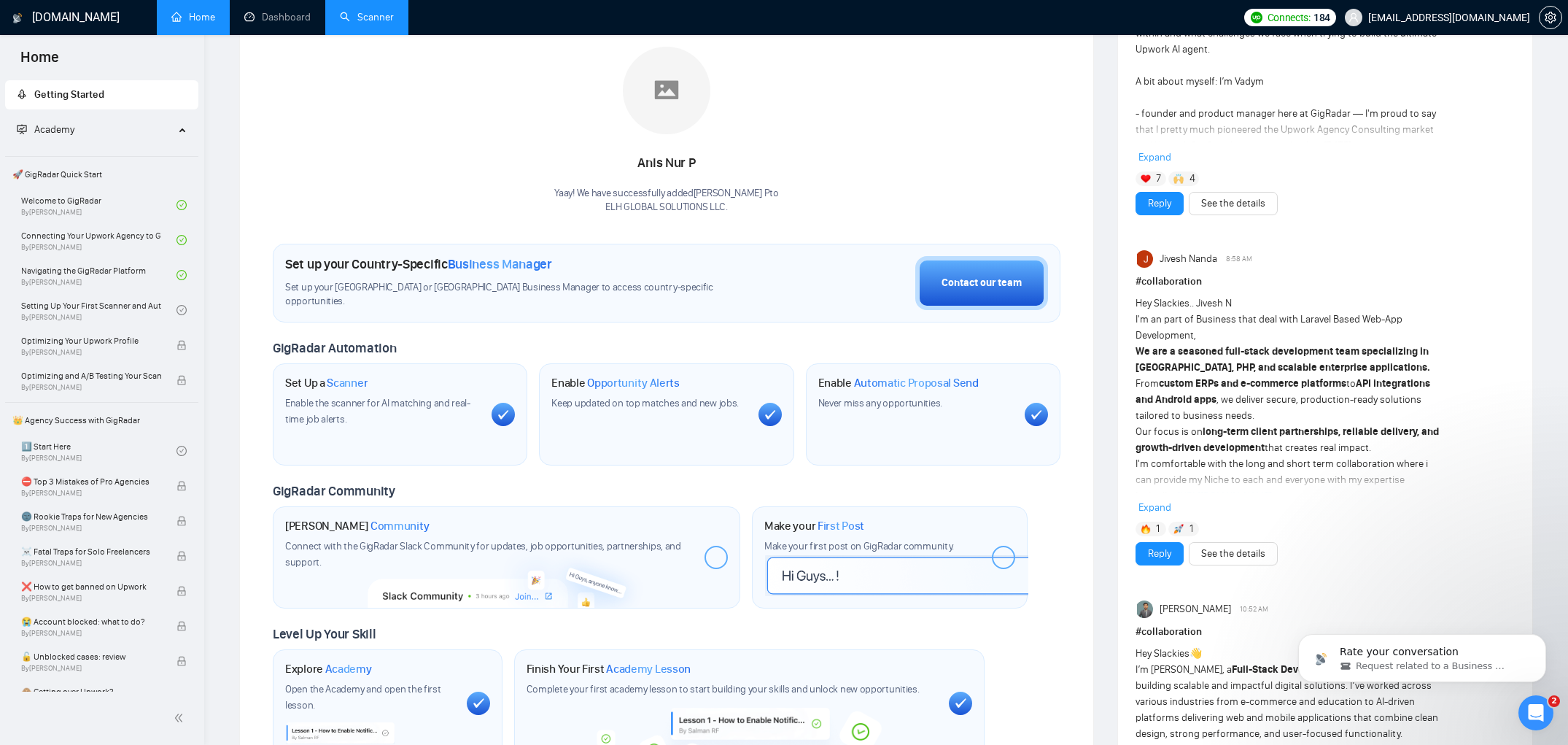
click at [711, 556] on div at bounding box center [716, 557] width 23 height 23
click at [710, 555] on icon at bounding box center [716, 557] width 12 height 10
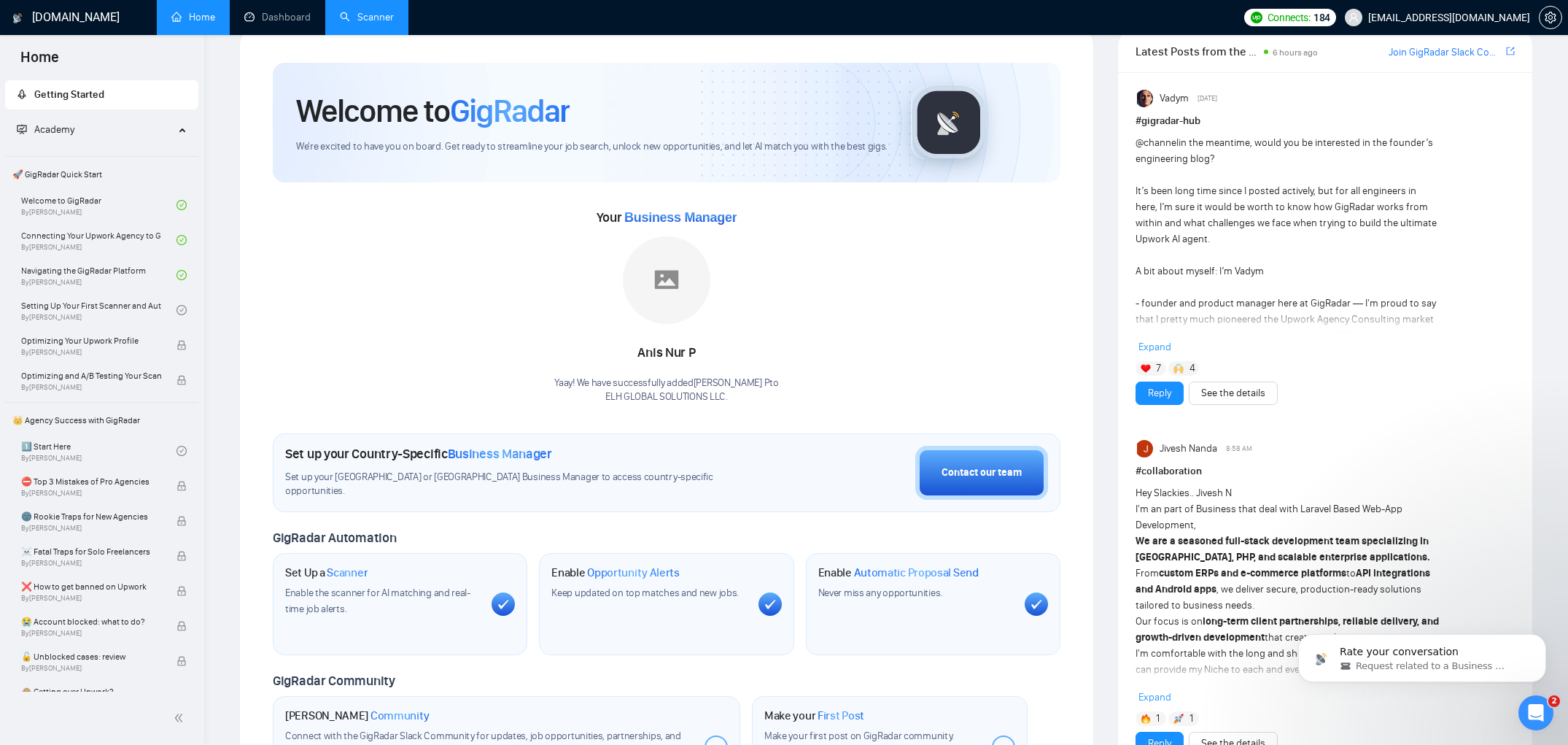
scroll to position [0, 0]
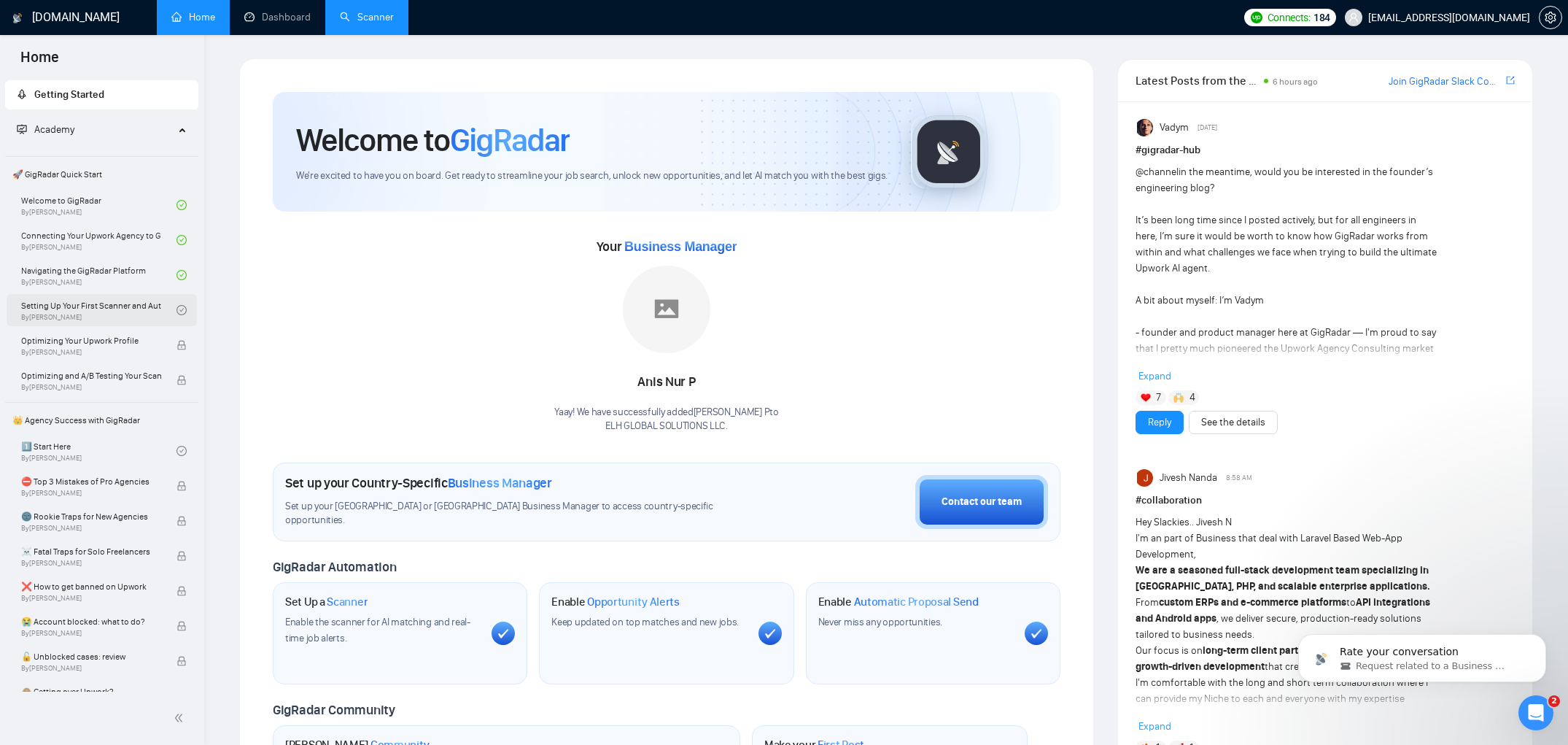
click at [128, 306] on link "Setting Up Your First Scanner and Auto-Bidder By [PERSON_NAME]" at bounding box center [99, 310] width 156 height 32
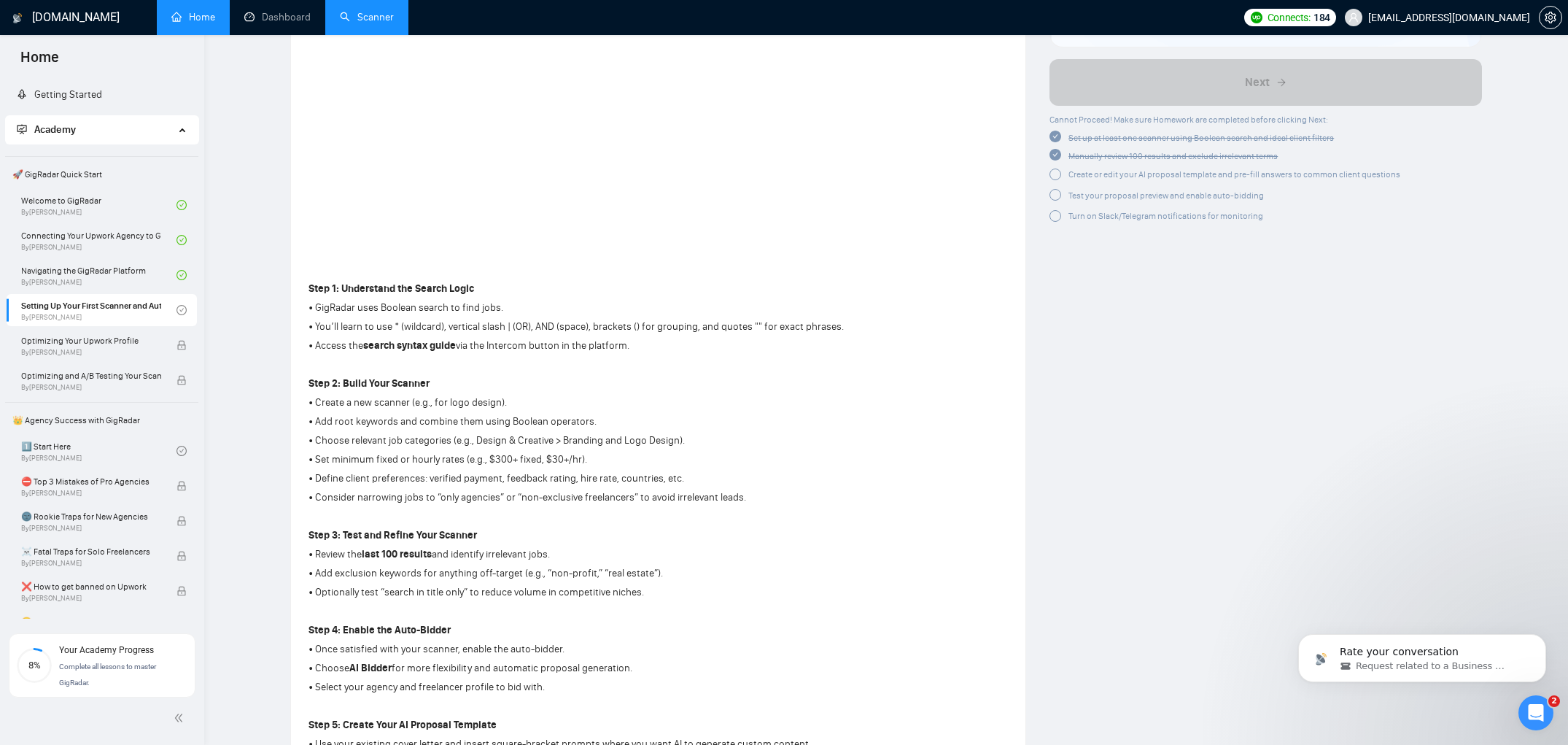
scroll to position [1189, 0]
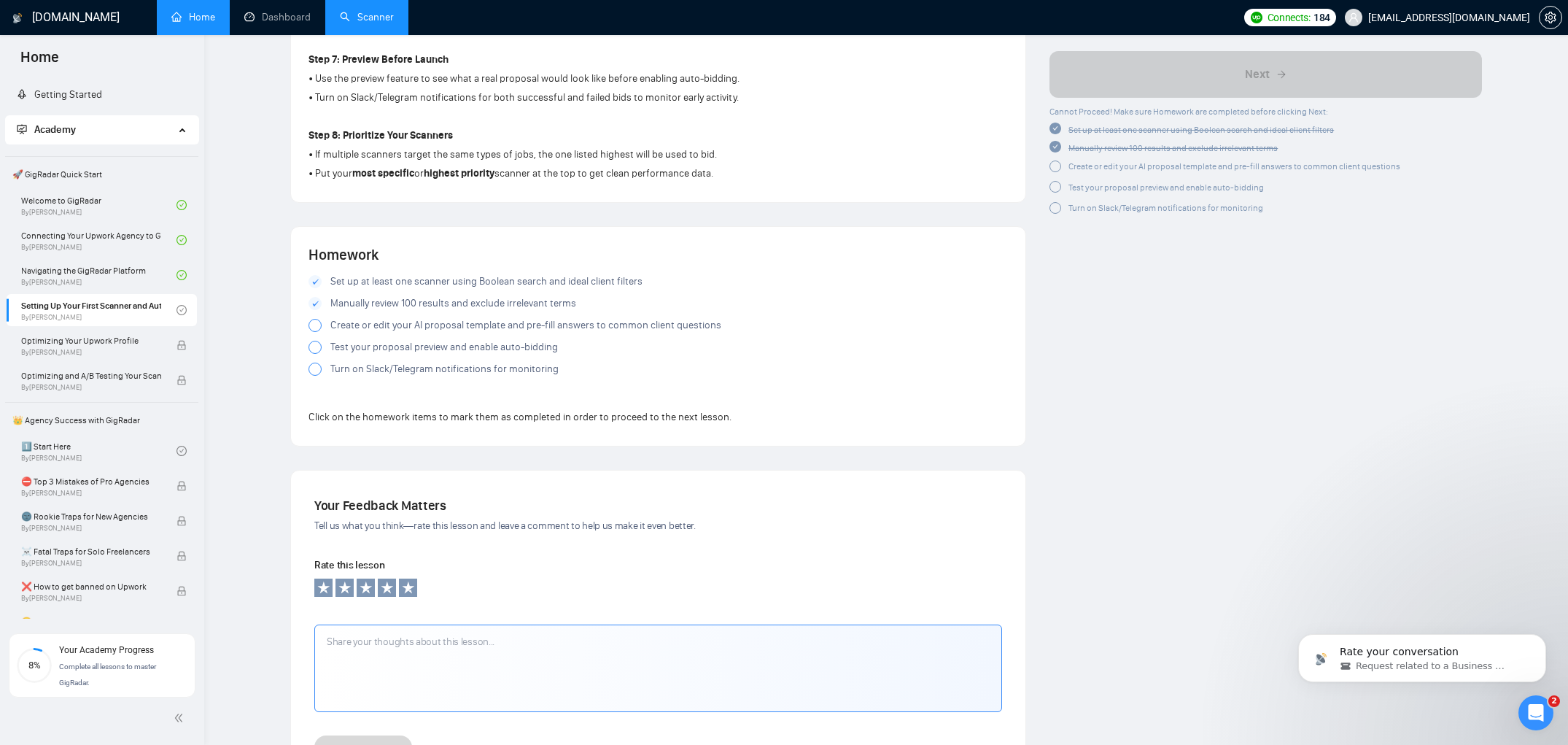
click at [388, 333] on span "Create or edit your AI proposal template and pre-fill answers to common client …" at bounding box center [526, 325] width 391 height 16
click at [380, 350] on span "Test your proposal preview and enable auto-bidding" at bounding box center [444, 348] width 228 height 16
click at [314, 354] on div at bounding box center [315, 347] width 13 height 13
click at [315, 374] on div at bounding box center [315, 369] width 13 height 13
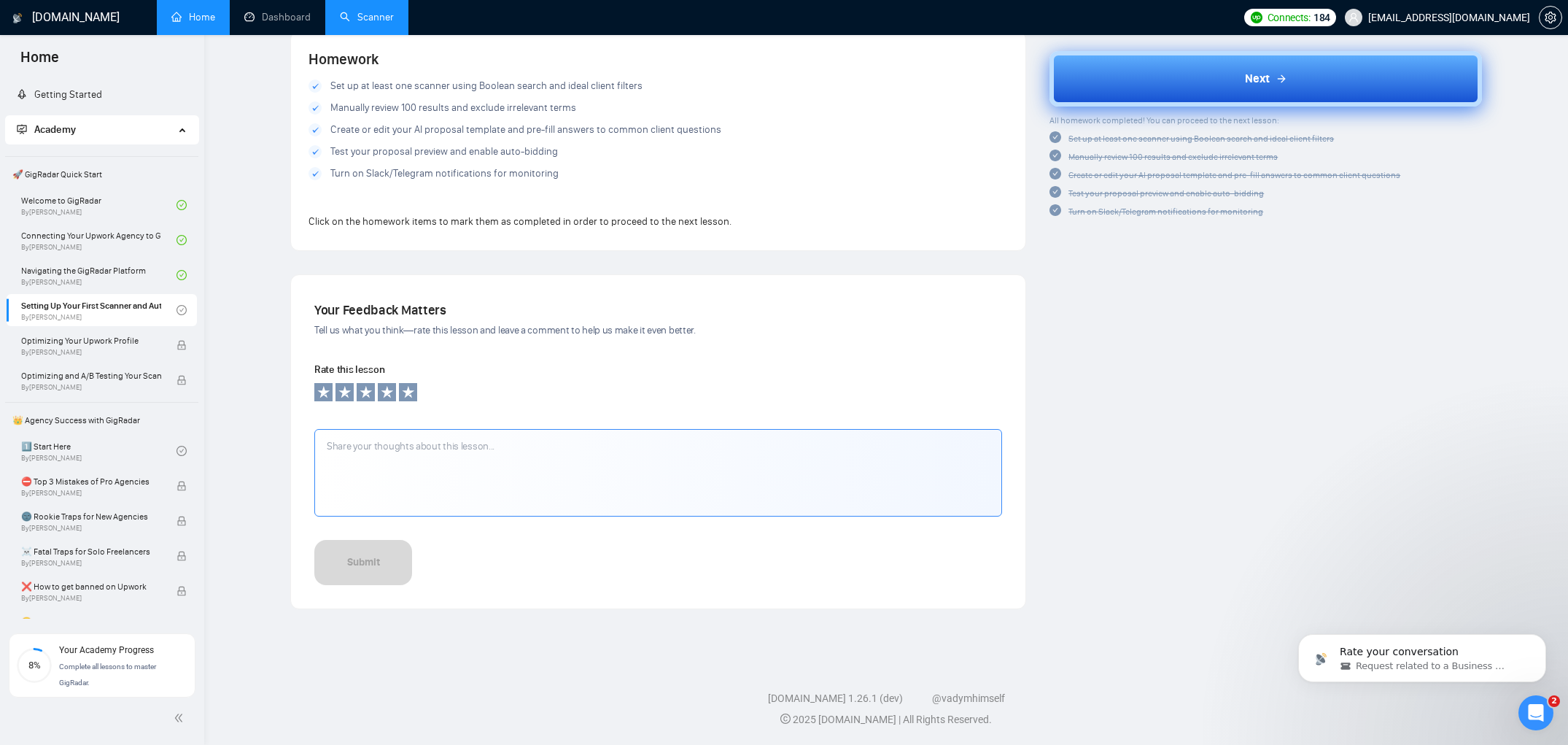
click at [1234, 60] on button "Next" at bounding box center [1266, 78] width 433 height 55
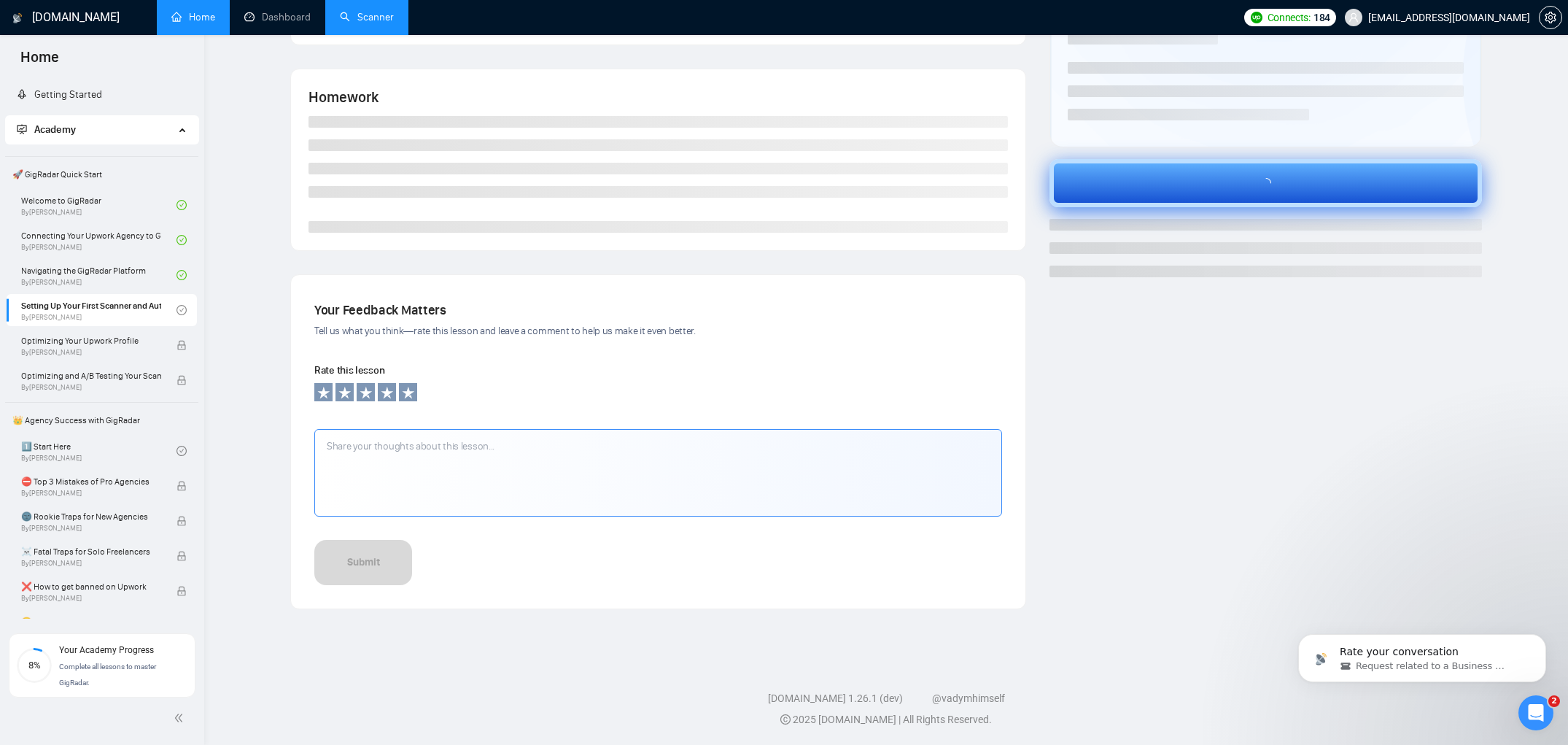
scroll to position [249, 0]
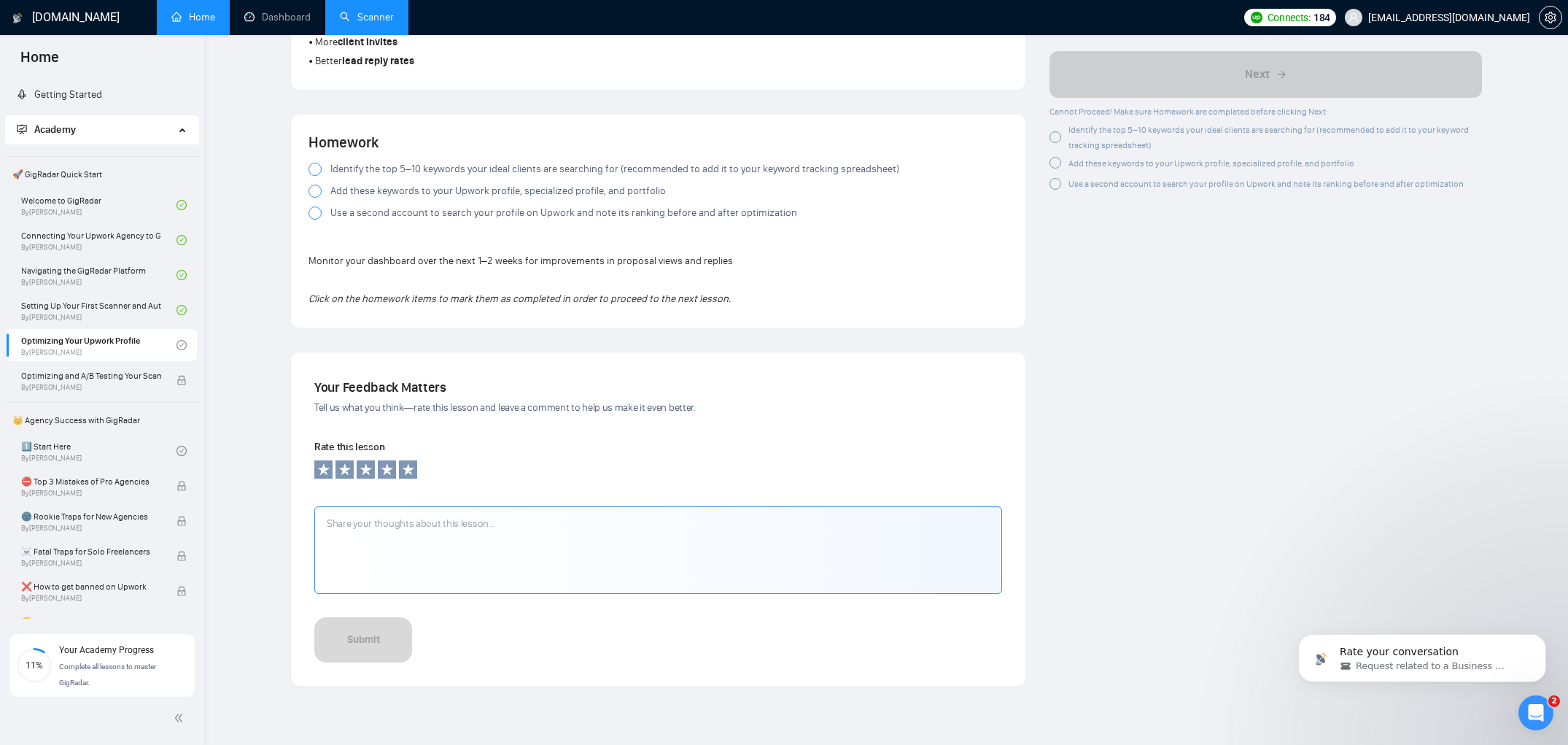
scroll to position [1093, 0]
click at [316, 169] on div at bounding box center [315, 167] width 13 height 13
click at [316, 192] on div at bounding box center [315, 189] width 13 height 13
click at [314, 196] on div at bounding box center [315, 189] width 13 height 13
click at [313, 213] on div at bounding box center [315, 212] width 13 height 13
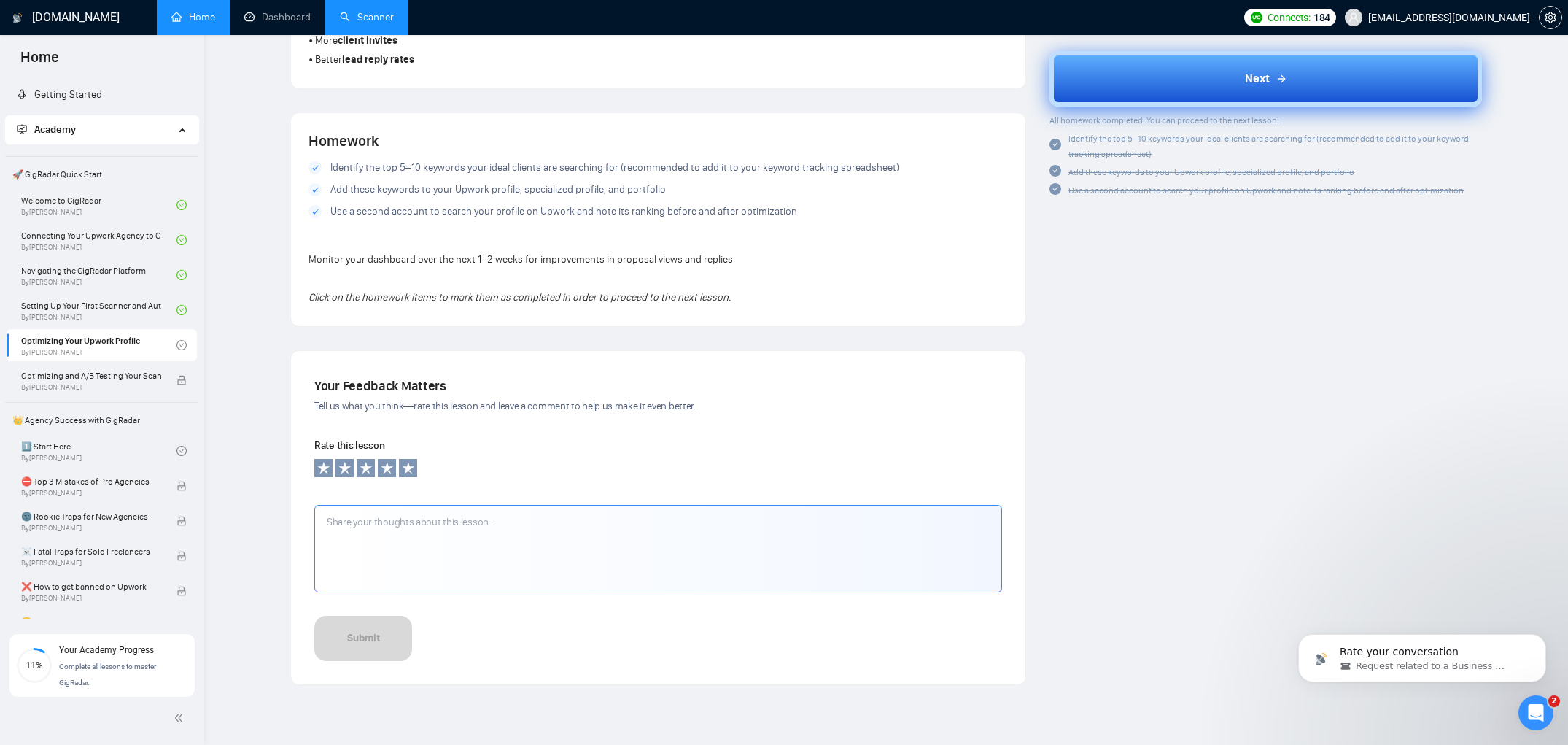
click at [1204, 86] on button "Next" at bounding box center [1266, 78] width 433 height 55
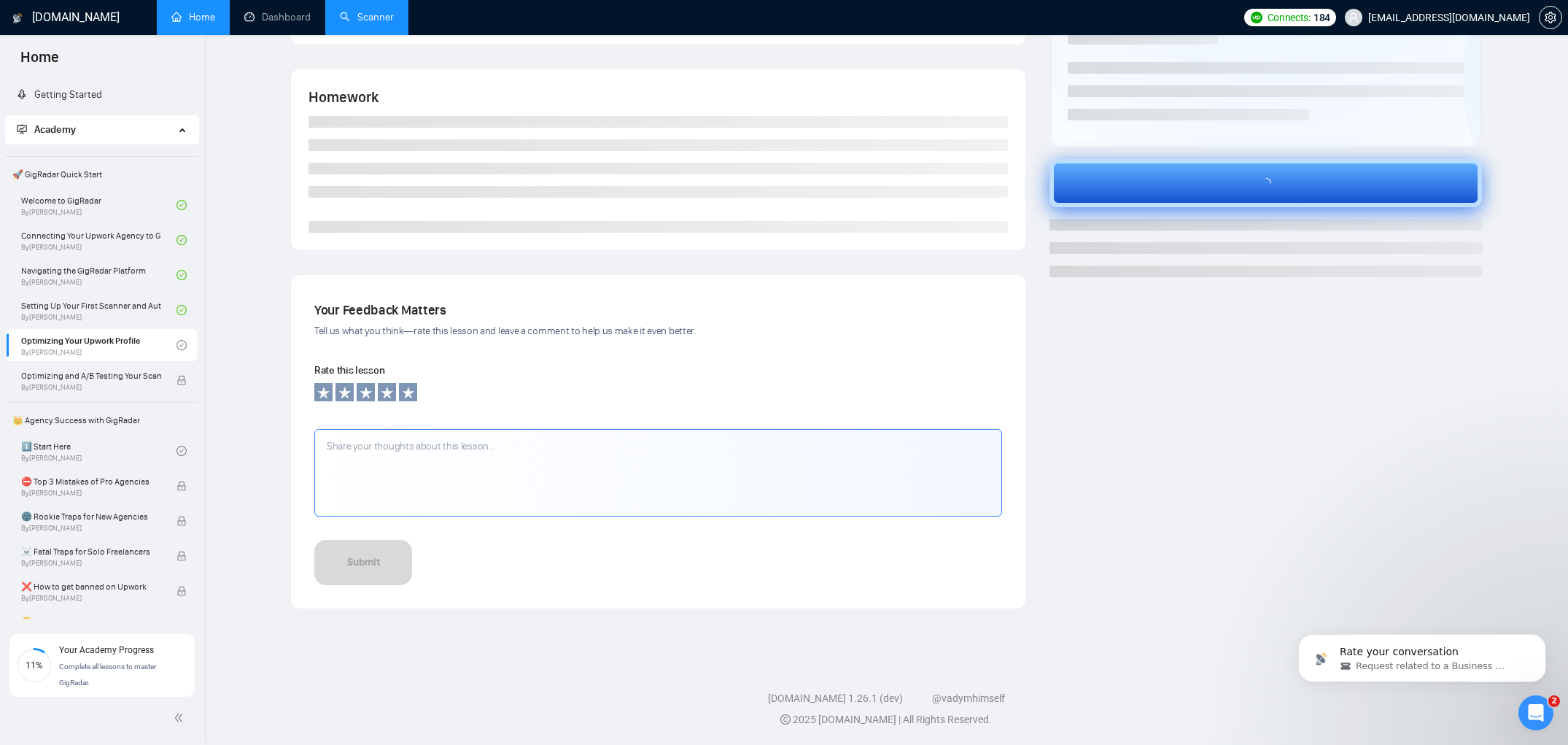
scroll to position [249, 0]
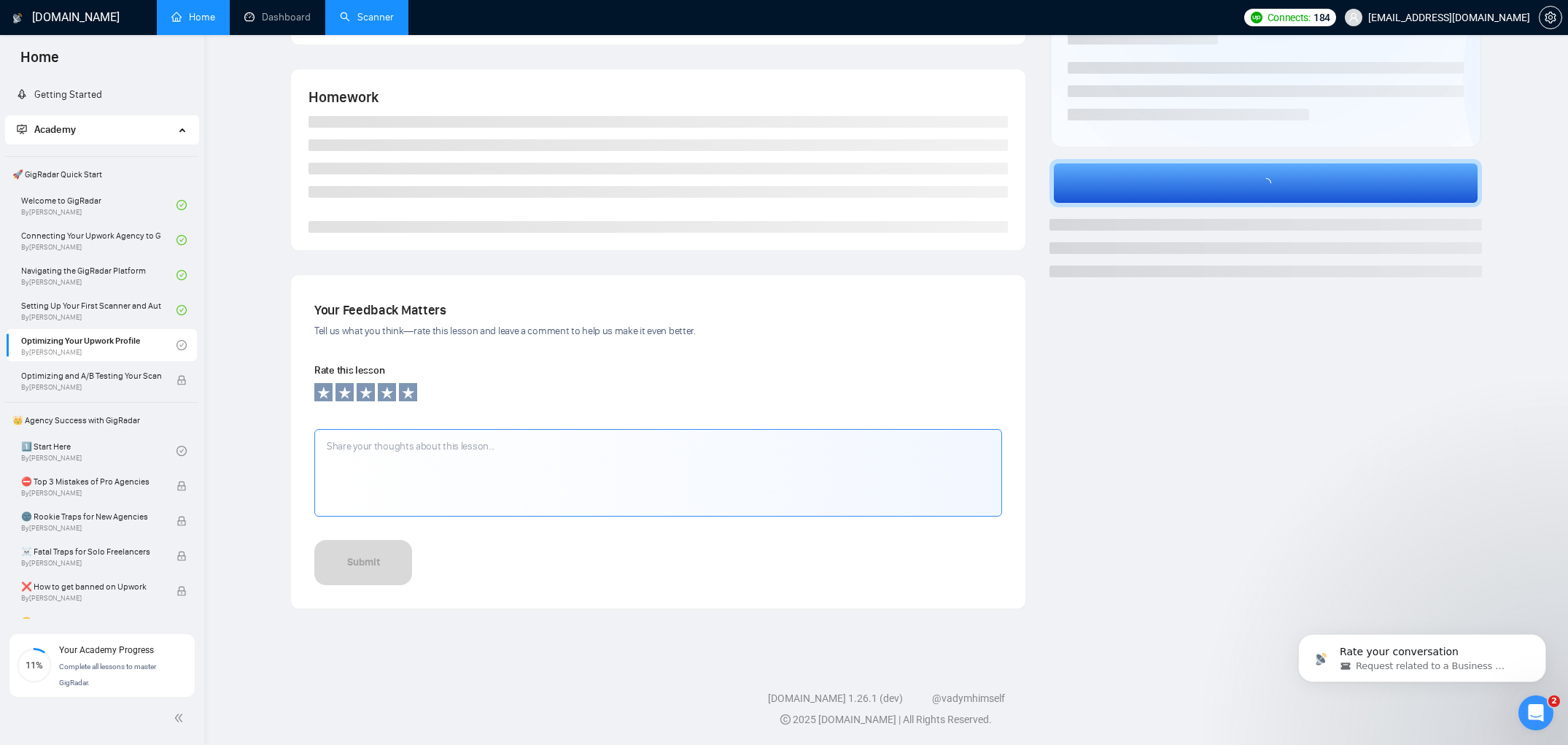
scroll to position [50, 0]
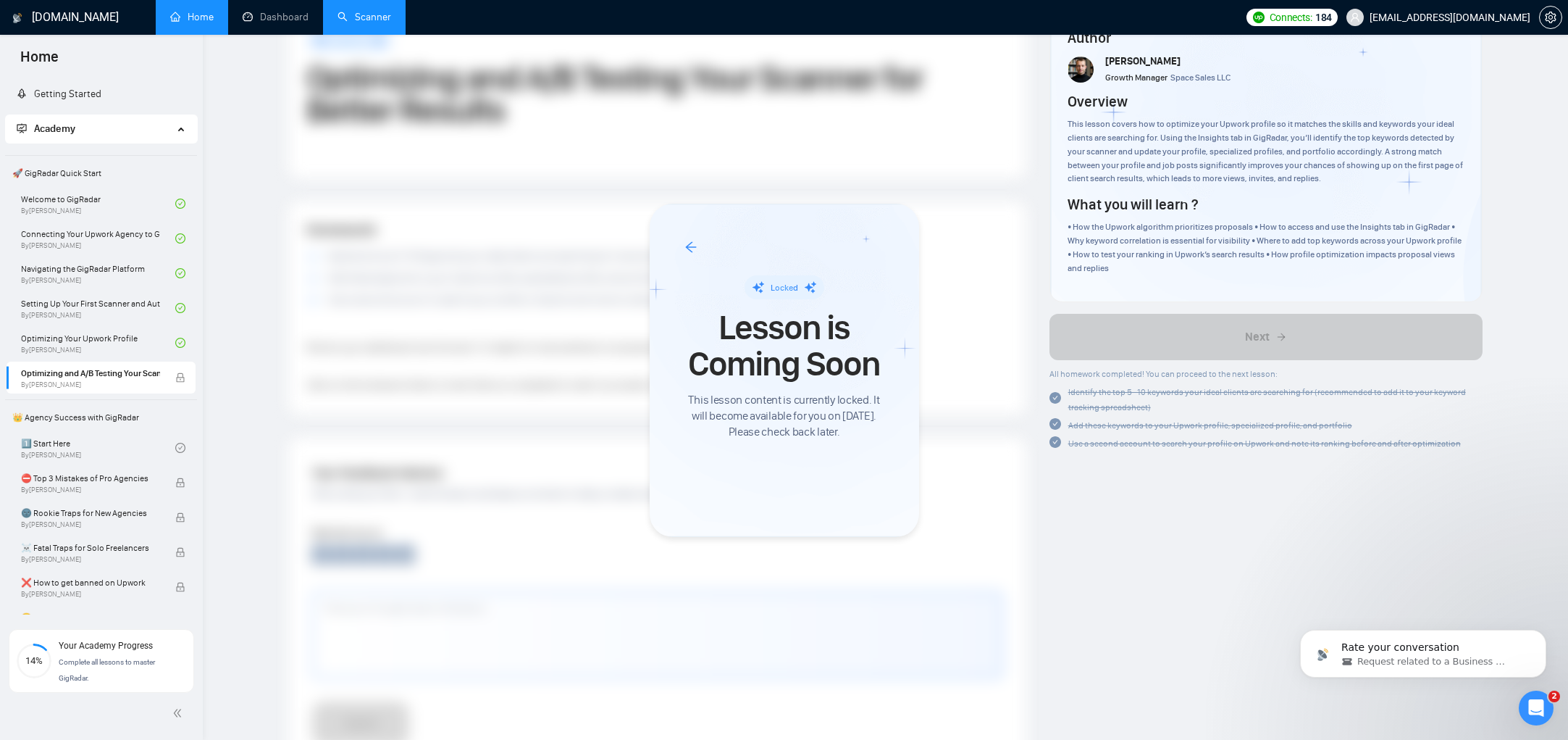
click at [132, 339] on div at bounding box center [784, 370] width 1568 height 740
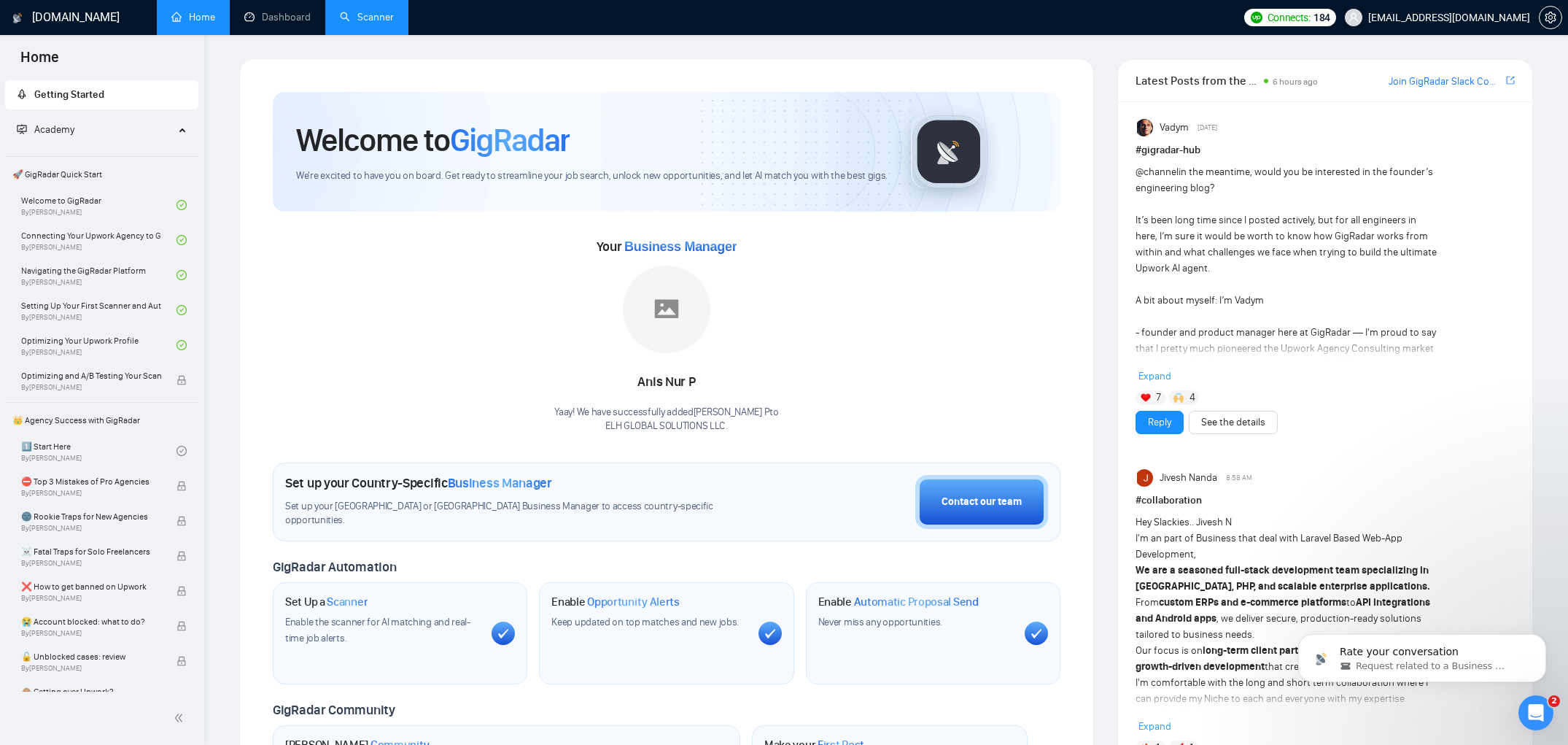
click at [384, 19] on link "Scanner" at bounding box center [366, 17] width 54 height 12
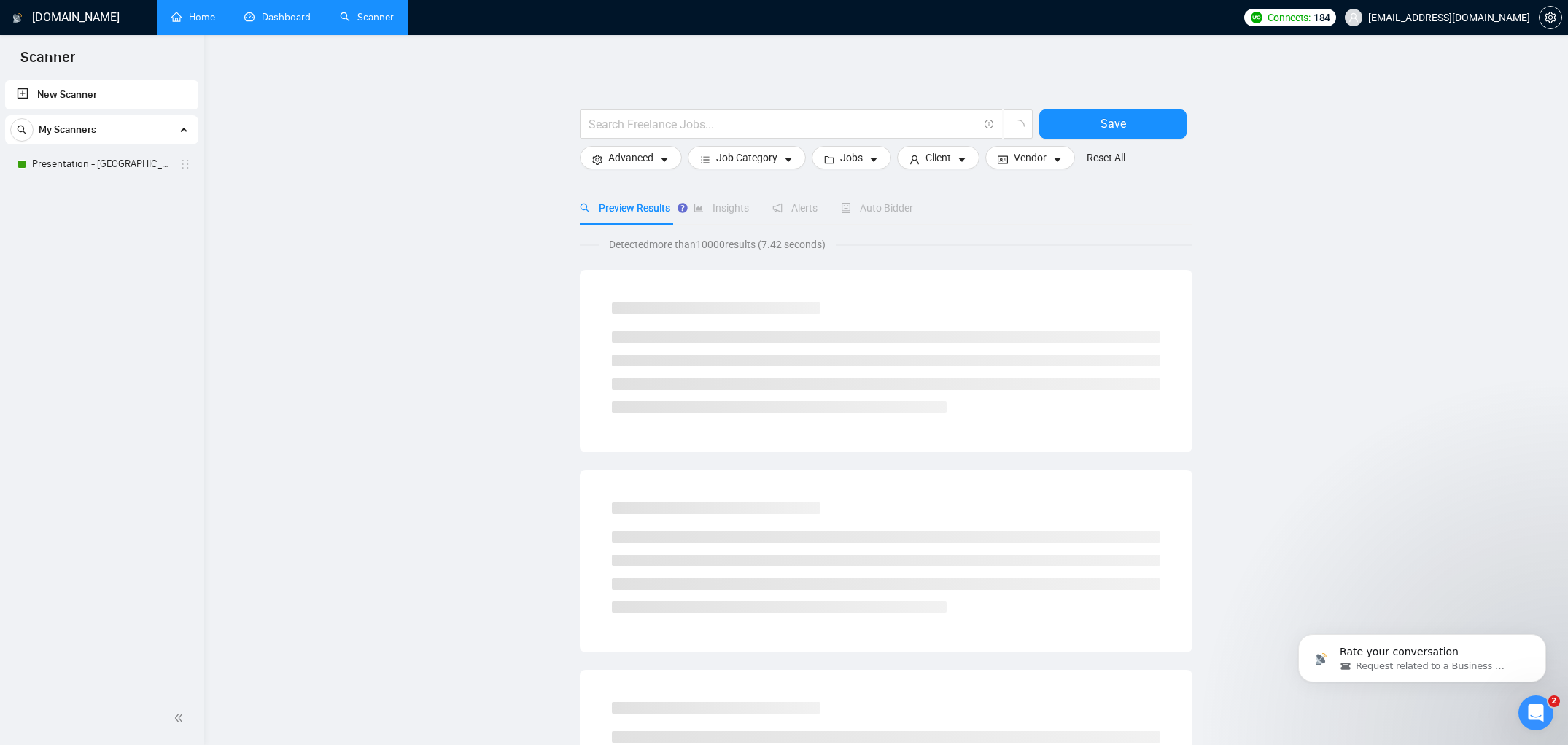
click at [287, 21] on link "Dashboard" at bounding box center [277, 17] width 67 height 12
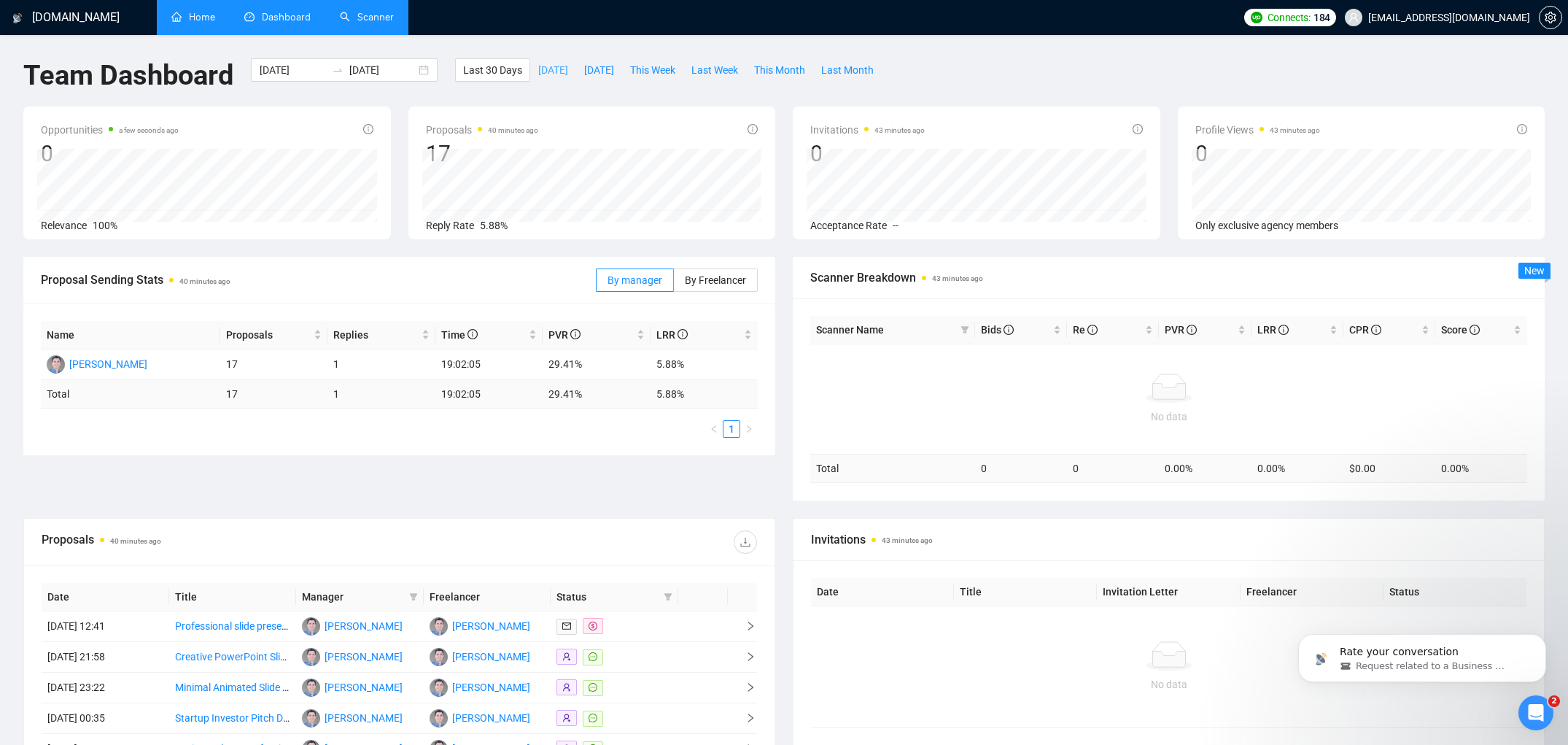
click at [564, 71] on span "[DATE]" at bounding box center [554, 70] width 30 height 16
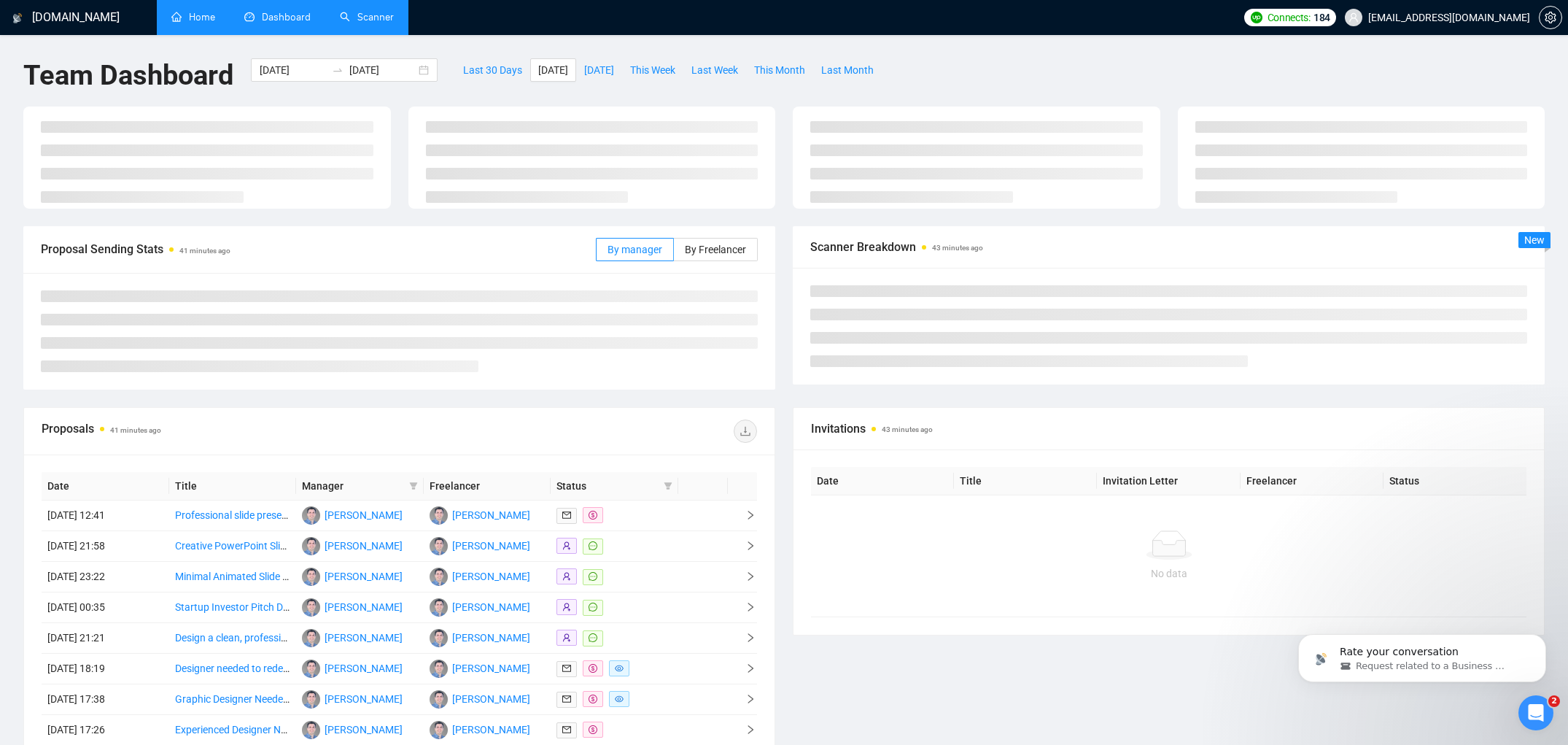
type input "[DATE]"
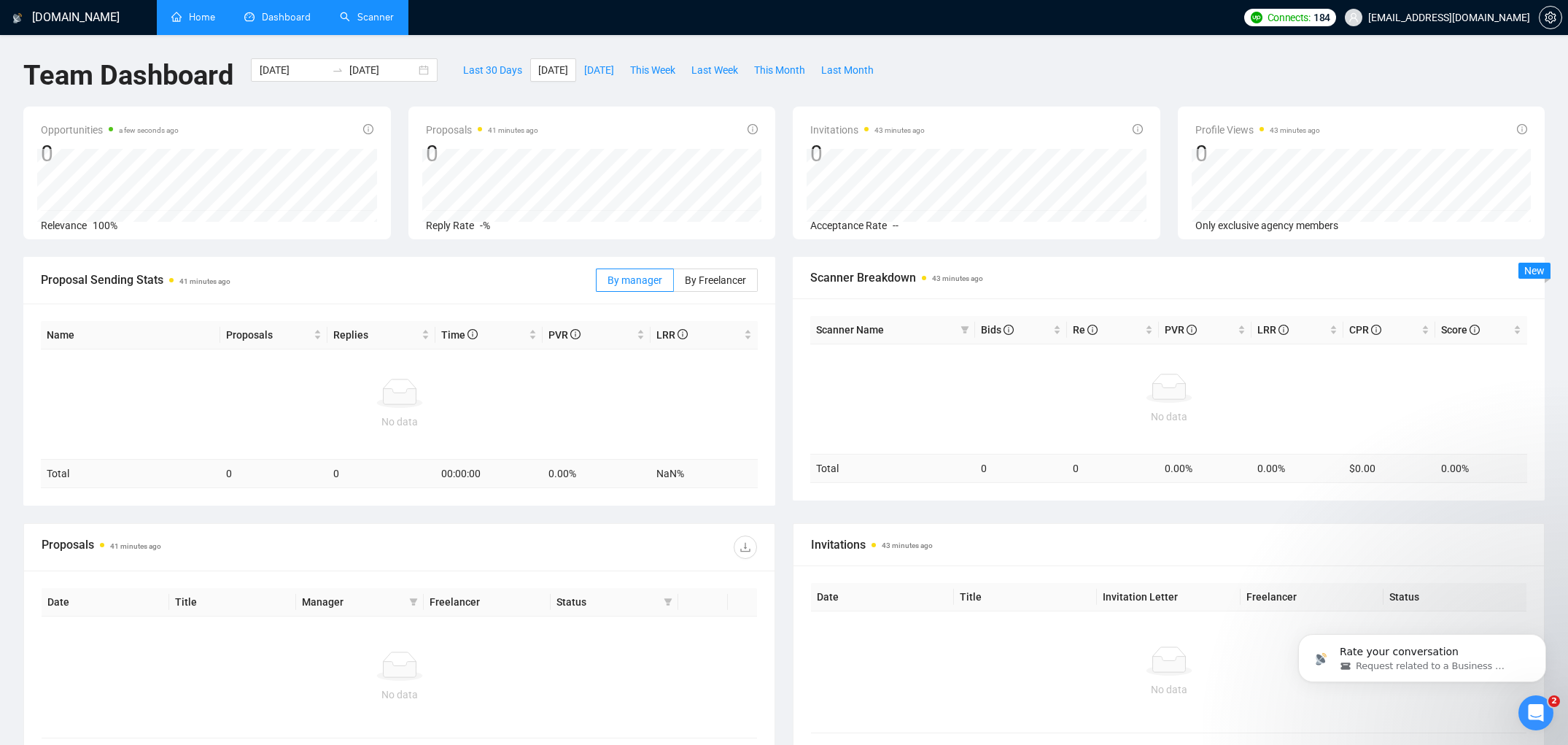
click at [390, 22] on link "Scanner" at bounding box center [366, 17] width 54 height 12
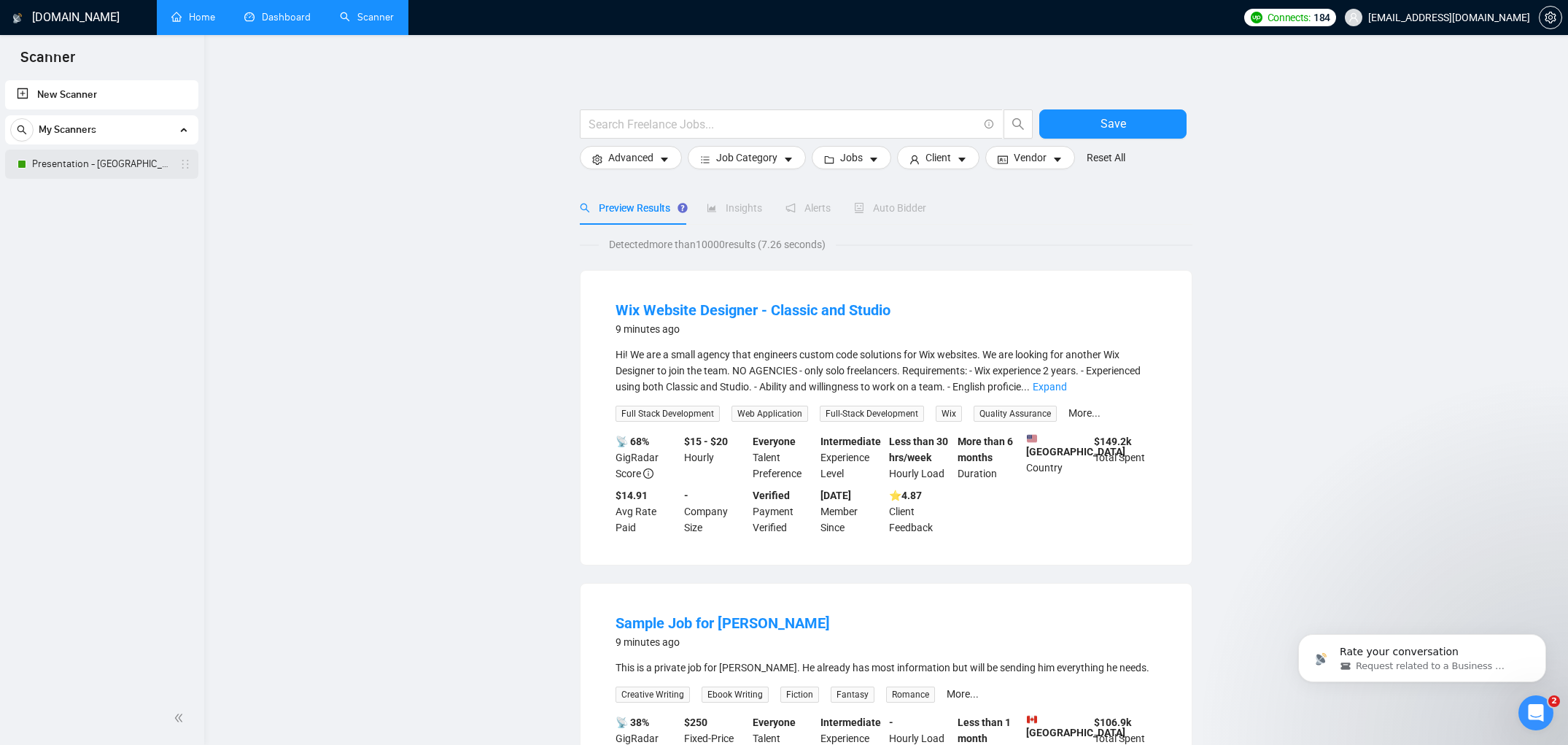
click at [116, 163] on link "Presentation - [GEOGRAPHIC_DATA] only" at bounding box center [101, 164] width 139 height 29
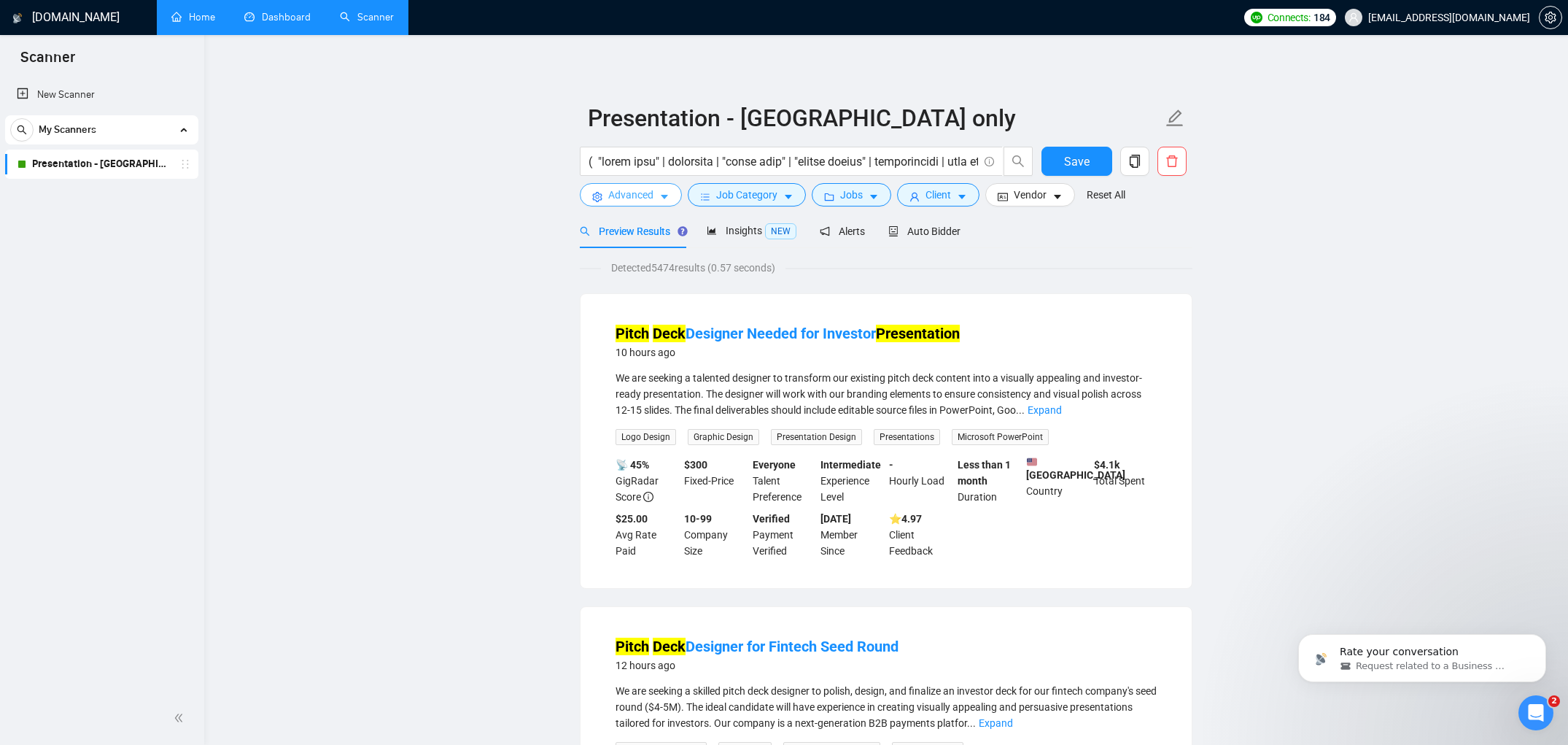
click at [660, 199] on icon "caret-down" at bounding box center [664, 196] width 10 height 10
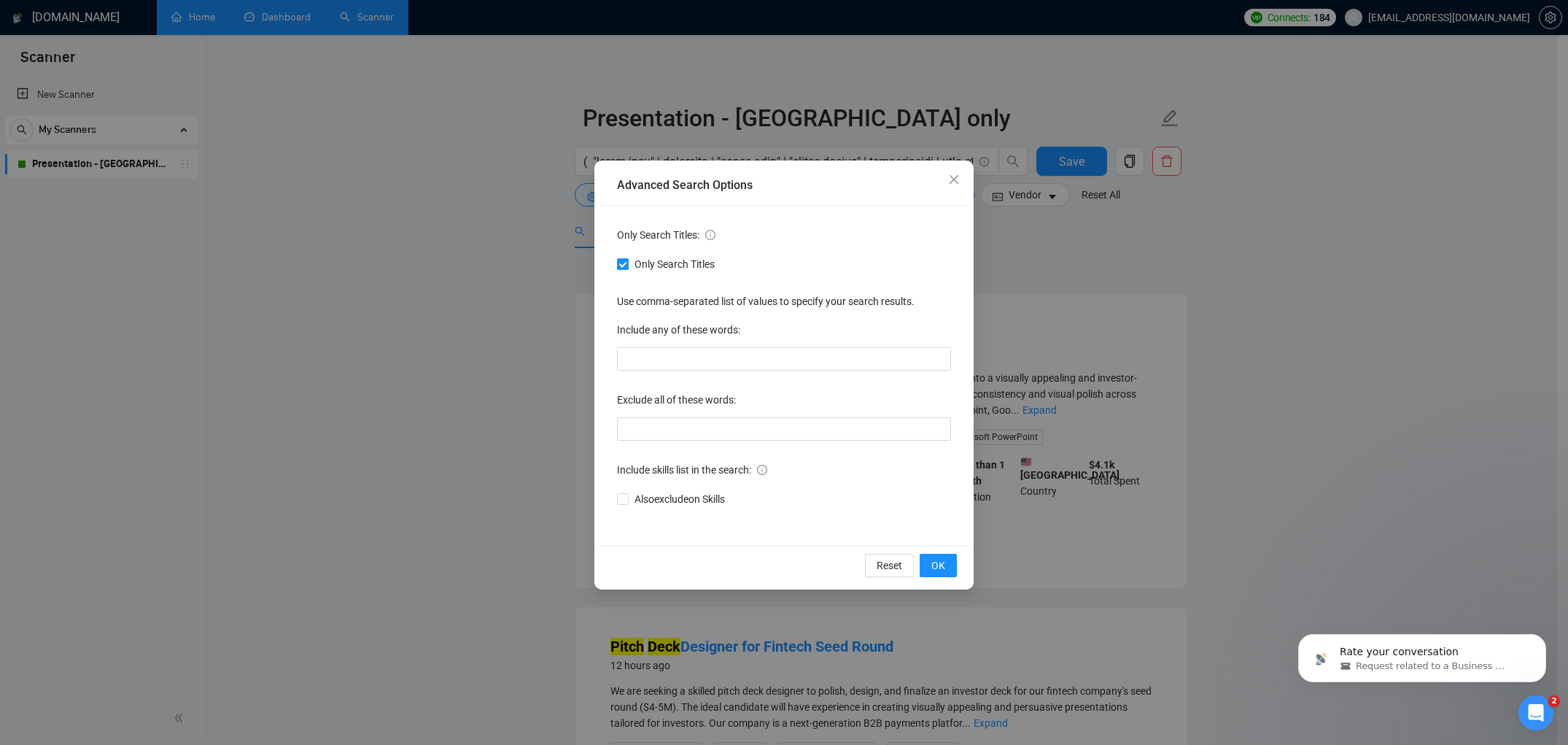
click at [547, 256] on div "Advanced Search Options Only Search Titles: Only Search Titles Use comma-separa…" at bounding box center [784, 372] width 1568 height 745
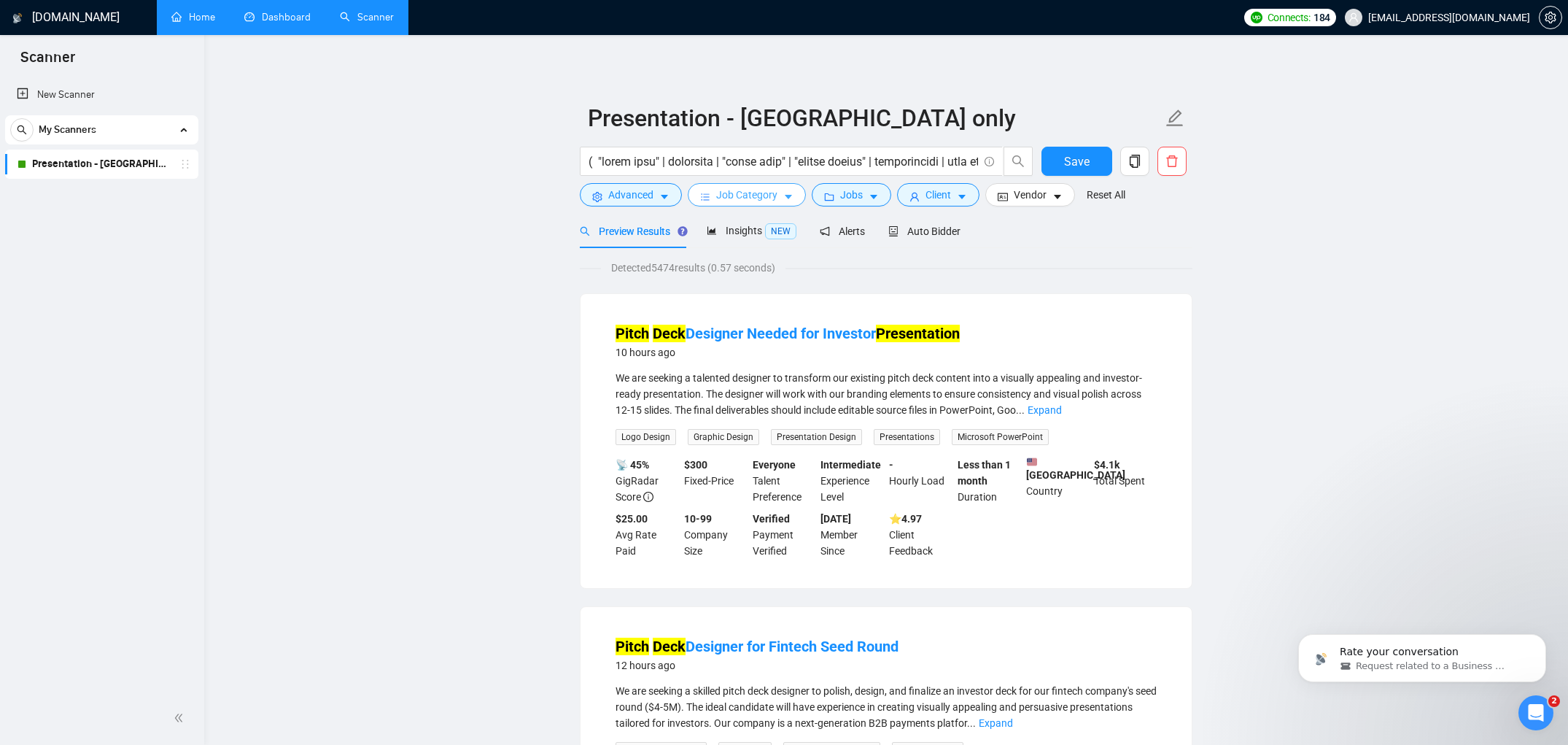
click at [722, 203] on span "Job Category" at bounding box center [747, 195] width 61 height 16
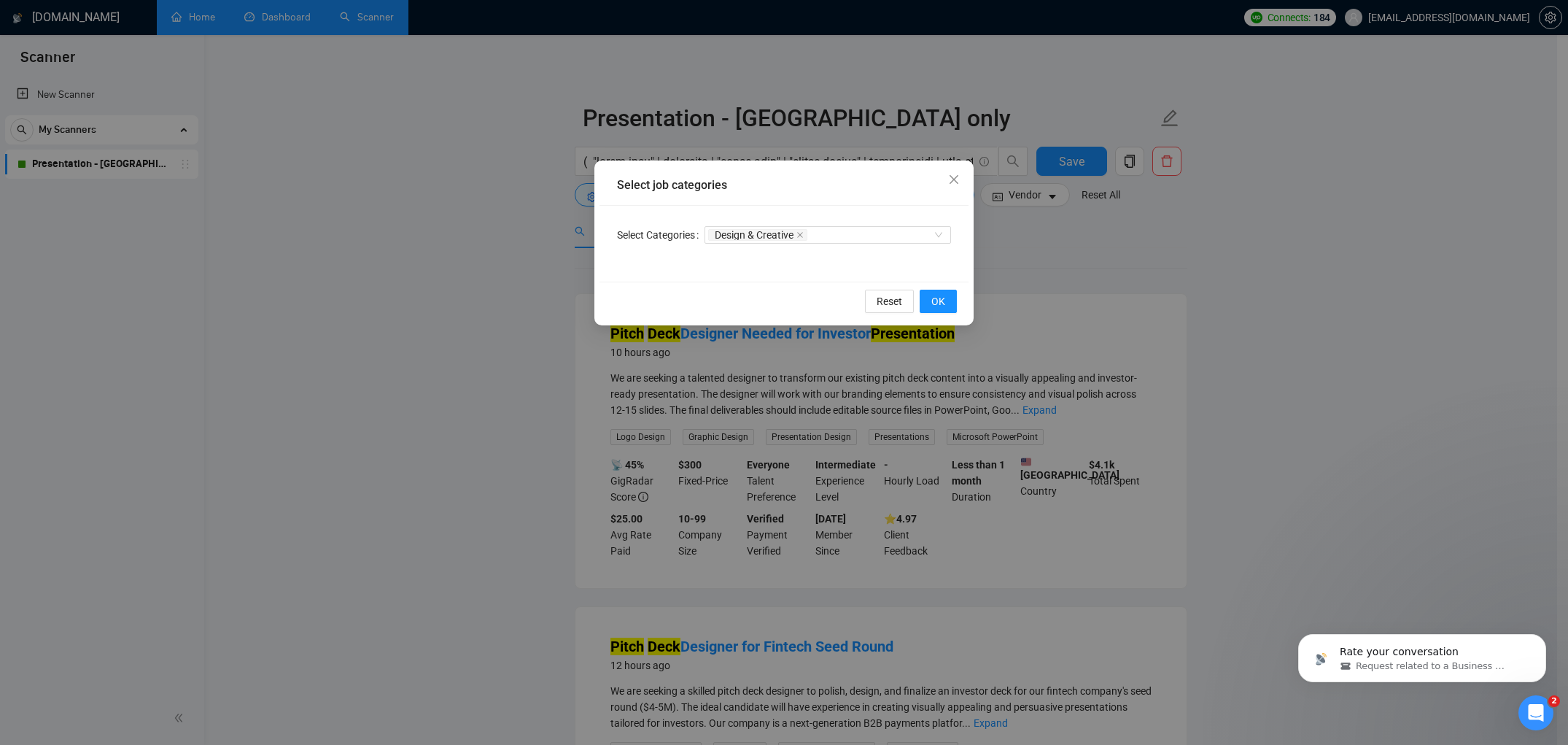
drag, startPoint x: 385, startPoint y: 362, endPoint x: 418, endPoint y: 348, distance: 35.8
click at [384, 362] on div "Select job categories Select Categories Design & Creative Reset OK" at bounding box center [784, 372] width 1568 height 745
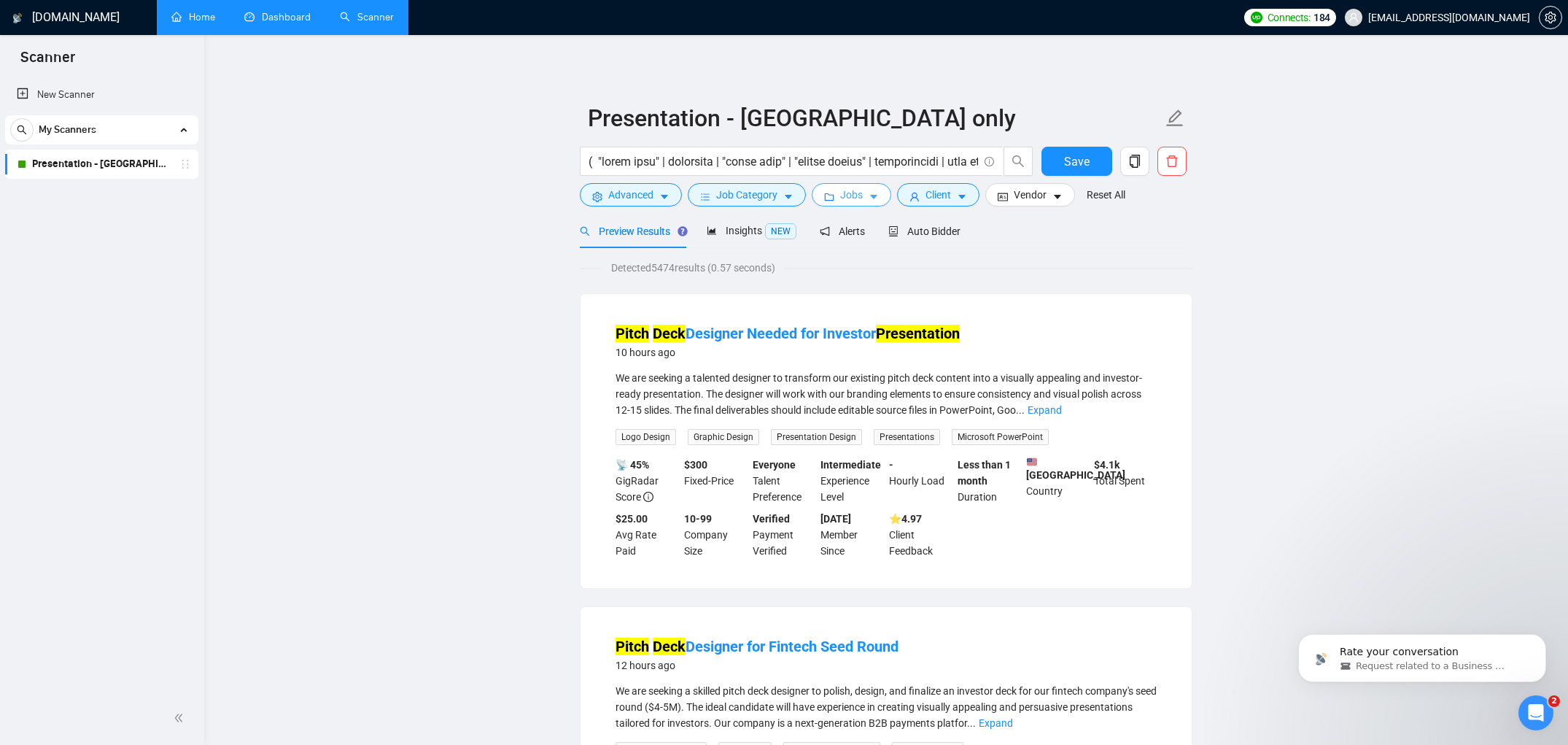
click at [843, 199] on button "Jobs" at bounding box center [851, 195] width 79 height 23
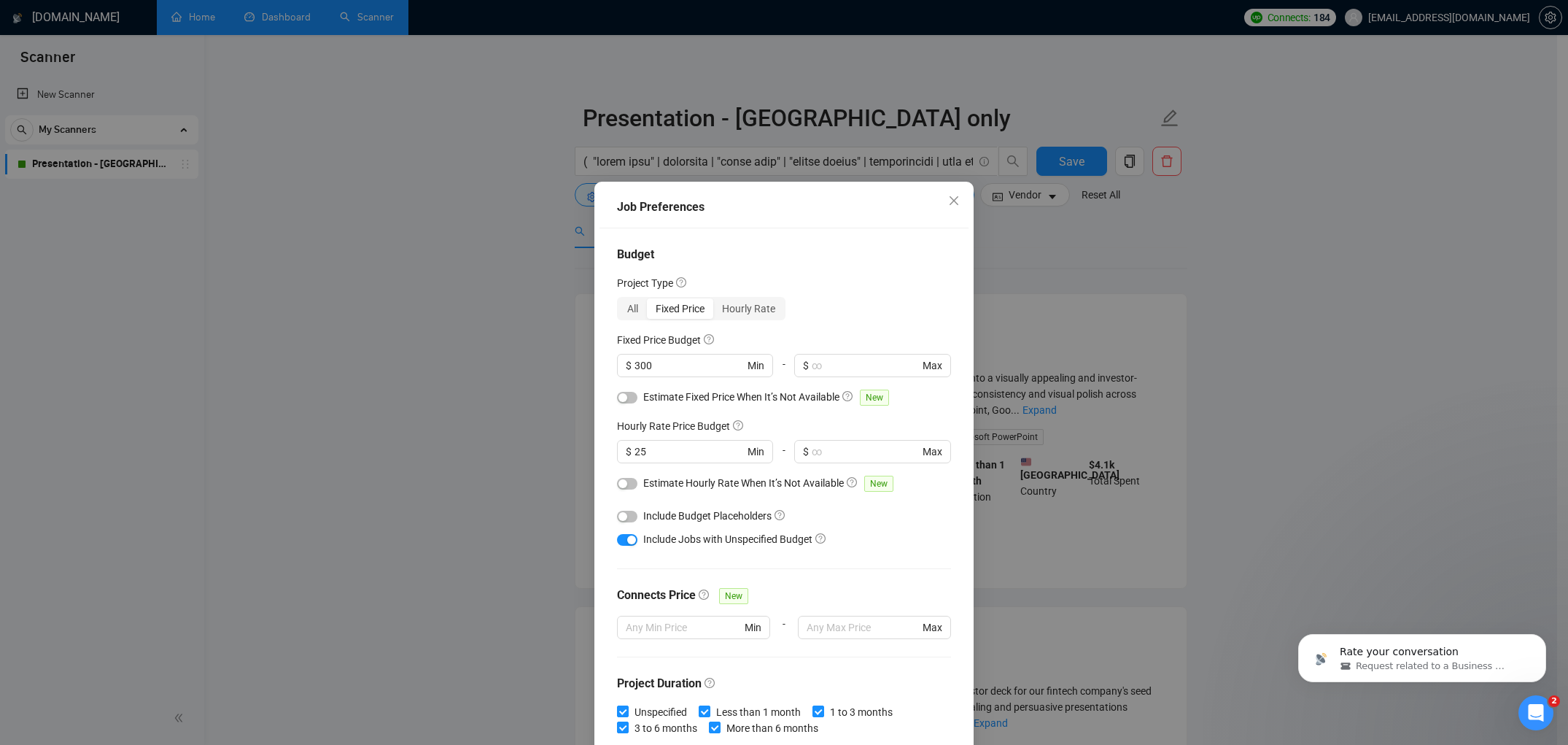
click at [489, 501] on div "Job Preferences Budget Project Type All Fixed Price Hourly Rate Fixed Price Bud…" at bounding box center [784, 372] width 1568 height 745
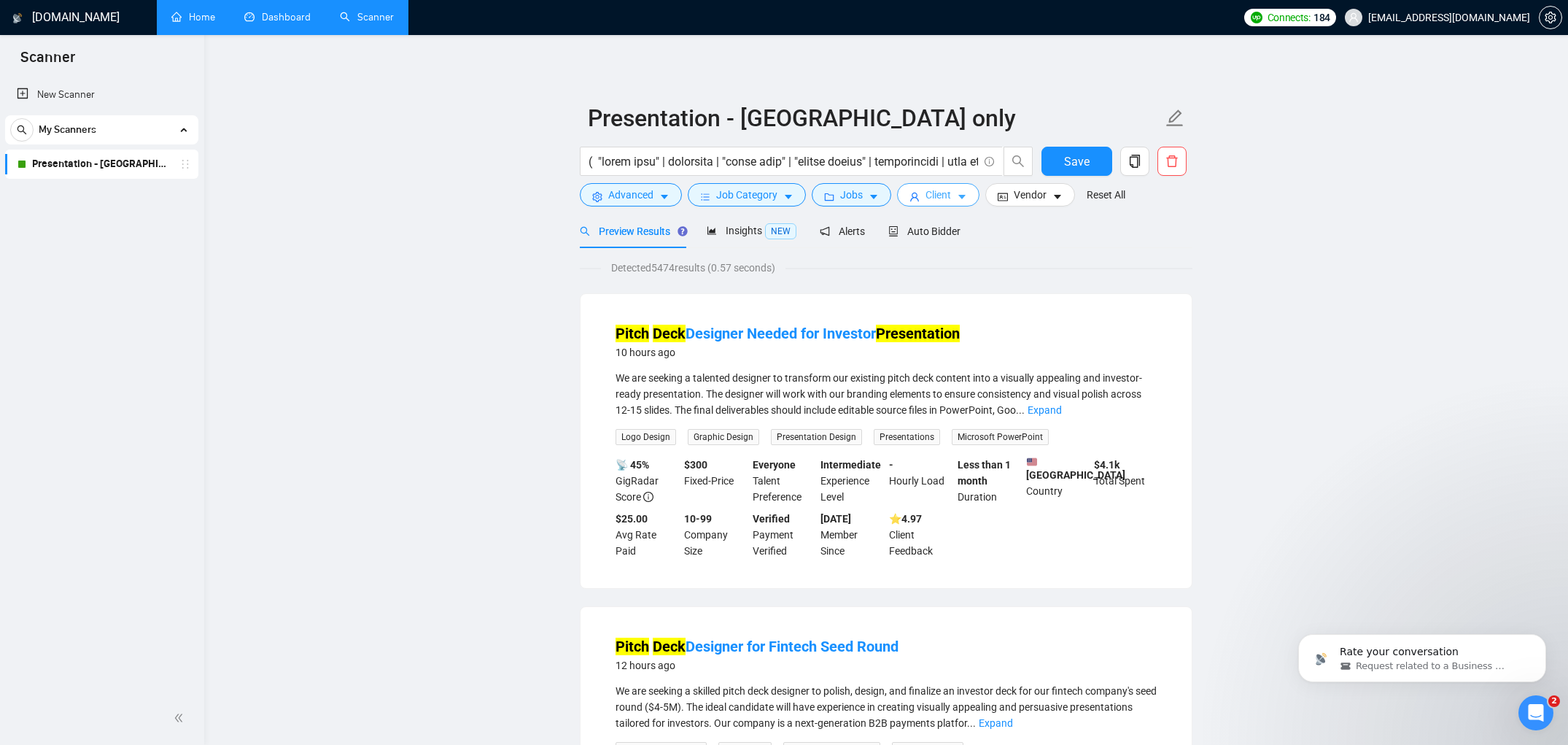
click at [940, 187] on span "Client" at bounding box center [938, 195] width 26 height 16
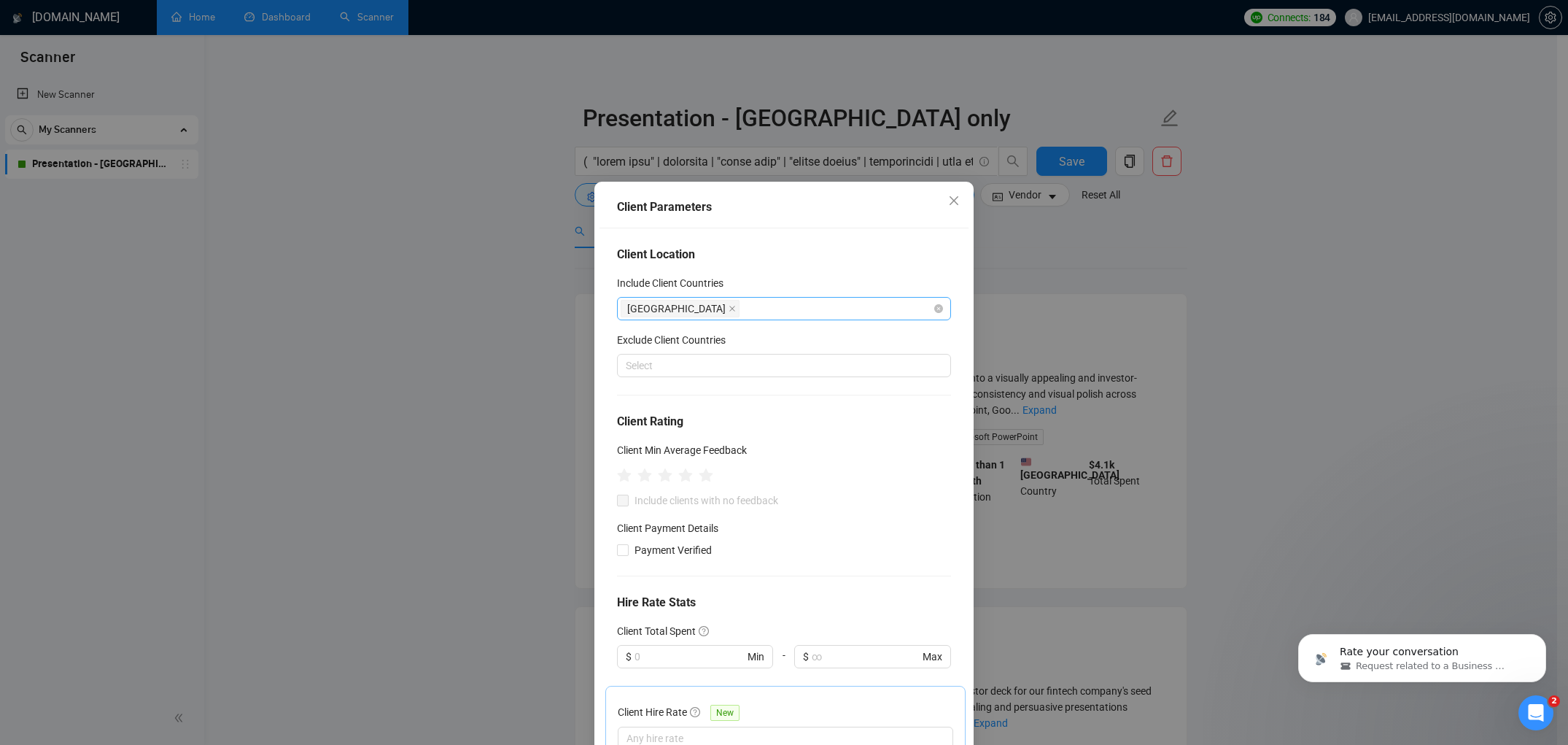
click at [765, 310] on div "[GEOGRAPHIC_DATA]" at bounding box center [776, 308] width 312 height 20
type input "Austr"
click at [702, 363] on div "[GEOGRAPHIC_DATA]" at bounding box center [778, 360] width 300 height 16
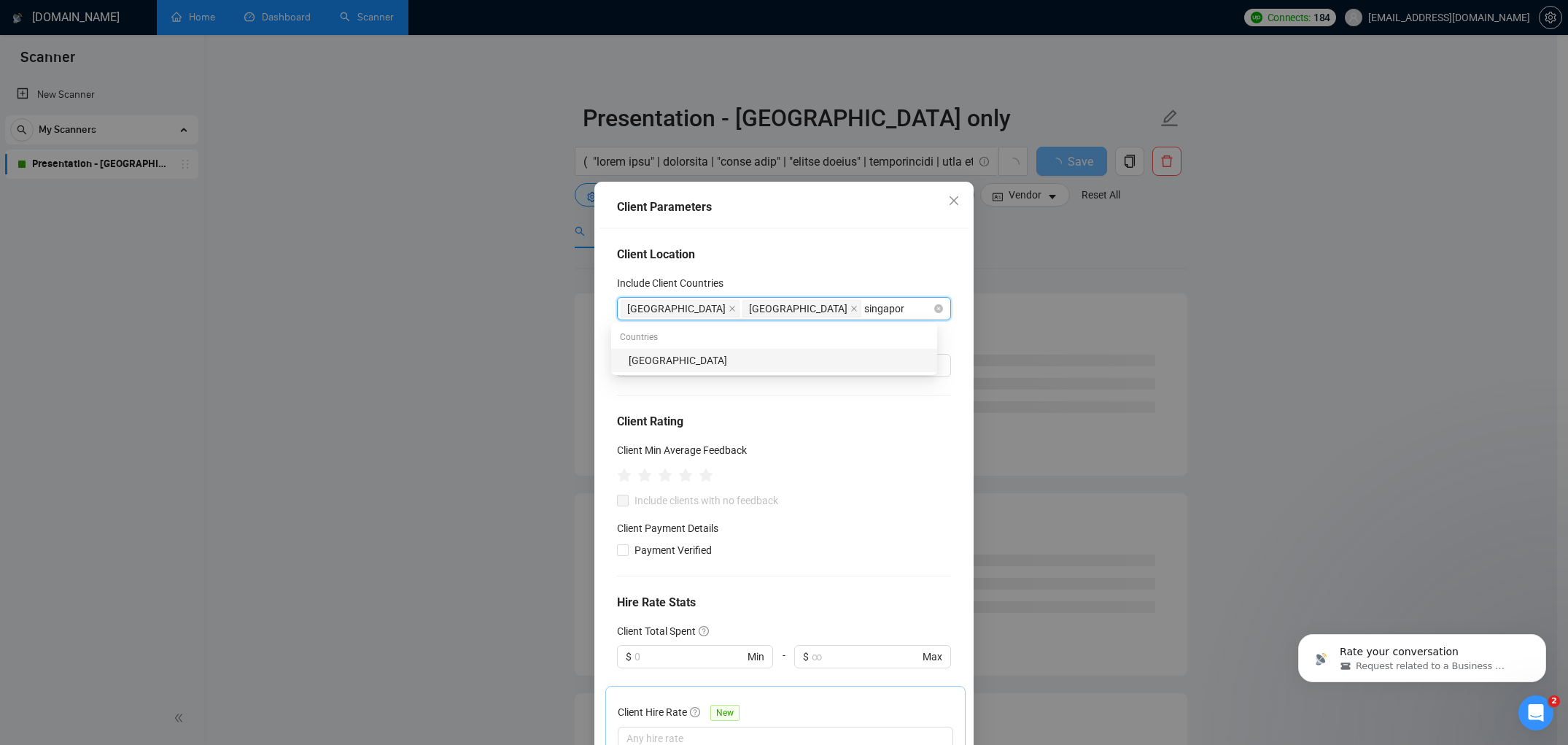
type input "[GEOGRAPHIC_DATA]"
click at [712, 366] on div "[GEOGRAPHIC_DATA]" at bounding box center [778, 360] width 300 height 16
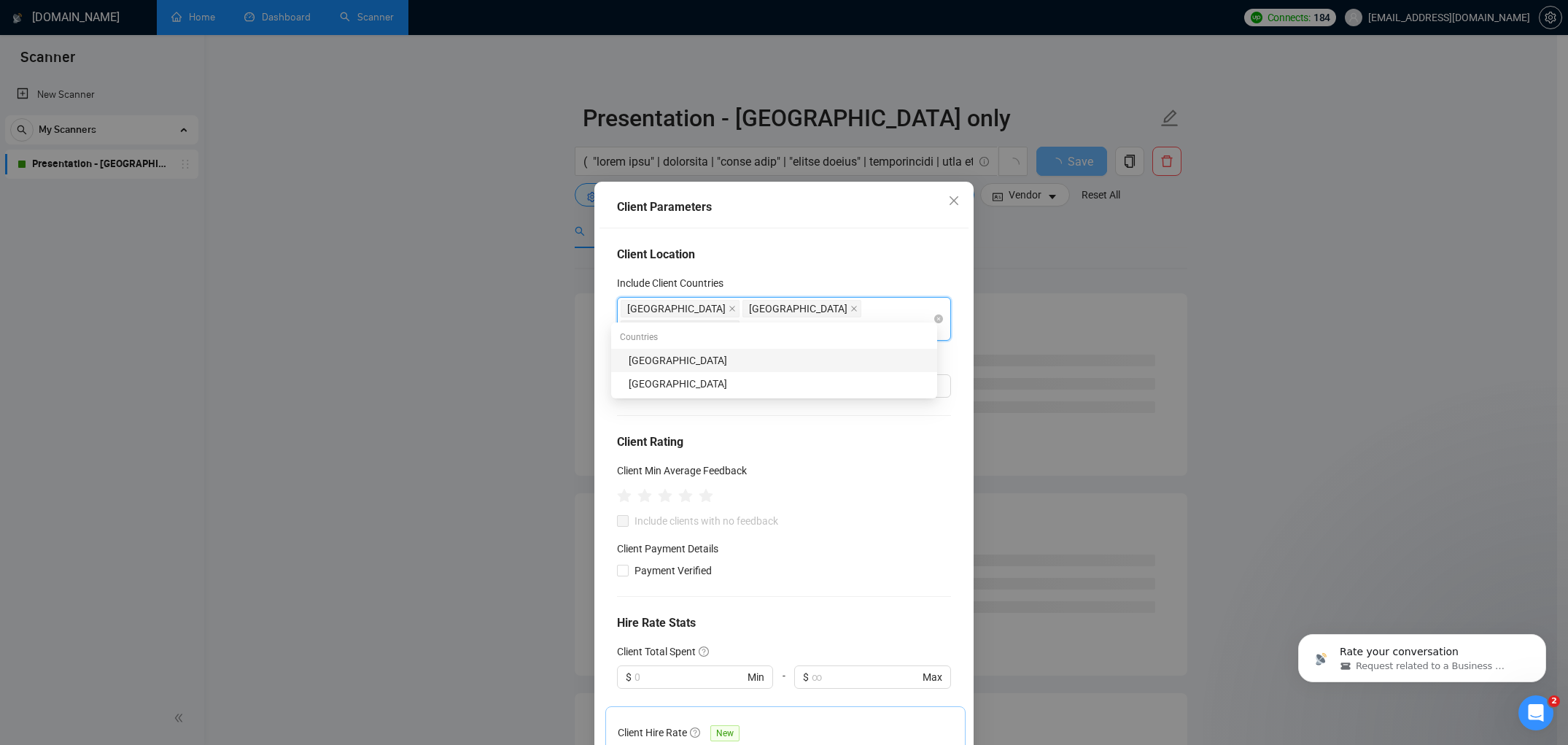
type input "india"
click at [620, 365] on div "[GEOGRAPHIC_DATA]" at bounding box center [774, 360] width 326 height 23
click at [1061, 250] on div "Client Parameters Client Location Include Client Countries [GEOGRAPHIC_DATA] [G…" at bounding box center [784, 372] width 1568 height 745
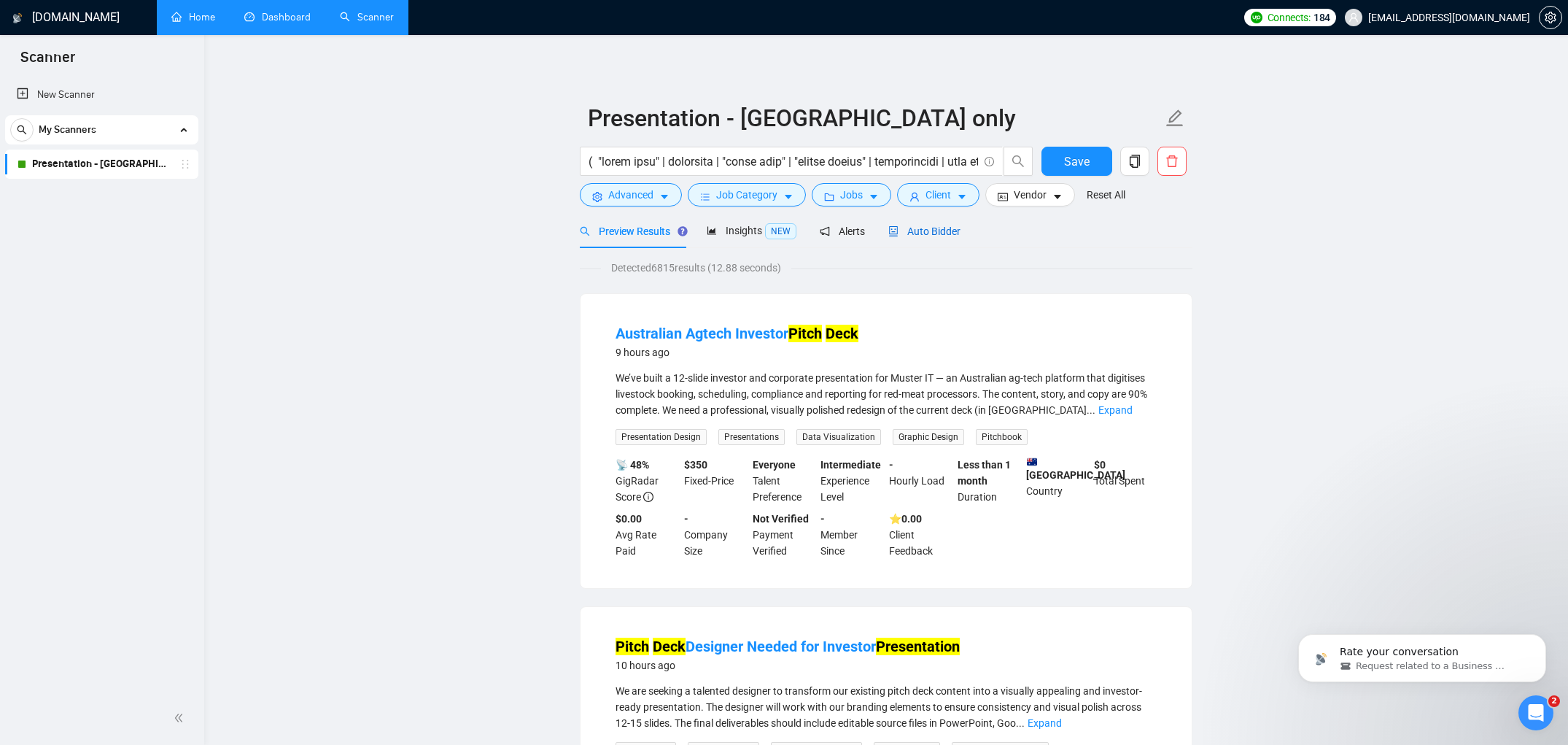
click at [936, 234] on span "Auto Bidder" at bounding box center [924, 231] width 72 height 12
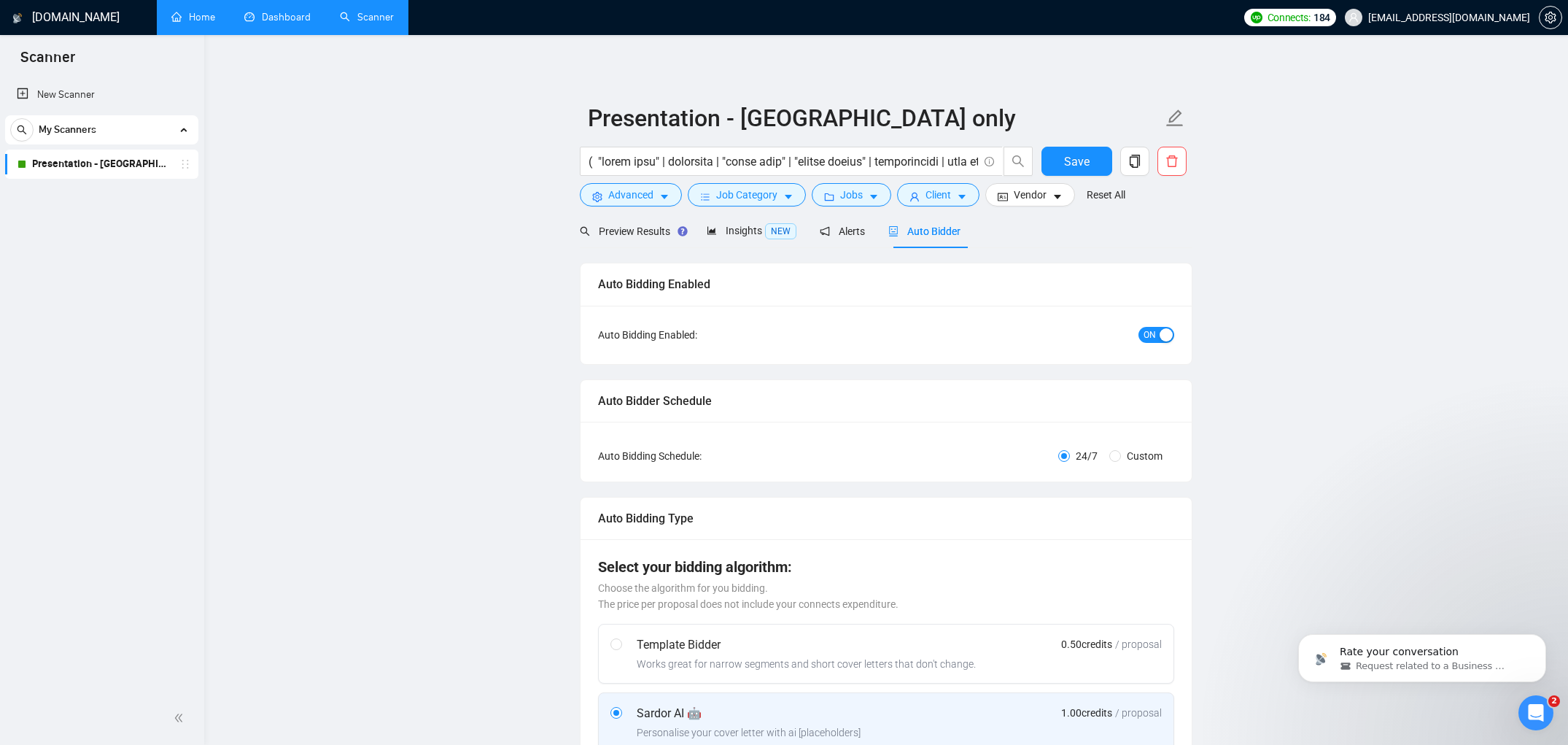
checkbox input "true"
click at [1083, 172] on button "Save" at bounding box center [1077, 161] width 71 height 29
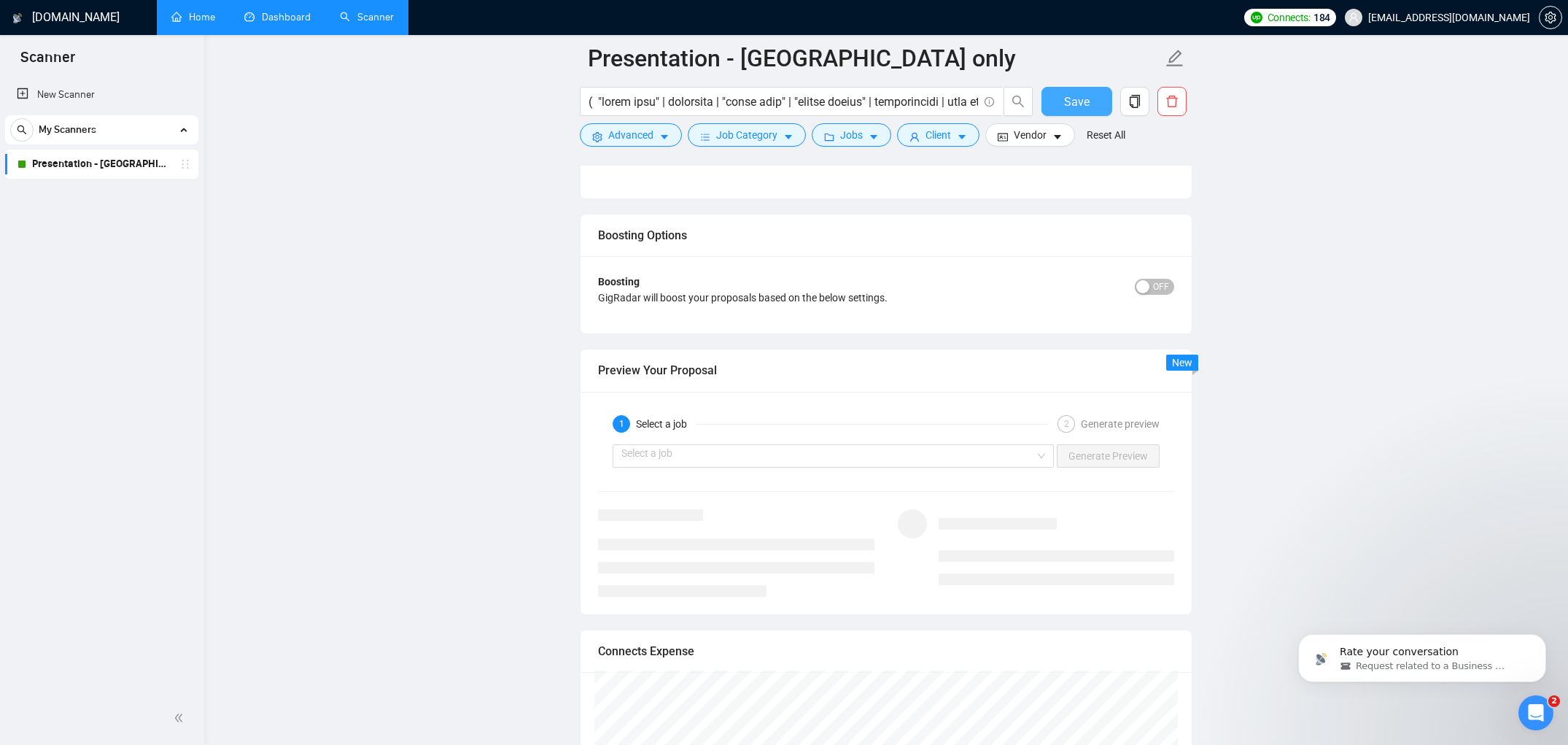
scroll to position [2562, 0]
click at [270, 16] on link "Dashboard" at bounding box center [277, 17] width 67 height 12
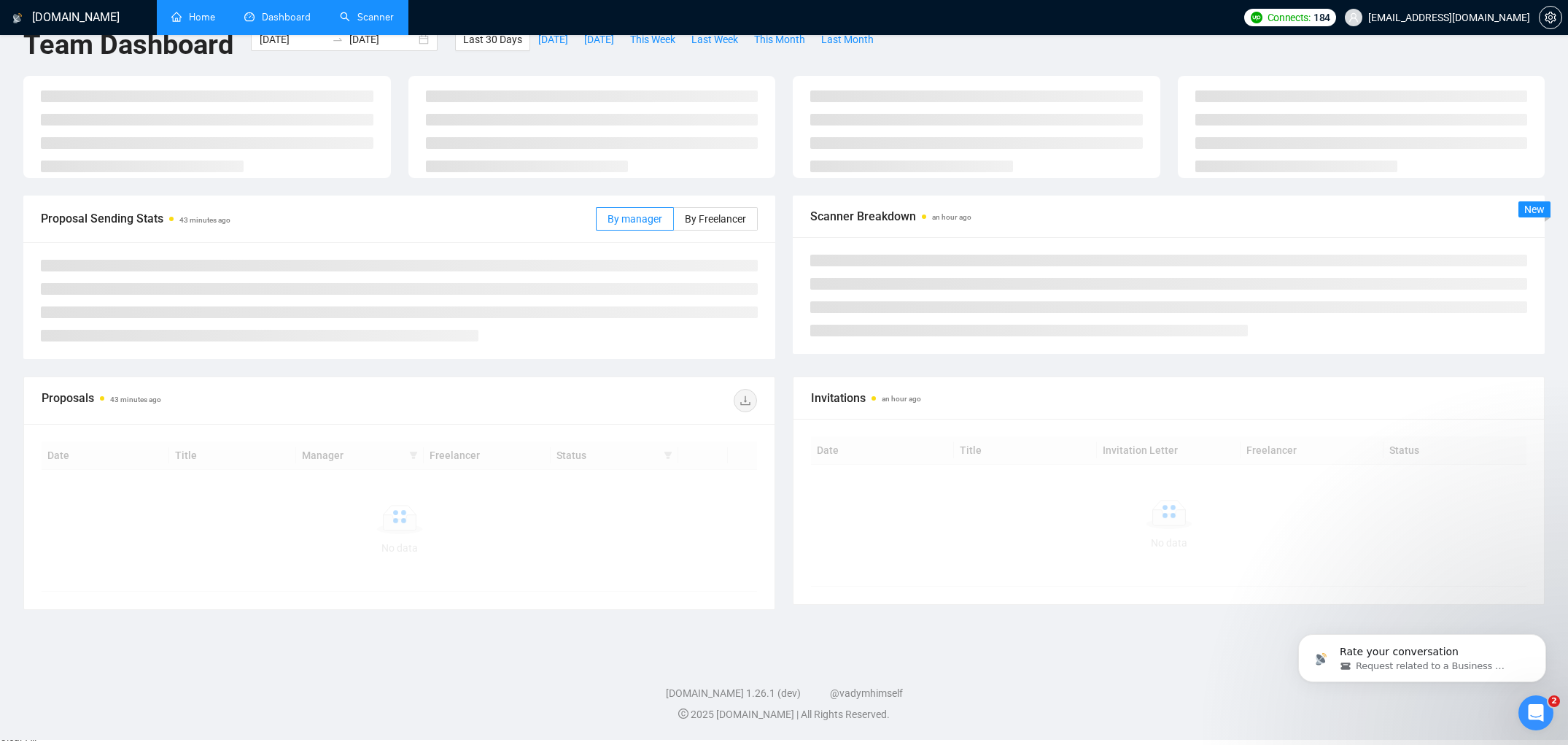
scroll to position [25, 0]
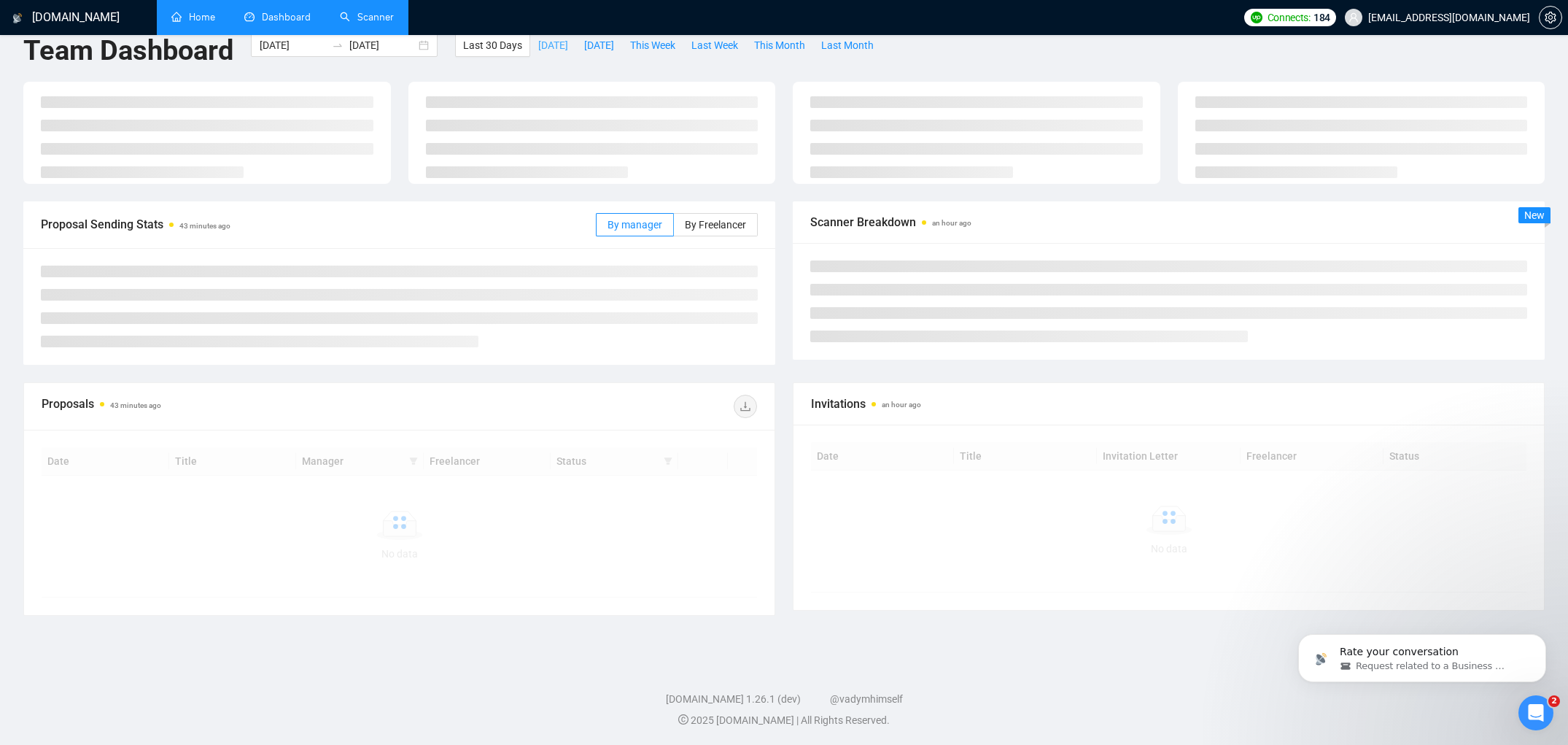
click at [548, 52] on span "[DATE]" at bounding box center [554, 45] width 30 height 16
type input "[DATE]"
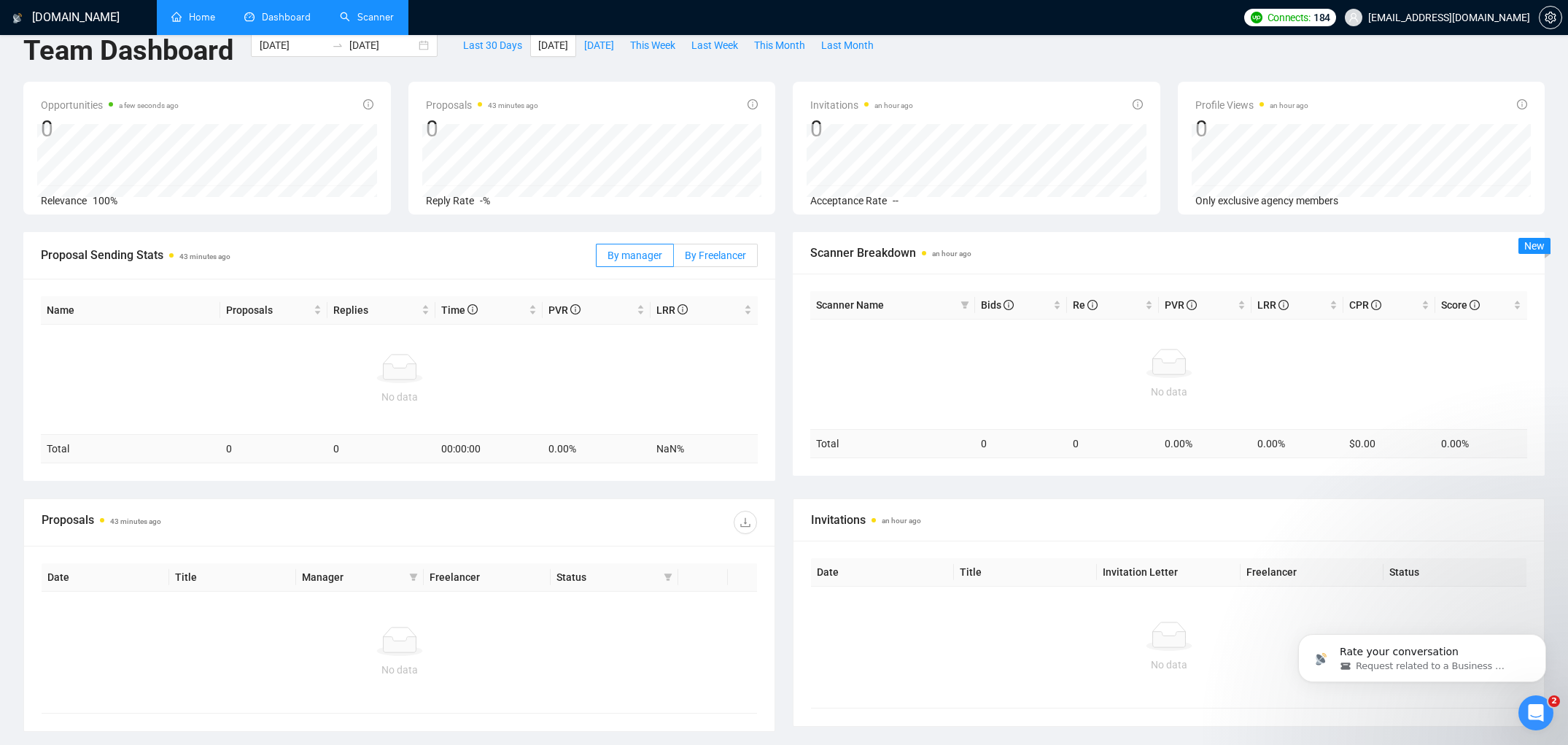
click at [727, 254] on span "By Freelancer" at bounding box center [715, 255] width 61 height 12
click at [674, 259] on input "By Freelancer" at bounding box center [674, 259] width 0 height 0
click at [648, 258] on span "By manager" at bounding box center [635, 255] width 55 height 12
click at [596, 259] on input "By manager" at bounding box center [596, 259] width 0 height 0
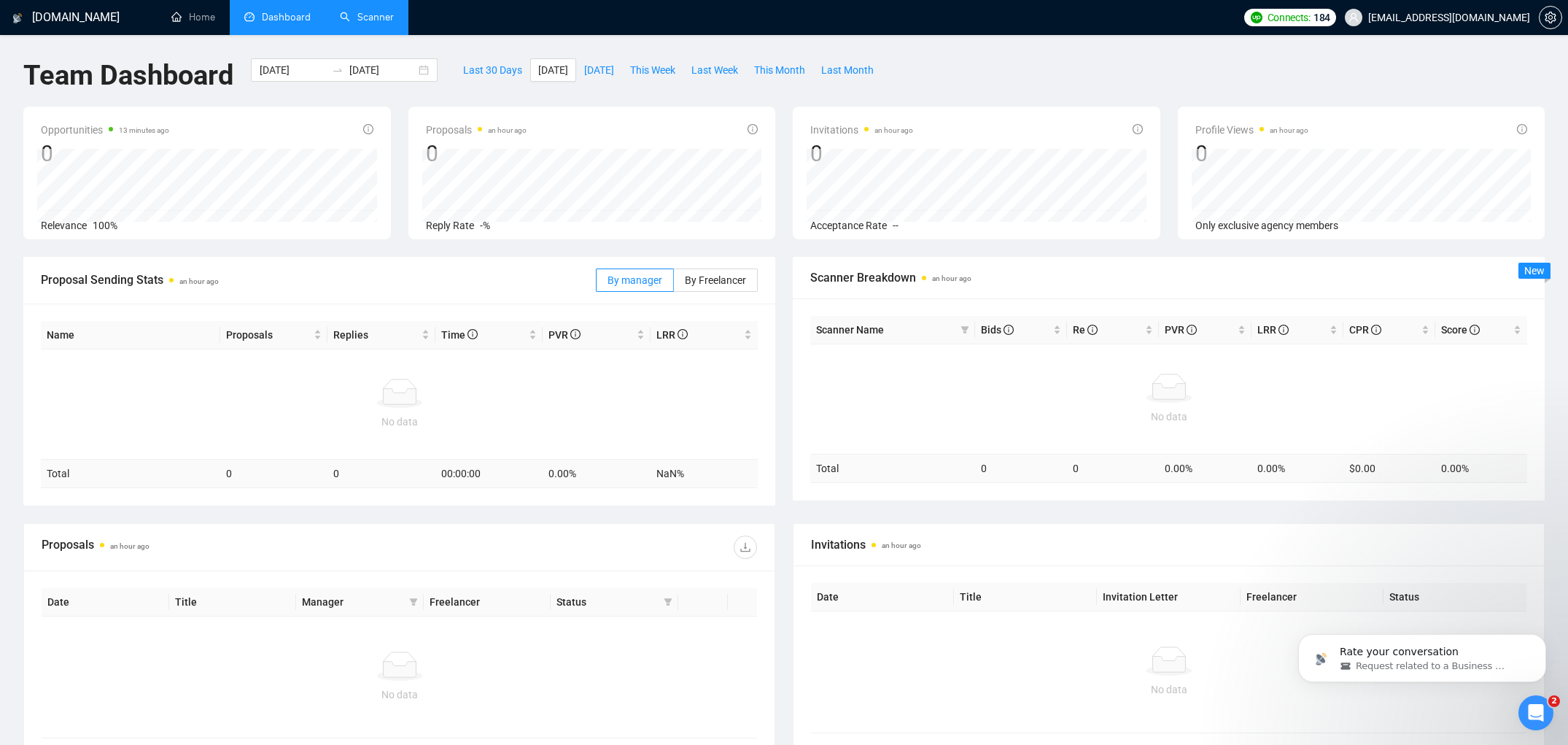
click at [348, 17] on link "Scanner" at bounding box center [366, 17] width 54 height 12
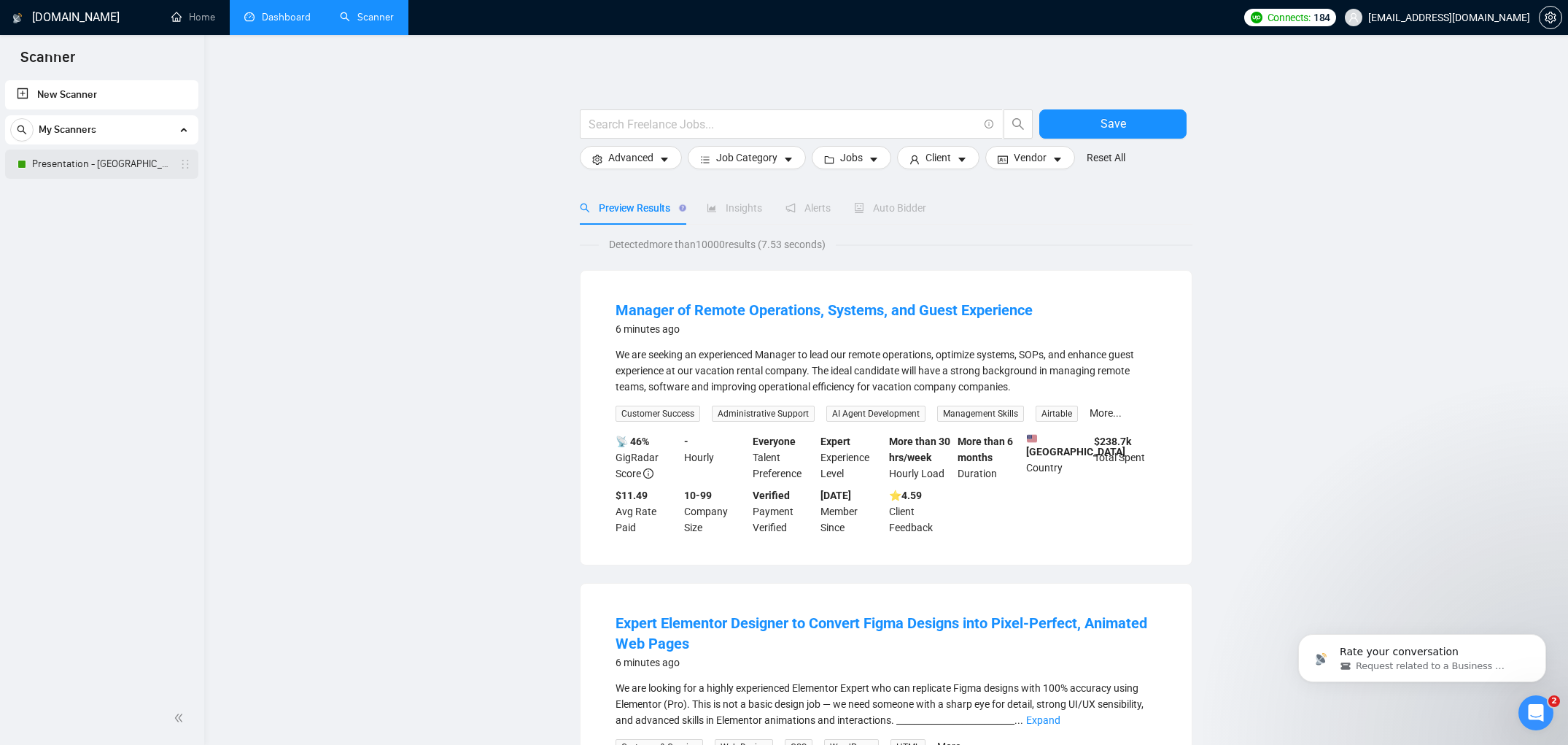
click at [120, 164] on link "Presentation - [GEOGRAPHIC_DATA] only" at bounding box center [101, 164] width 139 height 29
